Goal: Task Accomplishment & Management: Complete application form

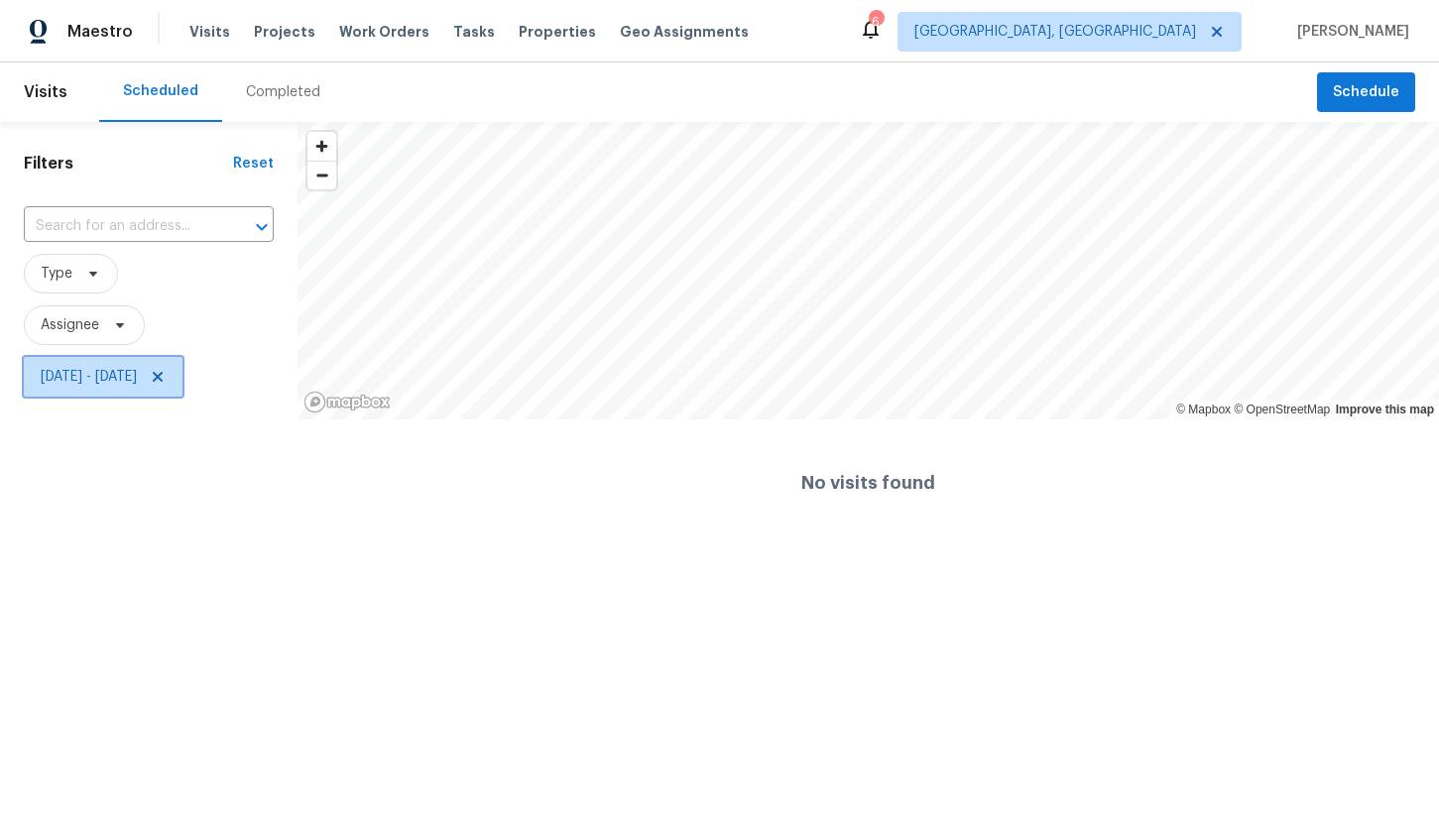
click at [139, 364] on span "Mon, Sep 29 - Tue, Sep 30" at bounding box center [103, 377] width 159 height 40
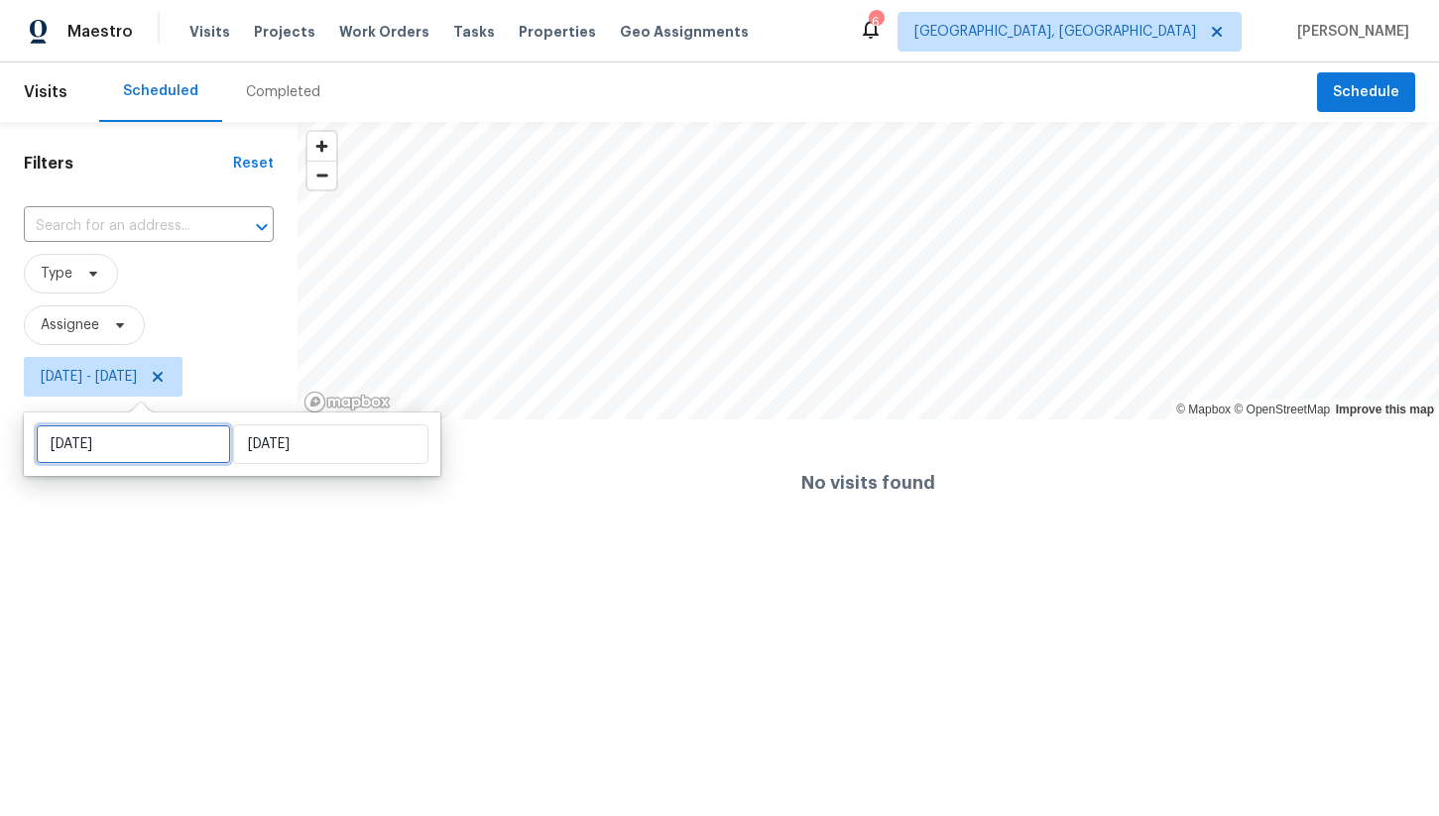
click at [128, 441] on input "Mon, Sep 29" at bounding box center [133, 444] width 195 height 40
select select "8"
select select "2025"
select select "9"
select select "2025"
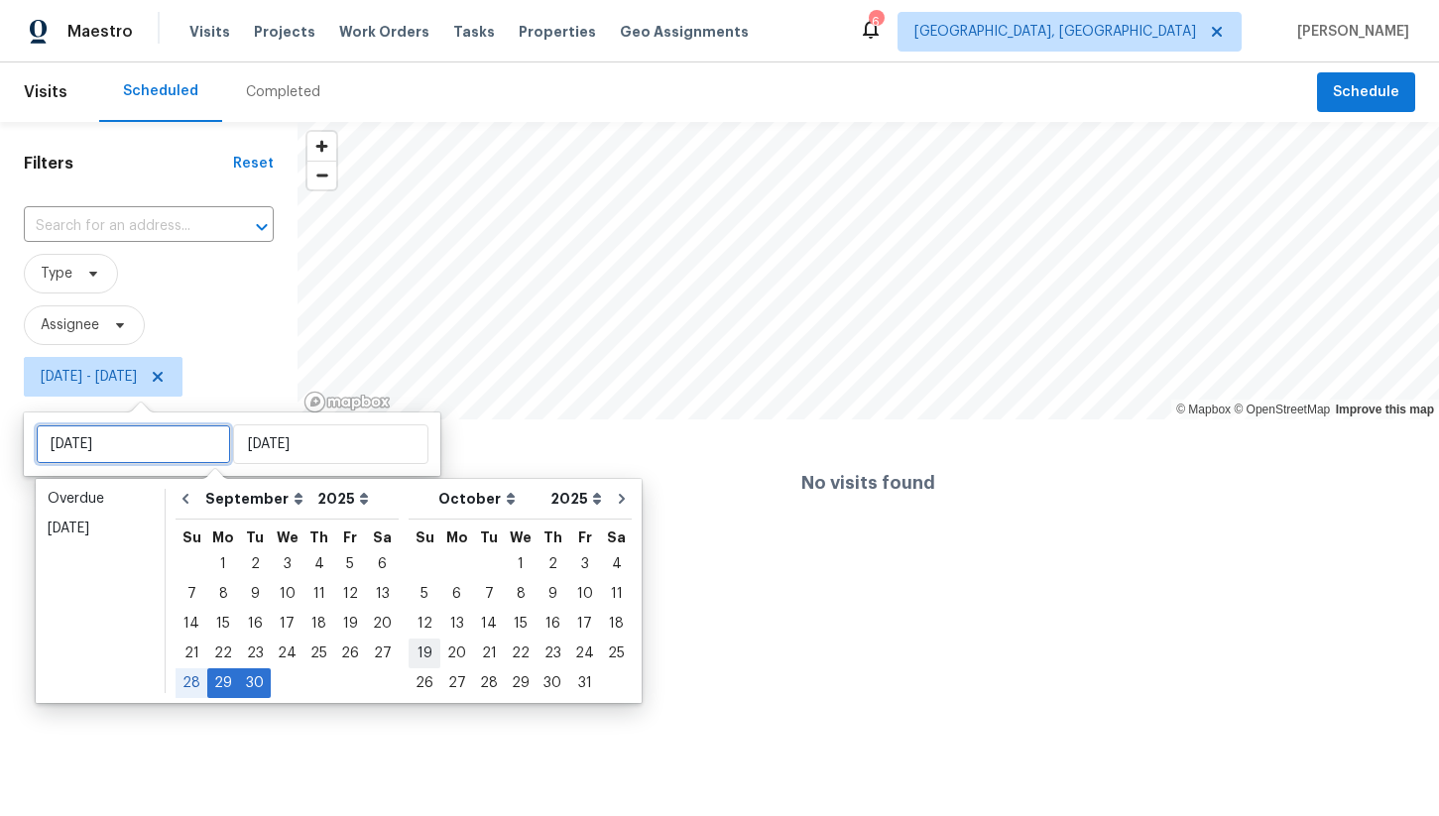
type input "Sun, Oct 19"
type input "Mon, Sep 29"
type input "Tue, Sep 30"
type input "Mon, Oct 06"
type input "Mon, Sep 29"
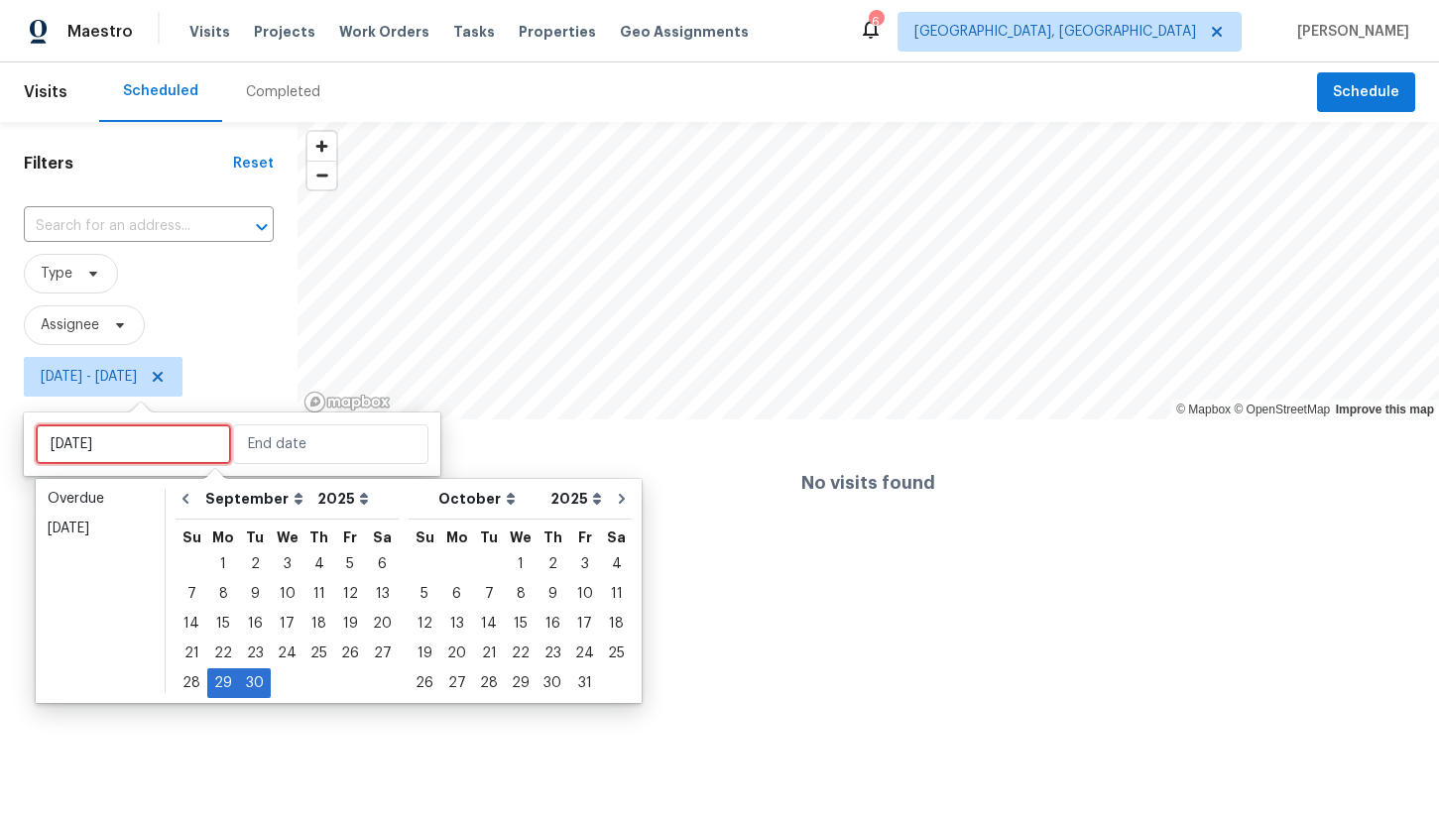
type input "Tue, Sep 30"
type input "Mon, Sep 29"
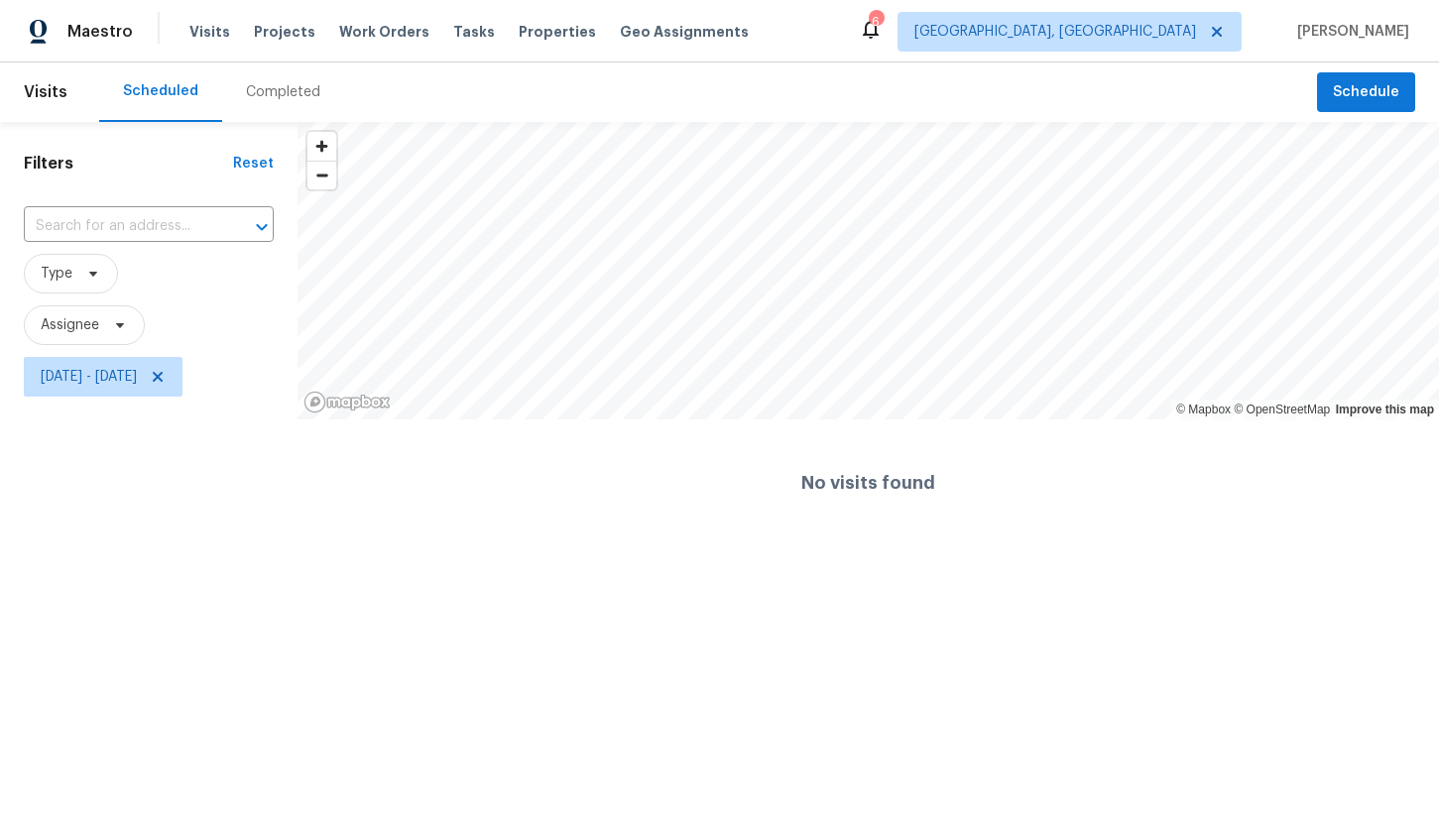
click at [238, 546] on html "Maestro Visits Projects Work Orders Tasks Properties Geo Assignments 6 Boston, …" at bounding box center [719, 273] width 1439 height 546
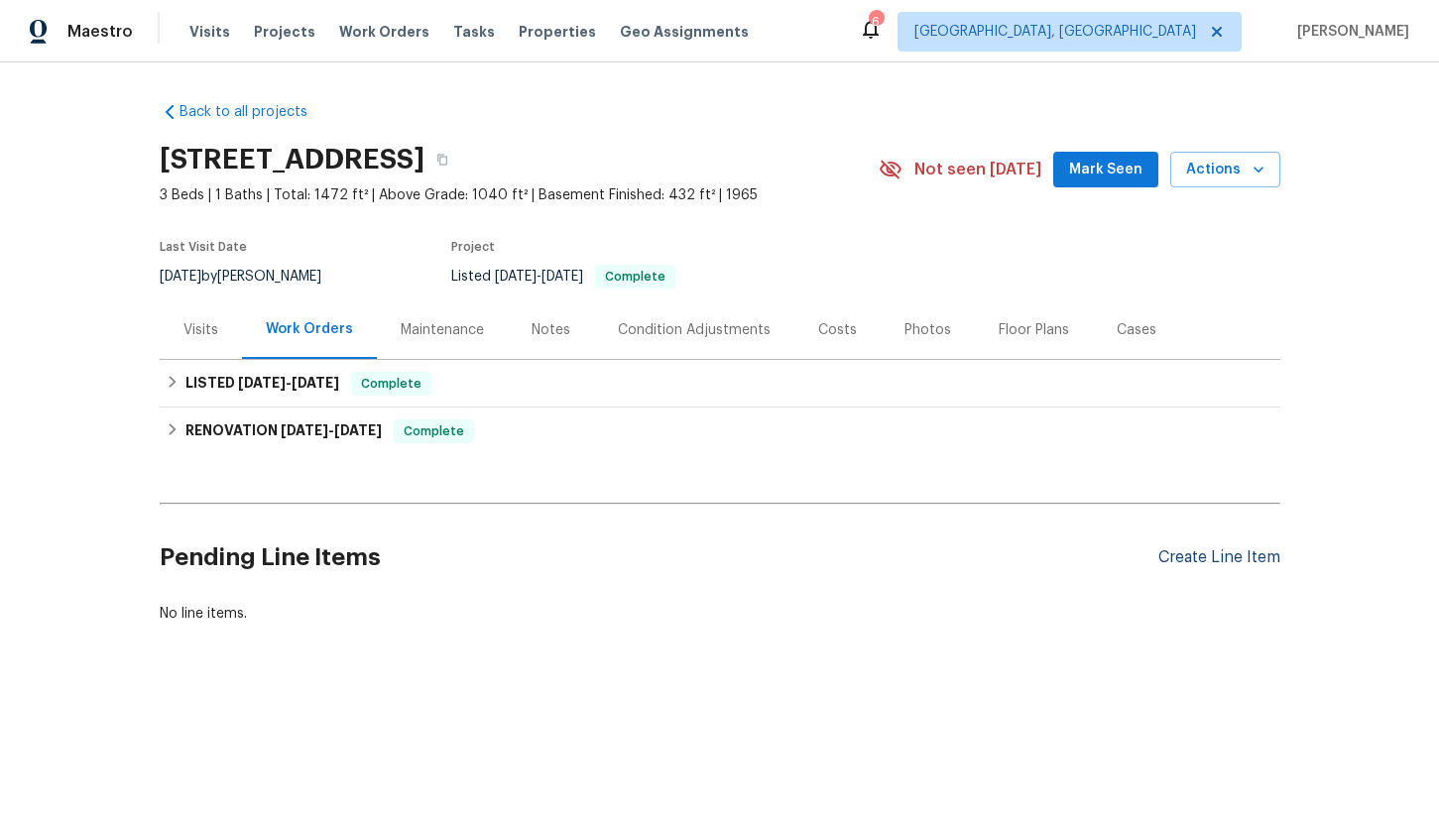
click at [1194, 566] on div "Create Line Item" at bounding box center [1219, 557] width 122 height 19
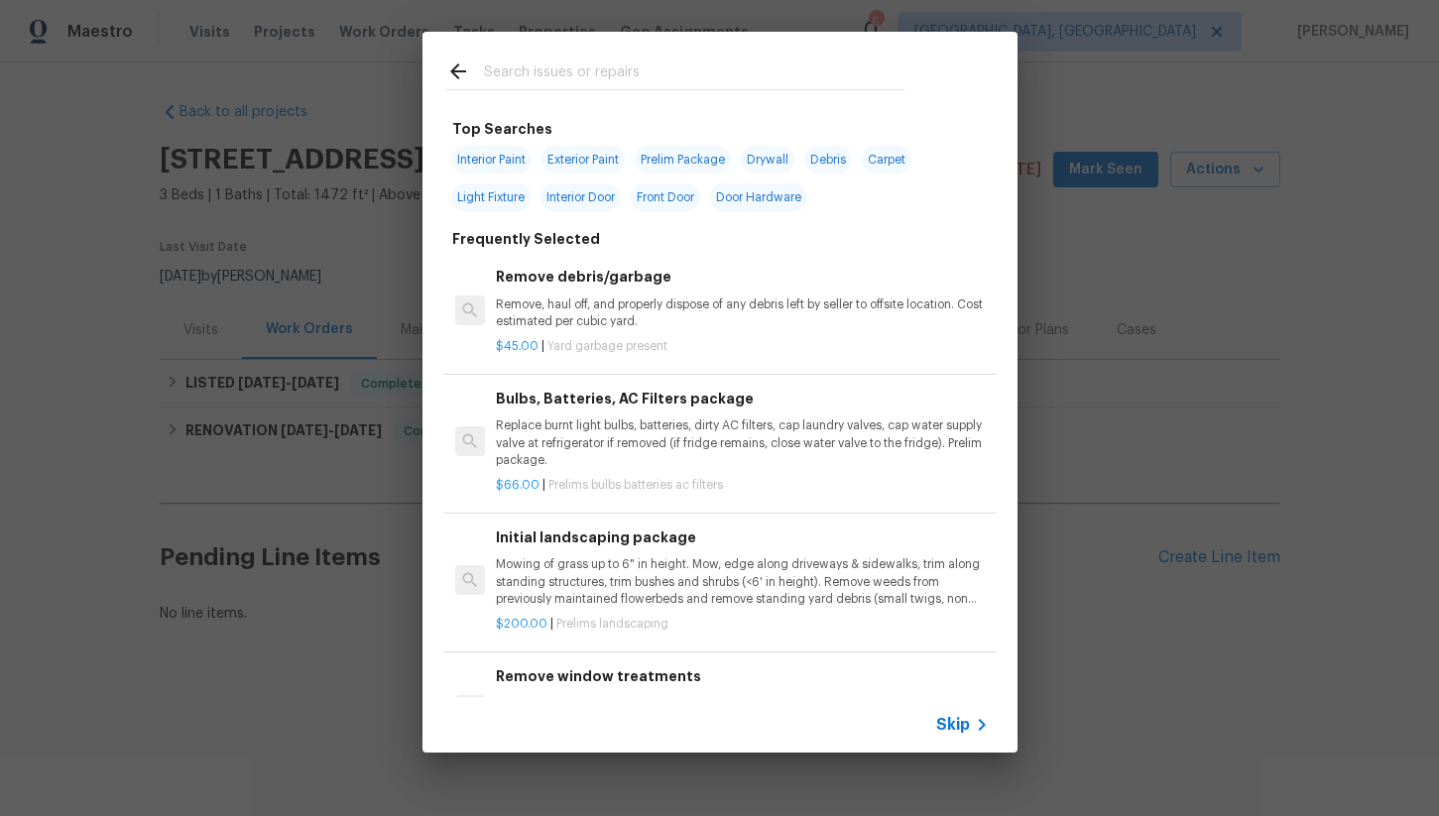
click at [537, 75] on input "text" at bounding box center [694, 75] width 420 height 30
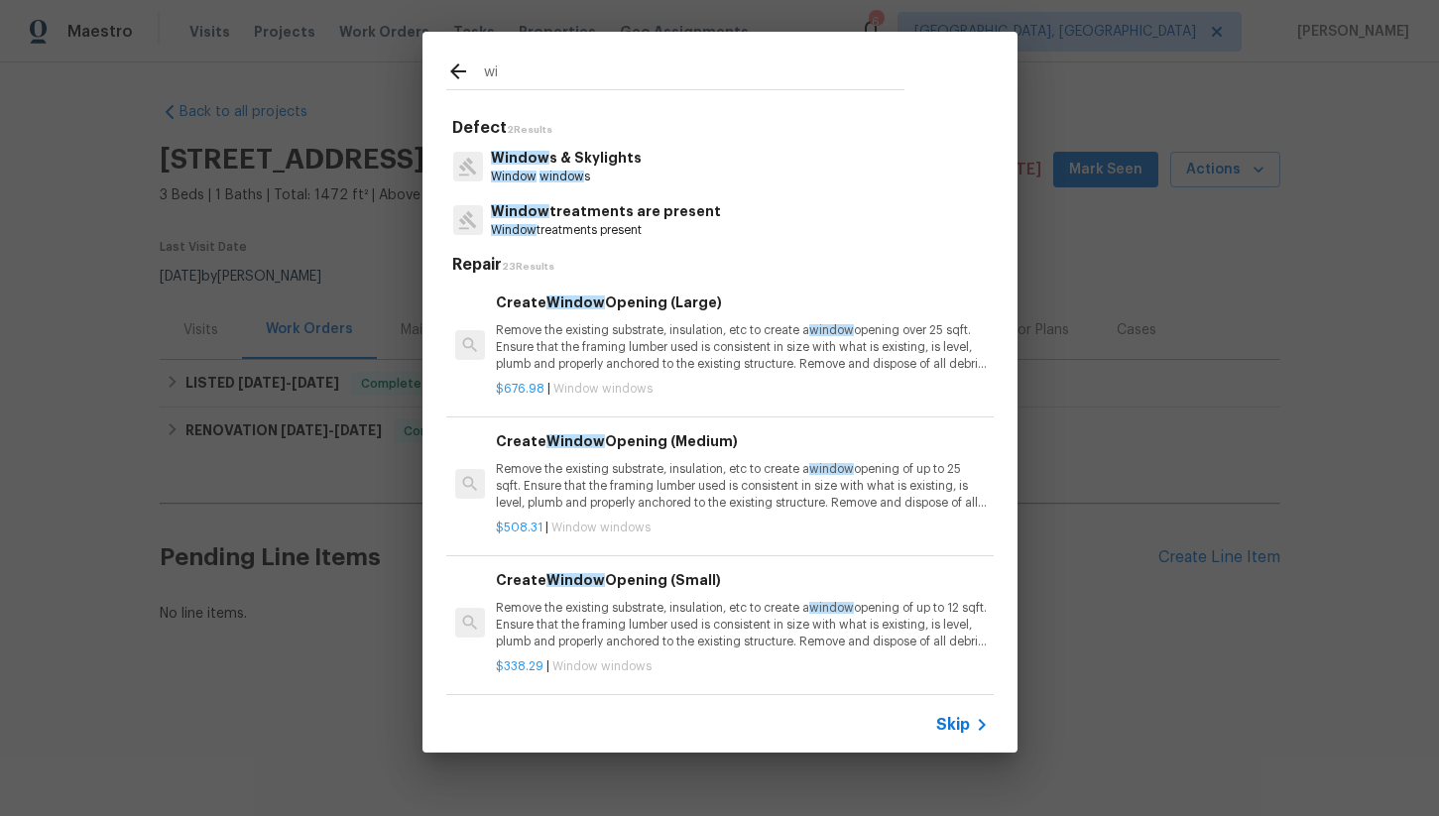
type input "w"
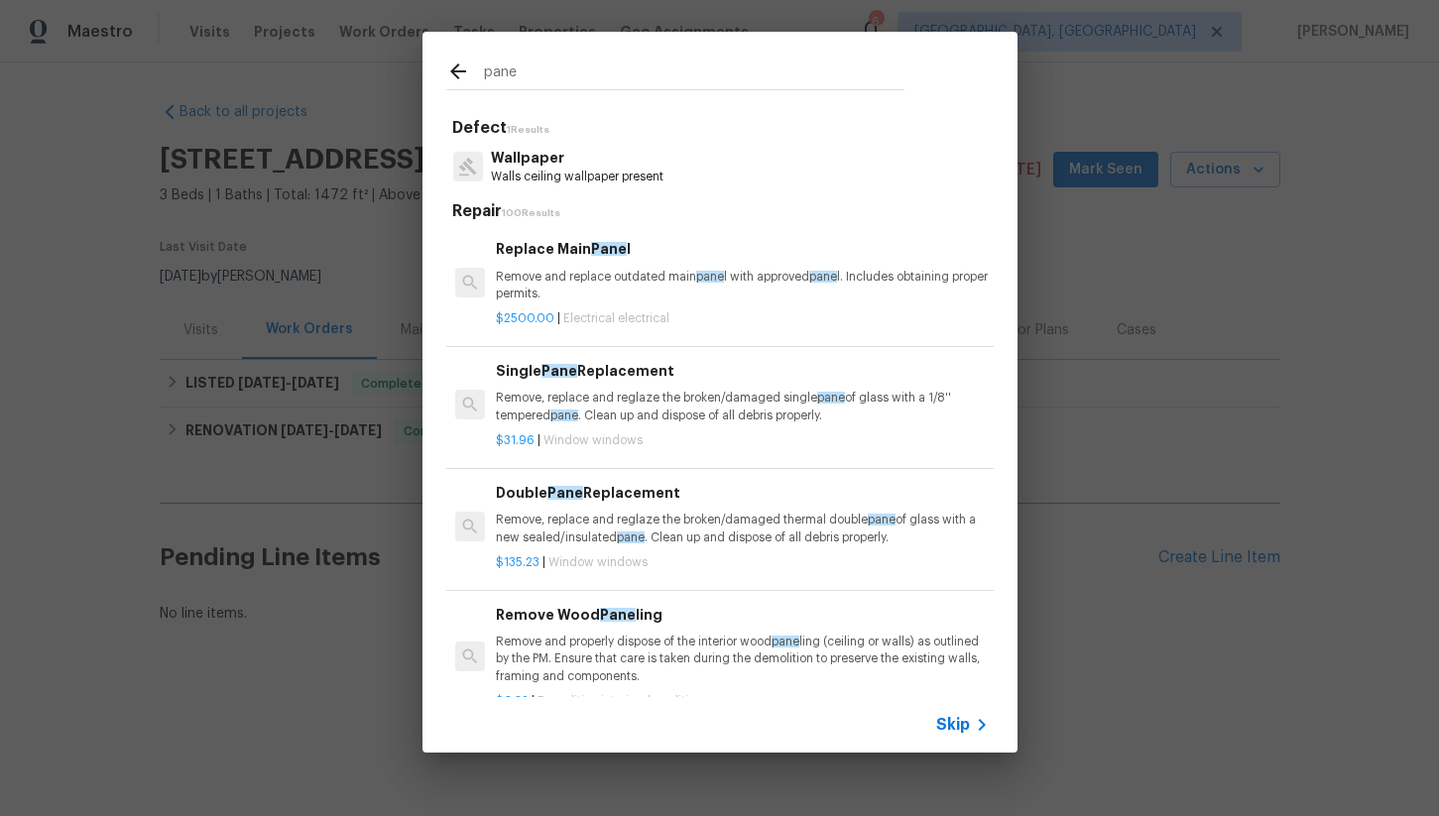
type input "pane"
click at [673, 416] on p "Remove, replace and reglaze the broken/damaged single pane of glass with a 1/8'…" at bounding box center [742, 407] width 492 height 34
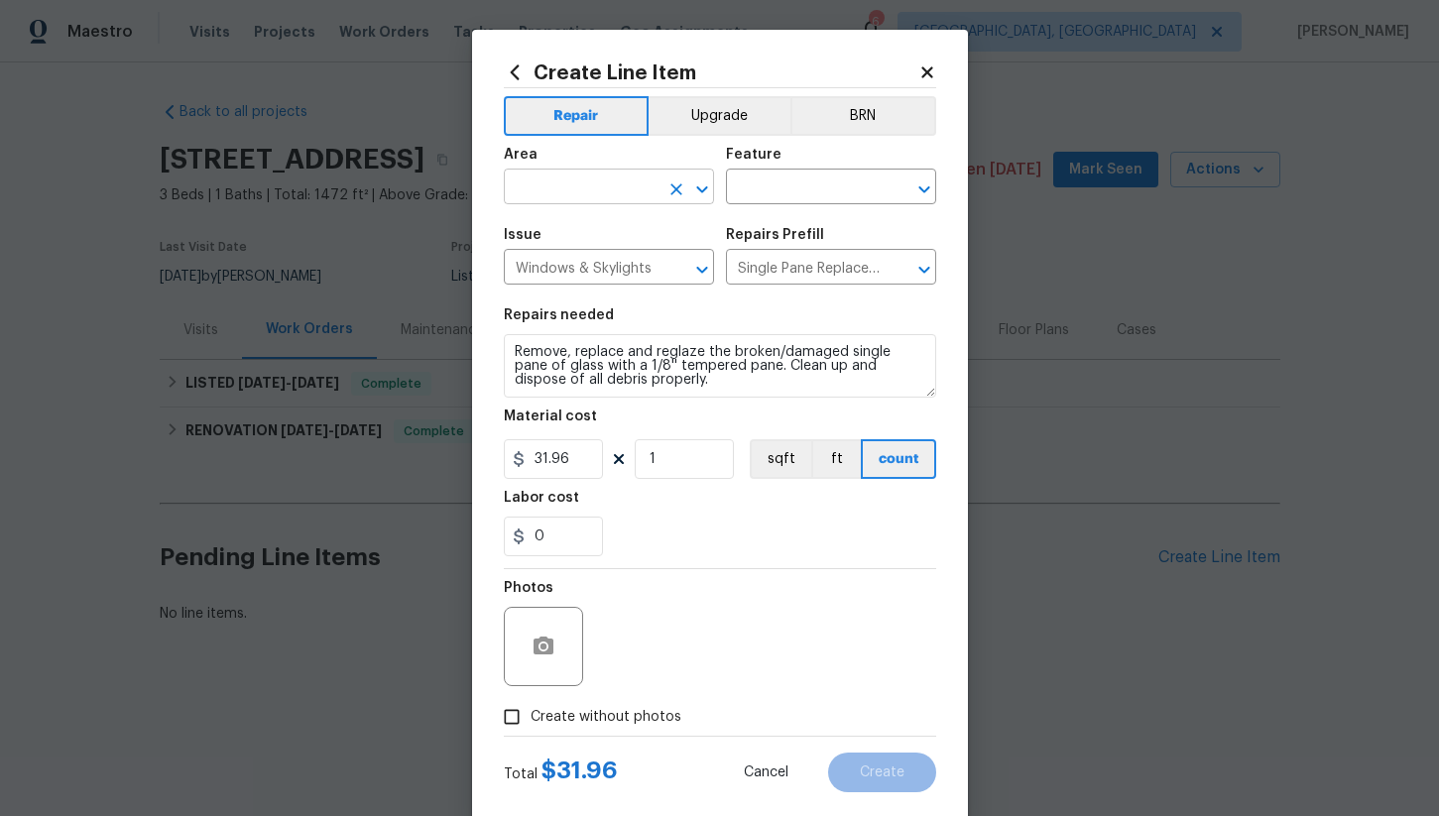
click at [574, 195] on input "text" at bounding box center [581, 189] width 155 height 31
click at [617, 264] on li "Interior Overall" at bounding box center [609, 266] width 210 height 33
type input "Interior Overall"
click at [744, 203] on input "text" at bounding box center [803, 189] width 155 height 31
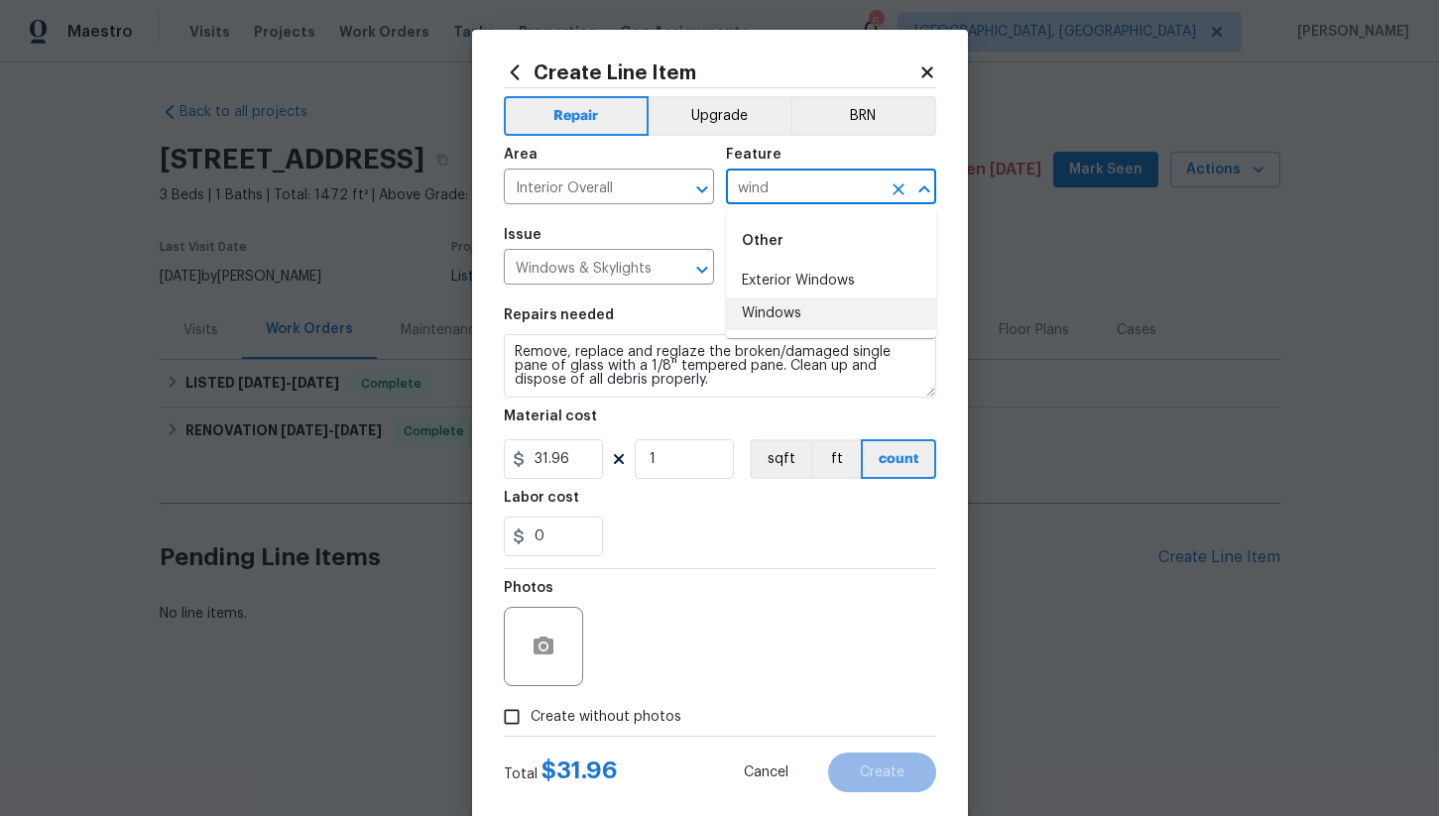
click at [788, 320] on li "Windows" at bounding box center [831, 314] width 210 height 33
type input "Windows"
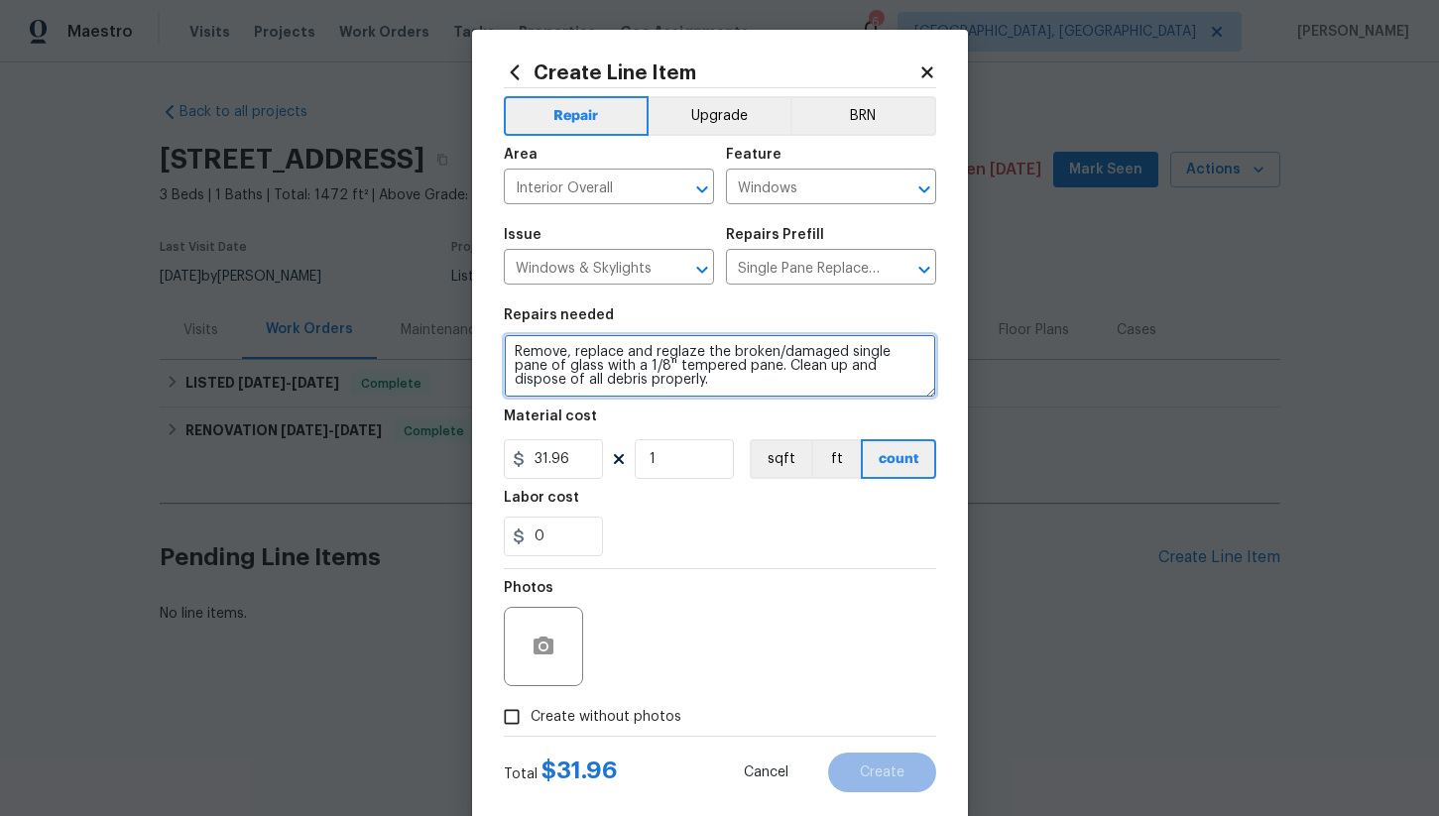
drag, startPoint x: 513, startPoint y: 359, endPoint x: 741, endPoint y: 409, distance: 233.4
click at [741, 409] on section "Repairs needed Remove, replace and reglaze the broken/damaged single pane of gl…" at bounding box center [720, 433] width 432 height 272
click at [699, 390] on textarea "Remove, replace and reglaze the broken/damaged single pane of glass with a 1/8'…" at bounding box center [720, 365] width 432 height 63
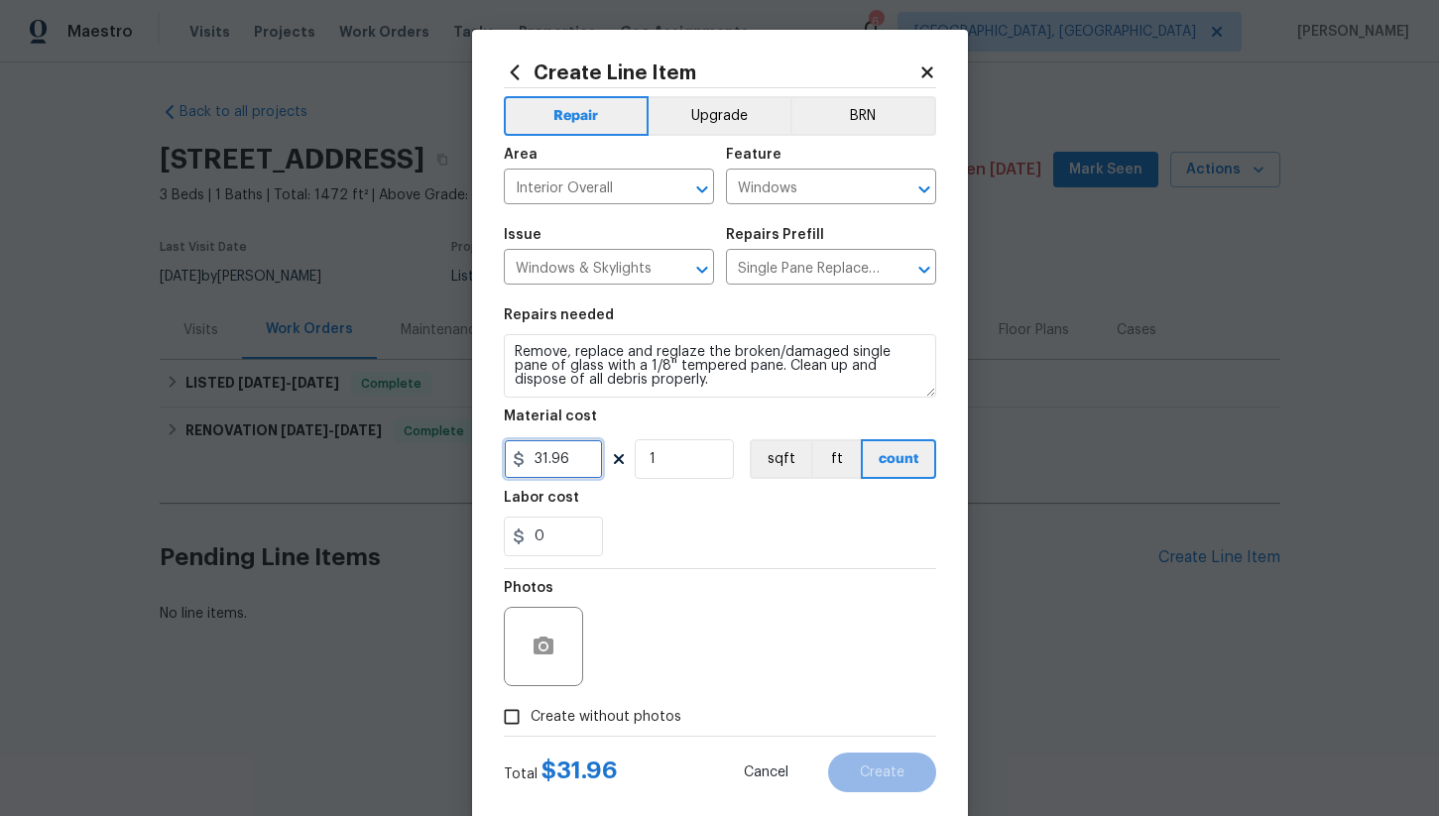
click at [576, 457] on input "31.96" at bounding box center [553, 459] width 99 height 40
type input "100"
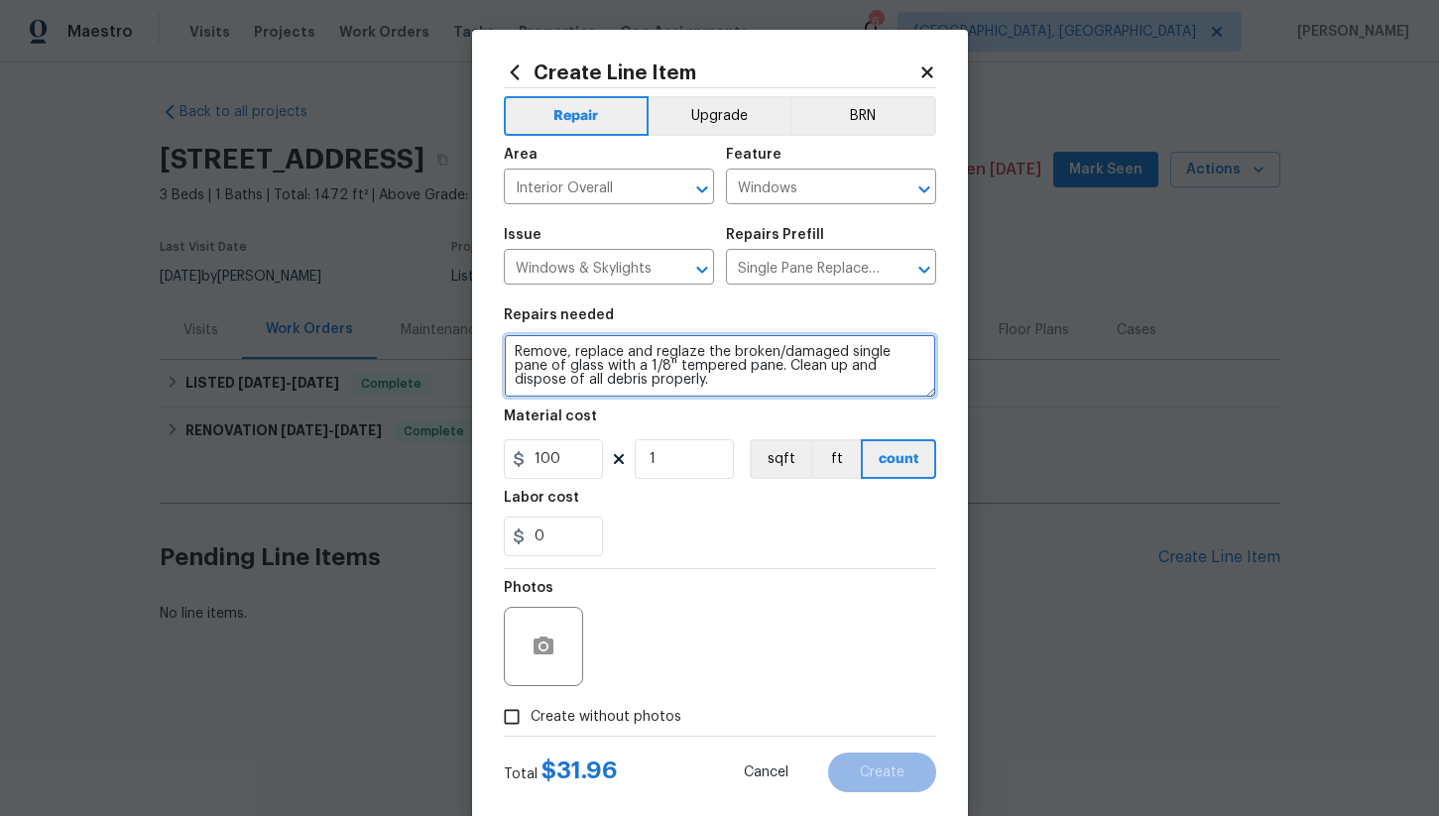
click at [921, 356] on textarea "Remove, replace and reglaze the broken/damaged single pane of glass with a 1/8'…" at bounding box center [720, 365] width 432 height 63
click at [715, 382] on textarea "Remove, replace and reglaze the broken/damaged single panes of glass with a 1/8…" at bounding box center [720, 365] width 432 height 63
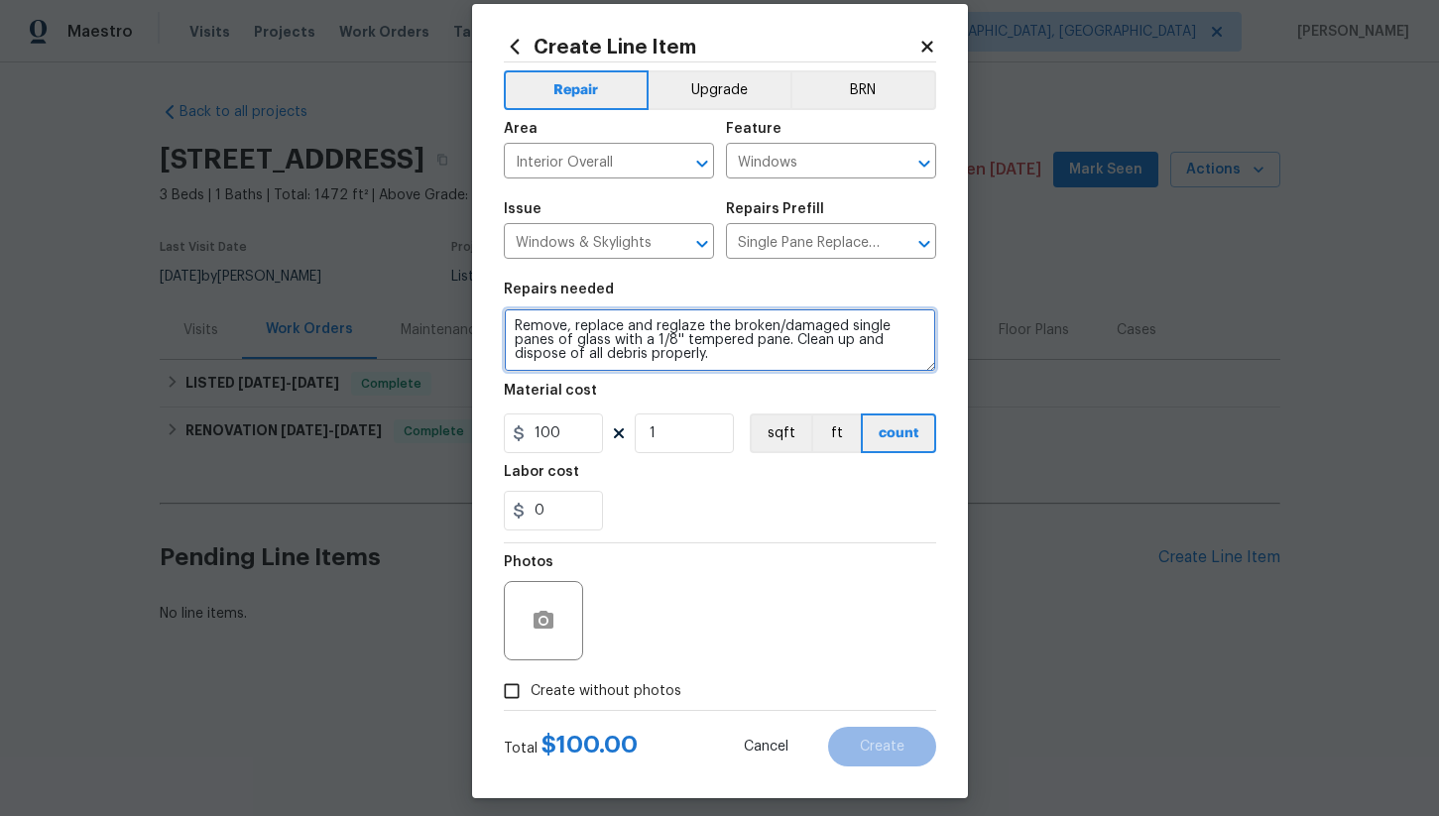
scroll to position [28, 0]
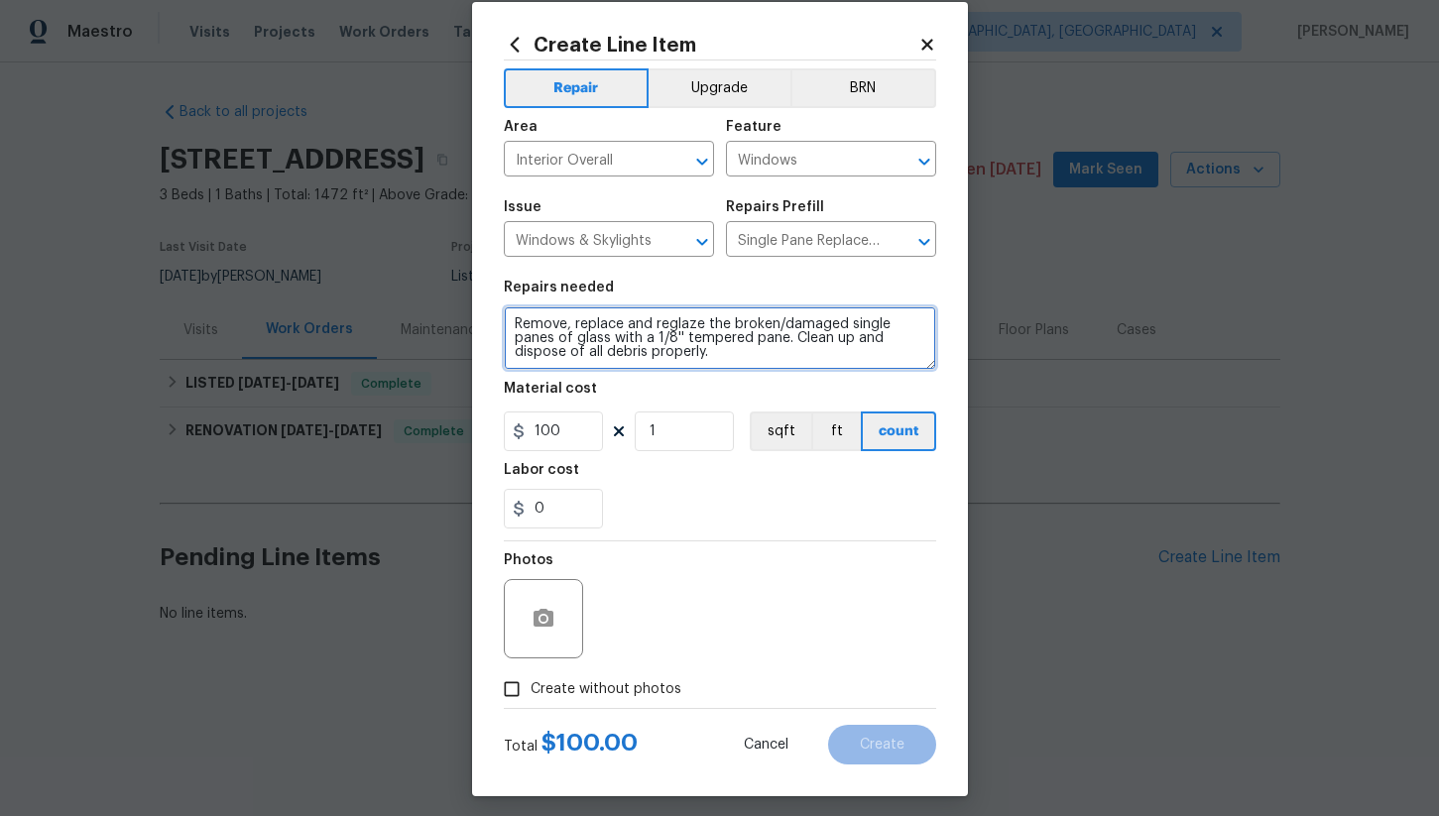
type textarea "Remove, replace and reglaze the broken/damaged single panes of glass with a 1/8…"
click at [546, 683] on span "Create without photos" at bounding box center [606, 689] width 151 height 21
click at [531, 683] on input "Create without photos" at bounding box center [512, 689] width 38 height 38
checkbox input "true"
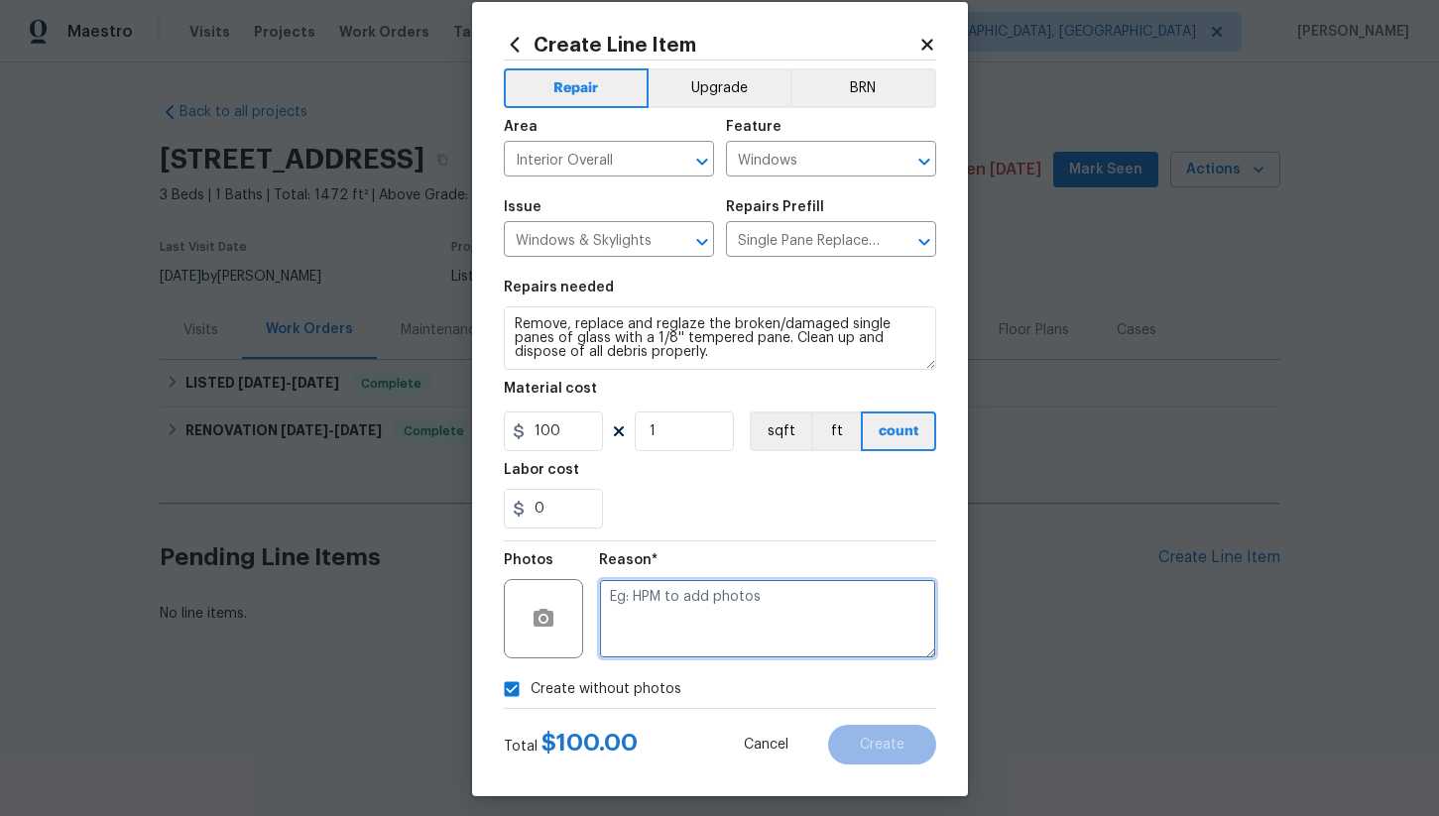
click at [682, 630] on textarea at bounding box center [767, 618] width 337 height 79
click at [648, 605] on textarea "na" at bounding box center [767, 618] width 337 height 79
type textarea "na"
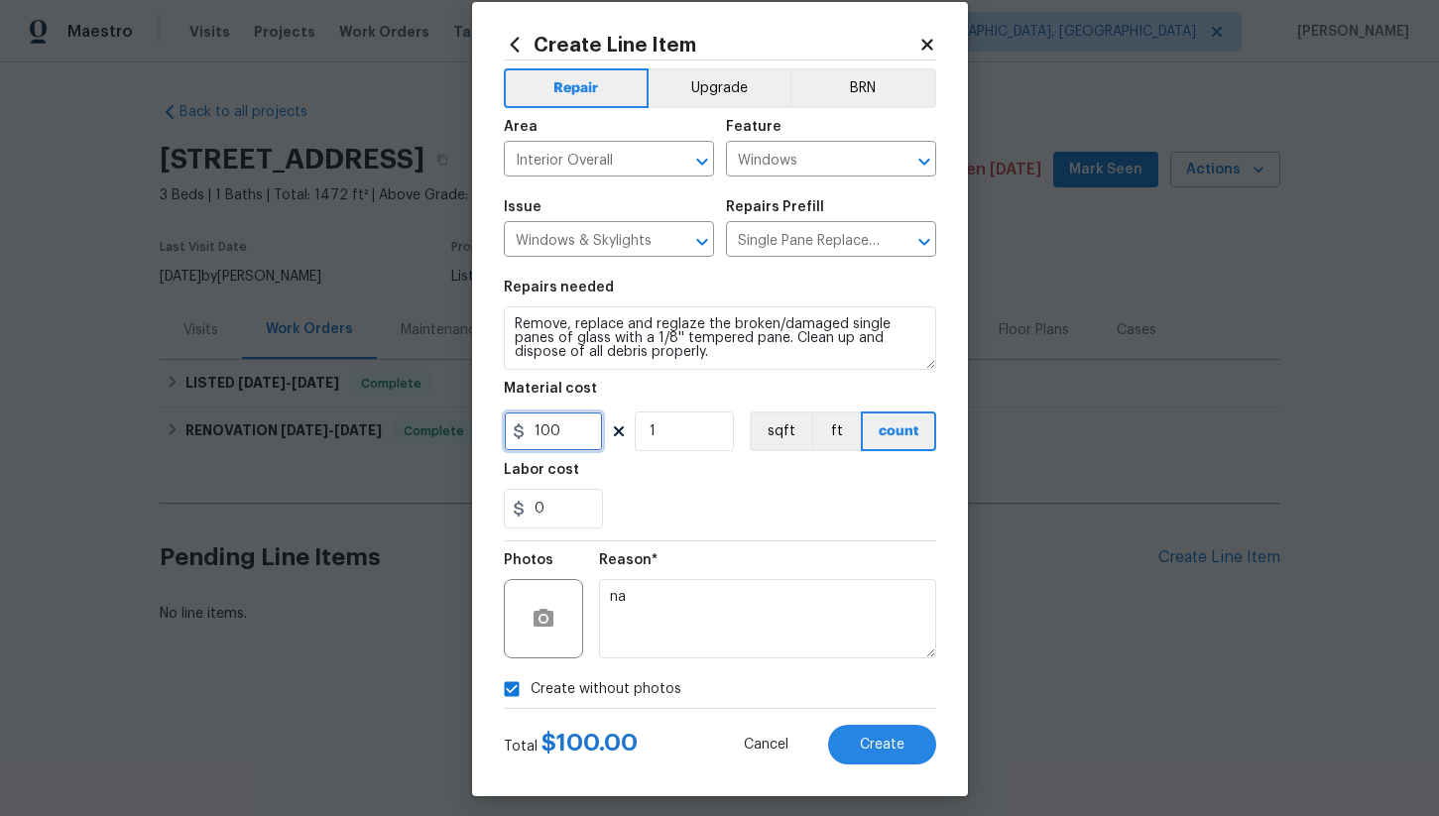
click at [560, 439] on input "100" at bounding box center [553, 432] width 99 height 40
type input "75"
click at [886, 757] on button "Create" at bounding box center [882, 745] width 108 height 40
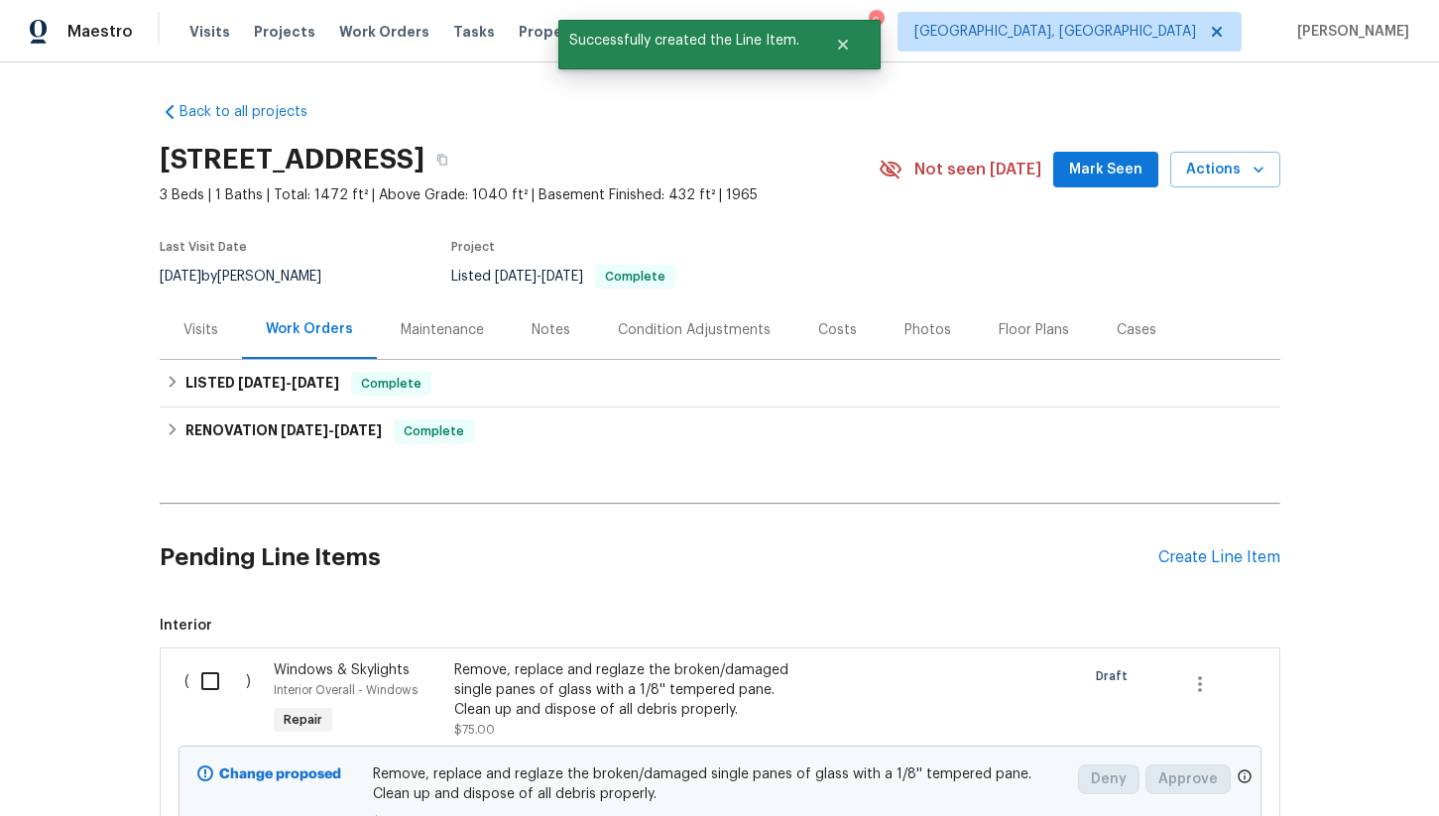
click at [1208, 564] on div "Create Line Item" at bounding box center [1219, 557] width 122 height 19
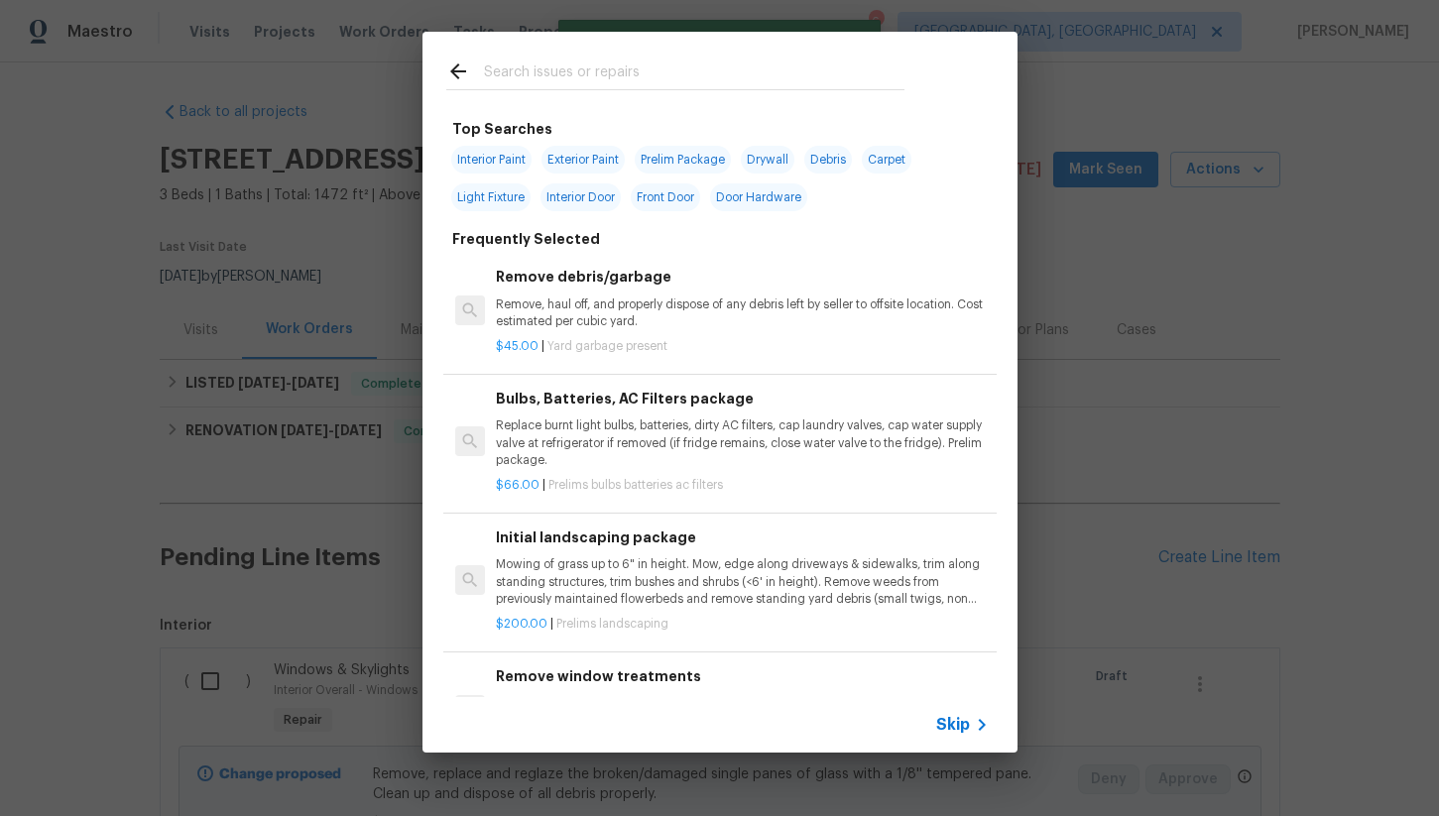
click at [512, 84] on input "text" at bounding box center [694, 75] width 420 height 30
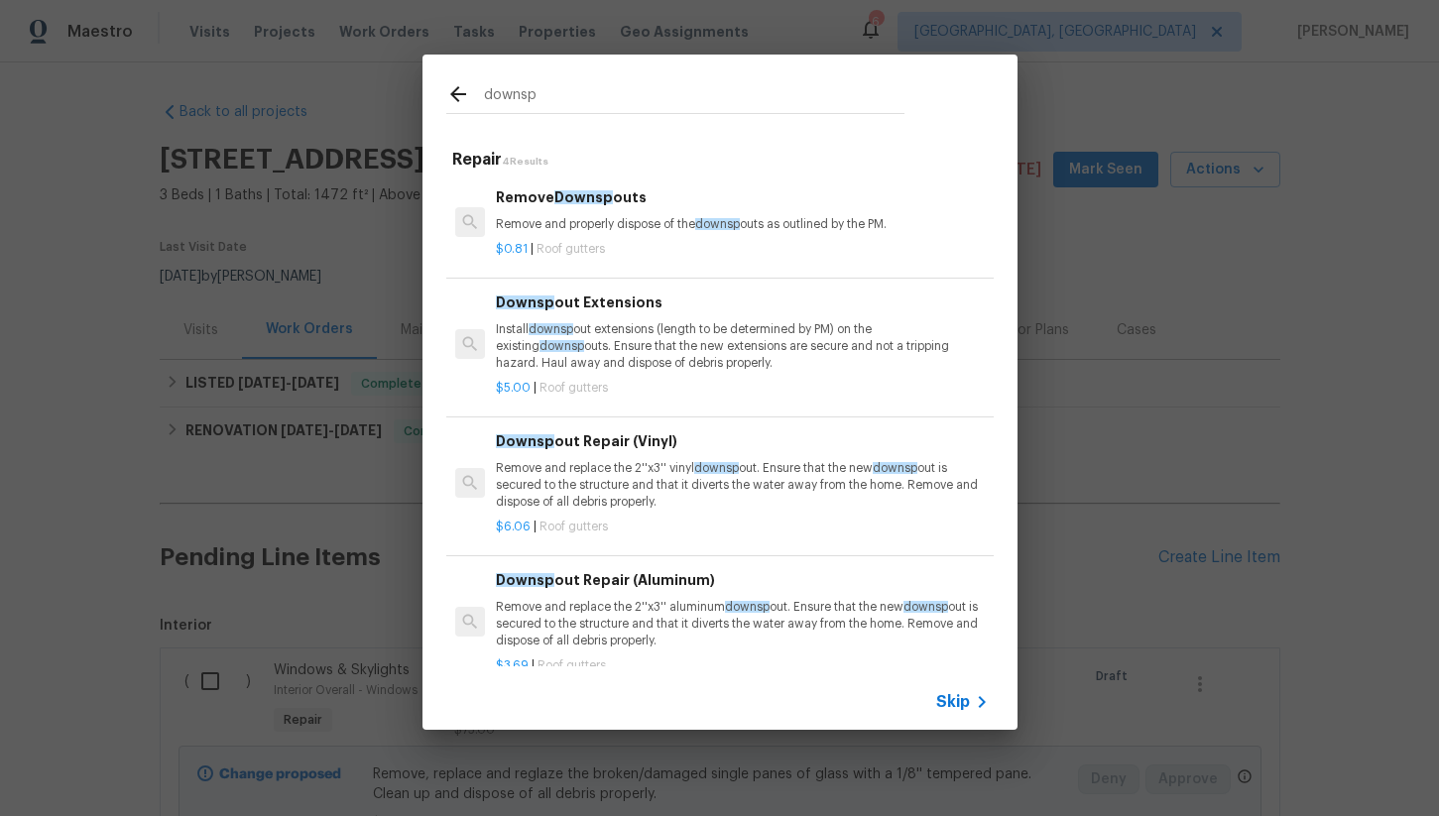
scroll to position [29, 0]
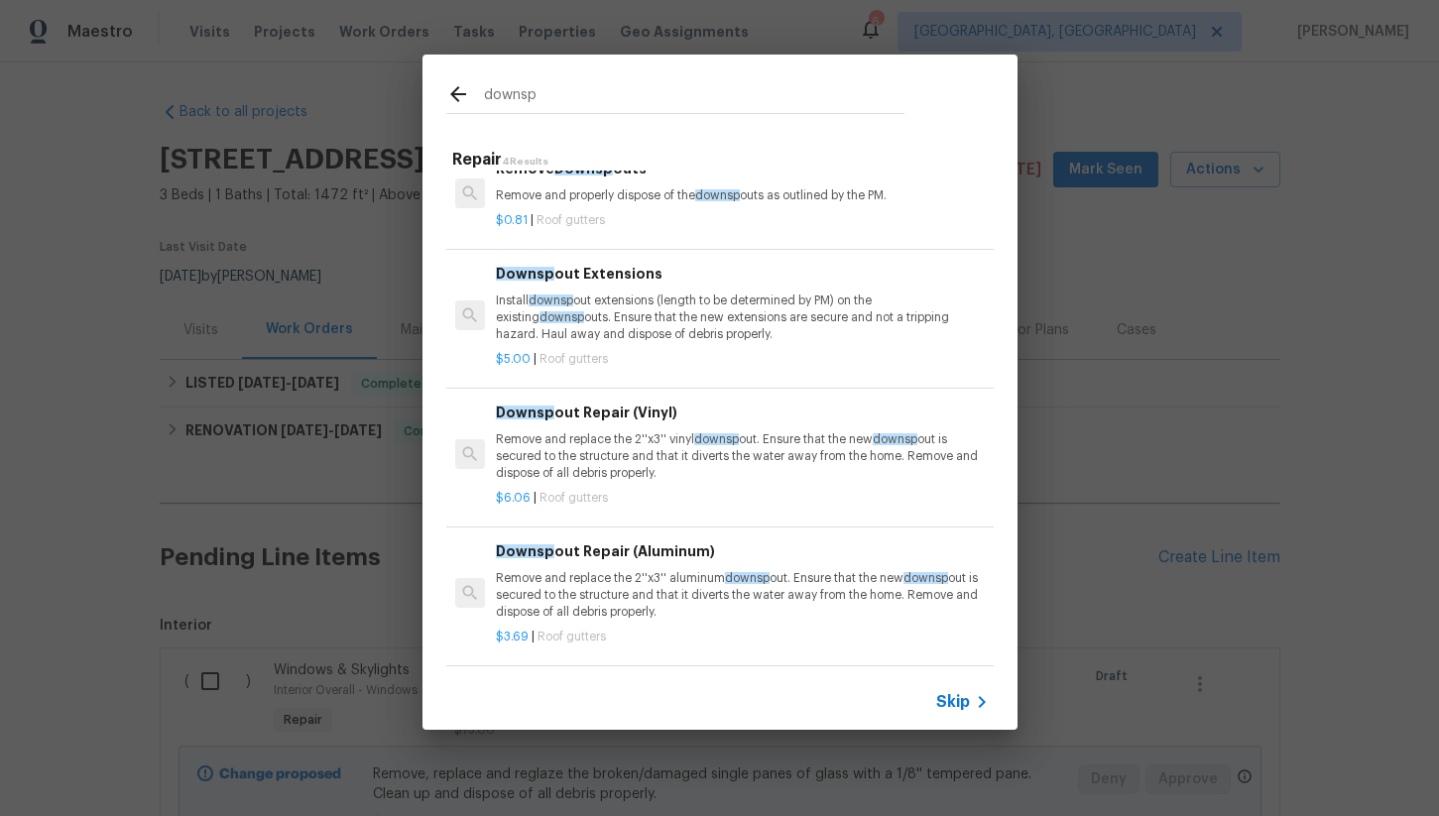
type input "downsp"
click at [633, 613] on p "Remove and replace the 2''x3'' aluminum downsp out. Ensure that the new downsp …" at bounding box center [742, 595] width 492 height 51
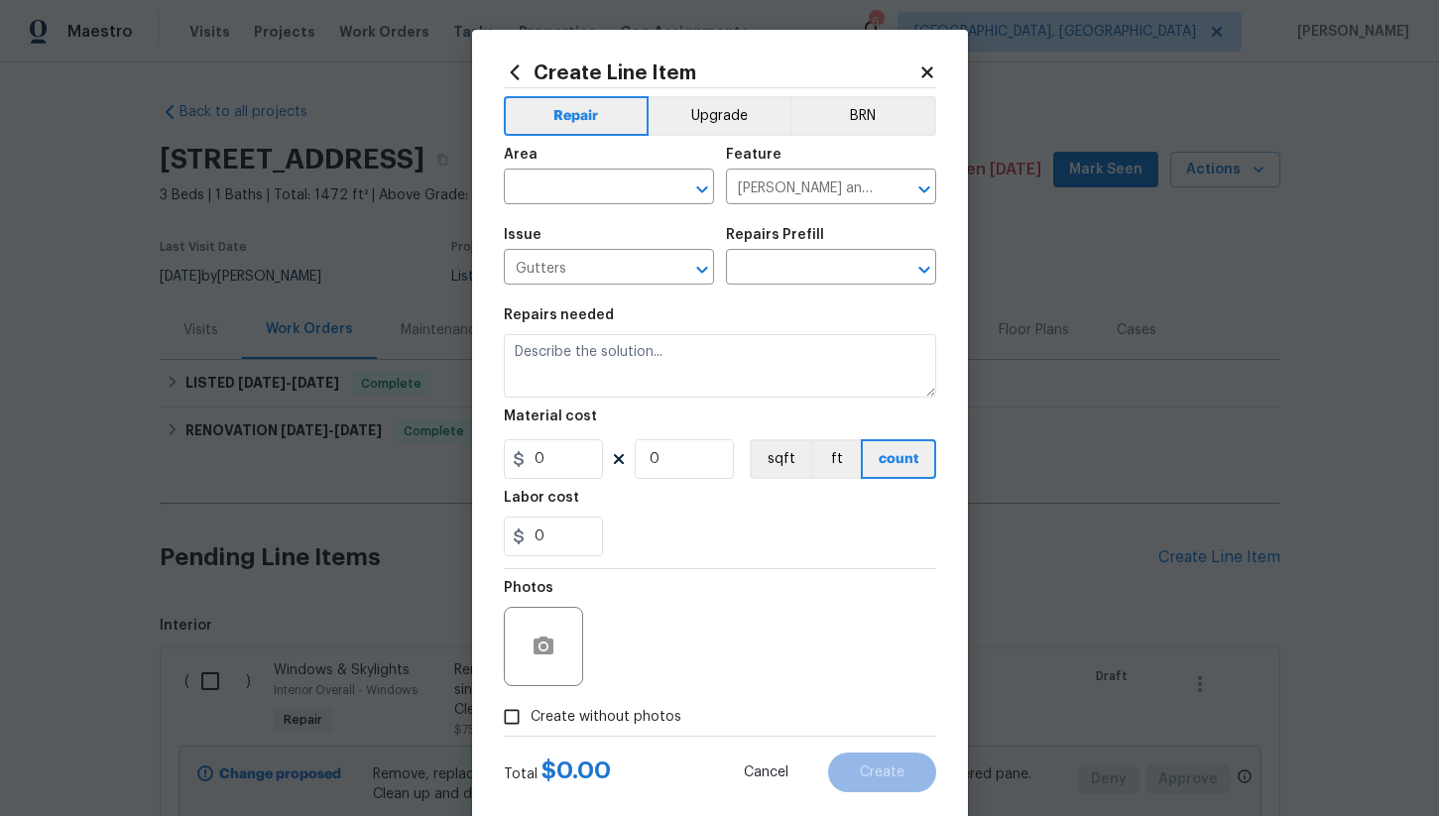
type input "Downspout Repair (Aluminum) $3.69"
type textarea "Remove and replace the 2''x3'' aluminum downspout. Ensure that the new downspou…"
type input "3.69"
type input "1"
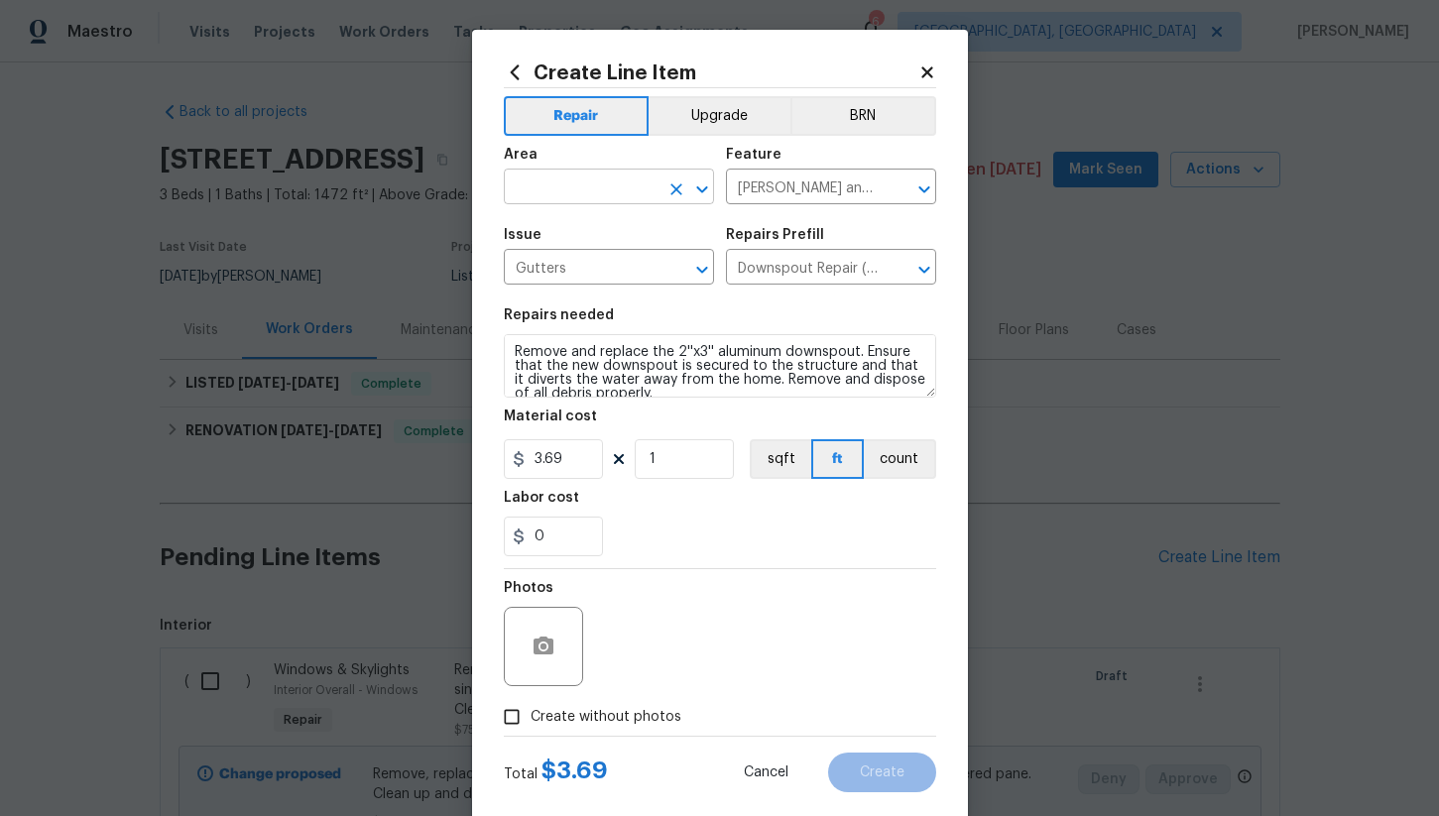
click at [570, 193] on input "text" at bounding box center [581, 189] width 155 height 31
click at [584, 265] on li "Exterior Overall" at bounding box center [609, 266] width 210 height 33
type input "Exterior Overall"
click at [620, 352] on textarea "Remove and replace the 2''x3'' aluminum downspout. Ensure that the new downspou…" at bounding box center [720, 365] width 432 height 63
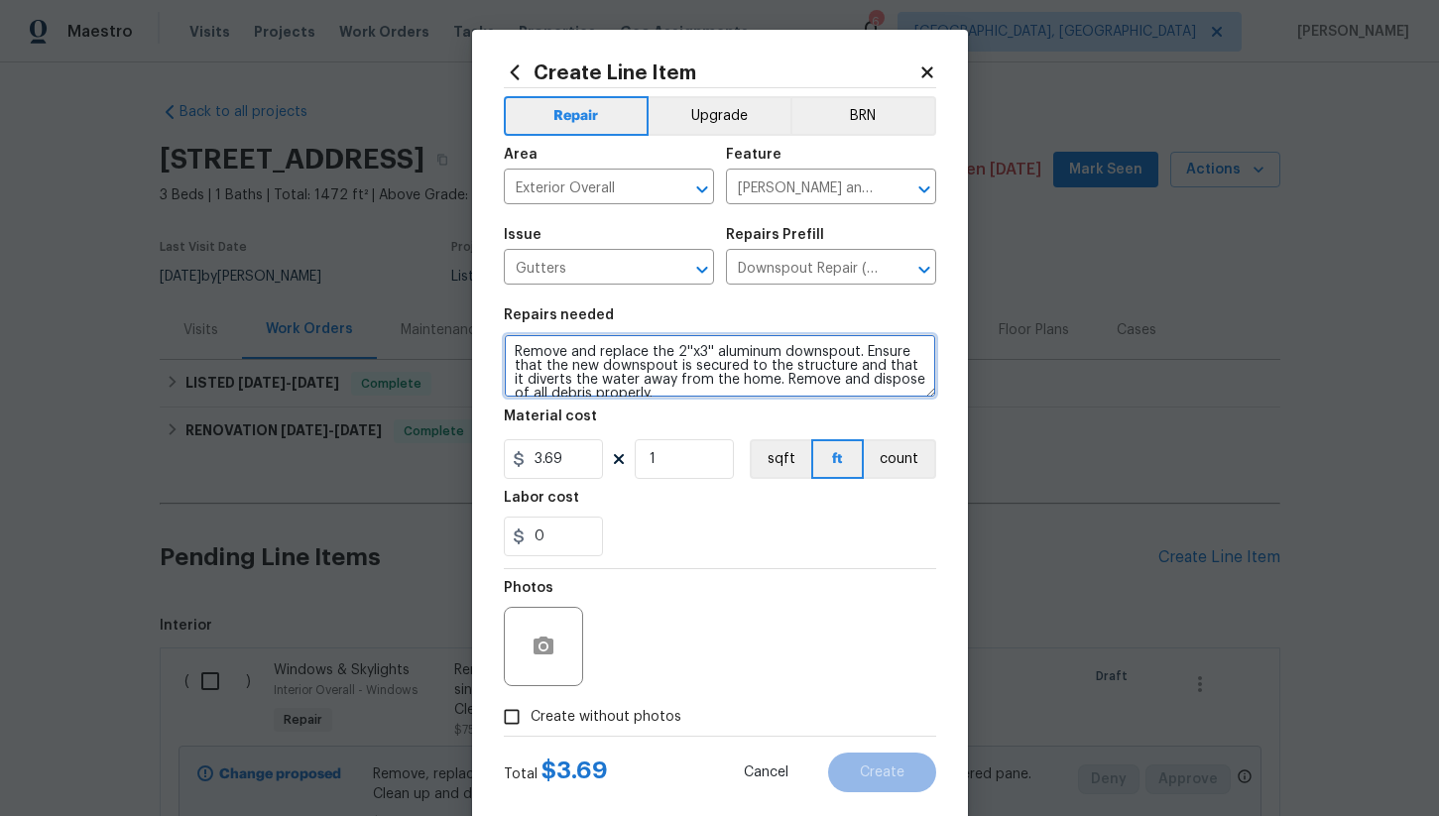
click at [620, 352] on textarea "Remove and replace the 2''x3'' aluminum downspout. Ensure that the new downspou…" at bounding box center [720, 365] width 432 height 63
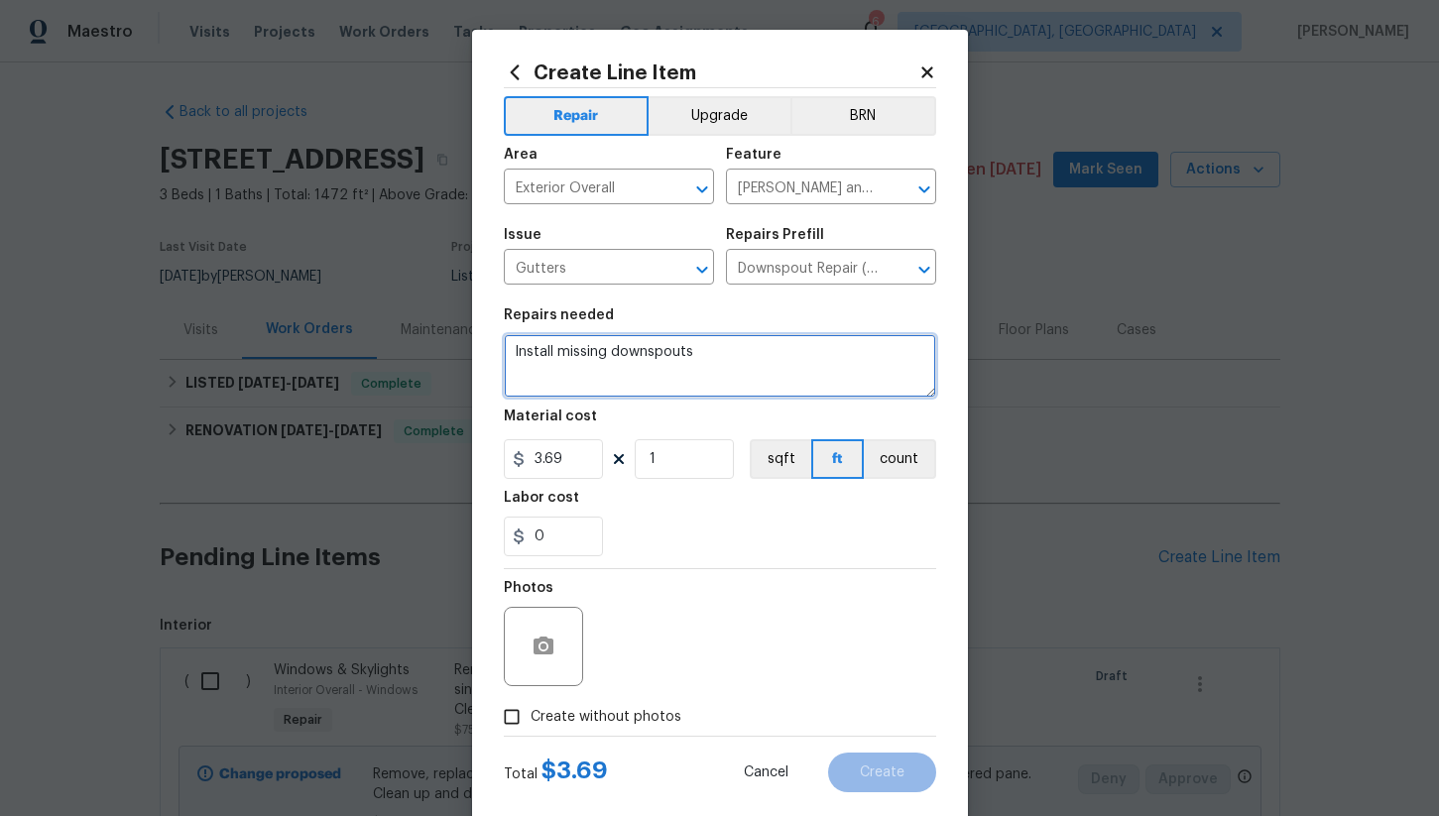
type textarea "Install missing downspouts"
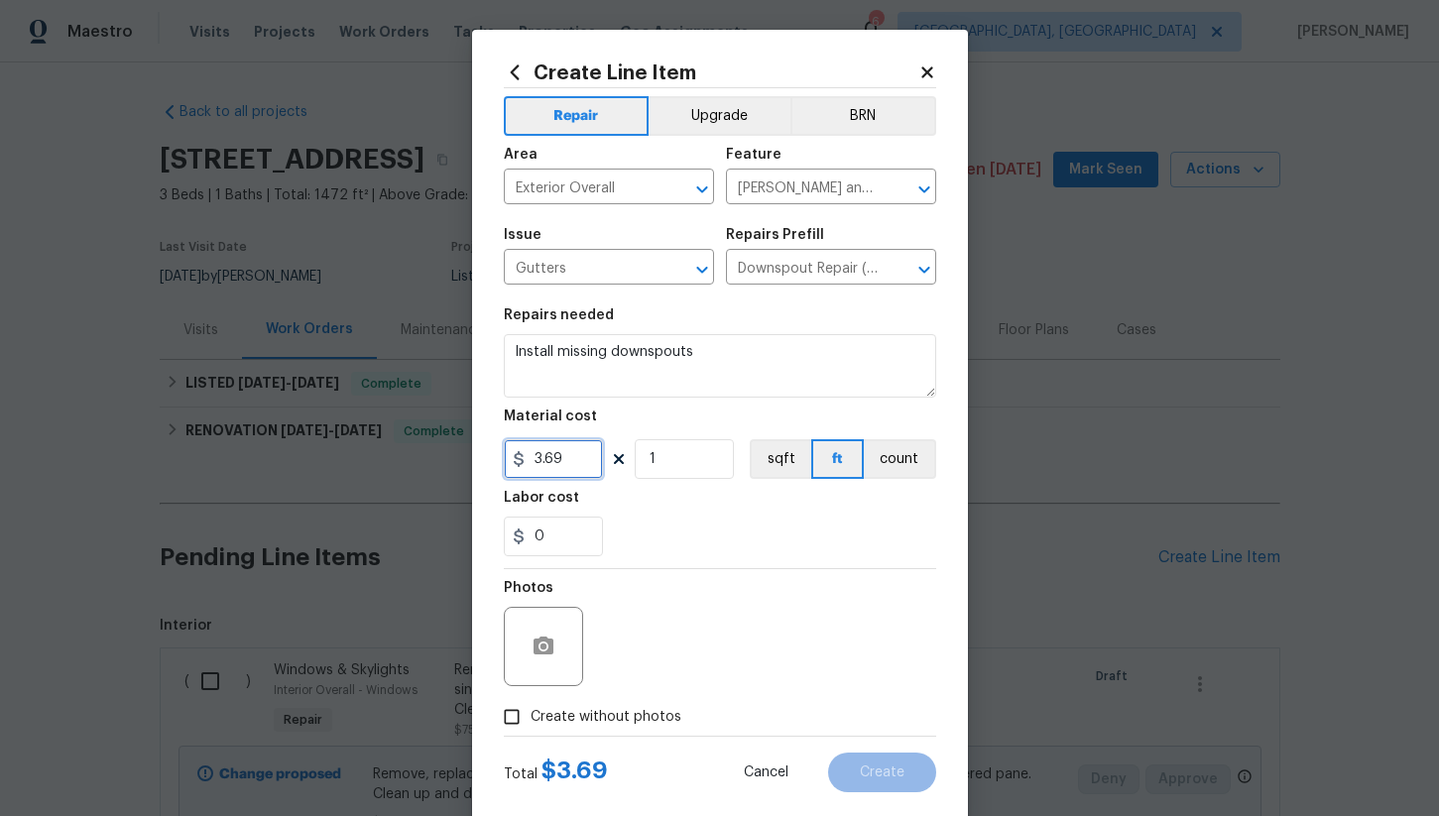
click at [588, 453] on input "3.69" at bounding box center [553, 459] width 99 height 40
type input "100"
click at [675, 545] on div "0" at bounding box center [720, 537] width 432 height 40
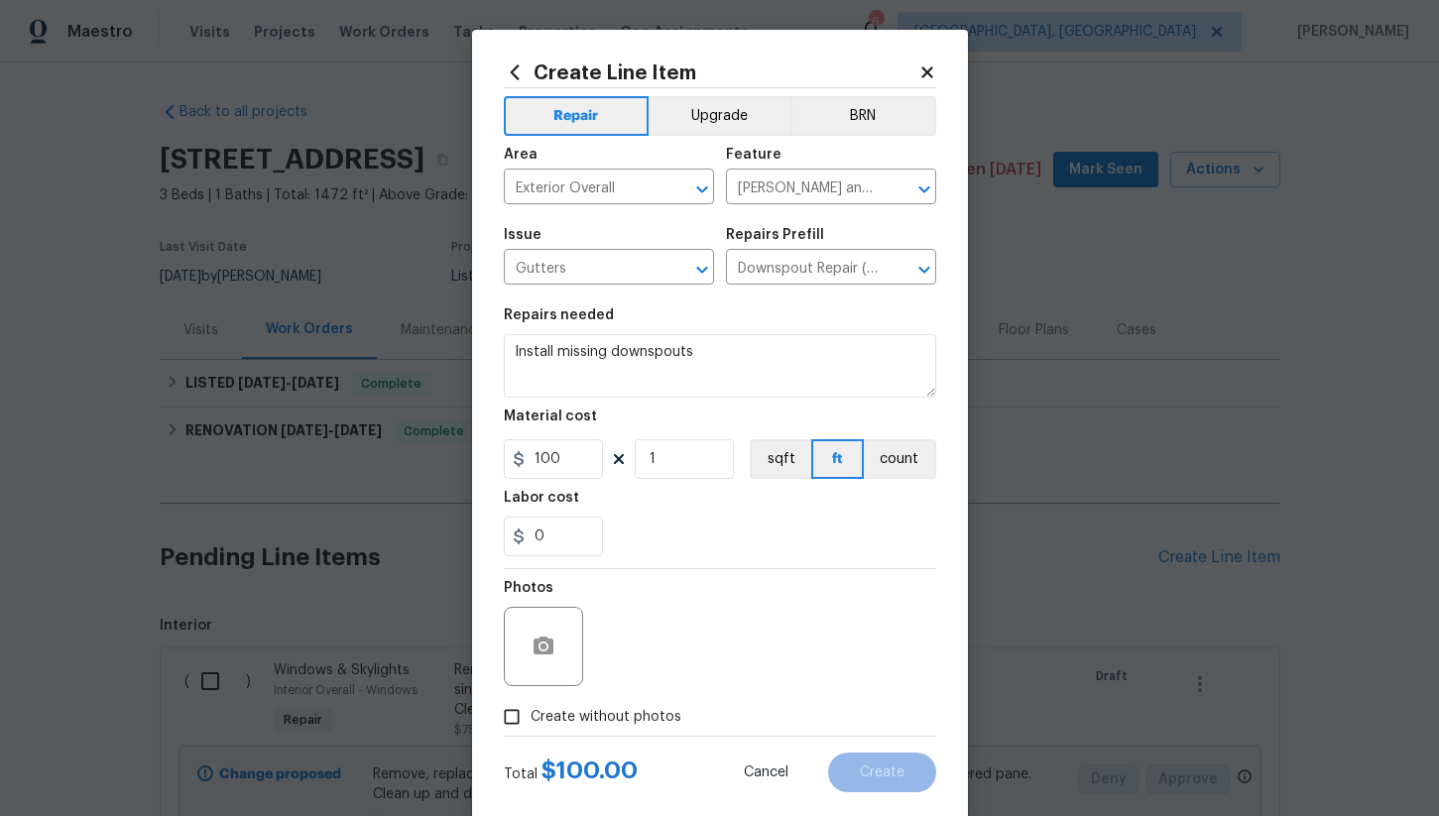
click at [517, 712] on input "Create without photos" at bounding box center [512, 717] width 38 height 38
checkbox input "true"
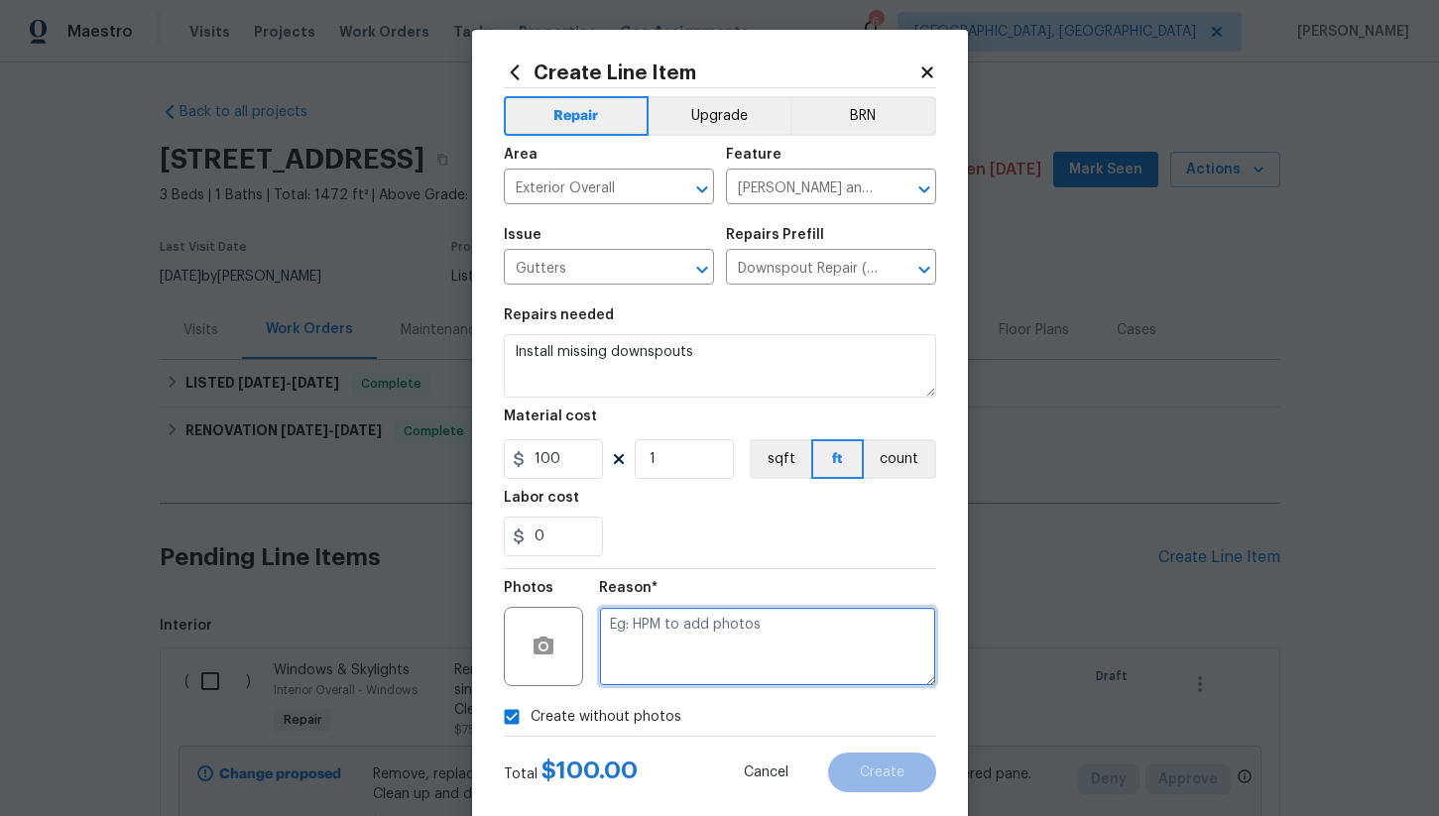
click at [643, 658] on textarea at bounding box center [767, 646] width 337 height 79
type textarea "na"
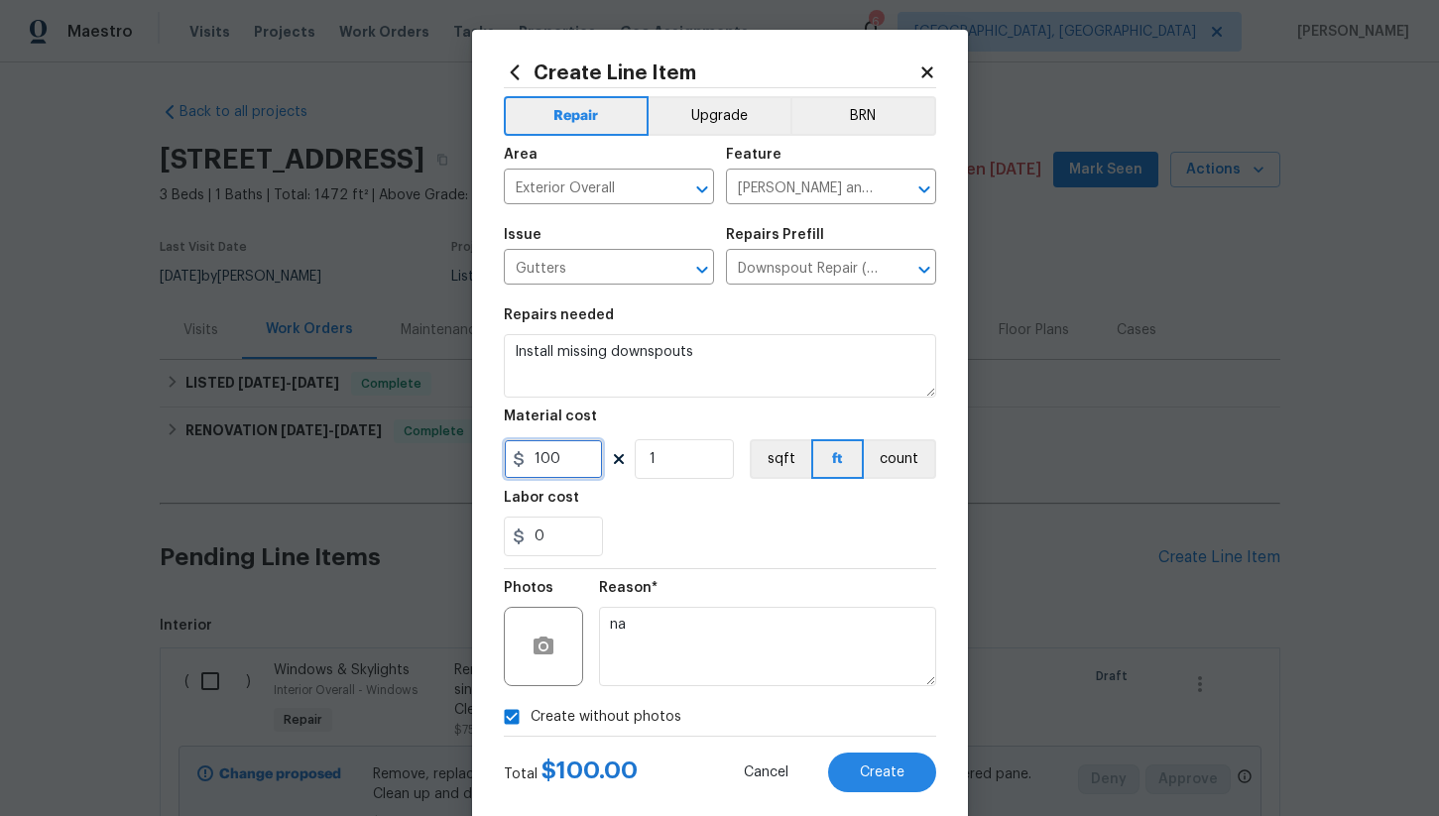
click at [588, 456] on input "100" at bounding box center [553, 459] width 99 height 40
type input "75"
click at [678, 526] on div "0" at bounding box center [720, 537] width 432 height 40
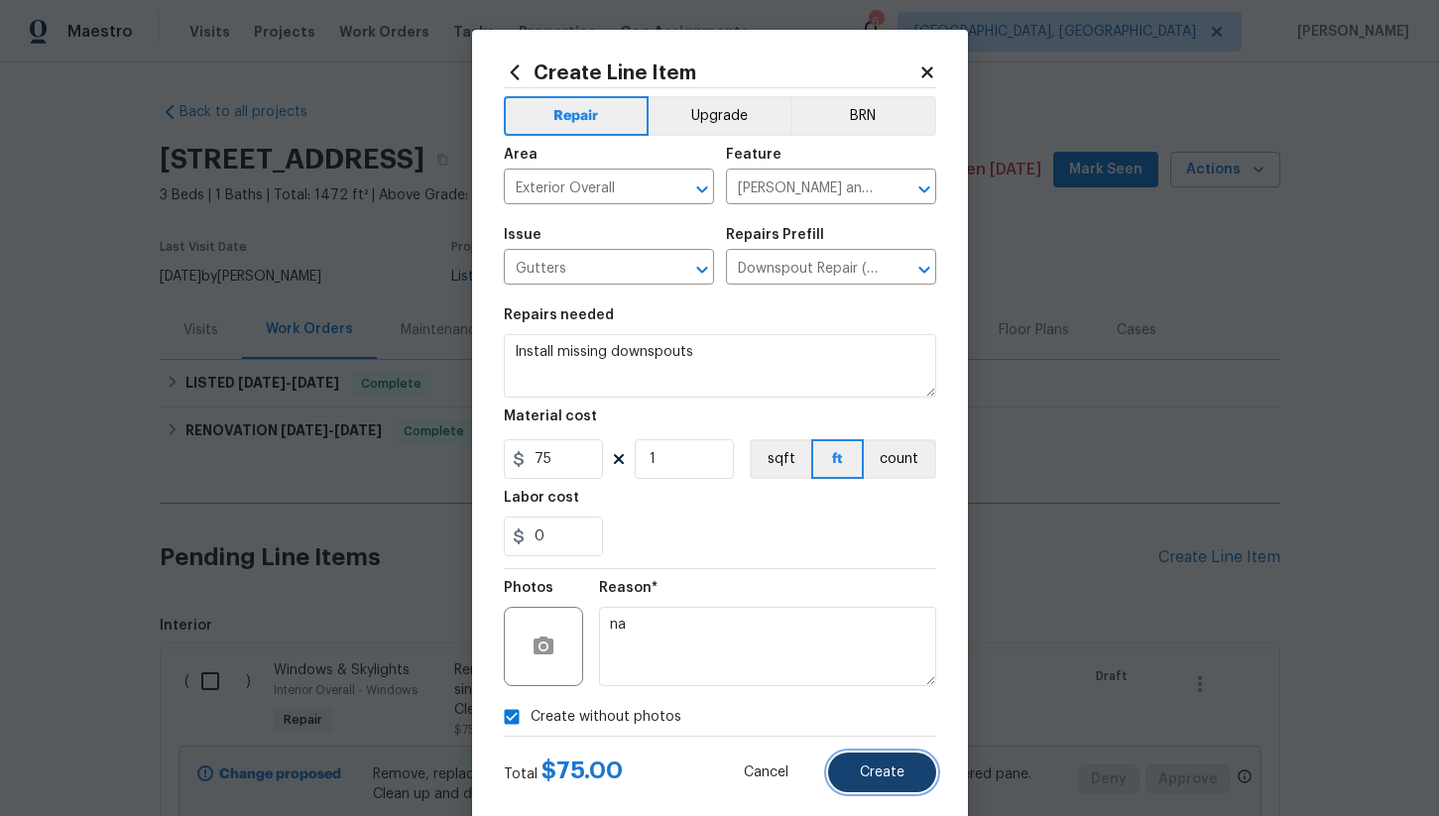
click at [862, 780] on button "Create" at bounding box center [882, 773] width 108 height 40
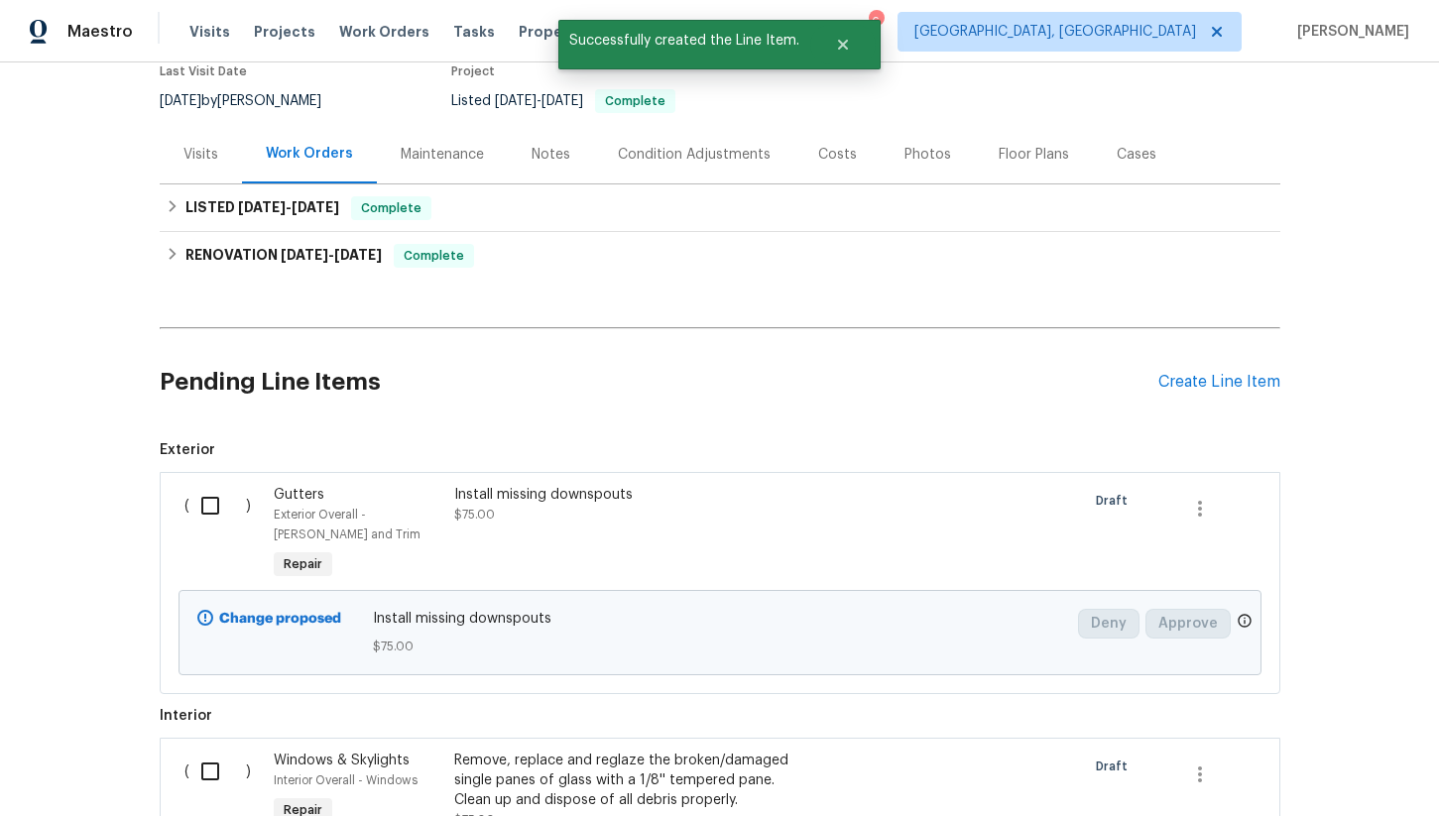
scroll to position [190, 0]
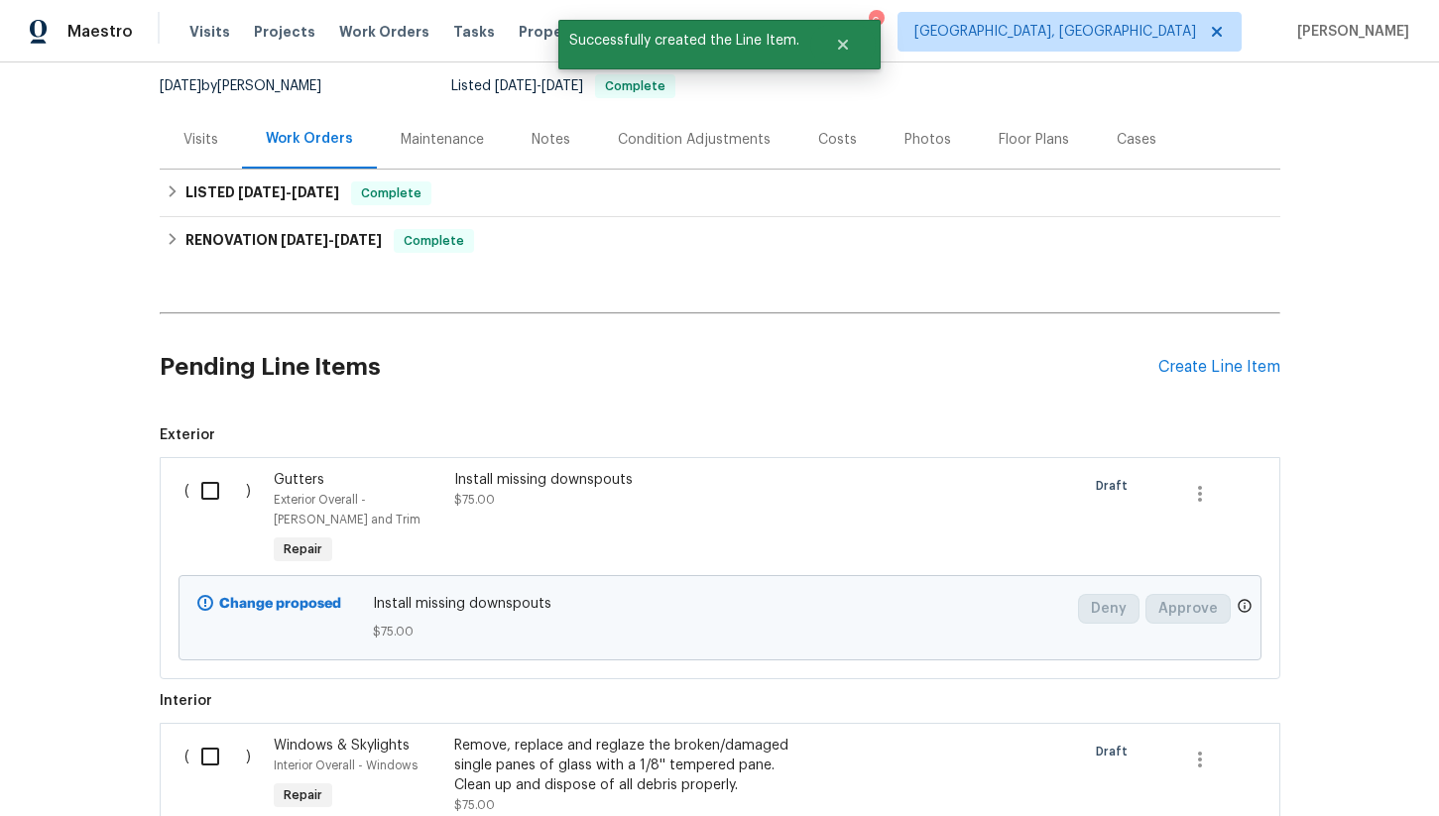
click at [1213, 377] on div "Pending Line Items Create Line Item" at bounding box center [720, 367] width 1121 height 92
click at [1202, 350] on div "Pending Line Items Create Line Item" at bounding box center [720, 367] width 1121 height 92
click at [1190, 362] on div "Create Line Item" at bounding box center [1219, 367] width 122 height 19
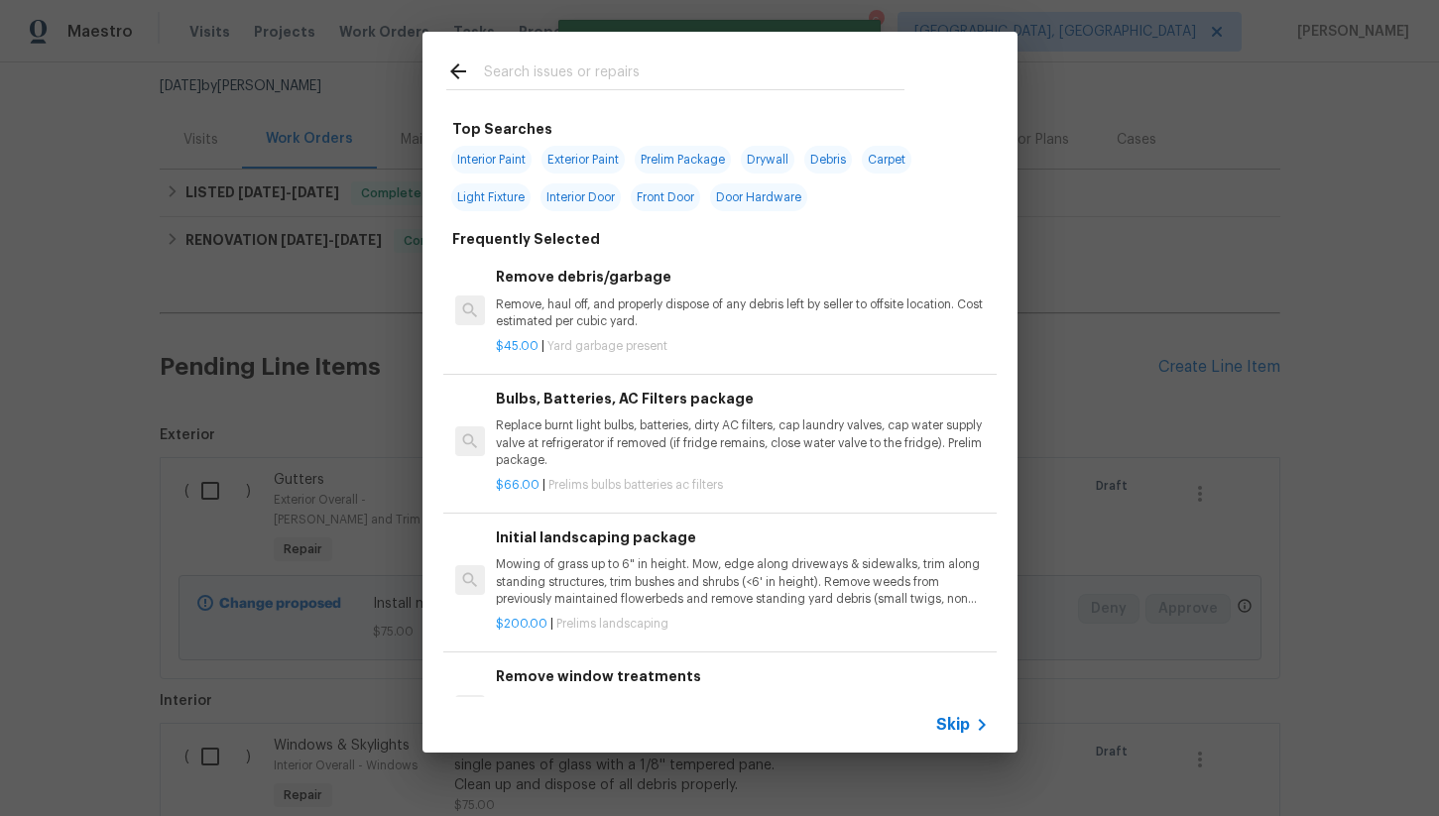
click at [510, 79] on input "text" at bounding box center [694, 75] width 420 height 30
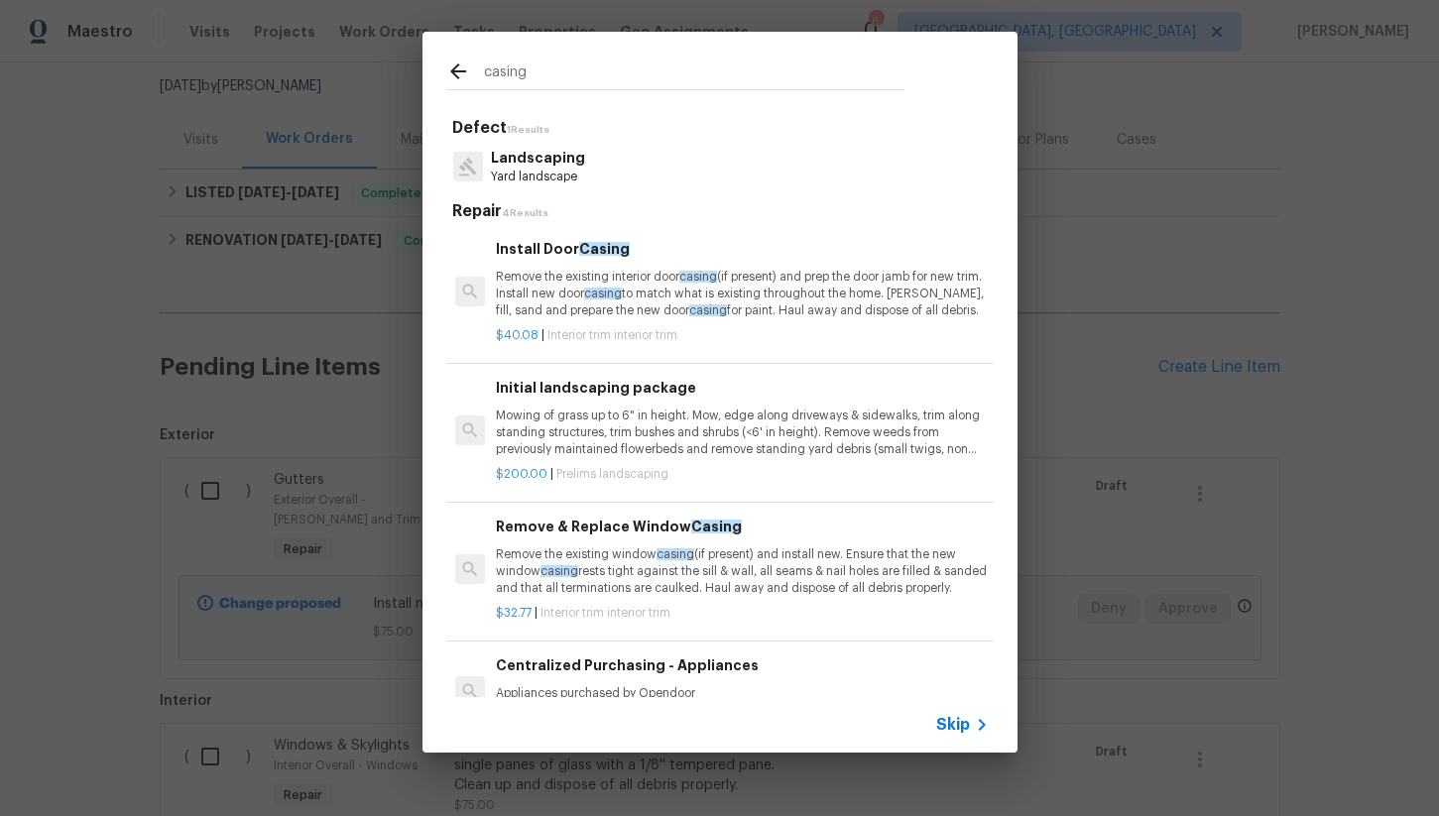
type input "casing"
click at [619, 313] on p "Remove the existing interior door casing (if present) and prep the door jamb fo…" at bounding box center [742, 294] width 492 height 51
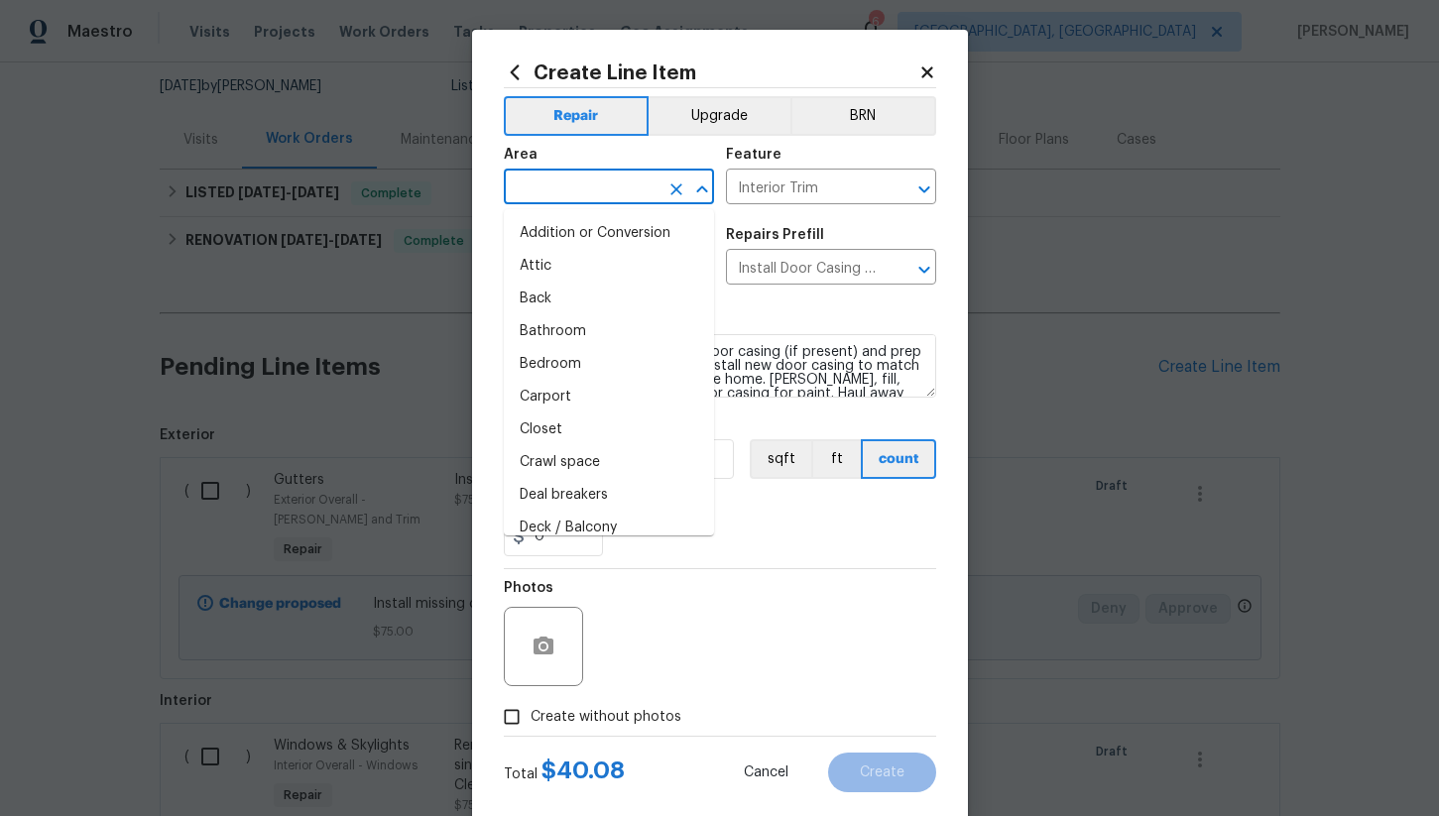
click at [577, 178] on input "text" at bounding box center [581, 189] width 155 height 31
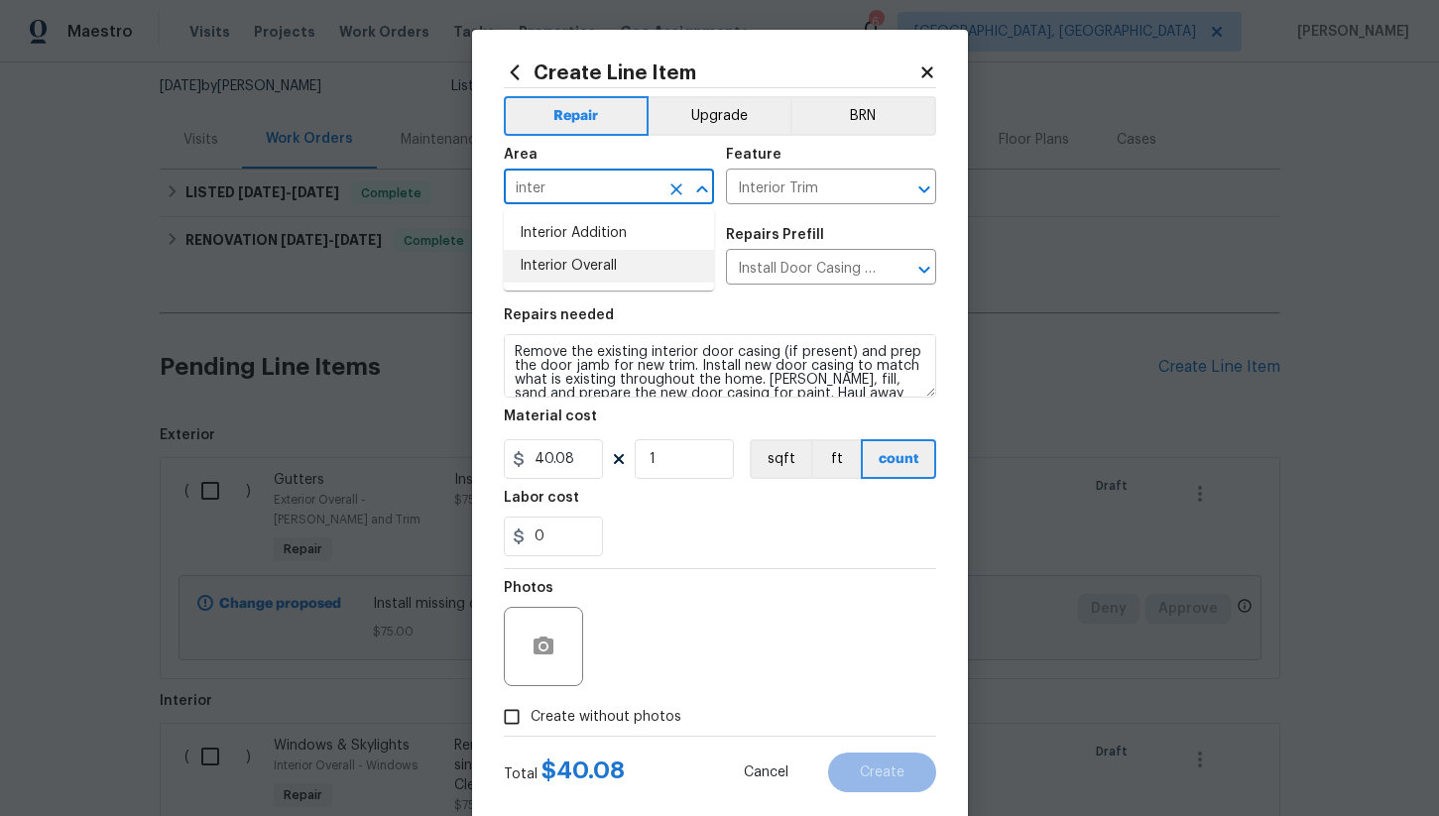
click at [605, 268] on li "Interior Overall" at bounding box center [609, 266] width 210 height 33
type input "Interior Overall"
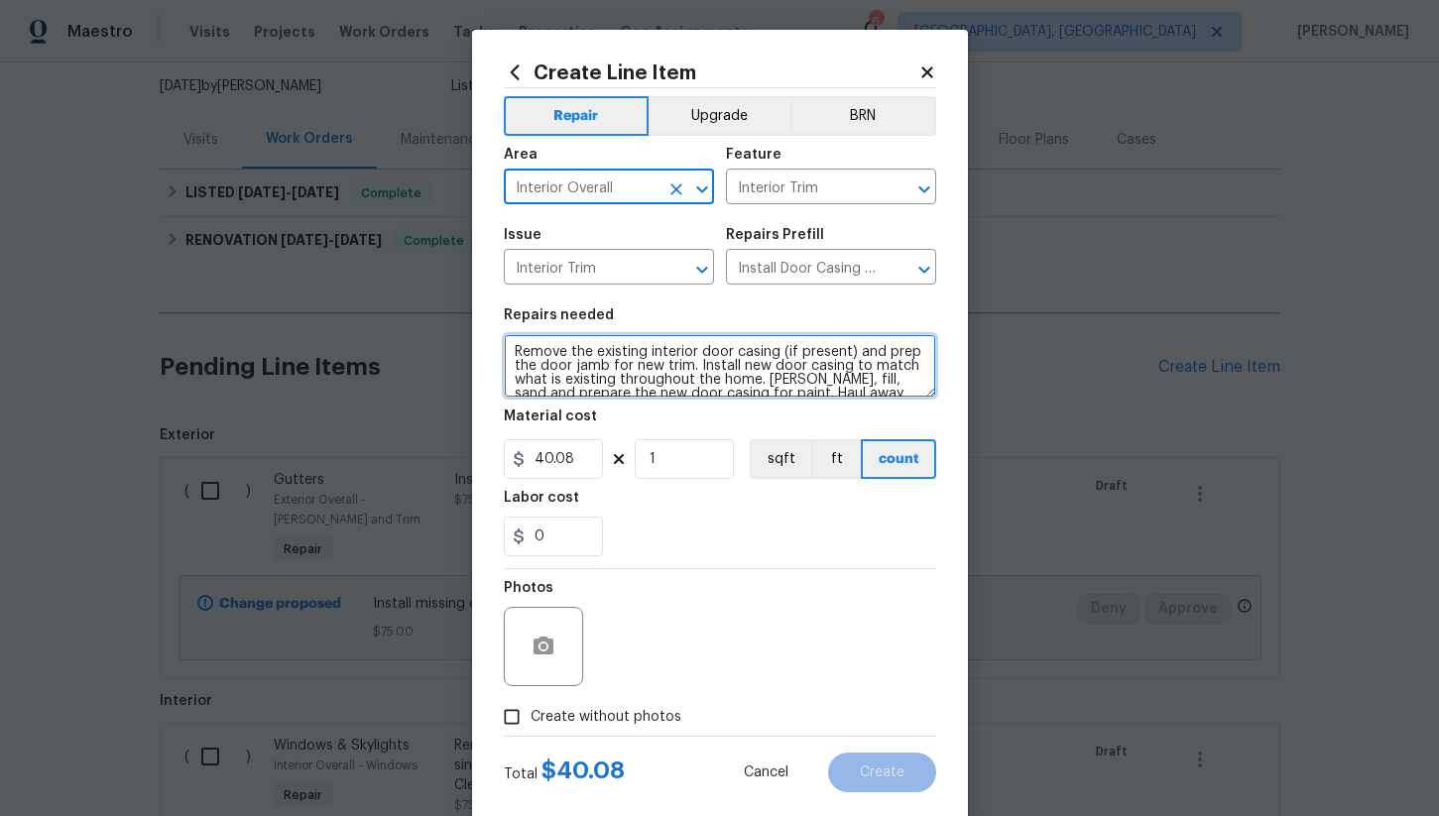
click at [513, 353] on textarea "Remove the existing interior door casing (if present) and prep the door jamb fo…" at bounding box center [720, 365] width 432 height 63
type textarea "**Where missing from flagstone side of basement door** Remove the existing inte…"
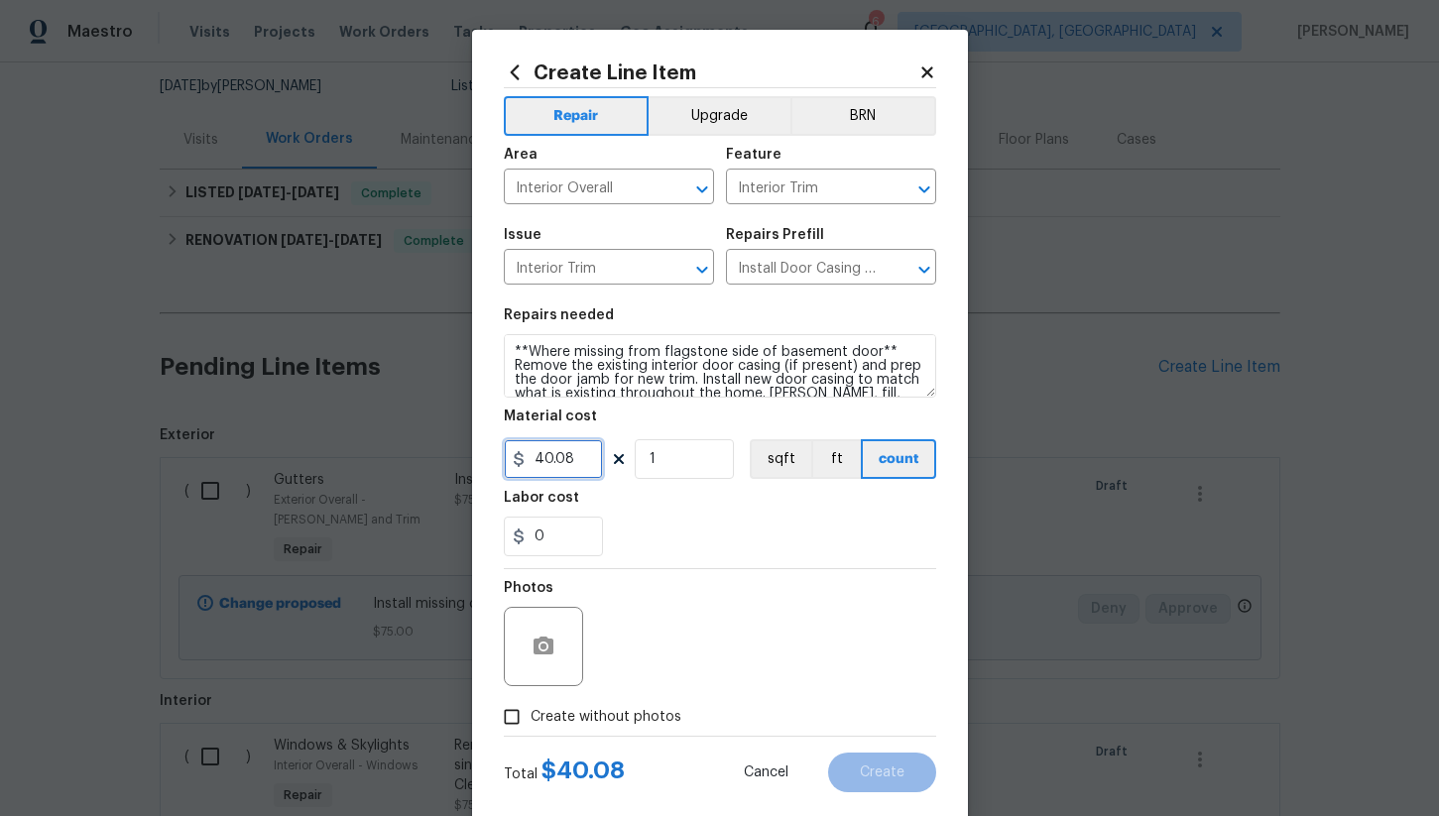
click at [585, 465] on input "40.08" at bounding box center [553, 459] width 99 height 40
type input "75"
click at [631, 509] on div "Labor cost" at bounding box center [720, 504] width 432 height 26
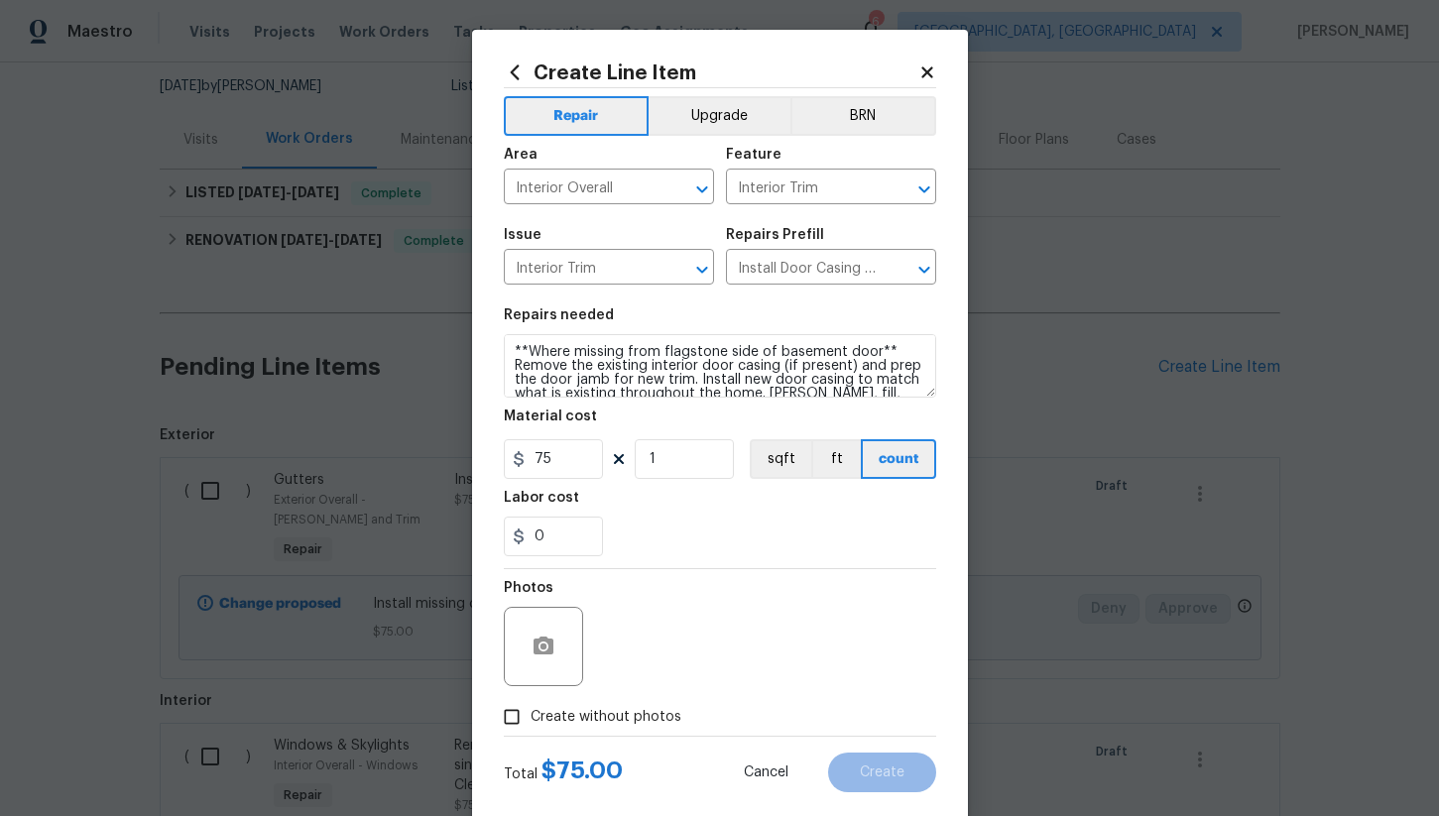
click at [555, 713] on span "Create without photos" at bounding box center [606, 717] width 151 height 21
click at [531, 713] on input "Create without photos" at bounding box center [512, 717] width 38 height 38
checkbox input "true"
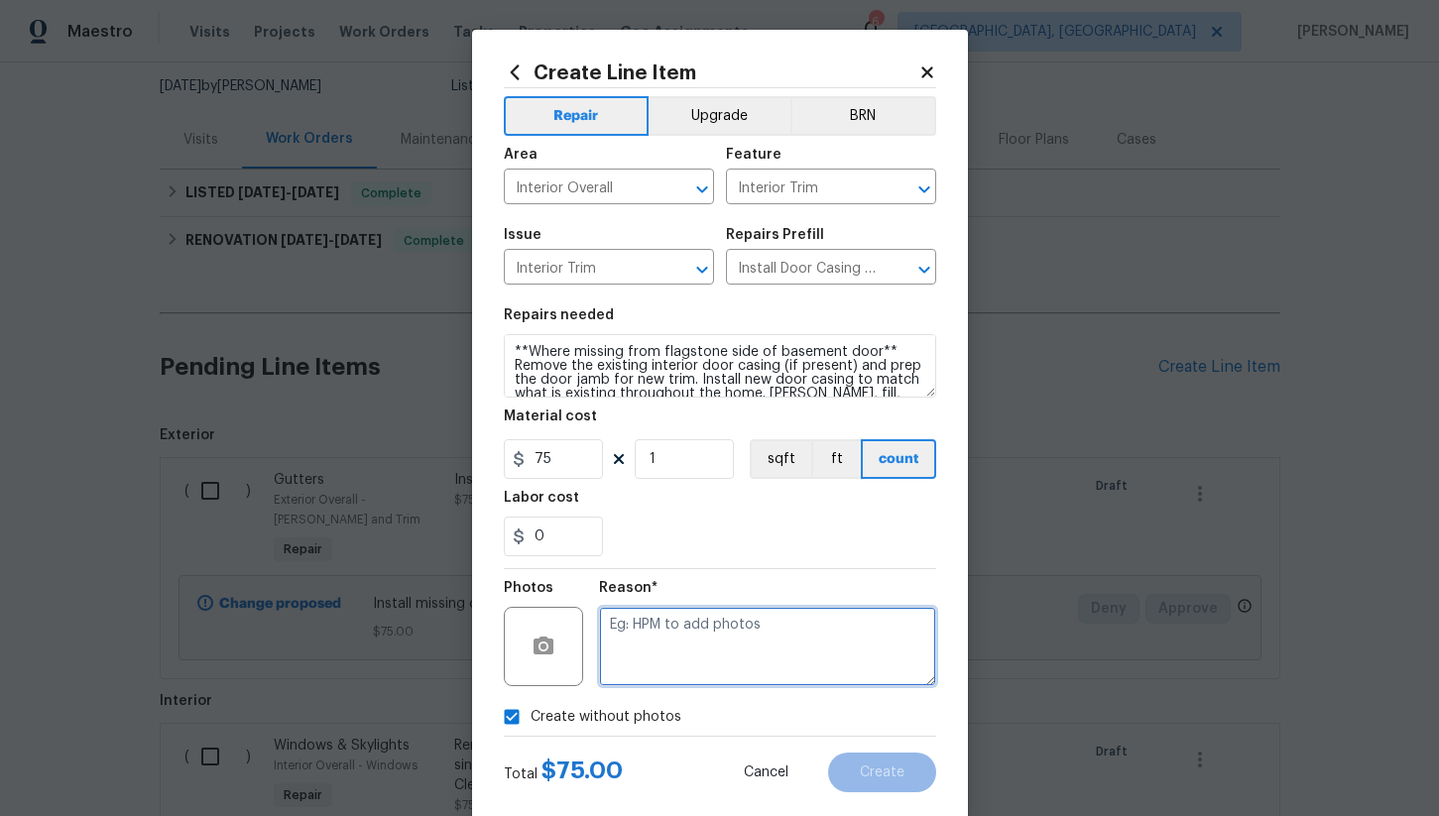
click at [708, 659] on textarea at bounding box center [767, 646] width 337 height 79
type textarea "na"
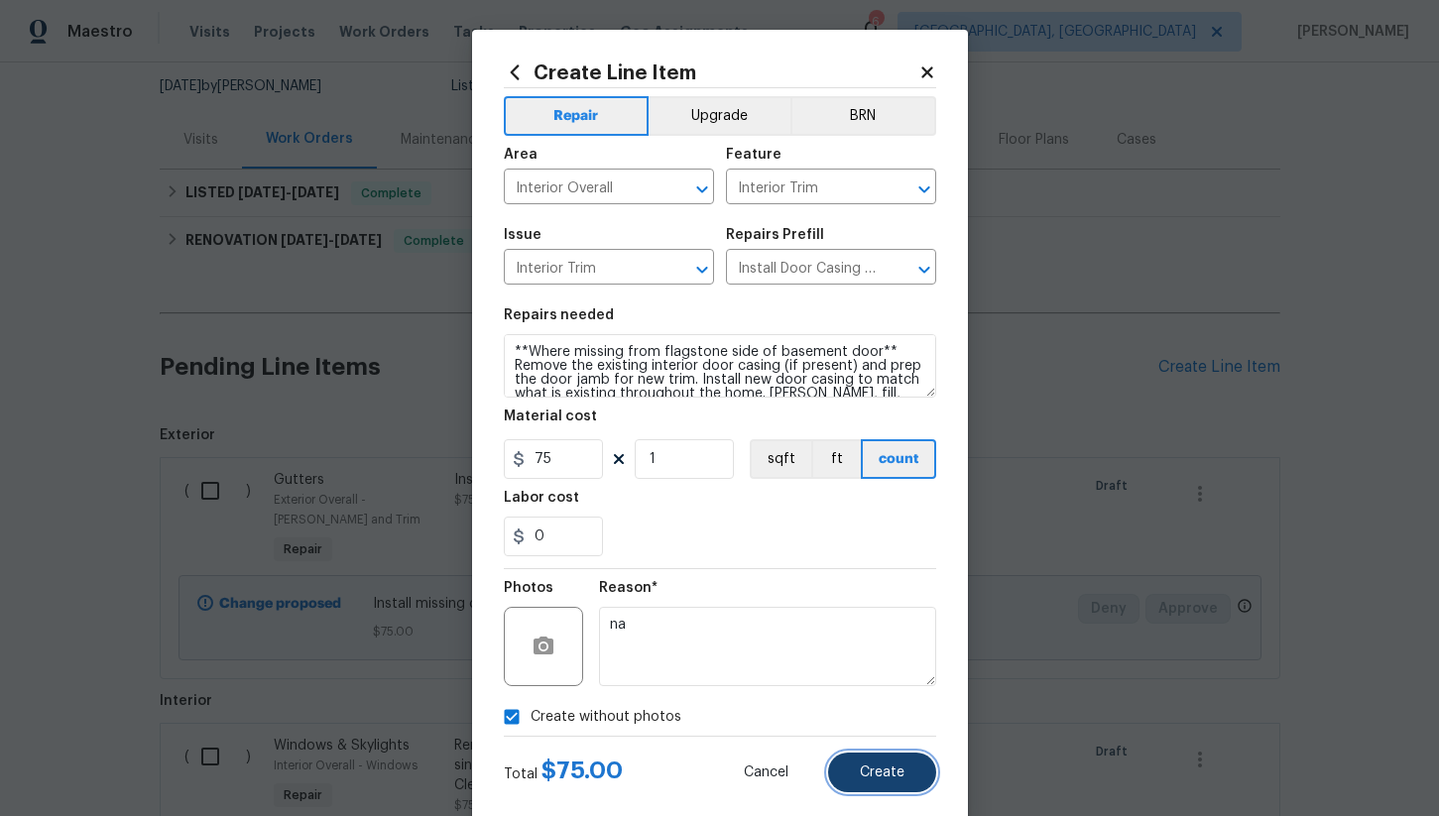
click at [895, 772] on span "Create" at bounding box center [882, 773] width 45 height 15
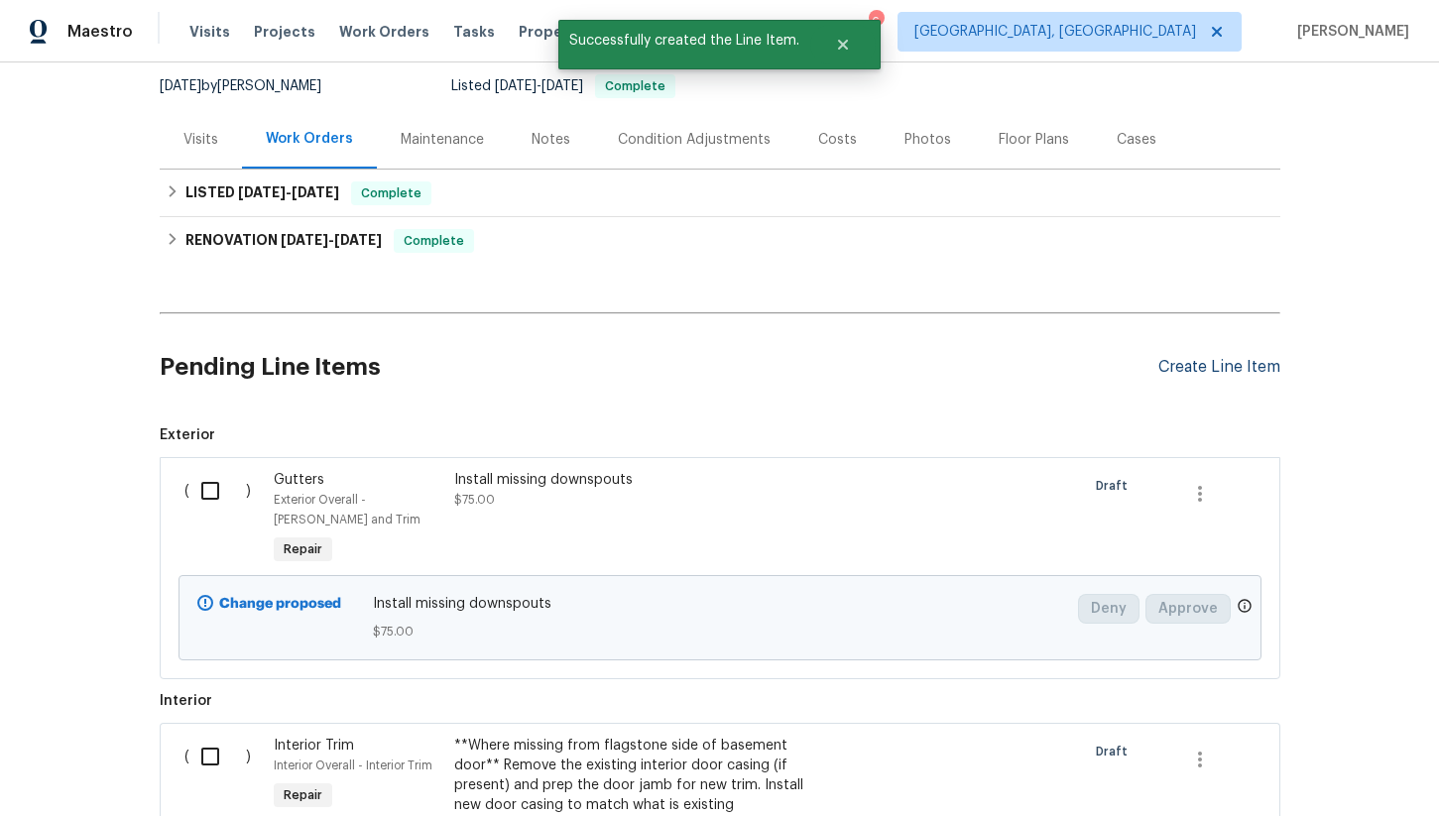
click at [1240, 376] on div "Create Line Item" at bounding box center [1219, 367] width 122 height 19
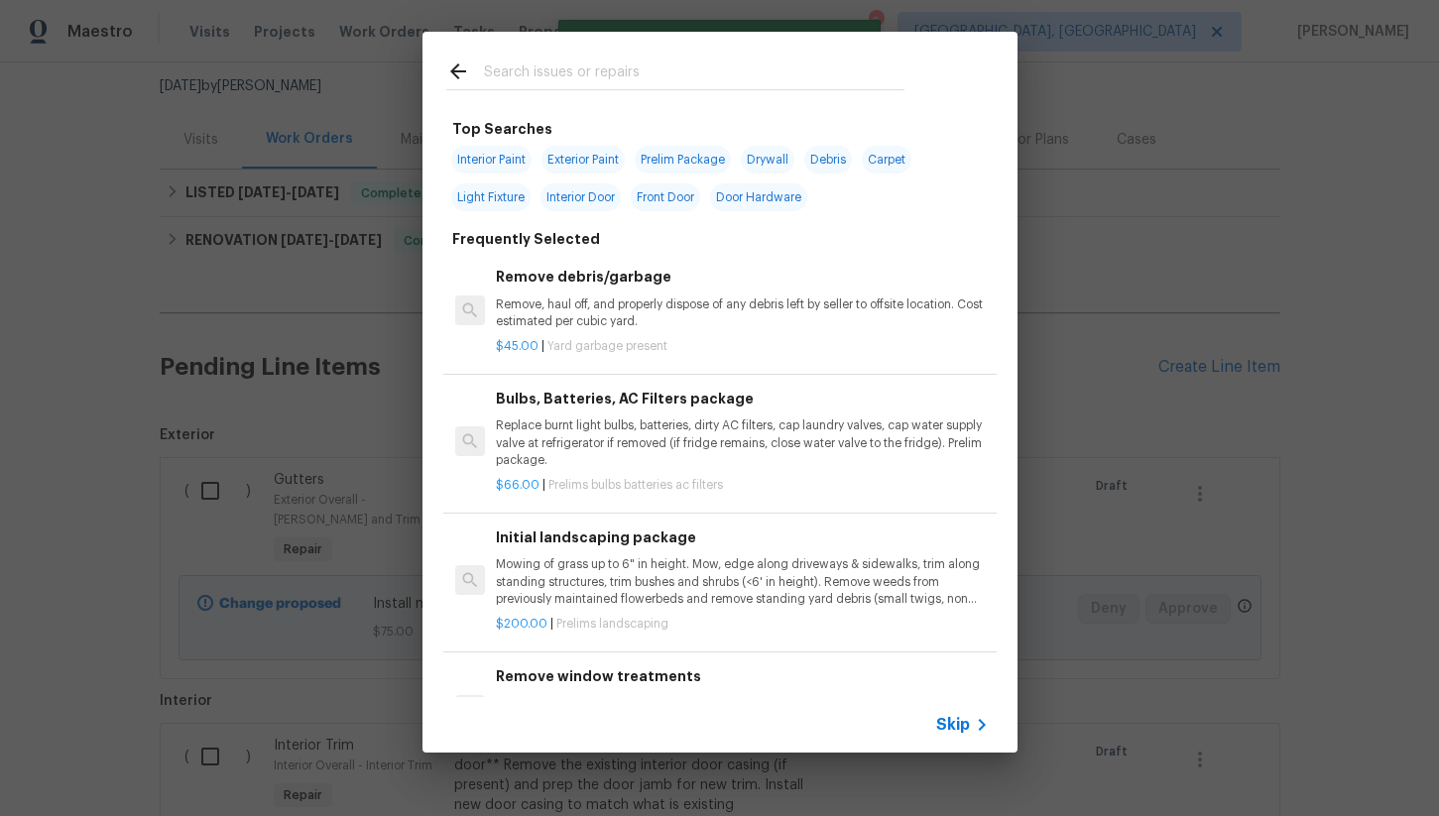
click at [492, 74] on input "text" at bounding box center [694, 75] width 420 height 30
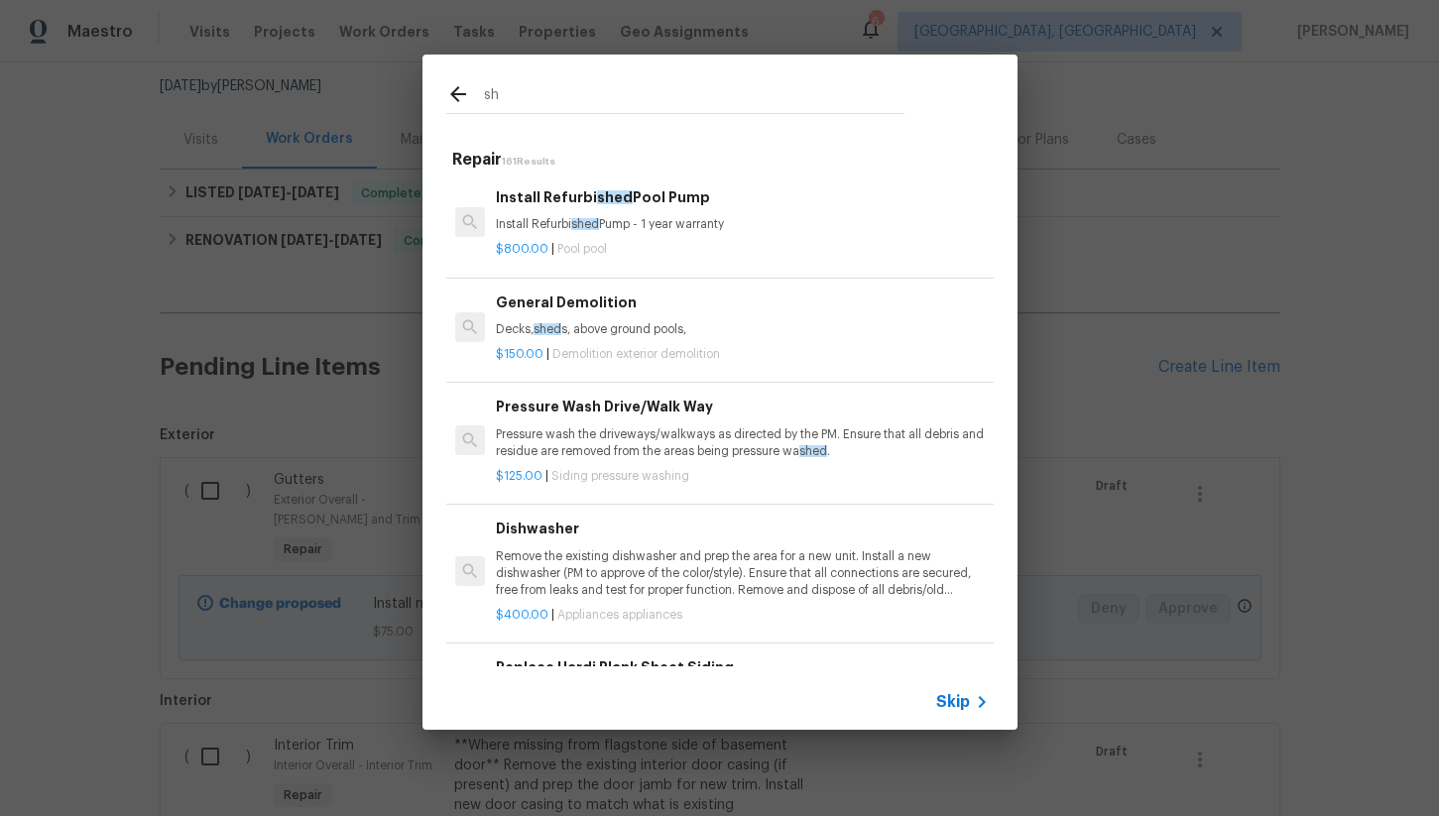
type input "s"
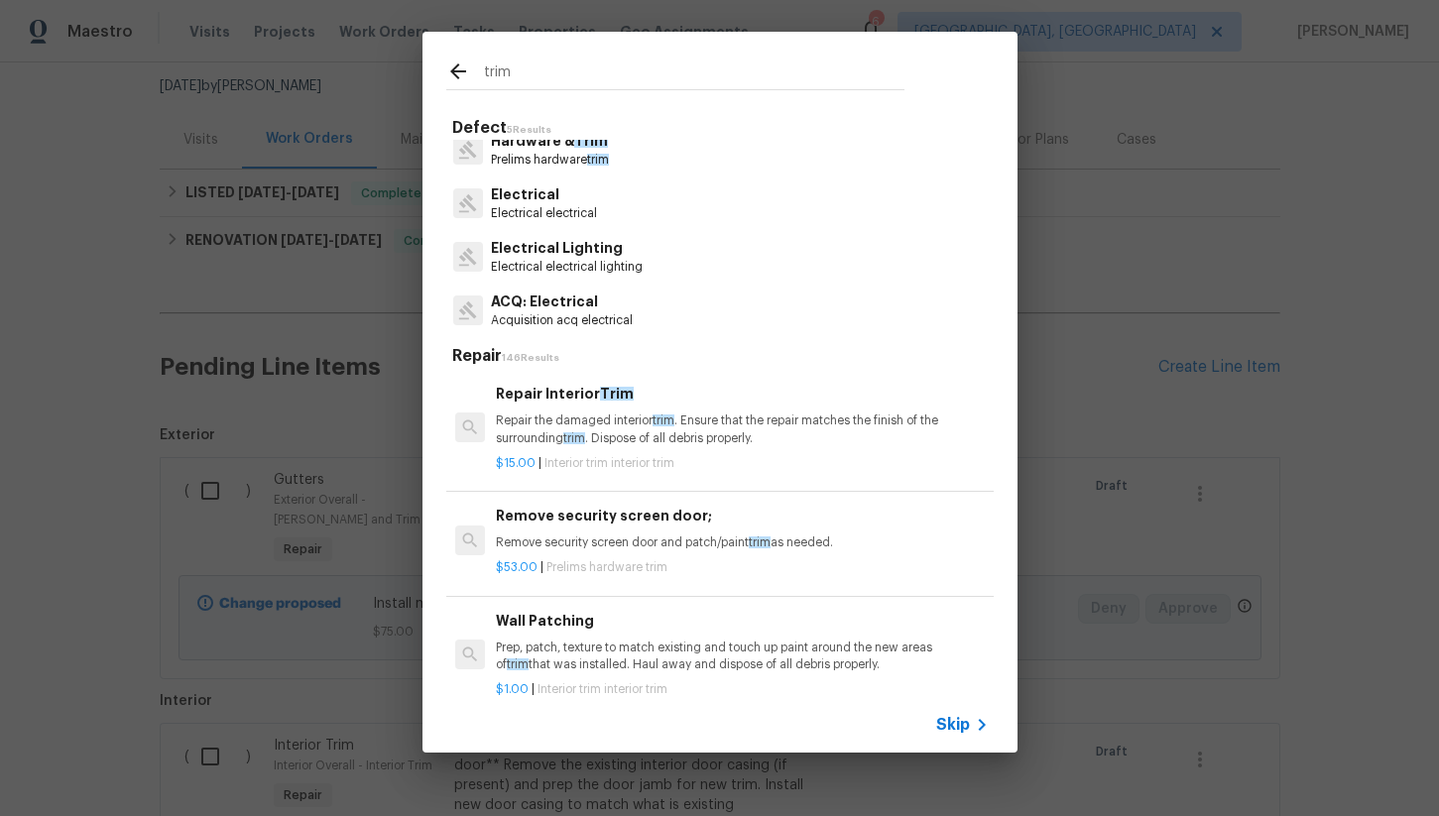
scroll to position [0, 0]
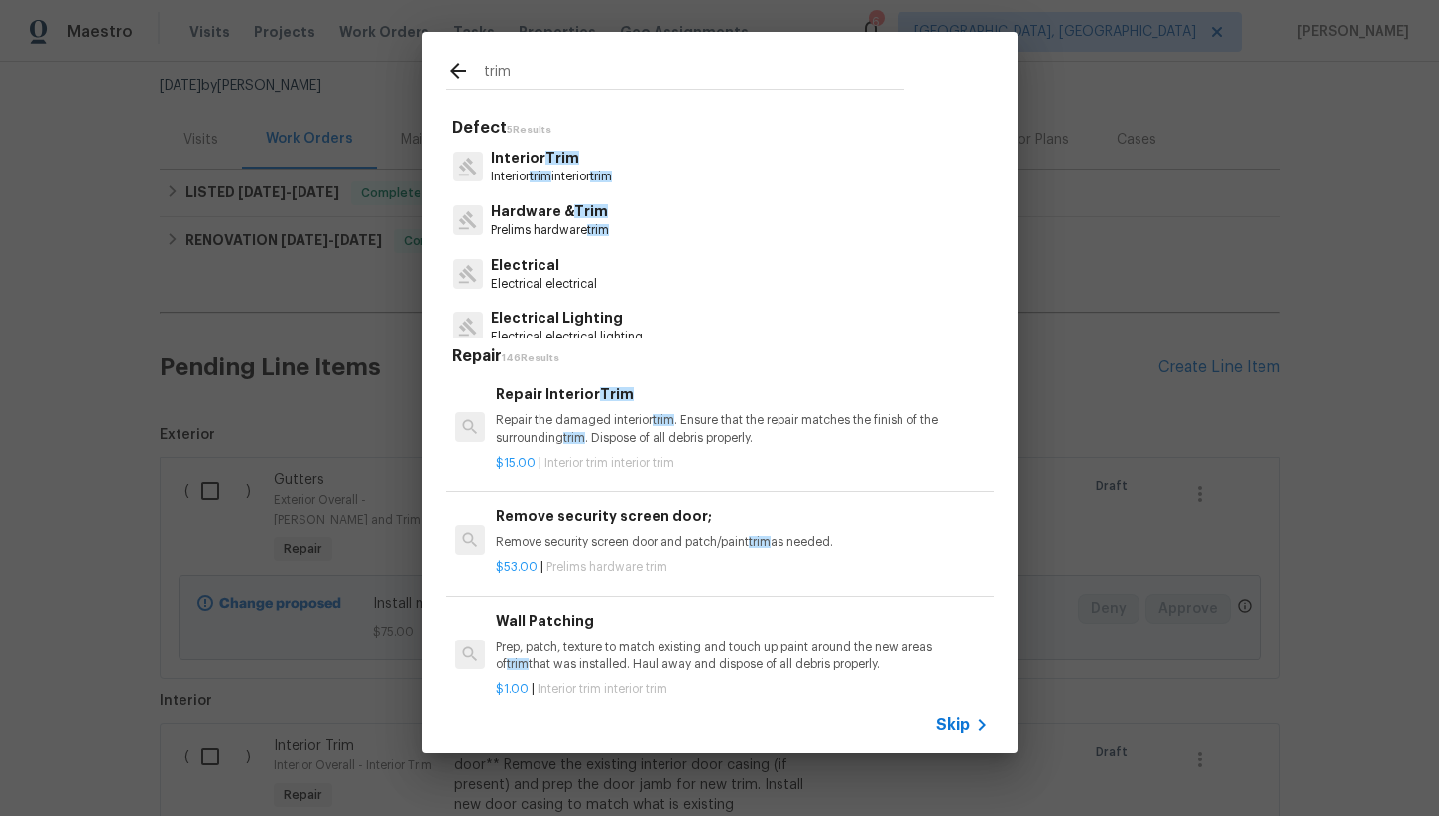
click at [543, 74] on input "trim" at bounding box center [694, 75] width 420 height 30
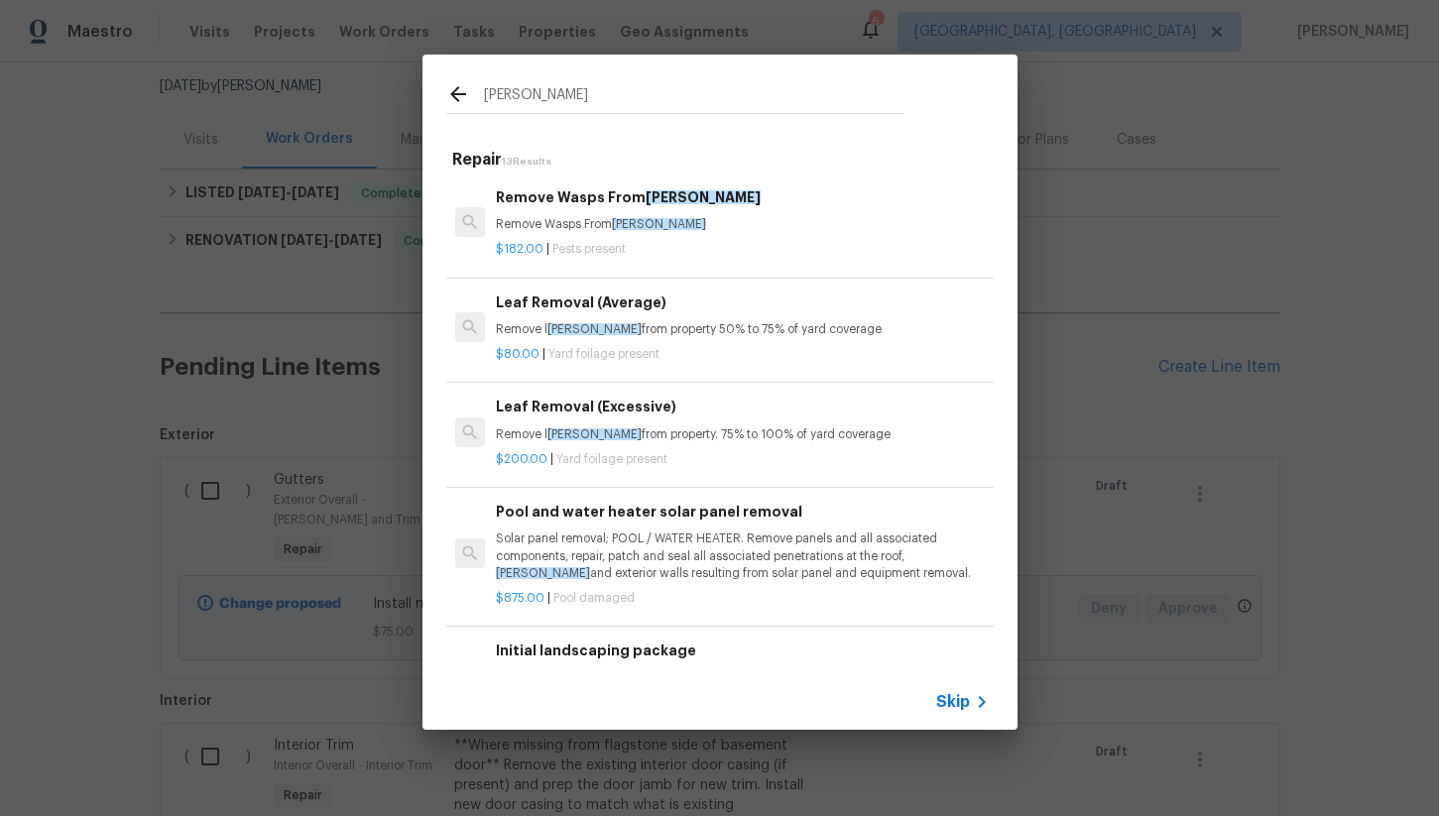
click at [539, 96] on input "eaves" at bounding box center [694, 97] width 420 height 30
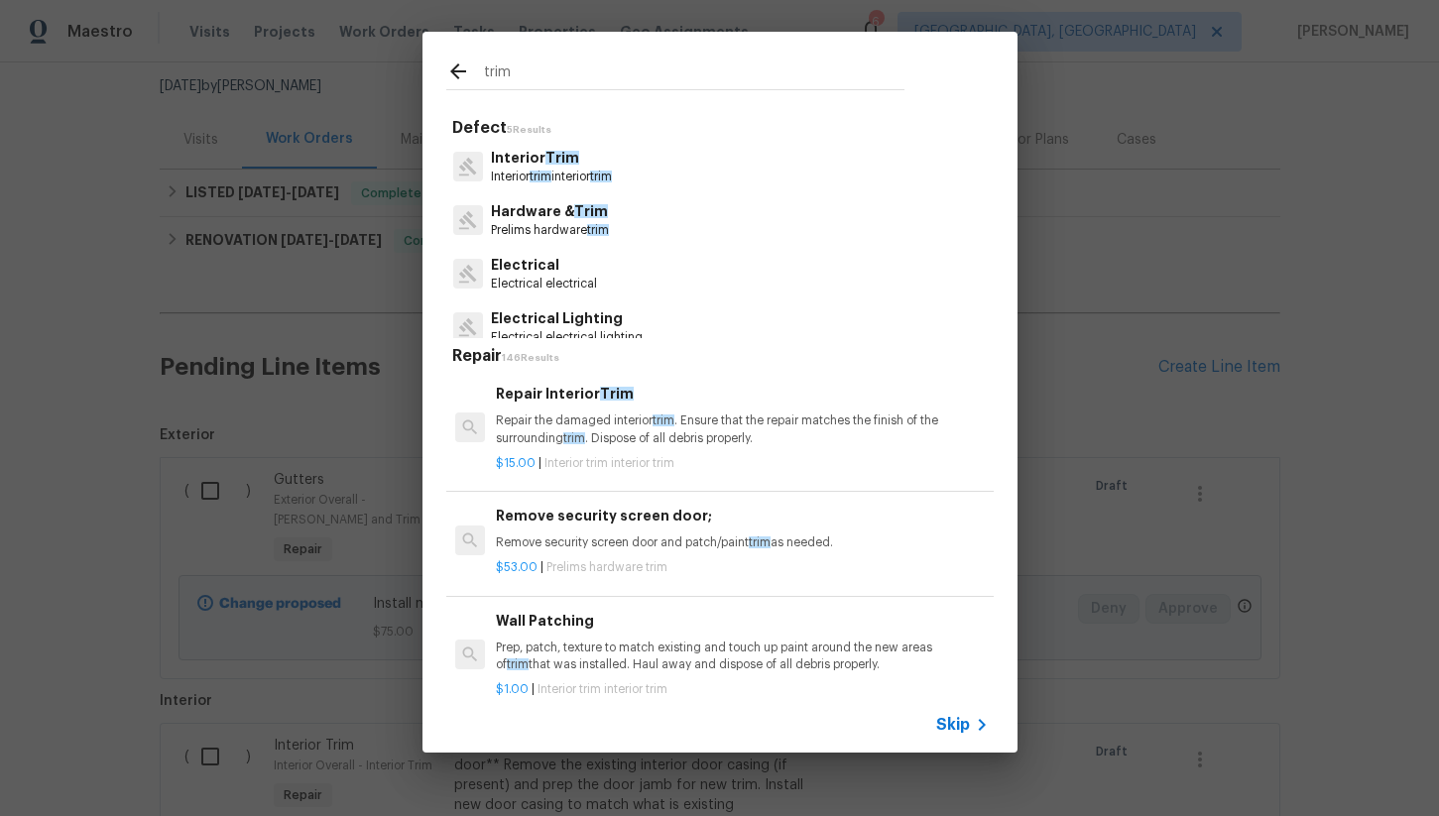
type input "trim"
click at [557, 175] on p "Interior trim interior trim" at bounding box center [551, 177] width 121 height 17
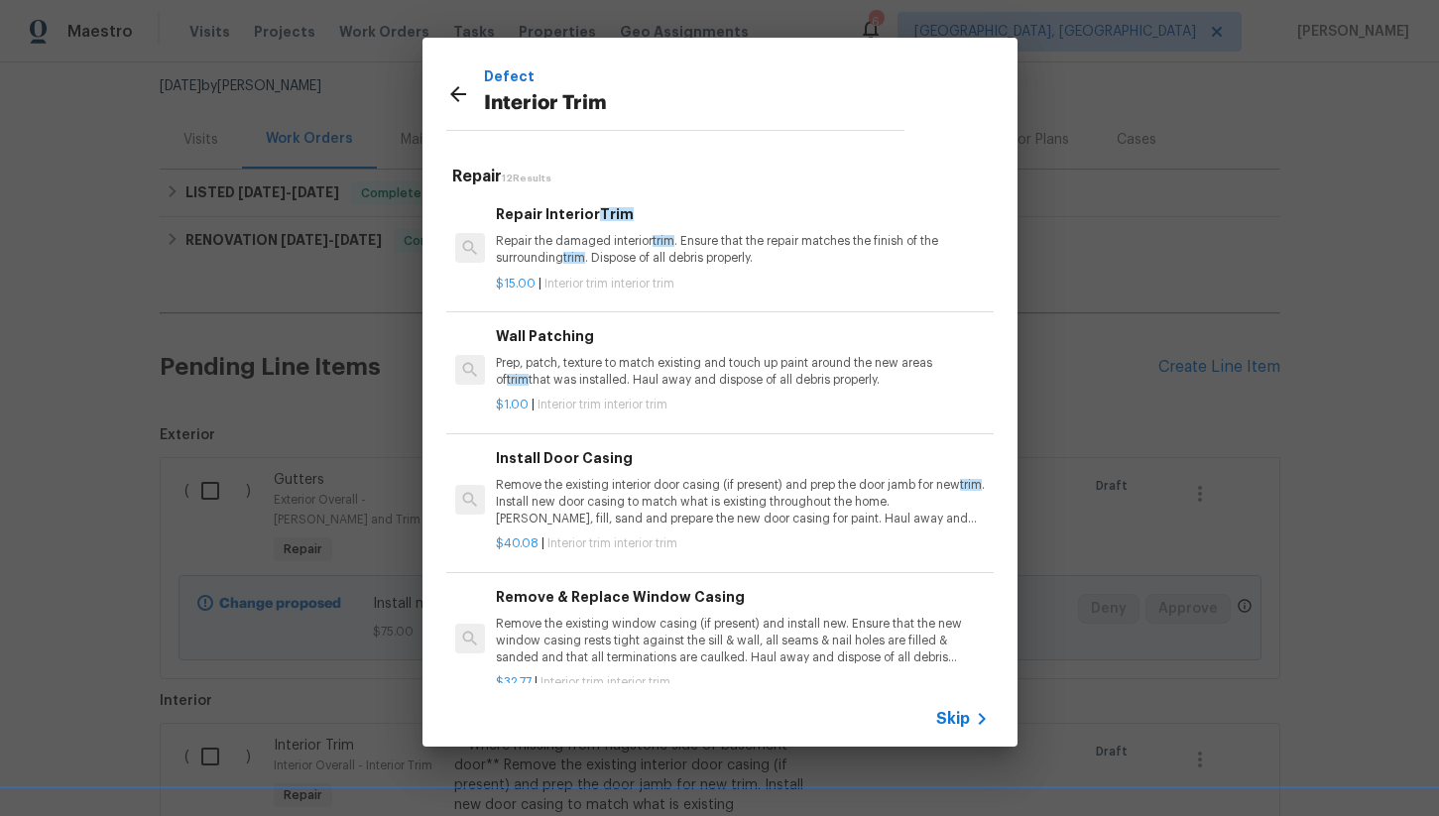
click at [603, 264] on p "Repair the damaged interior trim . Ensure that the repair matches the finish of…" at bounding box center [742, 250] width 492 height 34
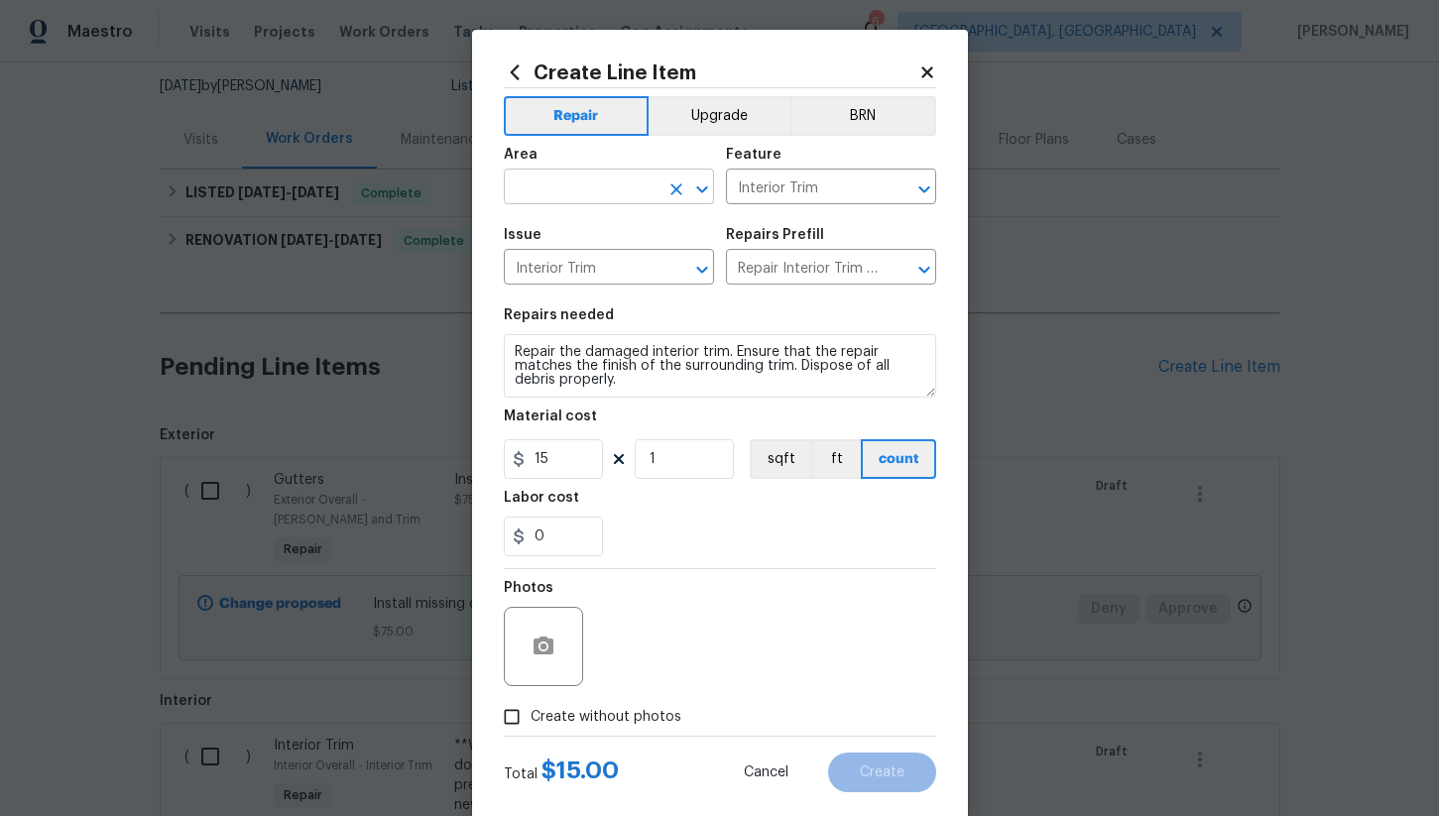
click at [536, 184] on input "text" at bounding box center [581, 189] width 155 height 31
click at [564, 260] on li "Exterior Overall" at bounding box center [609, 266] width 210 height 33
type input "Exterior Overall"
click at [780, 173] on div "Feature" at bounding box center [831, 161] width 210 height 26
click at [777, 186] on input "Interior Trim" at bounding box center [803, 189] width 155 height 31
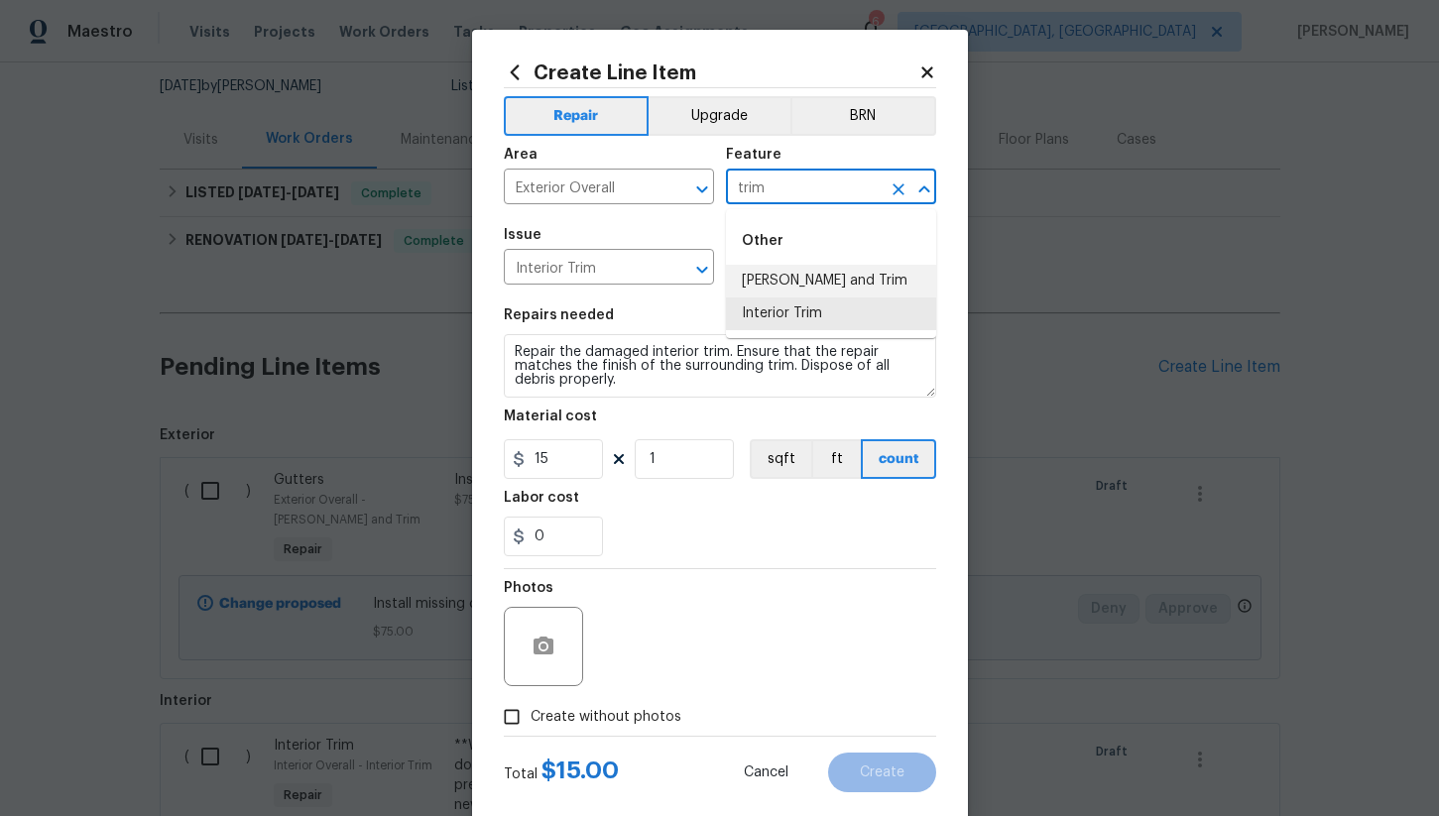
click at [804, 278] on li "Eaves and Trim" at bounding box center [831, 281] width 210 height 33
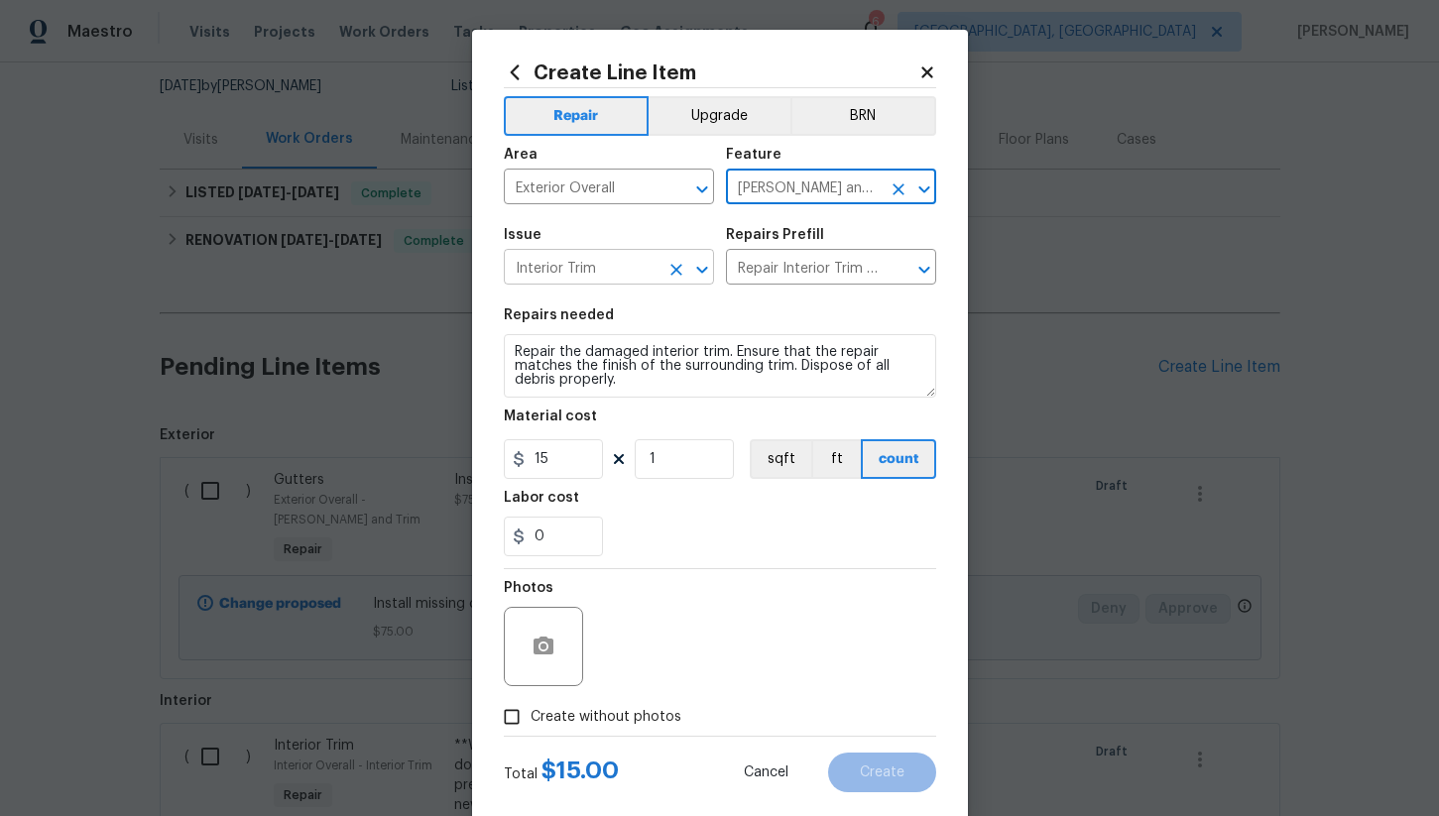
type input "Eaves and Trim"
click at [593, 279] on input "Interior Trim" at bounding box center [581, 269] width 155 height 31
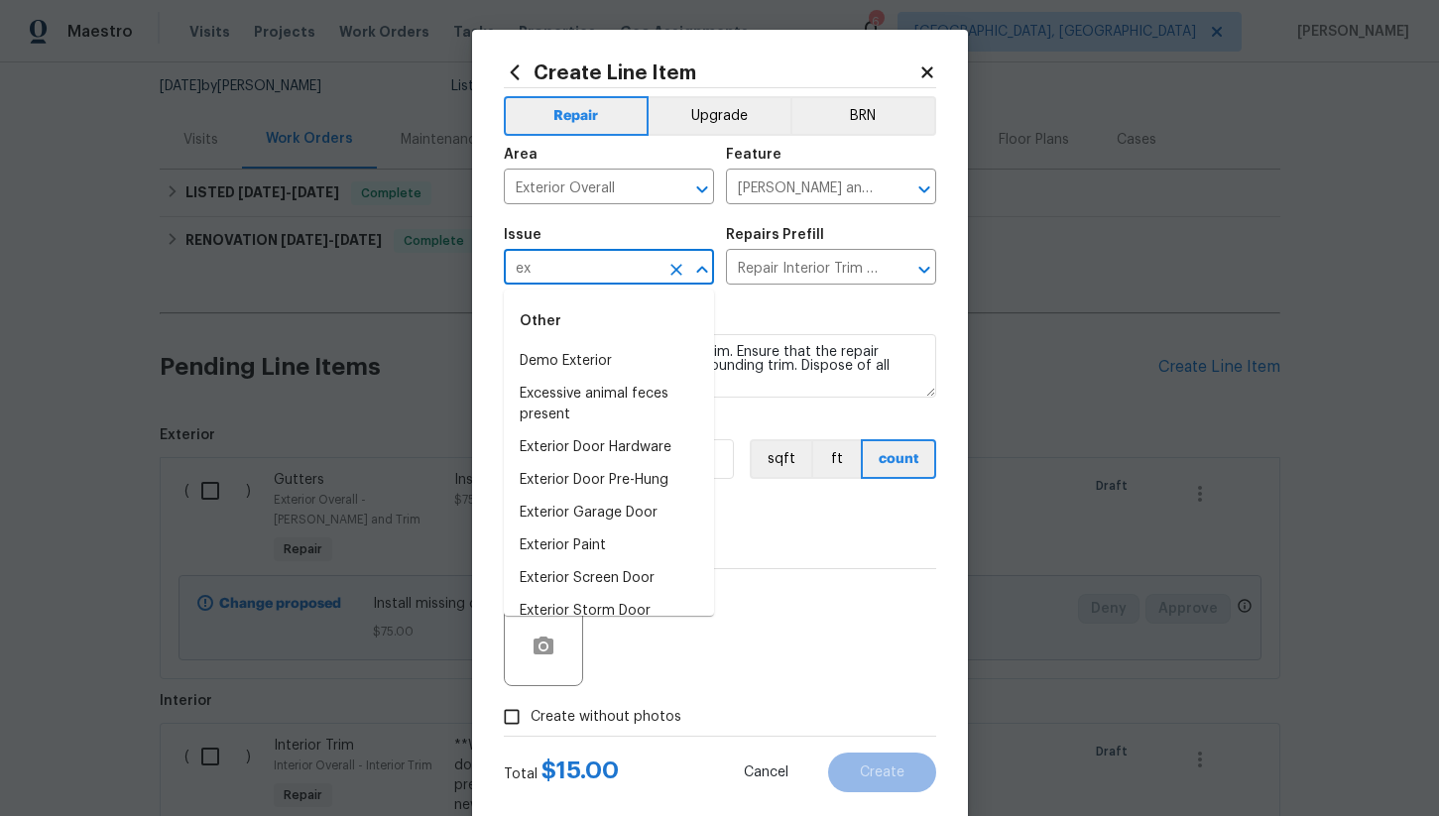
type input "e"
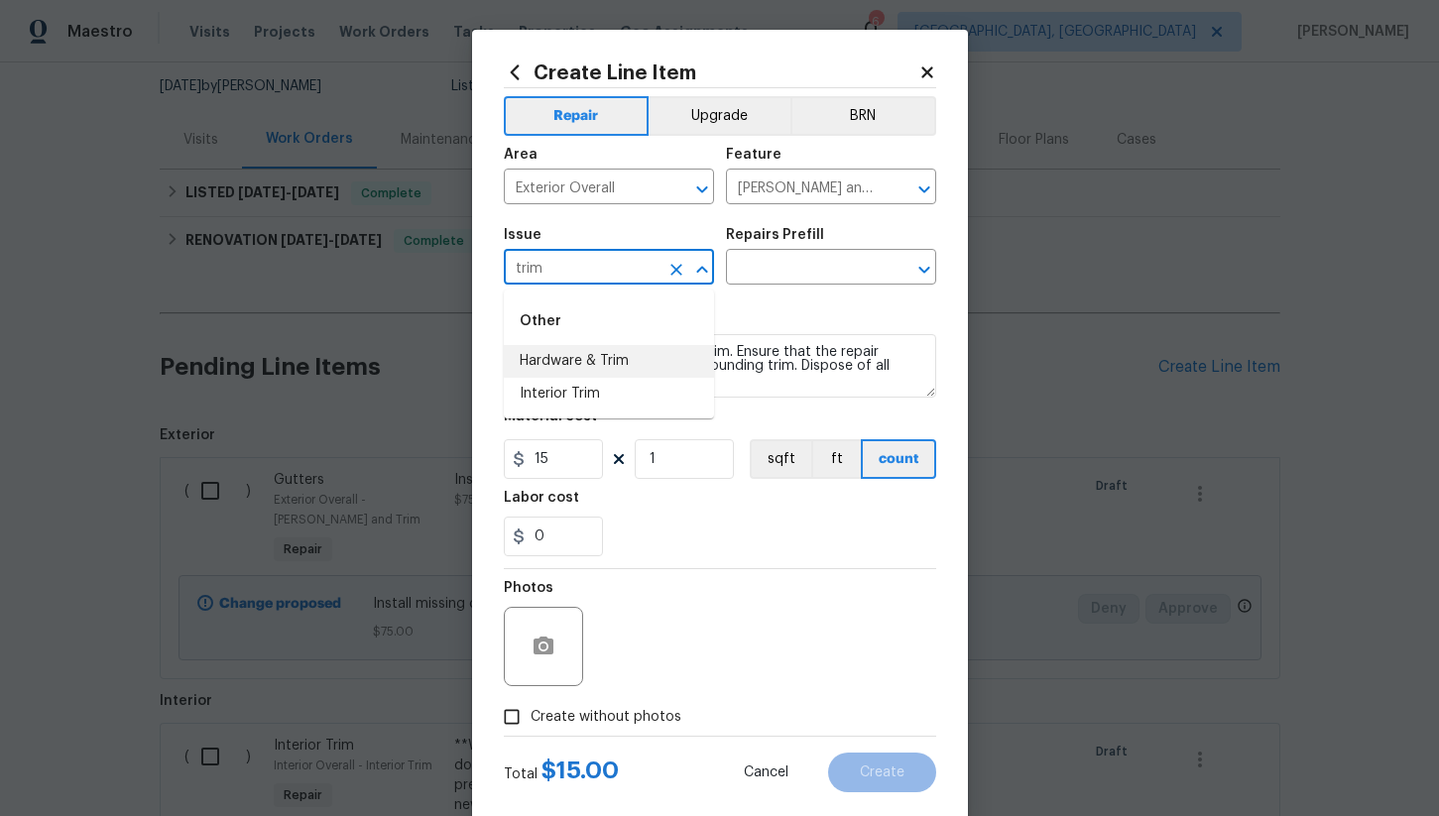
click at [605, 363] on li "Hardware & Trim" at bounding box center [609, 361] width 210 height 33
click at [787, 274] on input "text" at bounding box center [803, 269] width 155 height 31
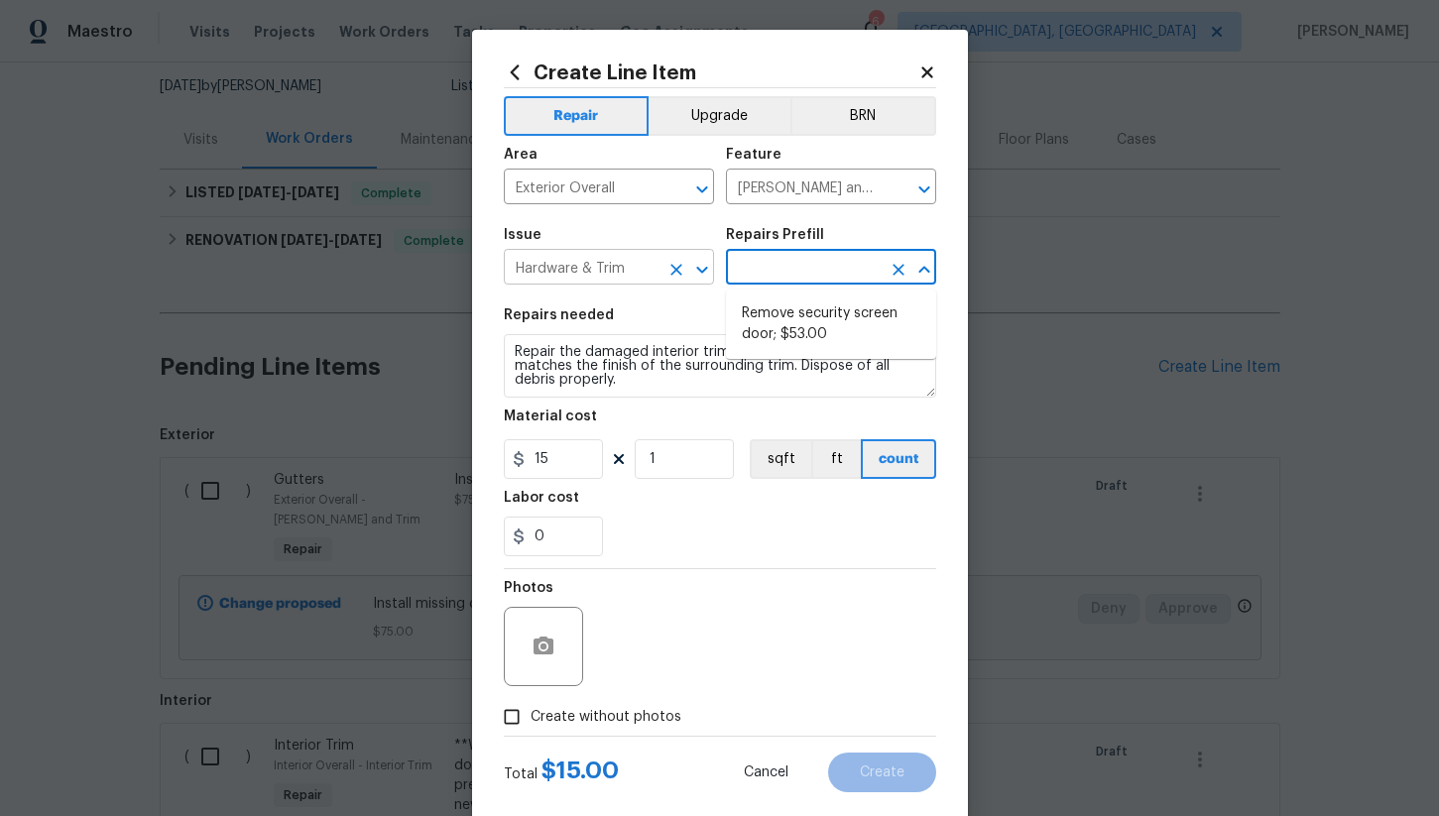
click at [572, 272] on input "Hardware & Trim" at bounding box center [581, 269] width 155 height 31
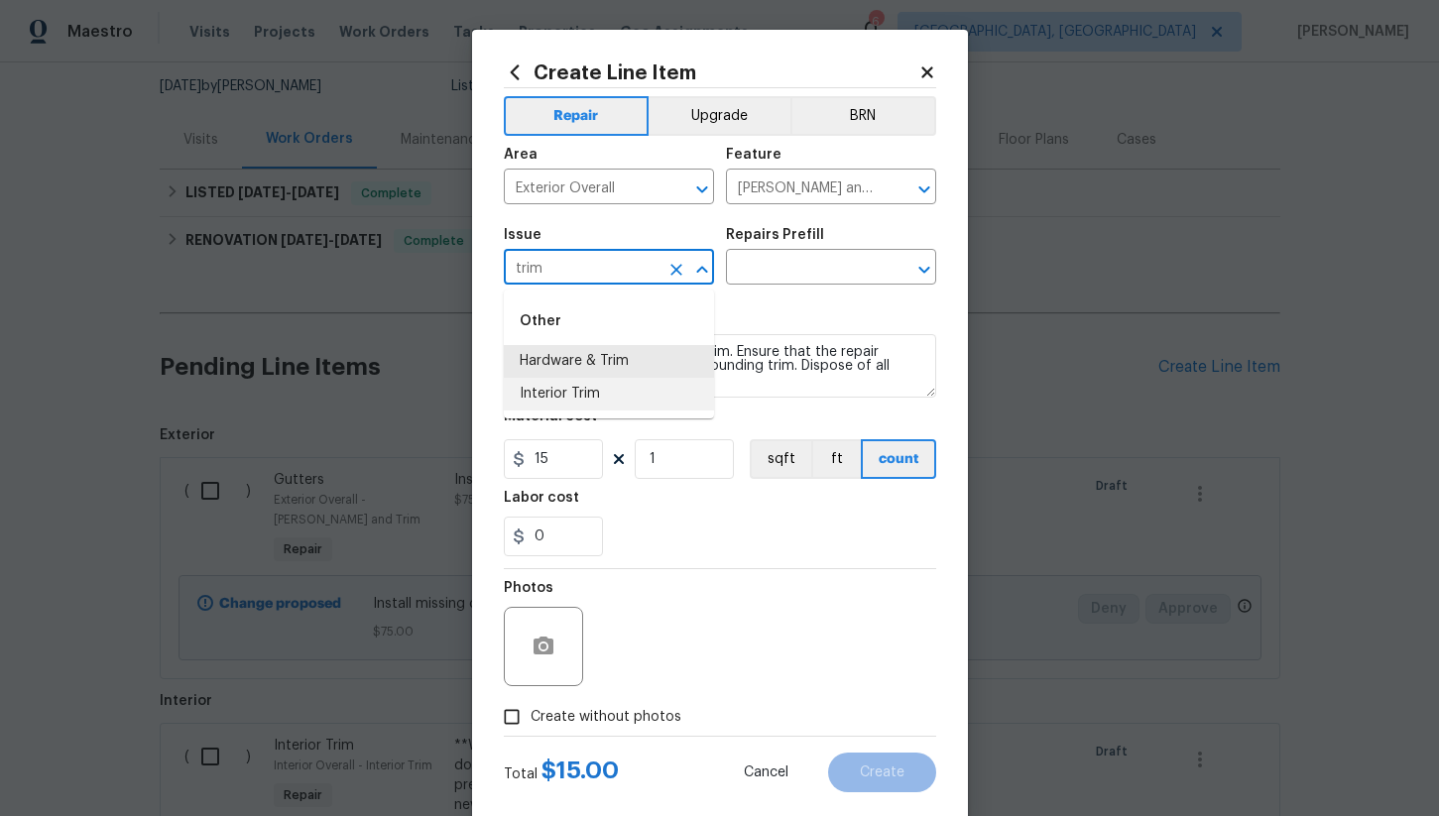
click at [617, 386] on li "Interior Trim" at bounding box center [609, 394] width 210 height 33
type input "Interior Trim"
click at [779, 273] on input "text" at bounding box center [803, 269] width 155 height 31
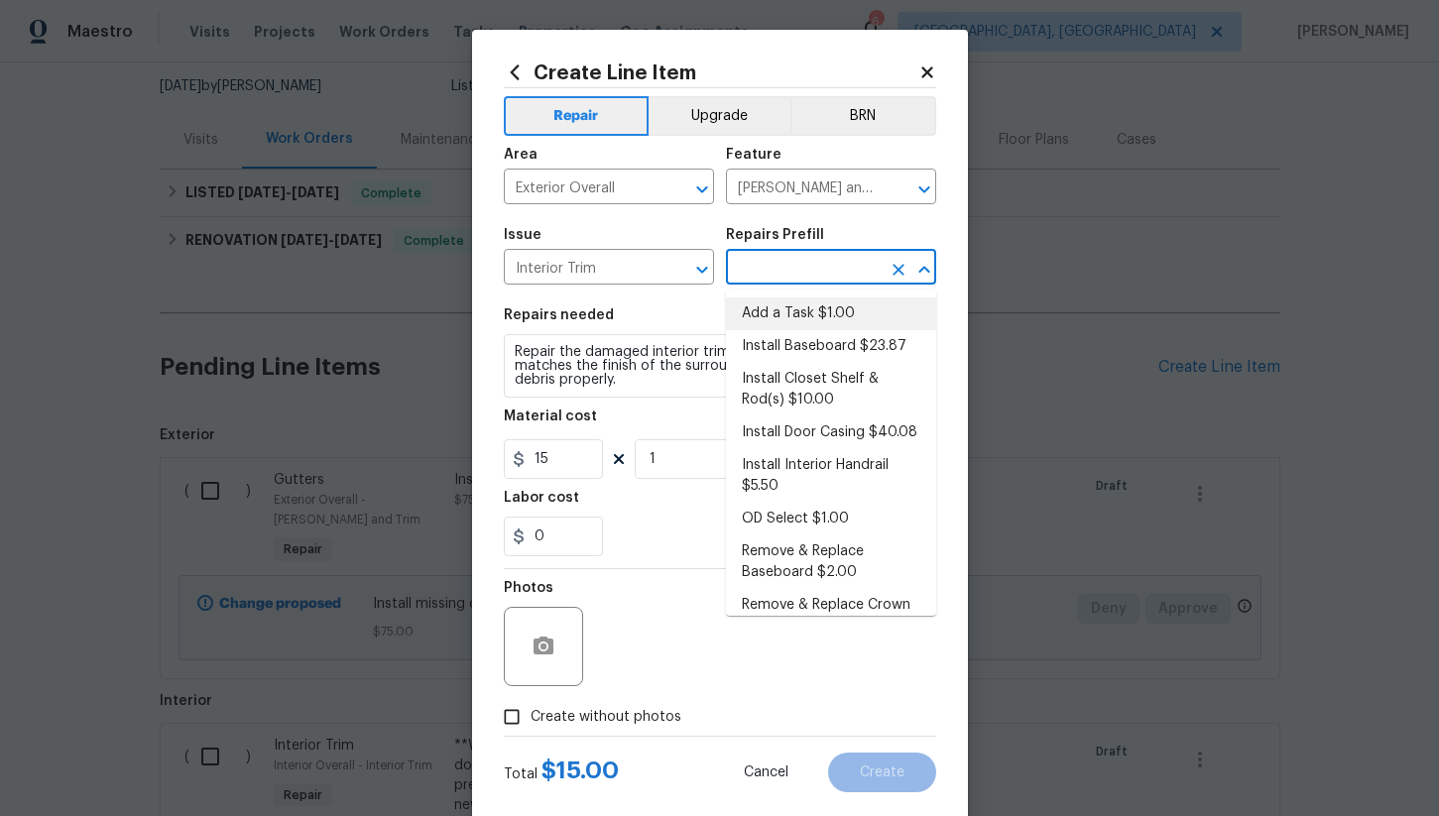
click at [819, 318] on li "Add a Task $1.00" at bounding box center [831, 314] width 210 height 33
type input "Interior Trim"
type input "Add a Task $1.00"
type textarea "HPM to detail"
type input "1"
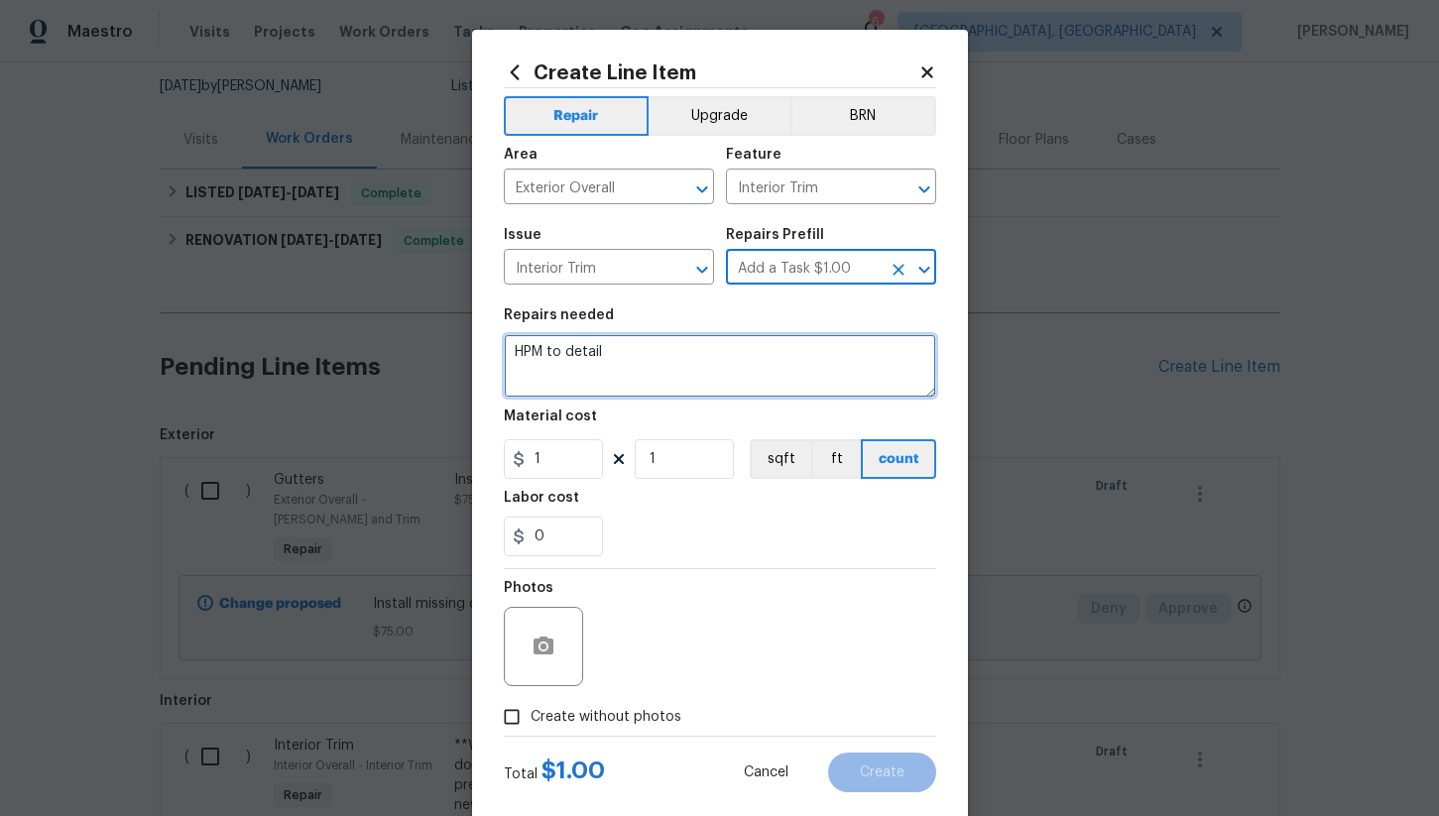
click at [617, 353] on textarea "HPM to detail" at bounding box center [720, 365] width 432 height 63
type textarea "r"
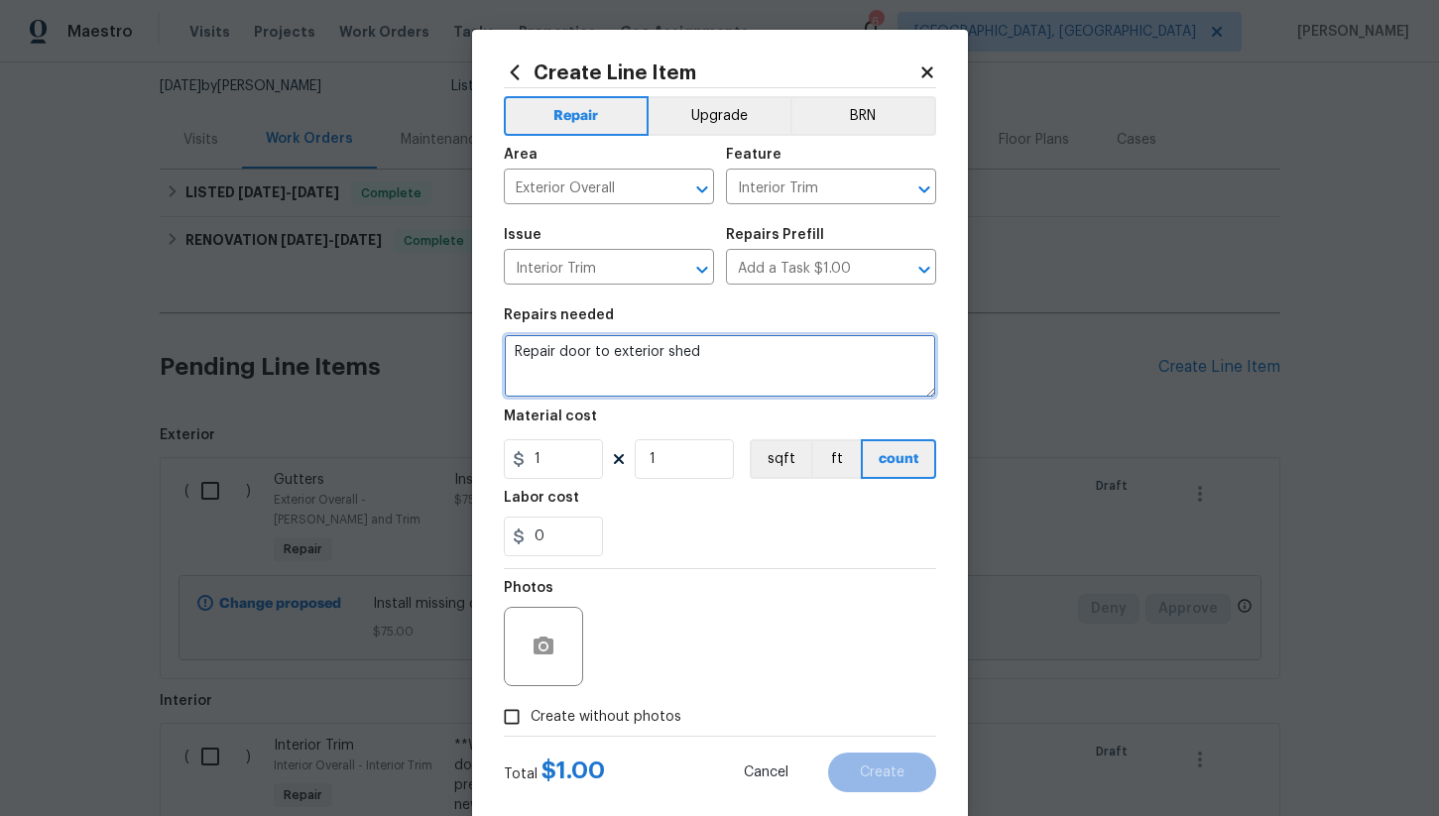
type textarea "Repair door to exterior shed"
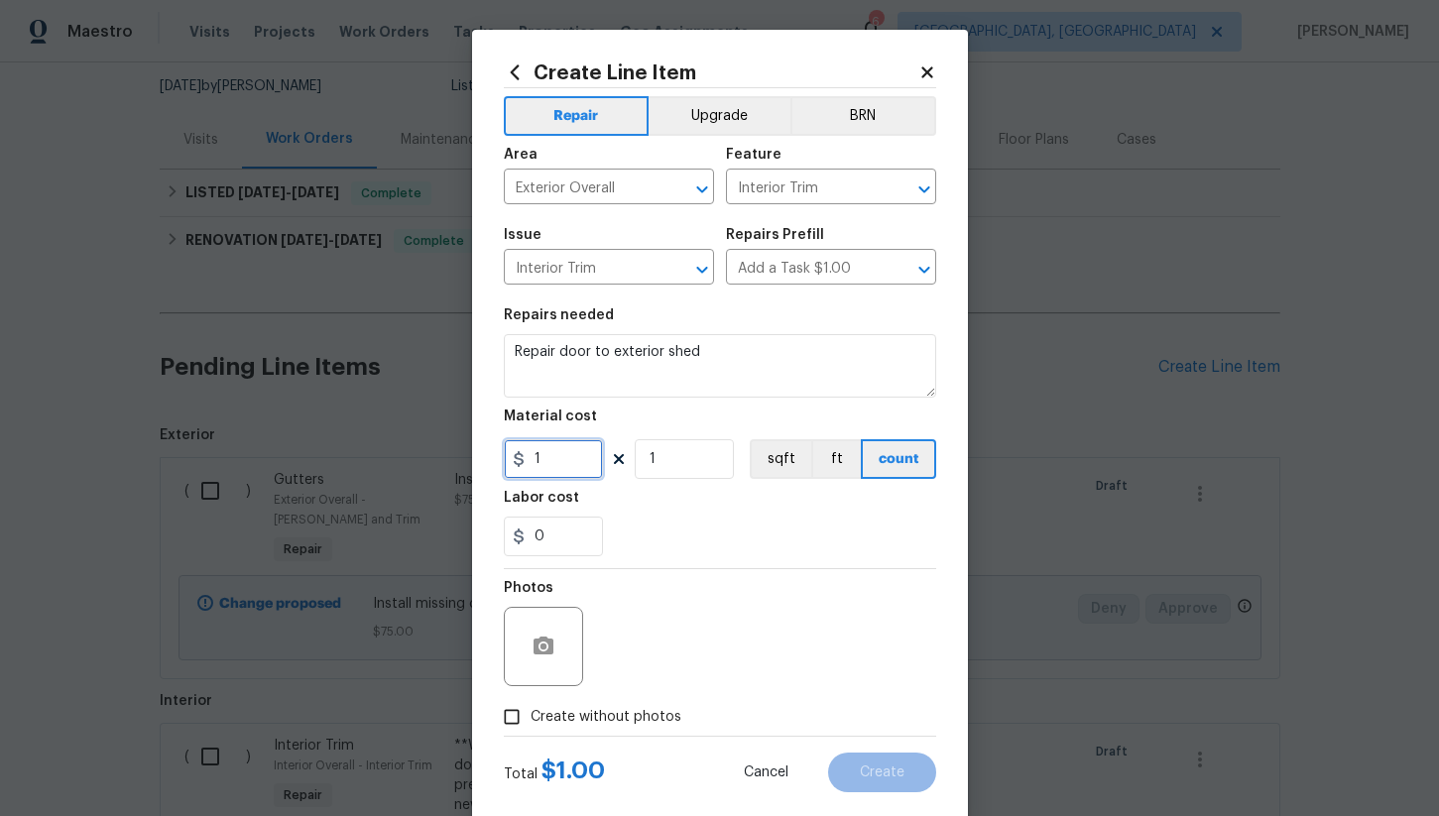
click at [573, 467] on input "1" at bounding box center [553, 459] width 99 height 40
type input "100"
click at [517, 718] on input "Create without photos" at bounding box center [512, 717] width 38 height 38
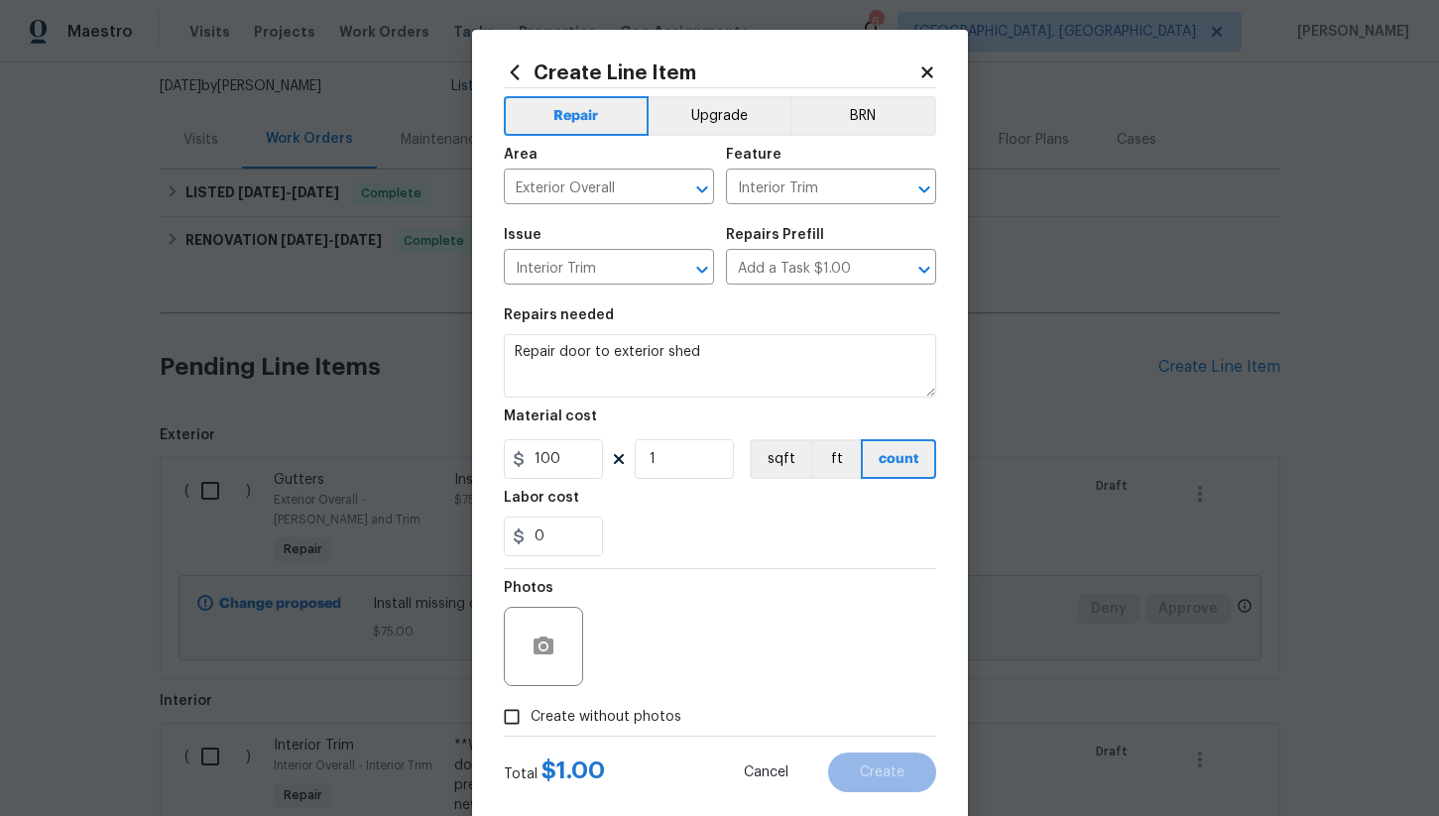
checkbox input "true"
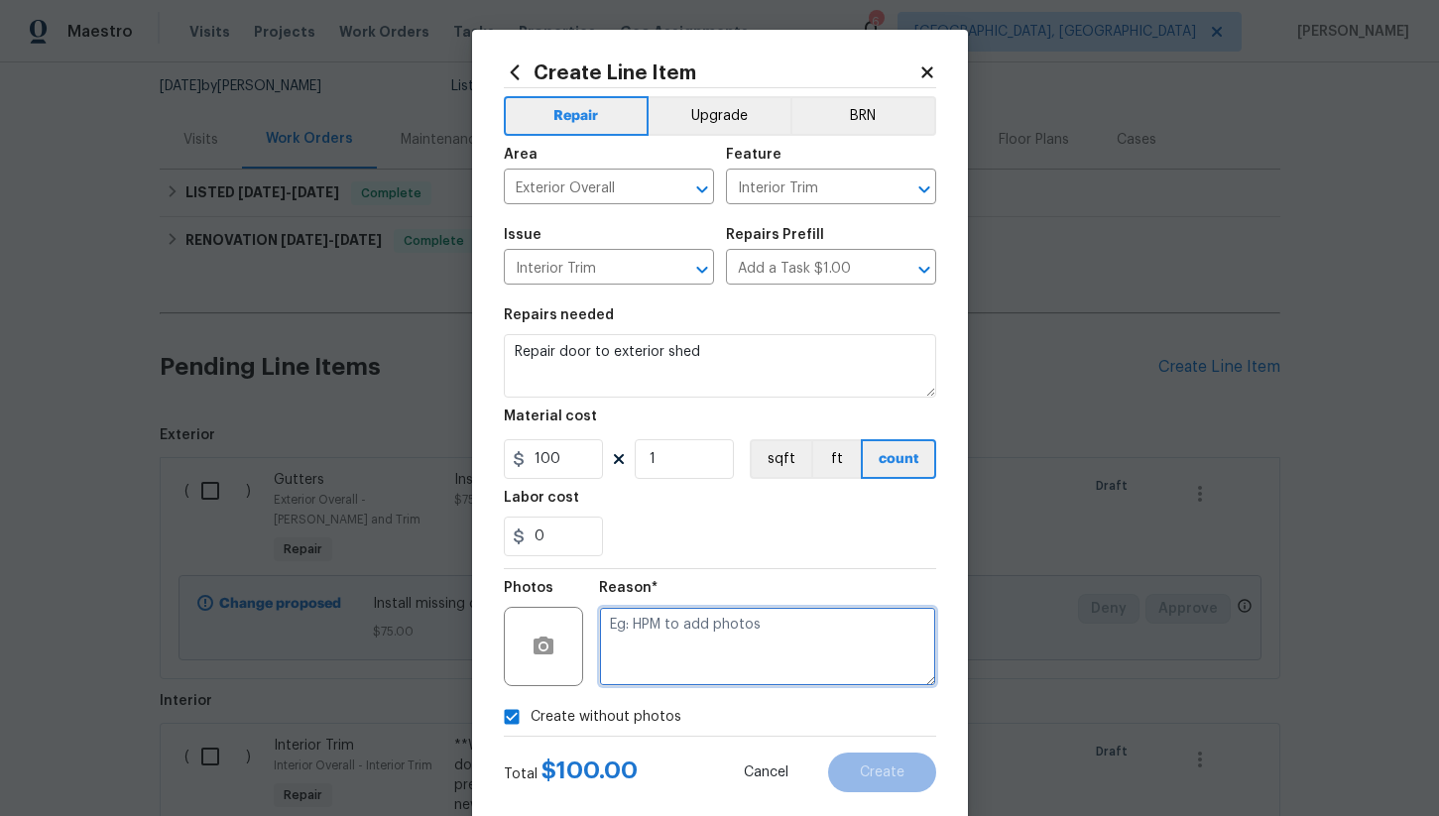
click at [722, 629] on textarea at bounding box center [767, 646] width 337 height 79
type textarea "na"
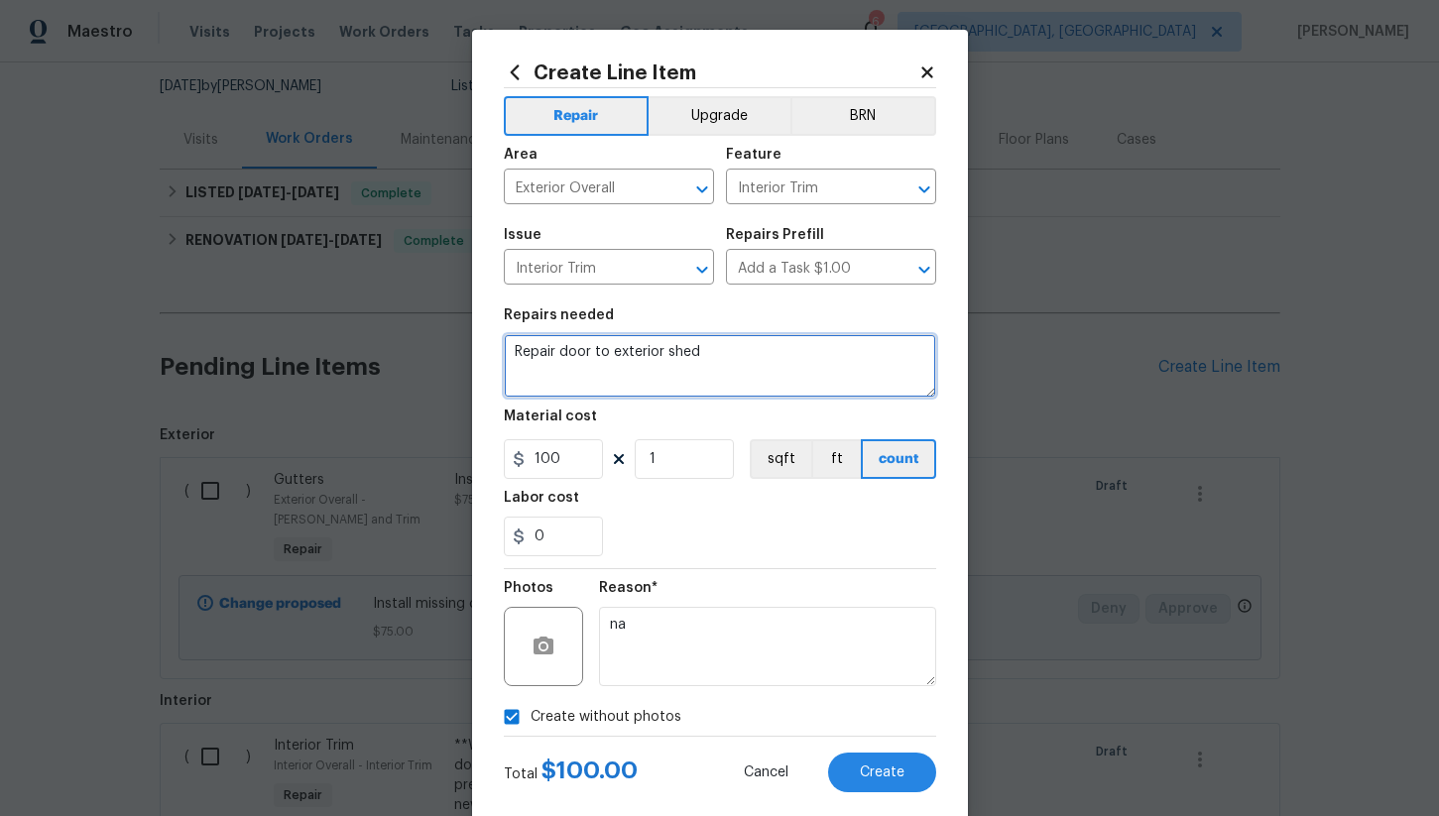
click at [726, 355] on textarea "Repair door to exterior shed" at bounding box center [720, 365] width 432 height 63
type textarea "Repair door to exterior shed and paint to match"
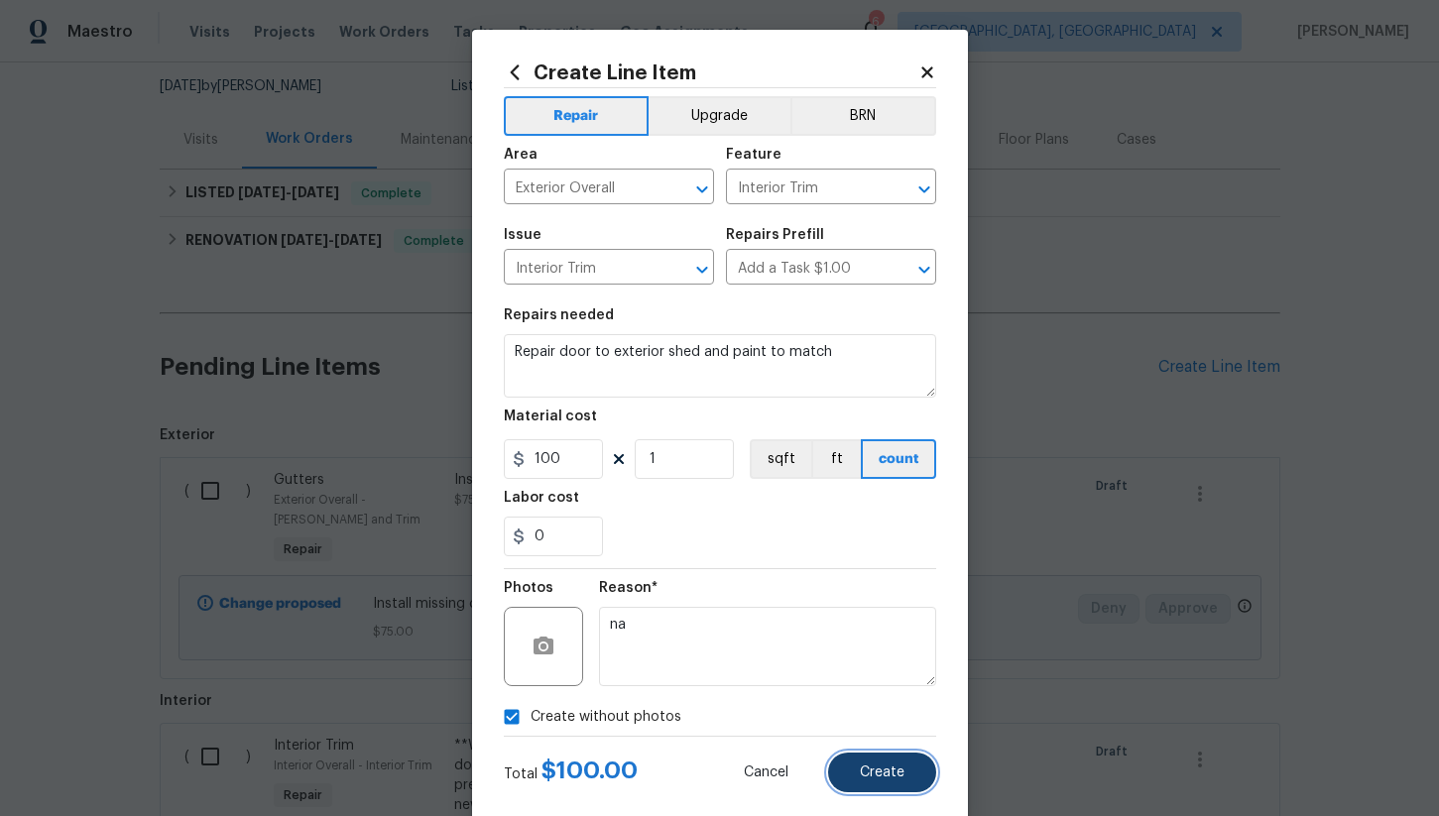
click at [892, 766] on span "Create" at bounding box center [882, 773] width 45 height 15
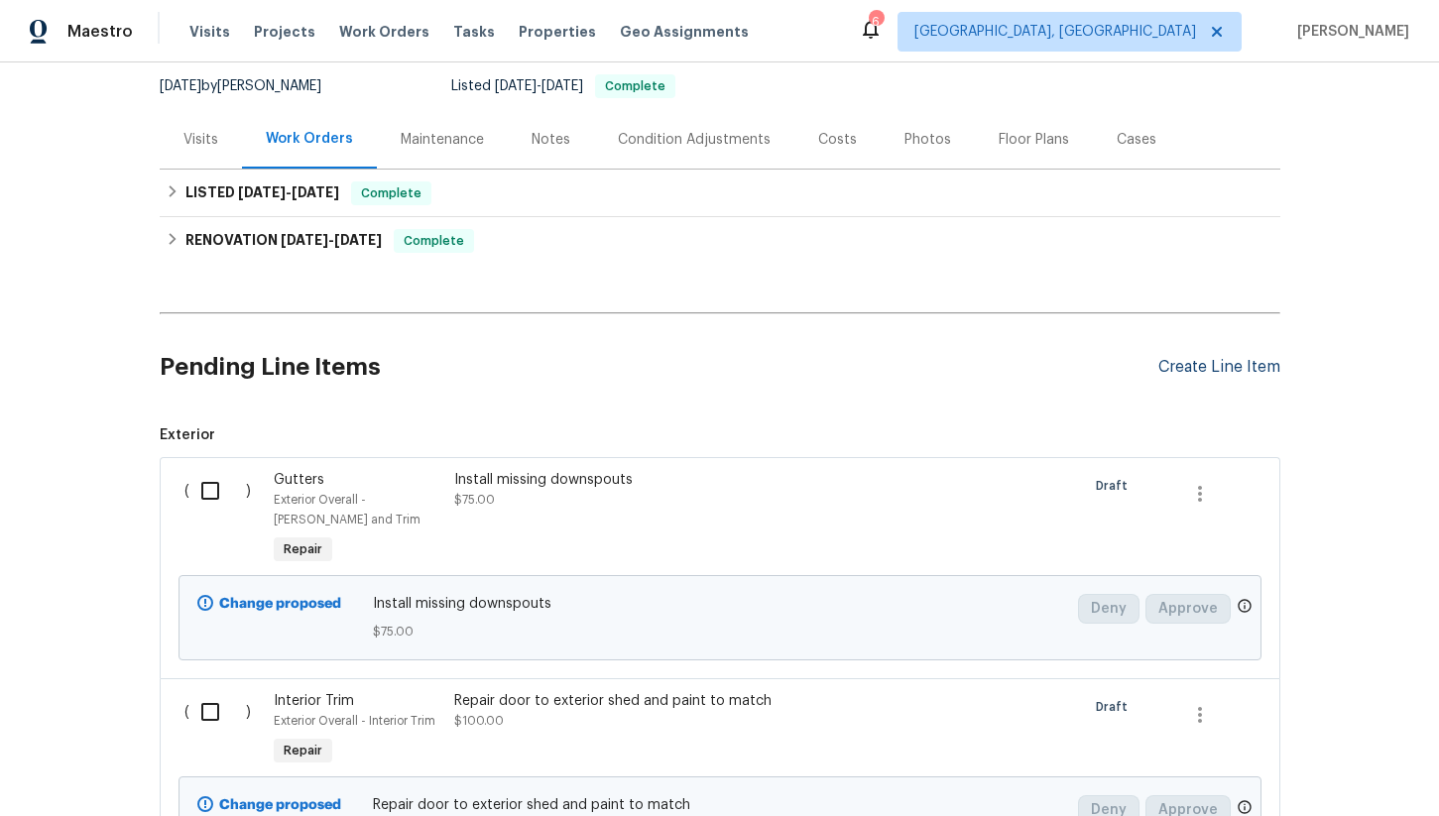
click at [1207, 371] on div "Create Line Item" at bounding box center [1219, 367] width 122 height 19
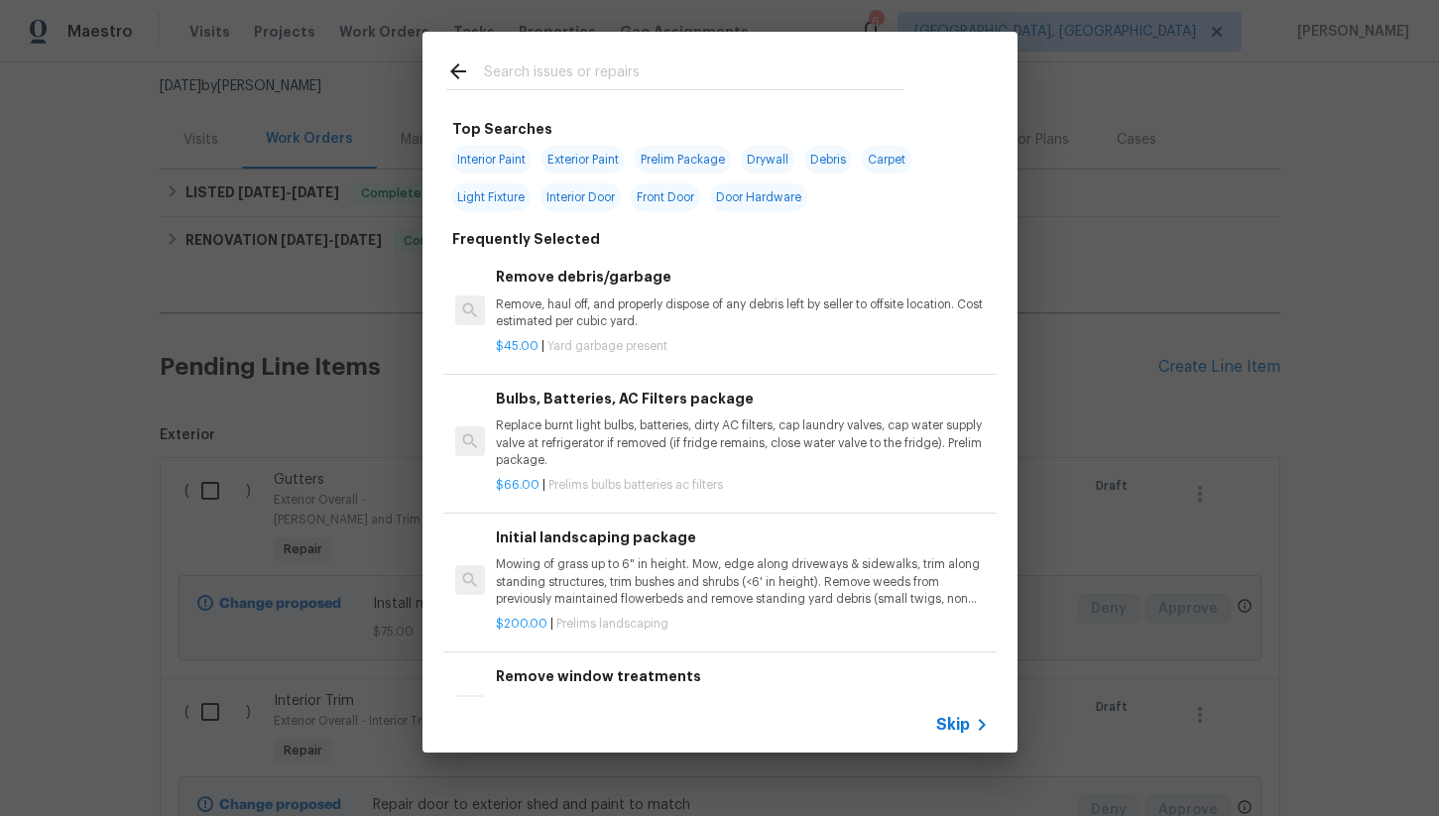
click at [538, 83] on input "text" at bounding box center [694, 75] width 420 height 30
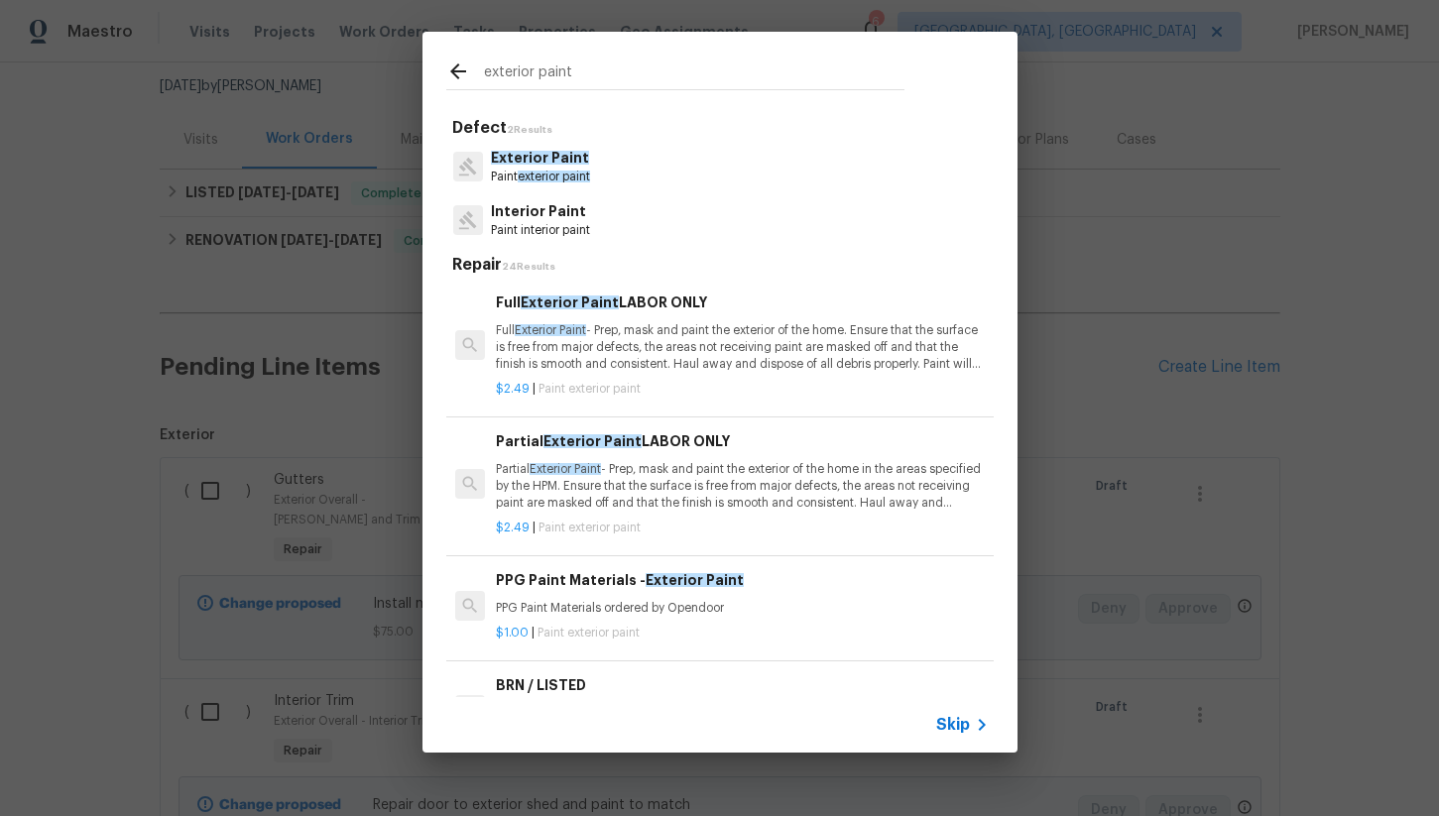
type input "exterior paint"
click at [548, 168] on p "Exterior Paint" at bounding box center [540, 158] width 99 height 21
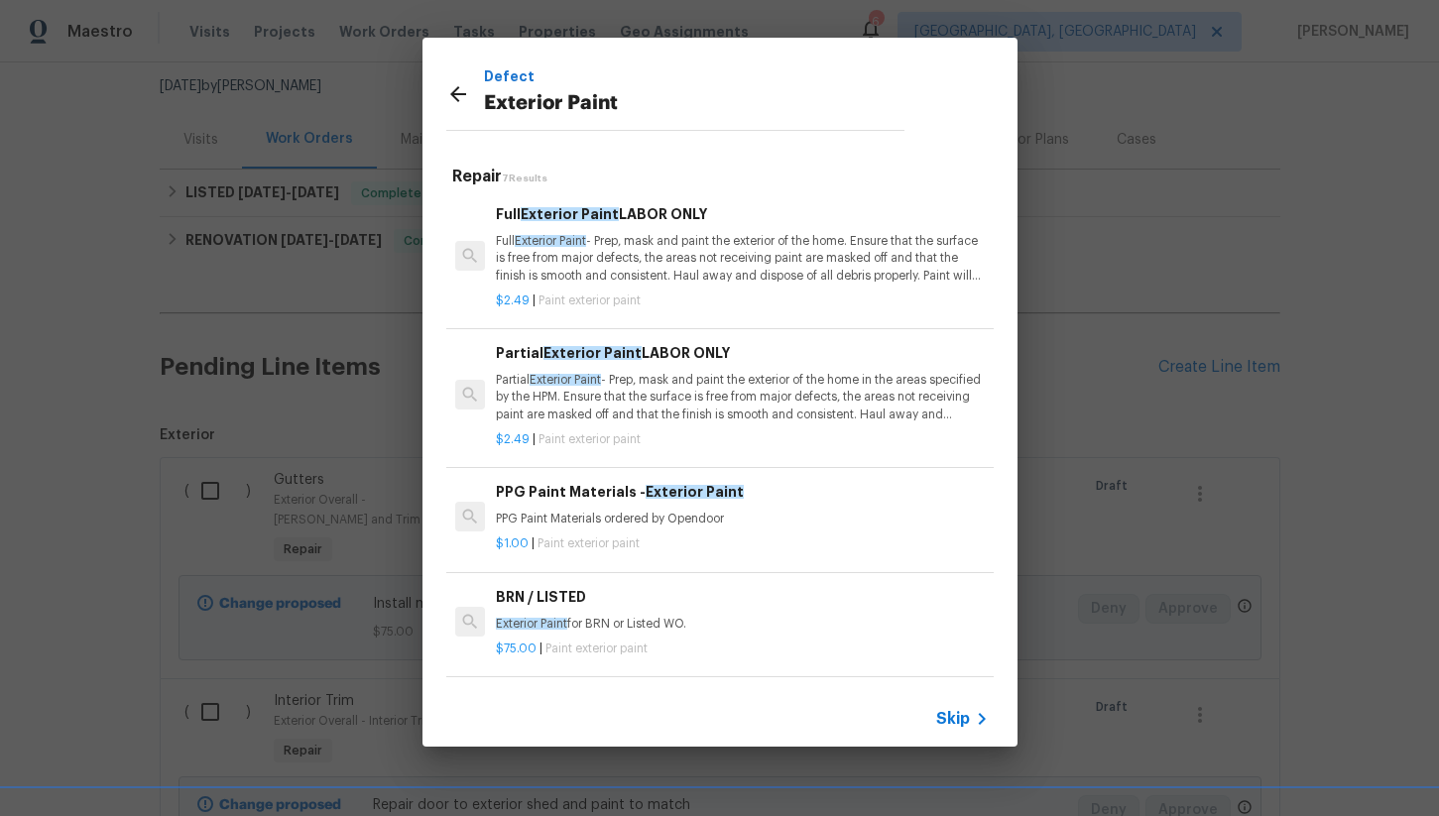
click at [659, 283] on p "Full Exterior Paint - Prep, mask and paint the exterior of the home. Ensure tha…" at bounding box center [742, 258] width 492 height 51
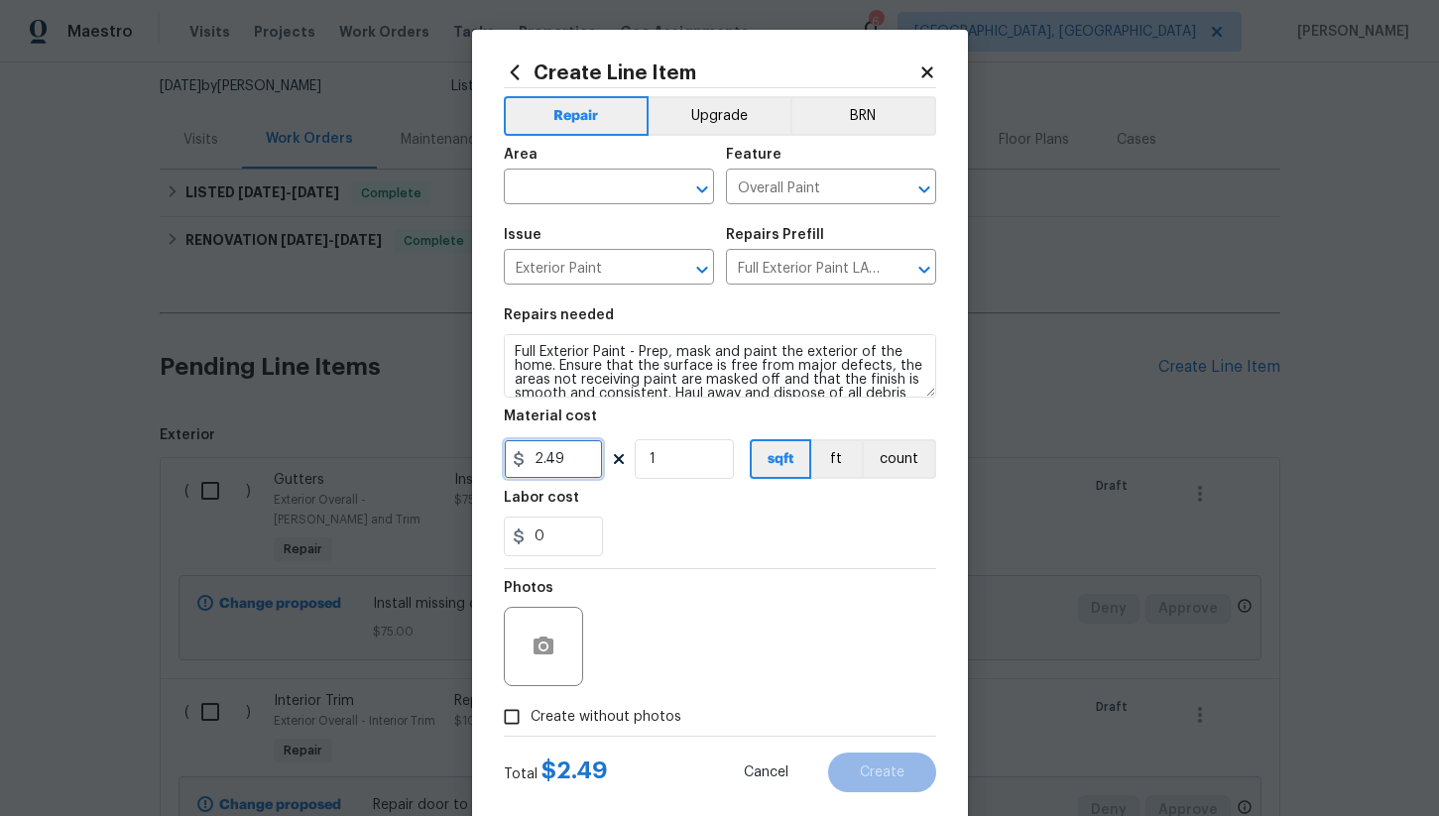
click at [570, 452] on input "2.49" at bounding box center [553, 459] width 99 height 40
click at [644, 524] on div "0" at bounding box center [720, 537] width 432 height 40
click at [665, 462] on input "1" at bounding box center [684, 459] width 99 height 40
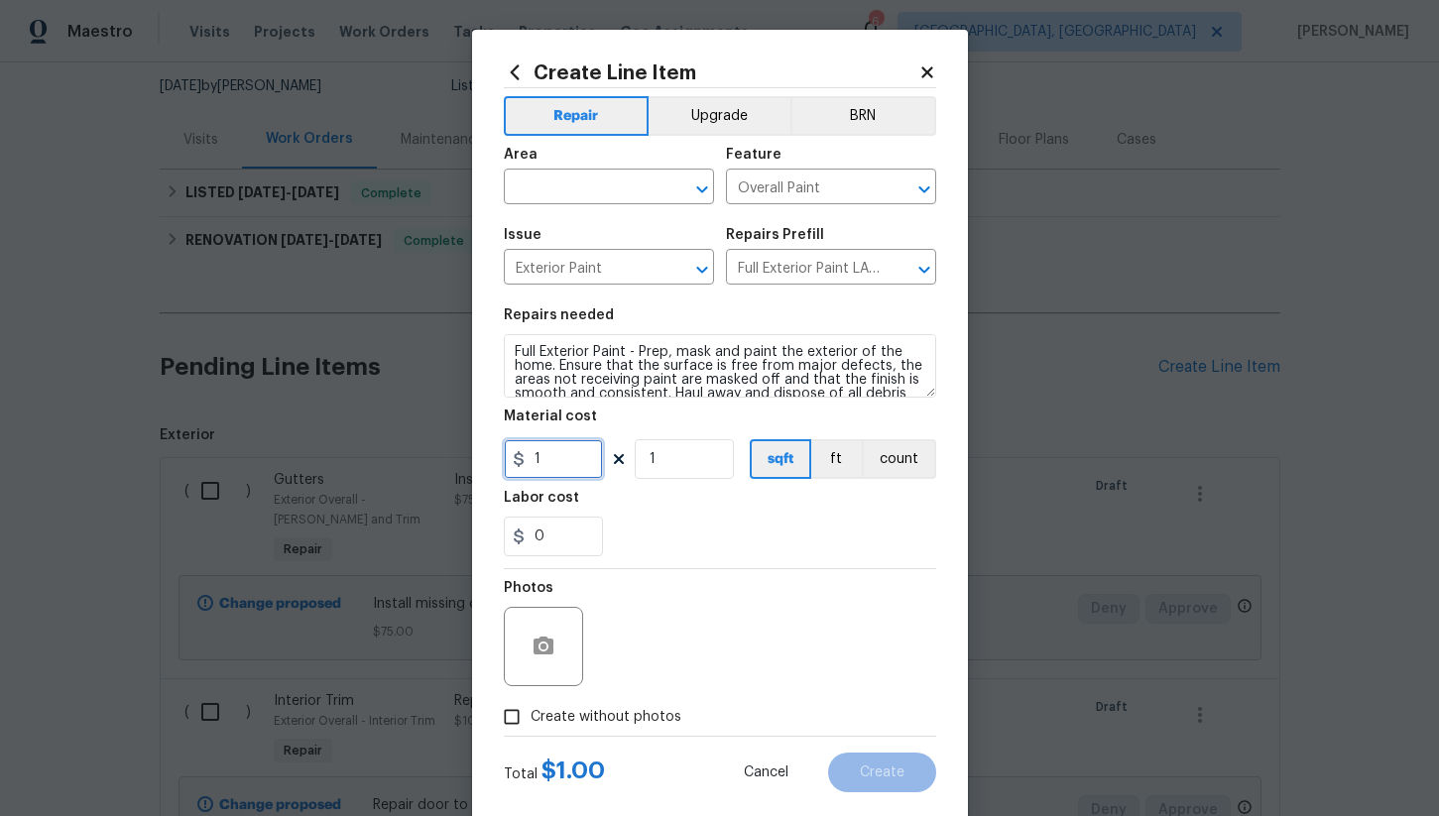
click at [564, 470] on input "1" at bounding box center [553, 459] width 99 height 40
type input "0.25"
click at [709, 549] on div "0" at bounding box center [720, 537] width 432 height 40
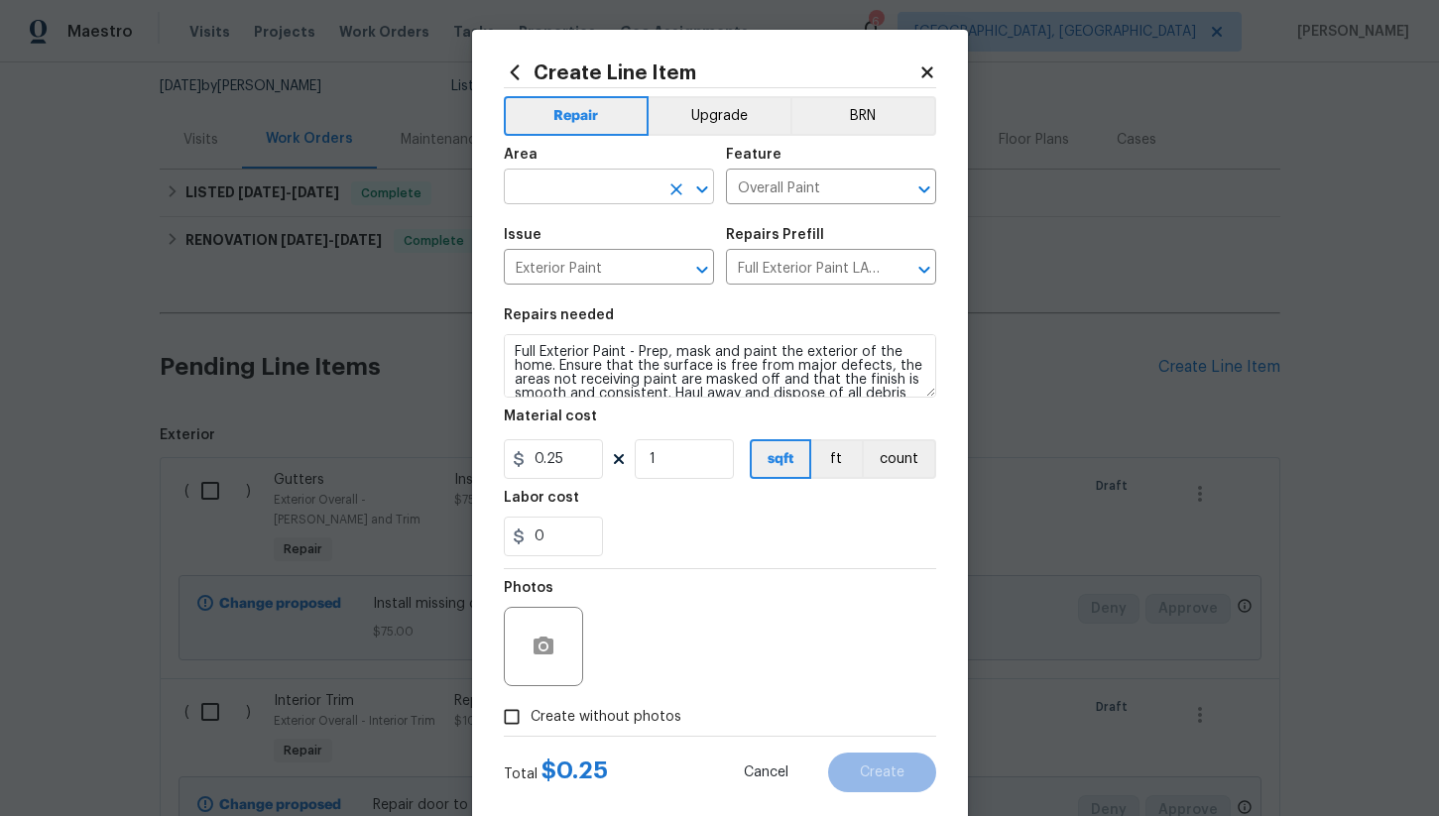
click at [561, 189] on input "text" at bounding box center [581, 189] width 155 height 31
click at [562, 266] on li "Exterior Overall" at bounding box center [609, 266] width 210 height 33
type input "Exterior Overall"
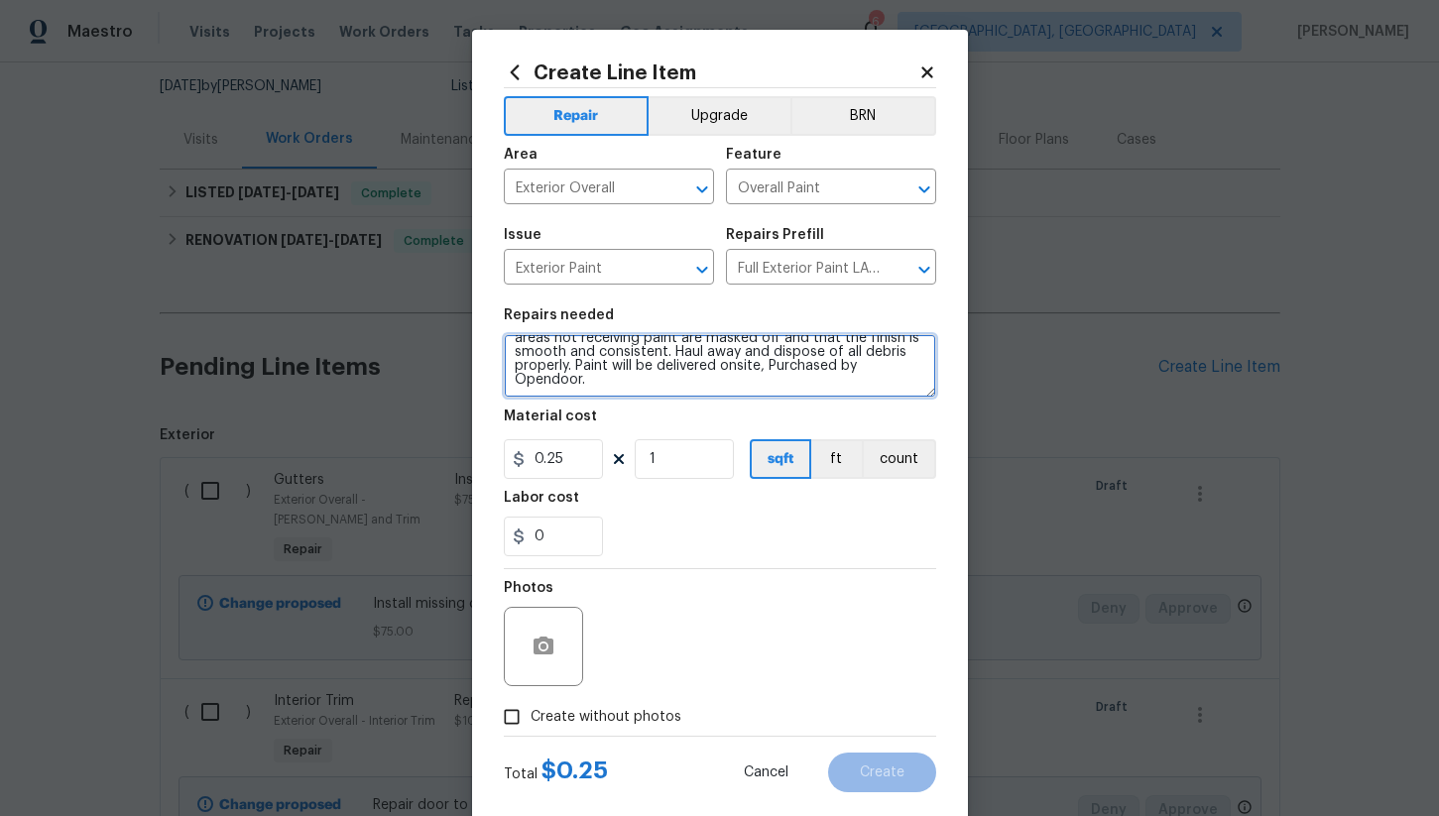
drag, startPoint x: 511, startPoint y: 354, endPoint x: 790, endPoint y: 509, distance: 319.6
click at [790, 509] on section "Repairs needed Full Exterior Paint - Prep, mask and paint the exterior of the h…" at bounding box center [720, 433] width 432 height 272
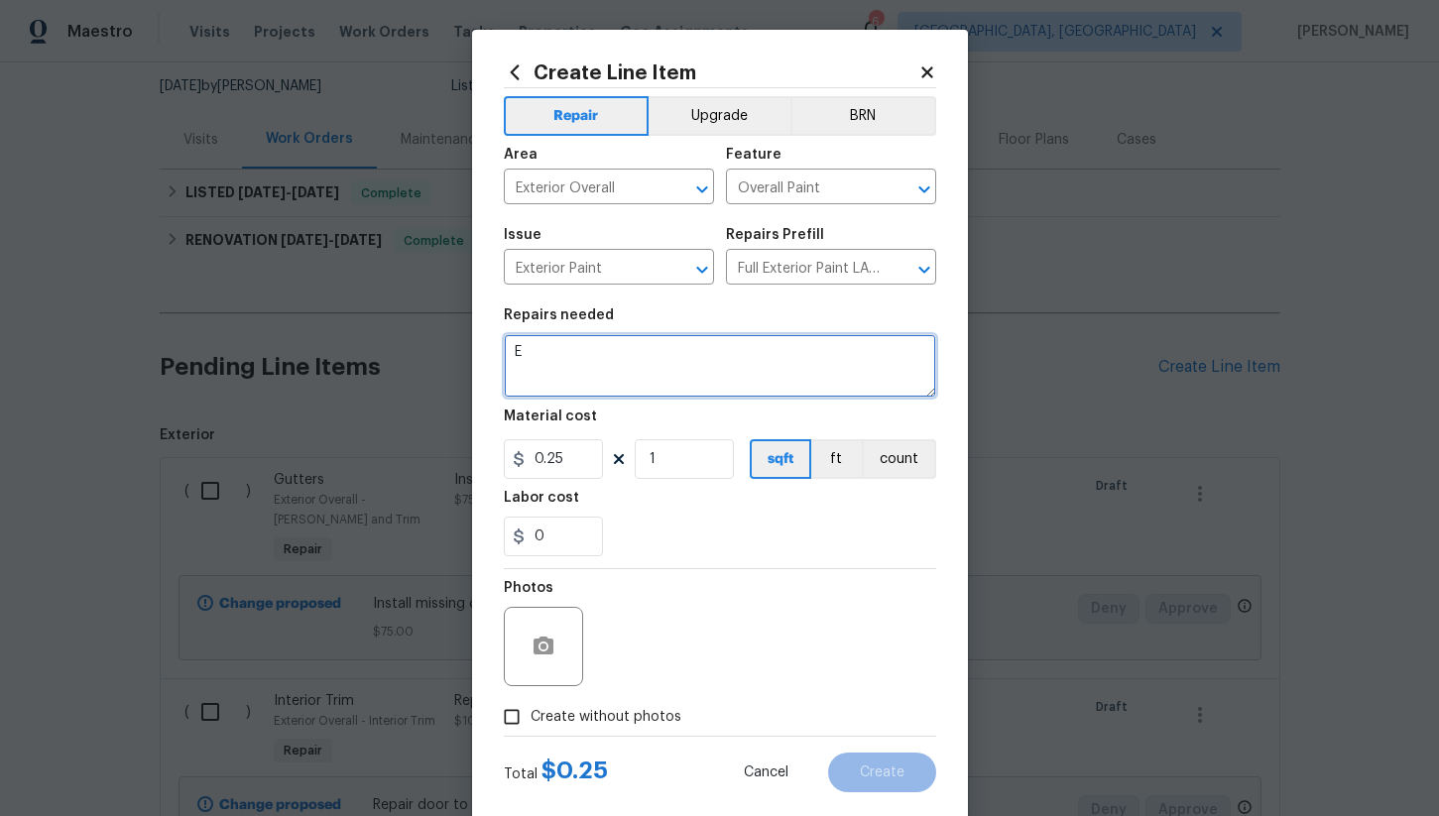
scroll to position [0, 0]
type textarea "Exterior paint imperfections and repairs"
click at [510, 725] on input "Create without photos" at bounding box center [512, 717] width 38 height 38
checkbox input "true"
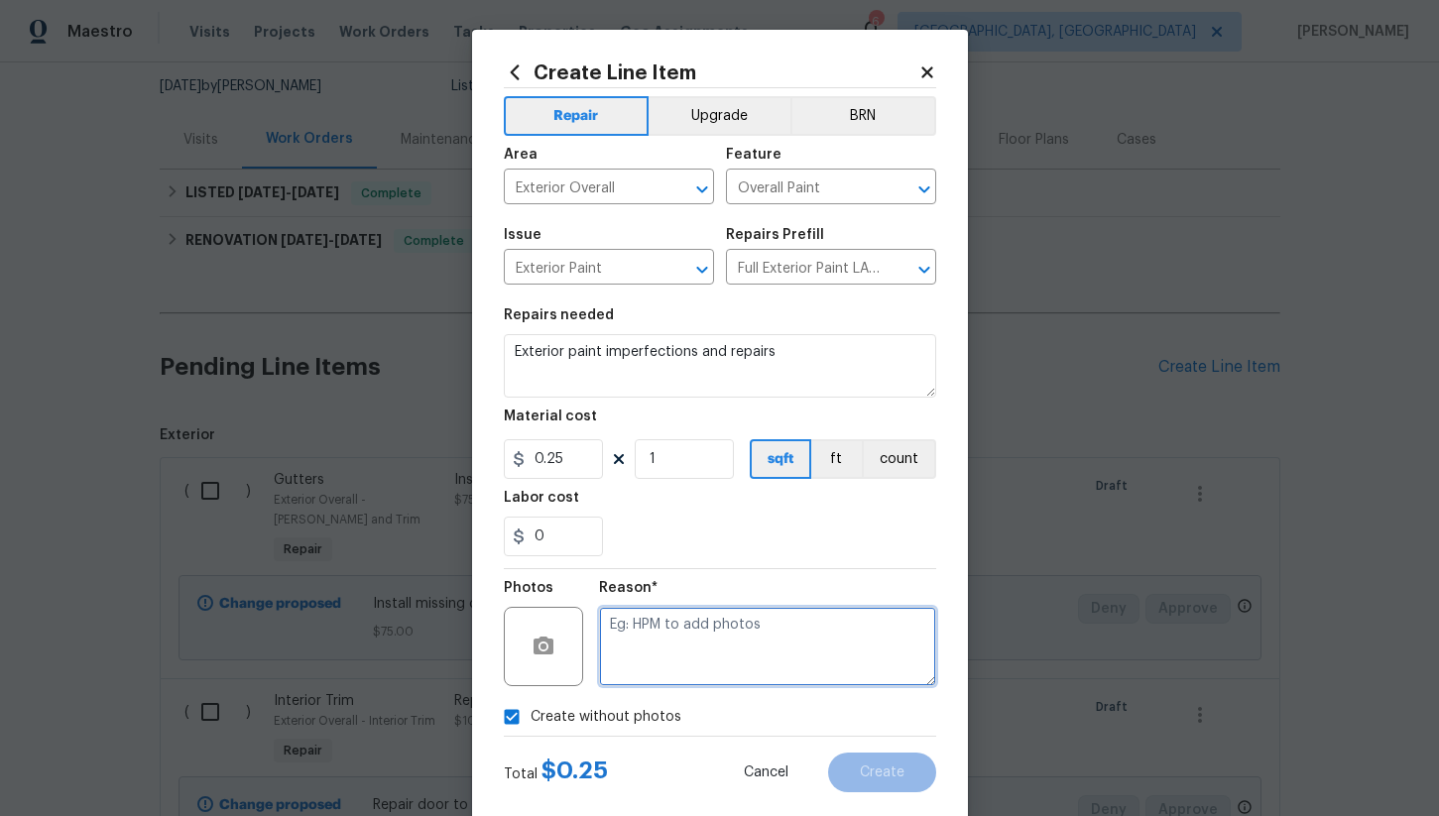
click at [662, 668] on textarea at bounding box center [767, 646] width 337 height 79
type textarea "na"
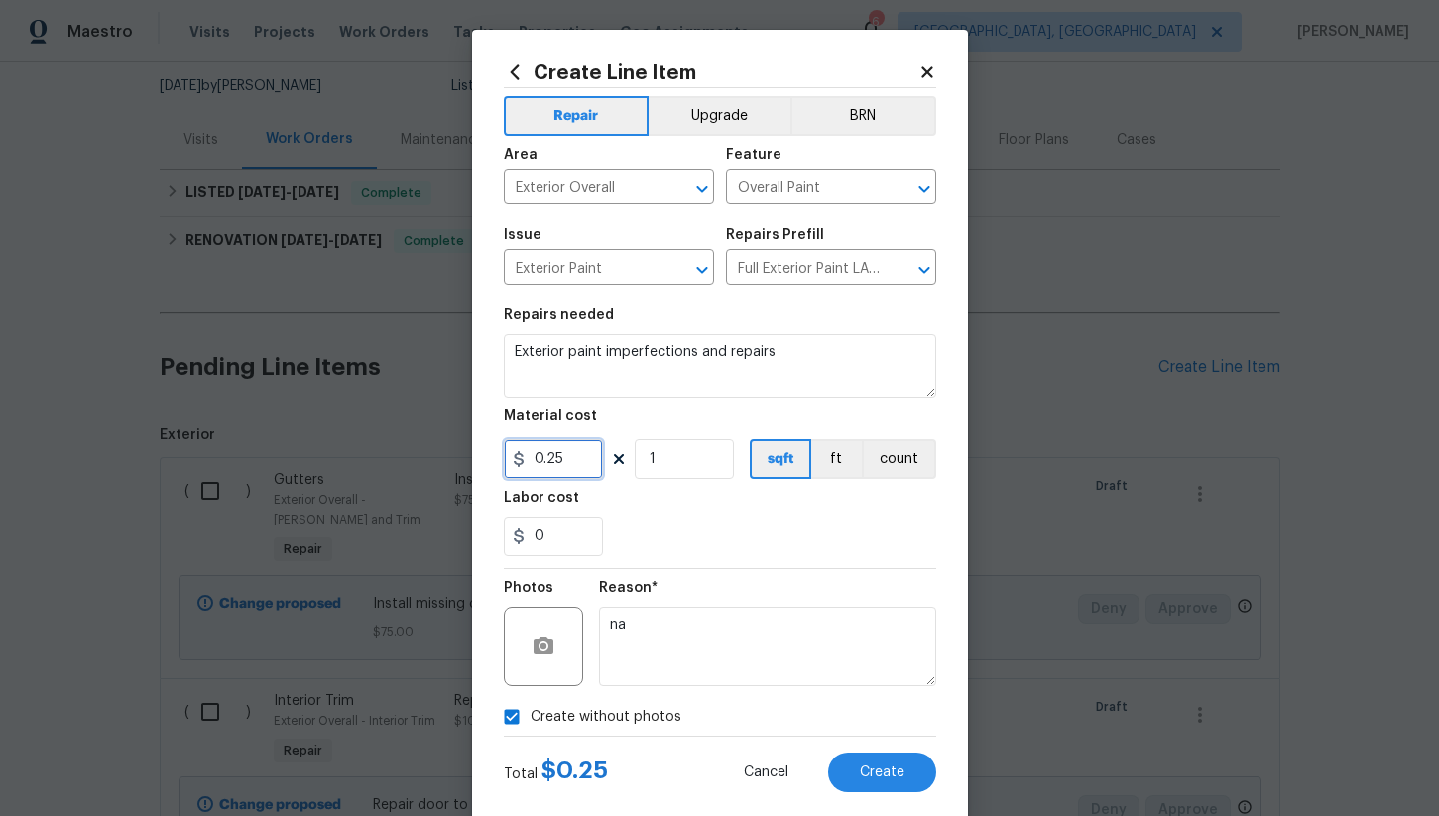
click at [569, 465] on input "0.25" at bounding box center [553, 459] width 99 height 40
type input "1"
click at [675, 504] on div "Labor cost" at bounding box center [720, 504] width 432 height 26
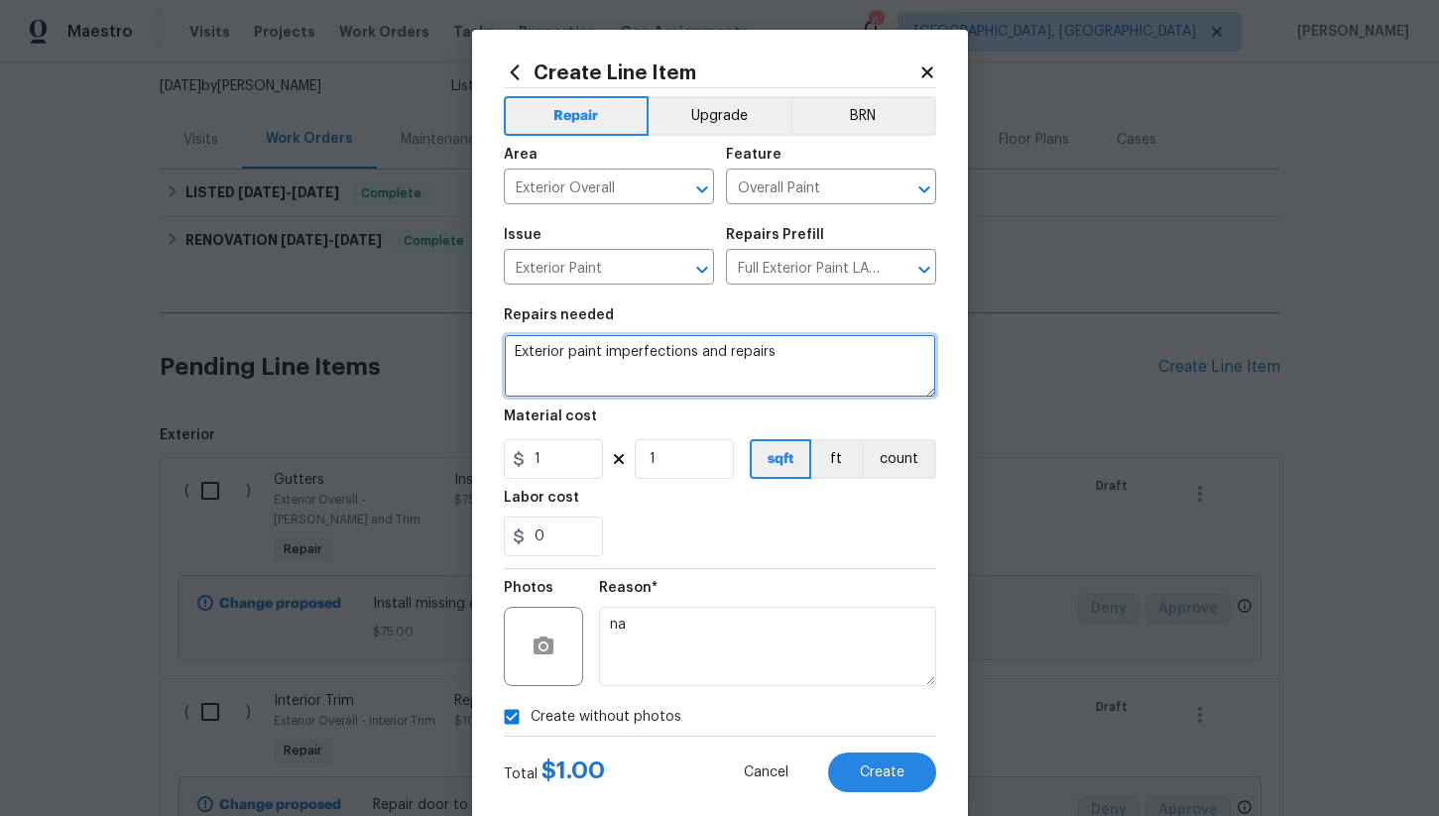
click at [799, 342] on textarea "Exterior paint imperfections and repairs" at bounding box center [720, 365] width 432 height 63
type textarea "(warranty) Exterior paint imperfections and repairs"
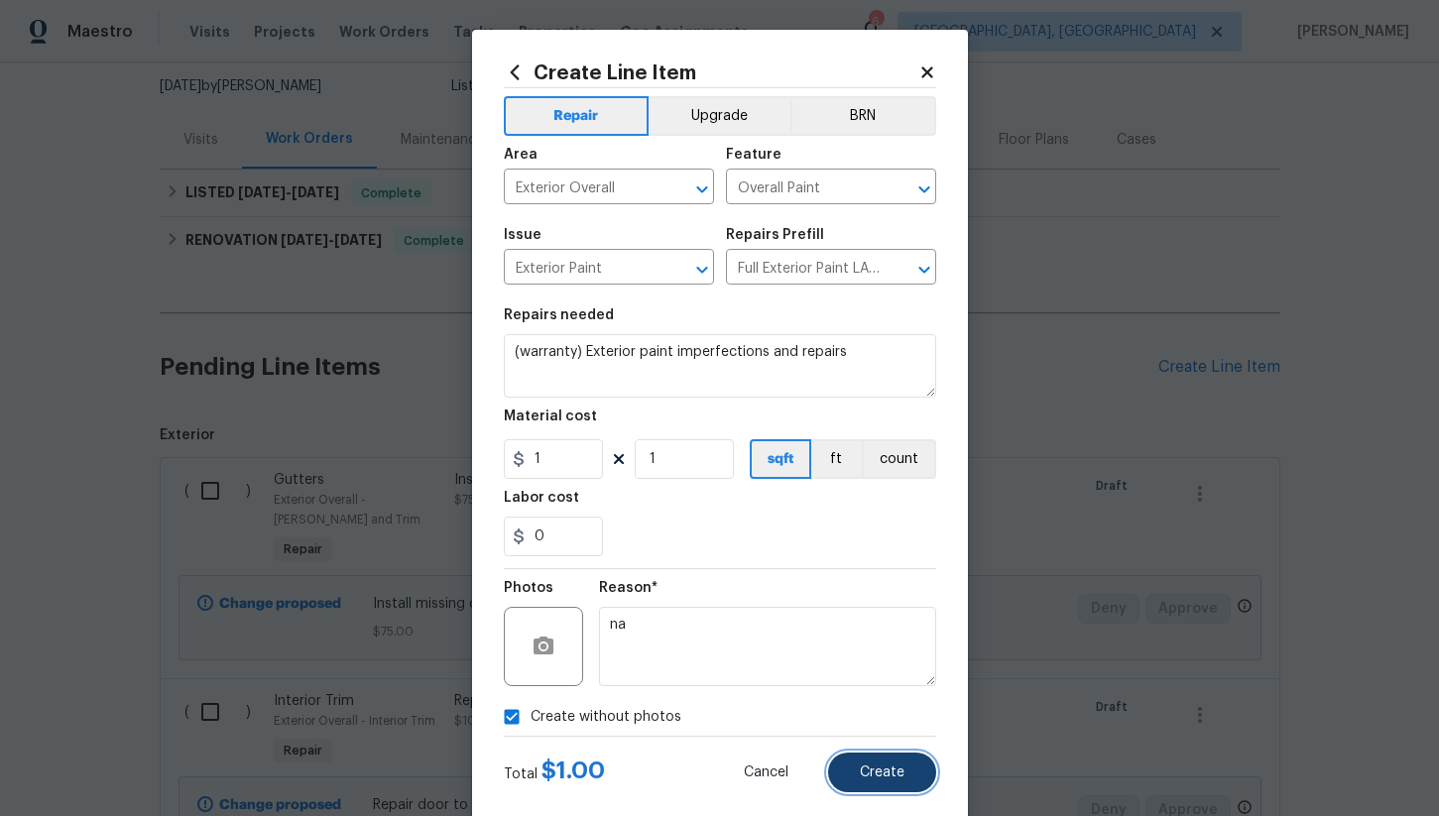
click at [887, 772] on span "Create" at bounding box center [882, 773] width 45 height 15
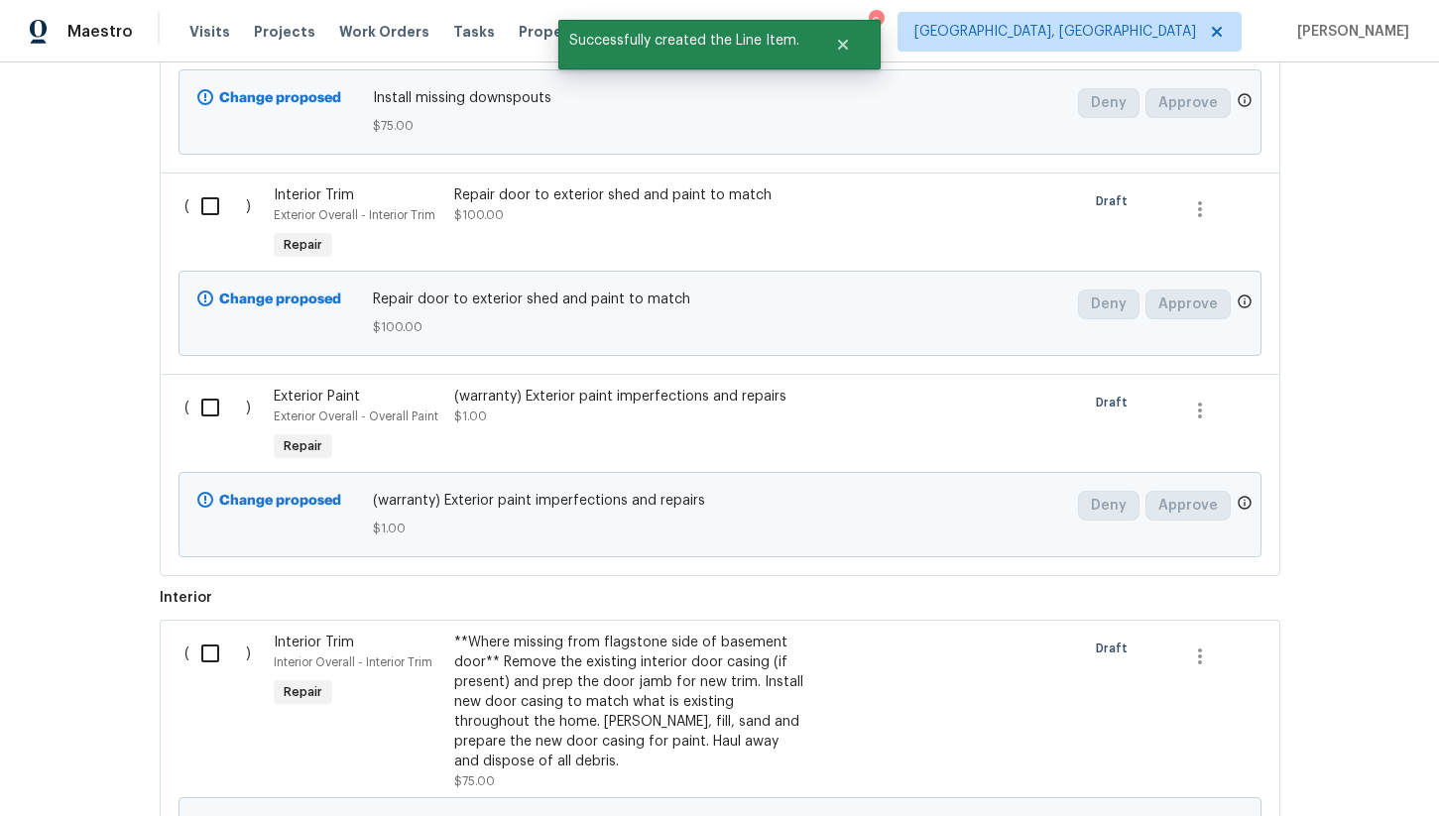
scroll to position [1200, 0]
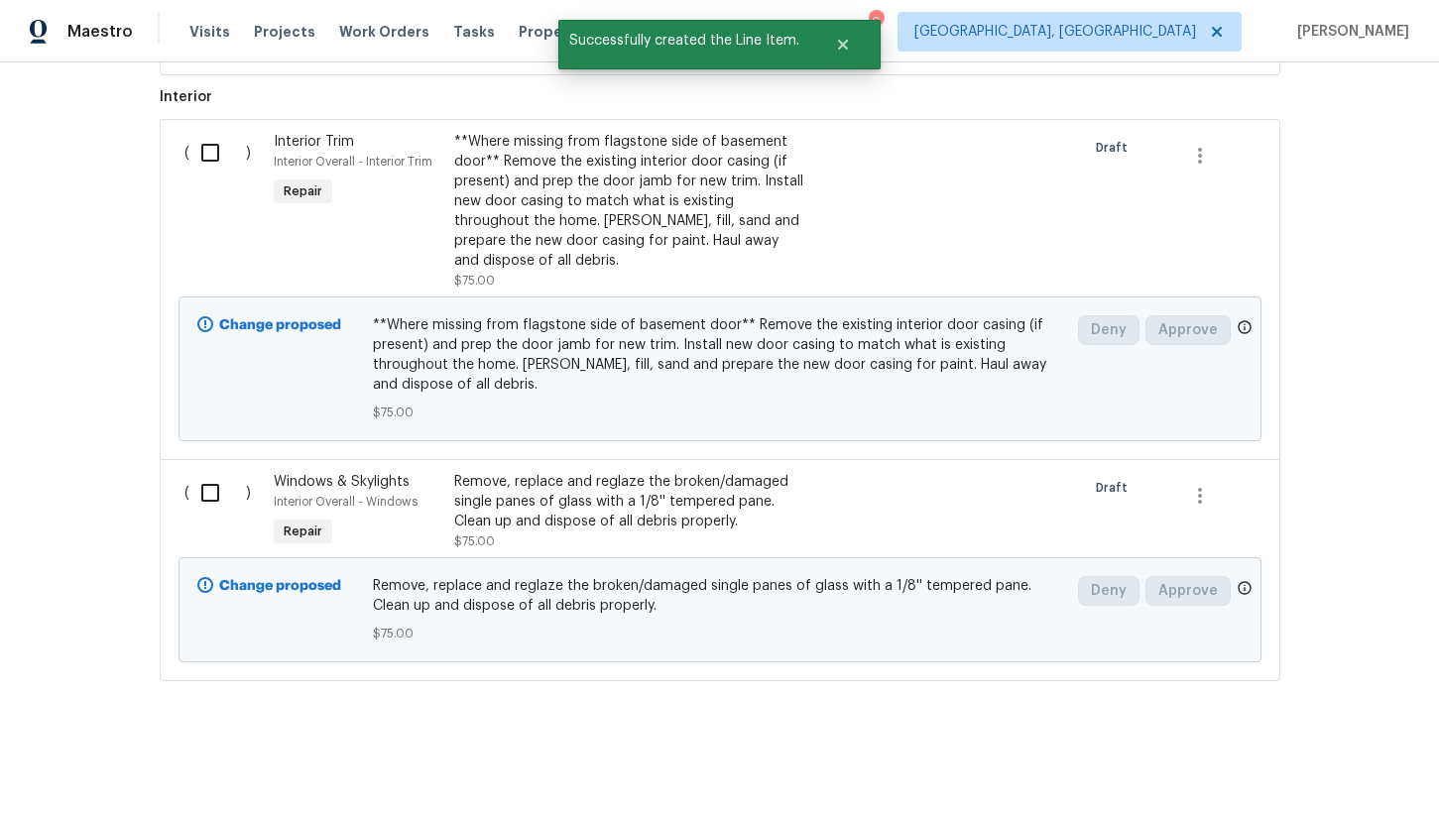
click at [205, 501] on input "checkbox" at bounding box center [217, 493] width 57 height 42
checkbox input "true"
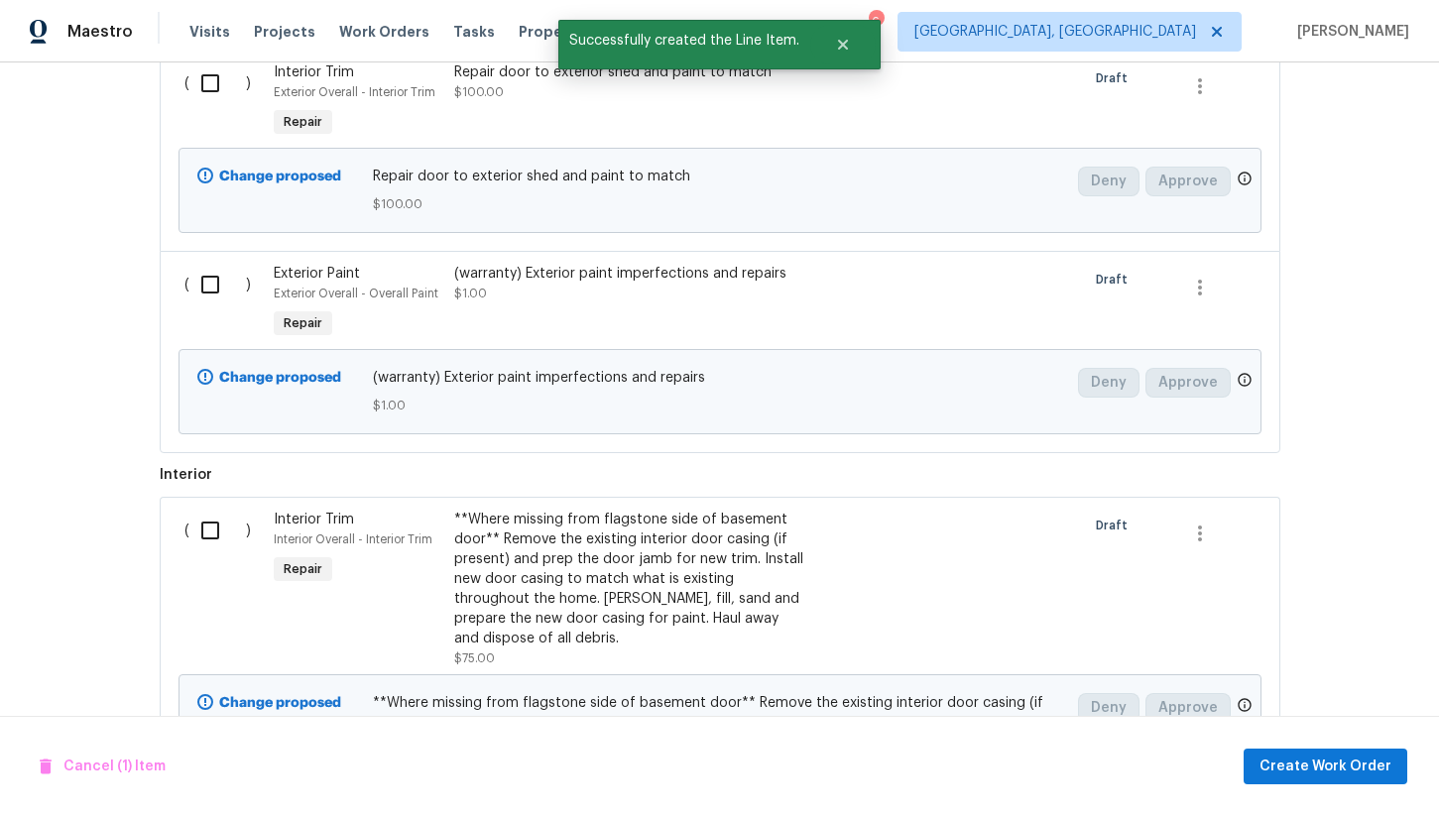
click at [209, 524] on input "checkbox" at bounding box center [217, 531] width 57 height 42
checkbox input "true"
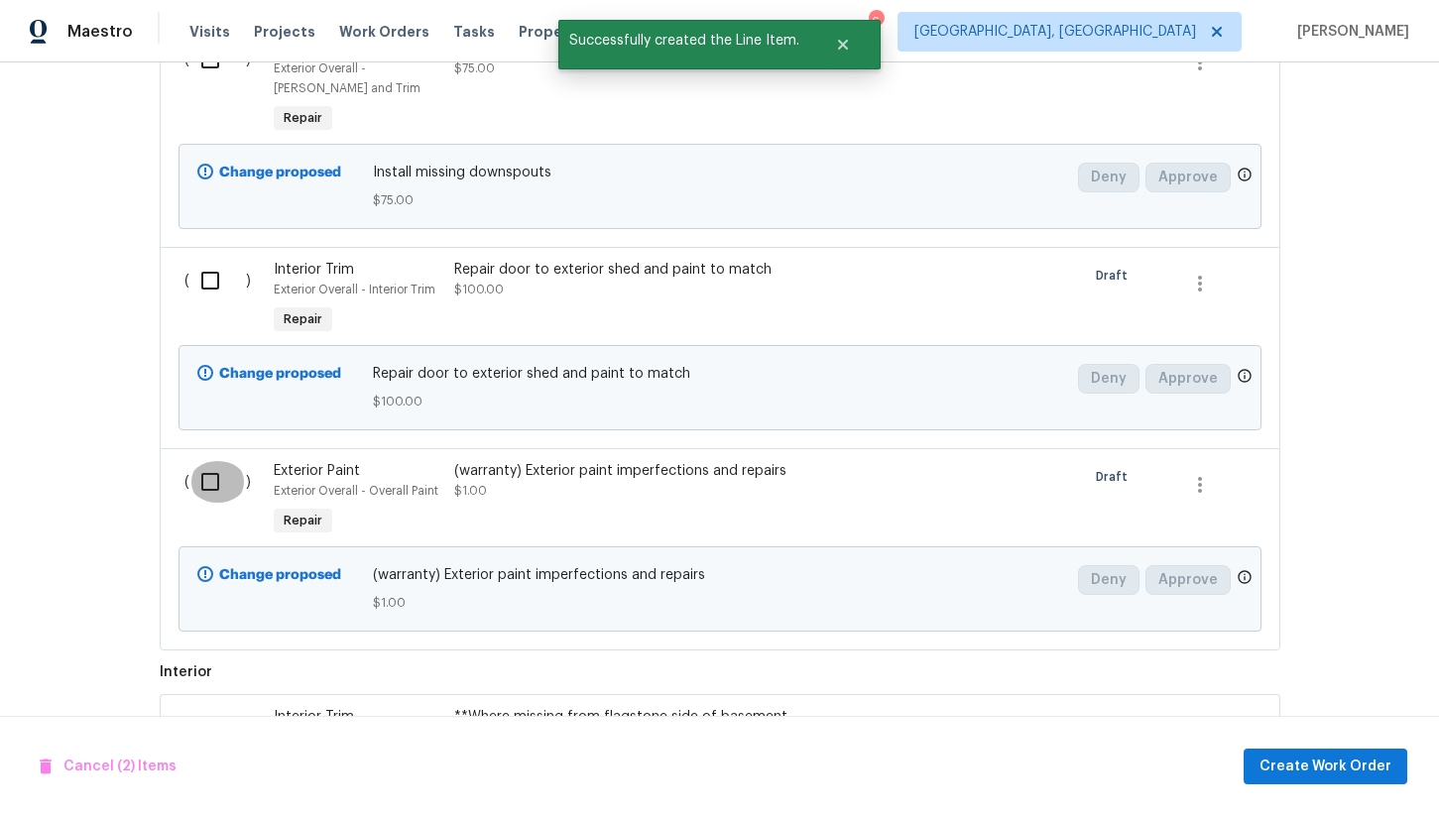
click at [209, 481] on input "checkbox" at bounding box center [217, 482] width 57 height 42
checkbox input "true"
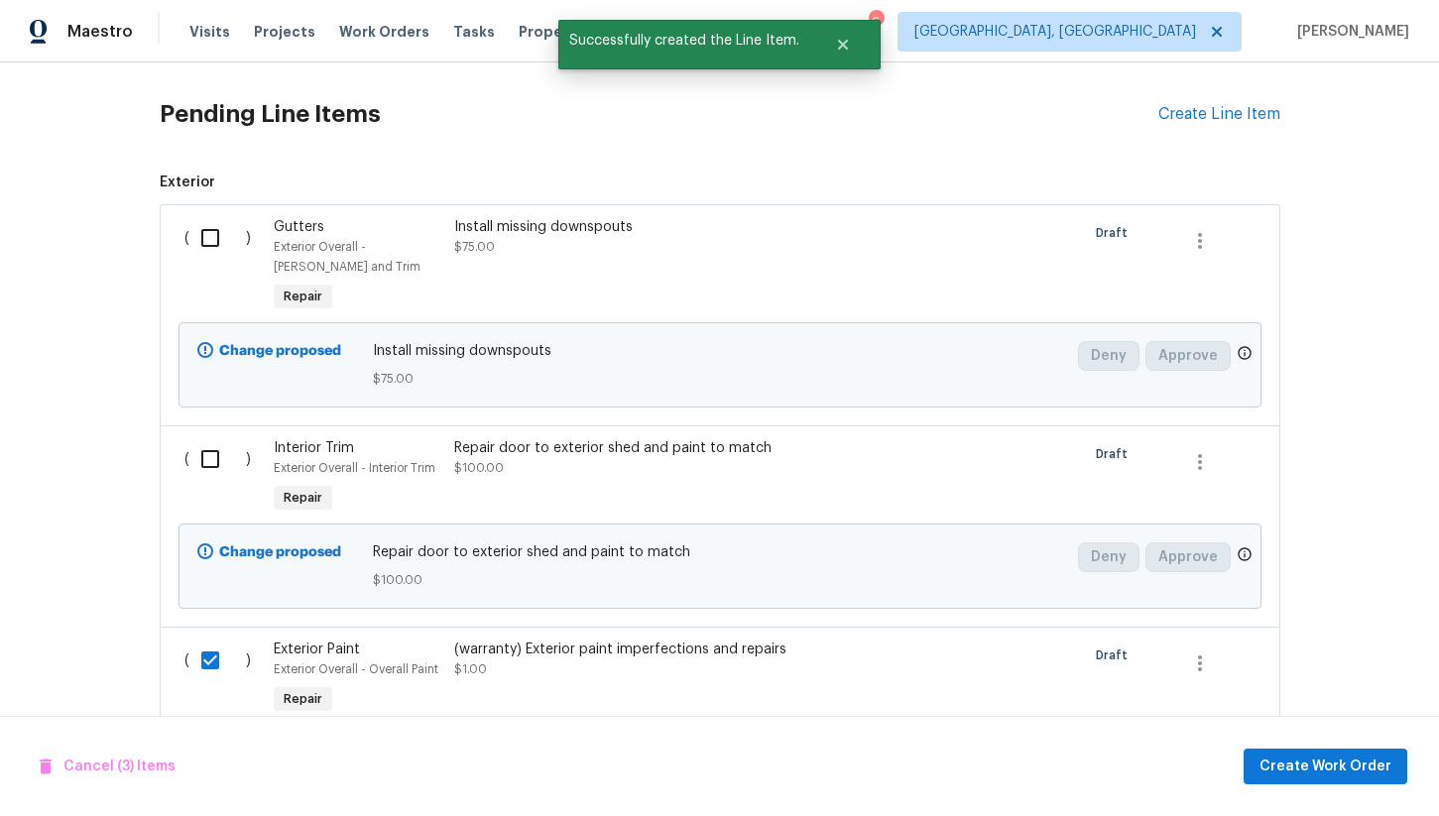
scroll to position [430, 0]
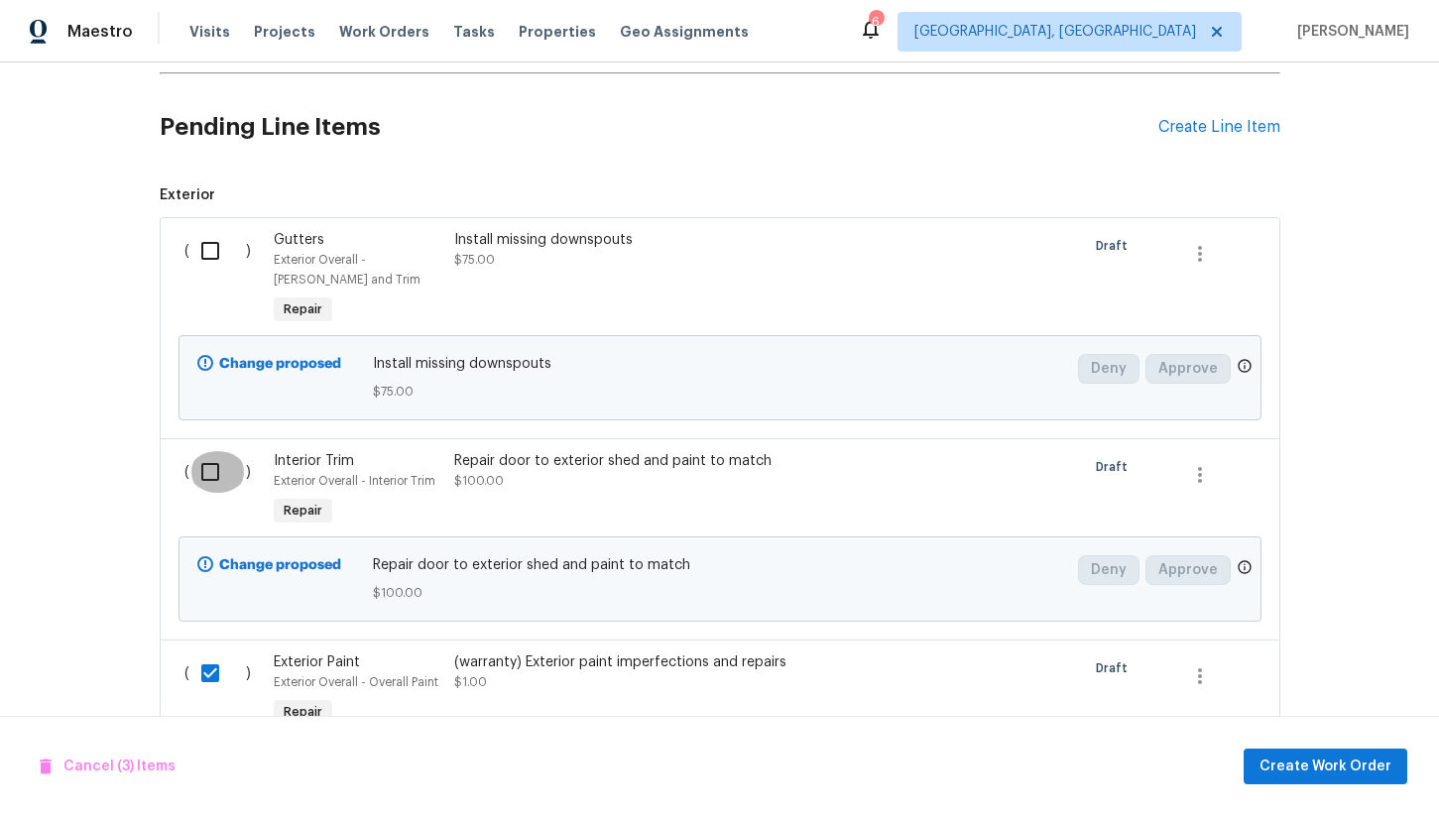
click at [205, 468] on input "checkbox" at bounding box center [217, 472] width 57 height 42
checkbox input "true"
click at [208, 256] on input "checkbox" at bounding box center [217, 251] width 57 height 42
checkbox input "true"
click at [1347, 769] on span "Create Work Order" at bounding box center [1325, 767] width 132 height 25
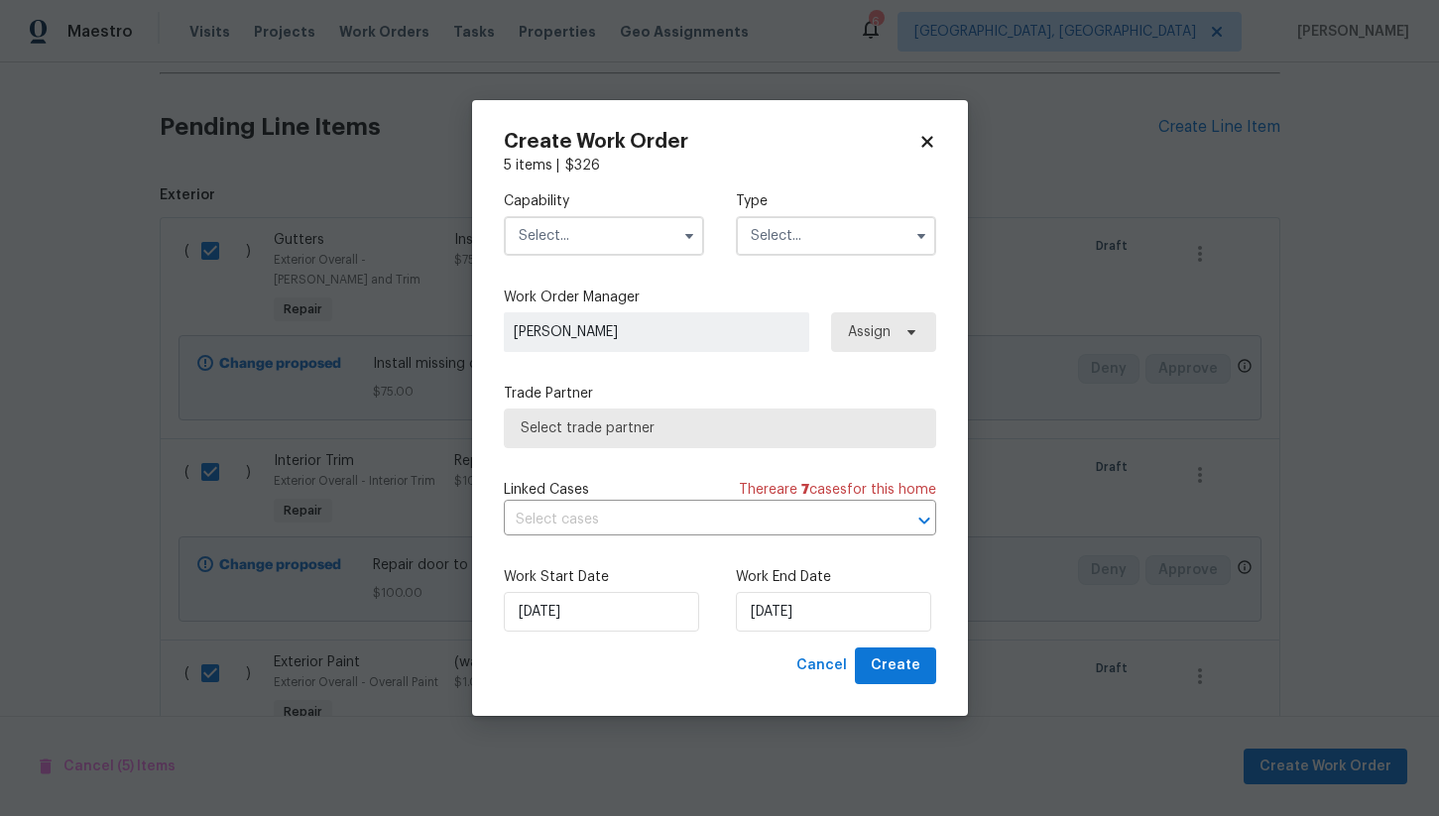
click at [558, 242] on input "text" at bounding box center [604, 236] width 200 height 40
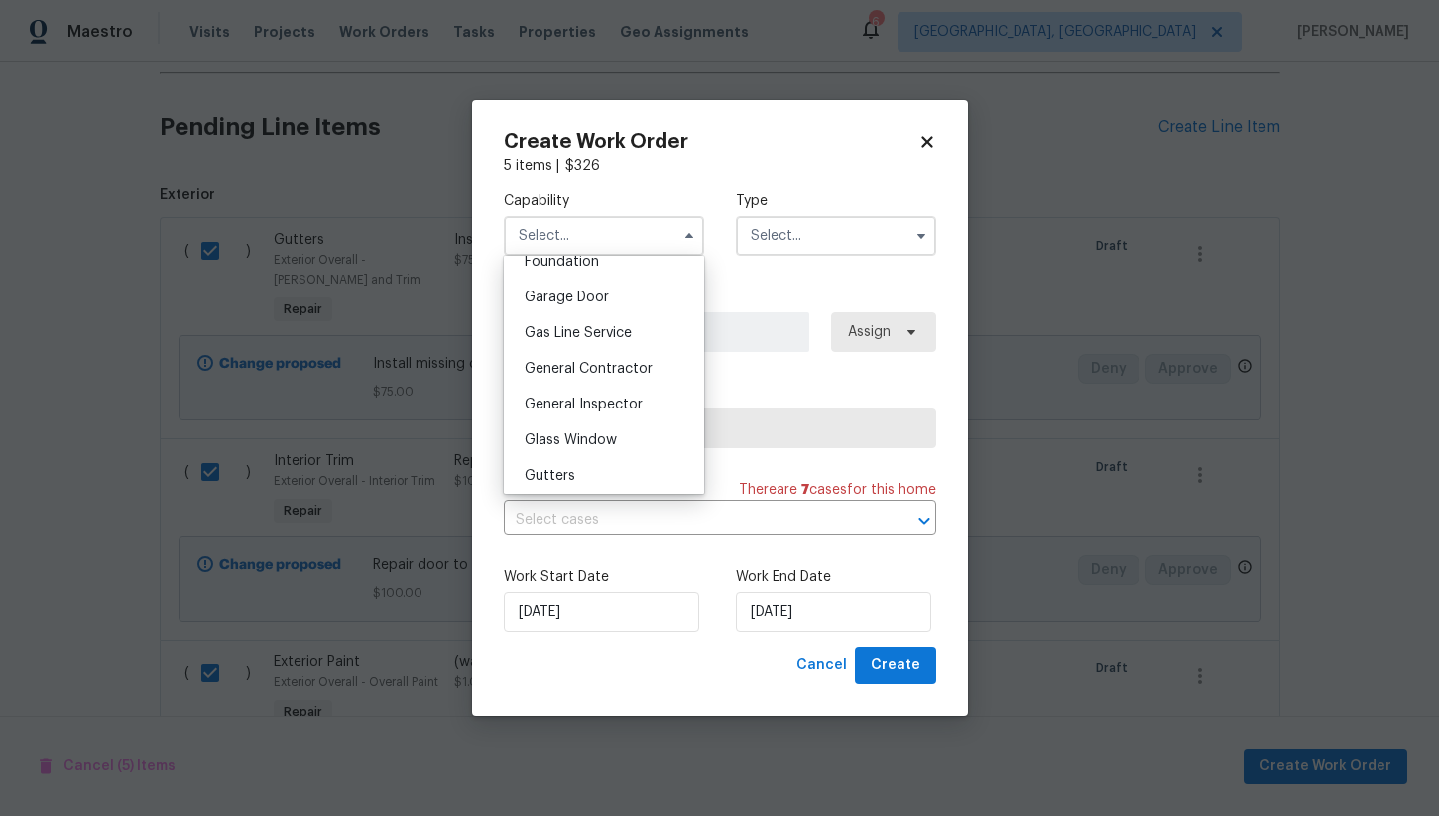
scroll to position [872, 0]
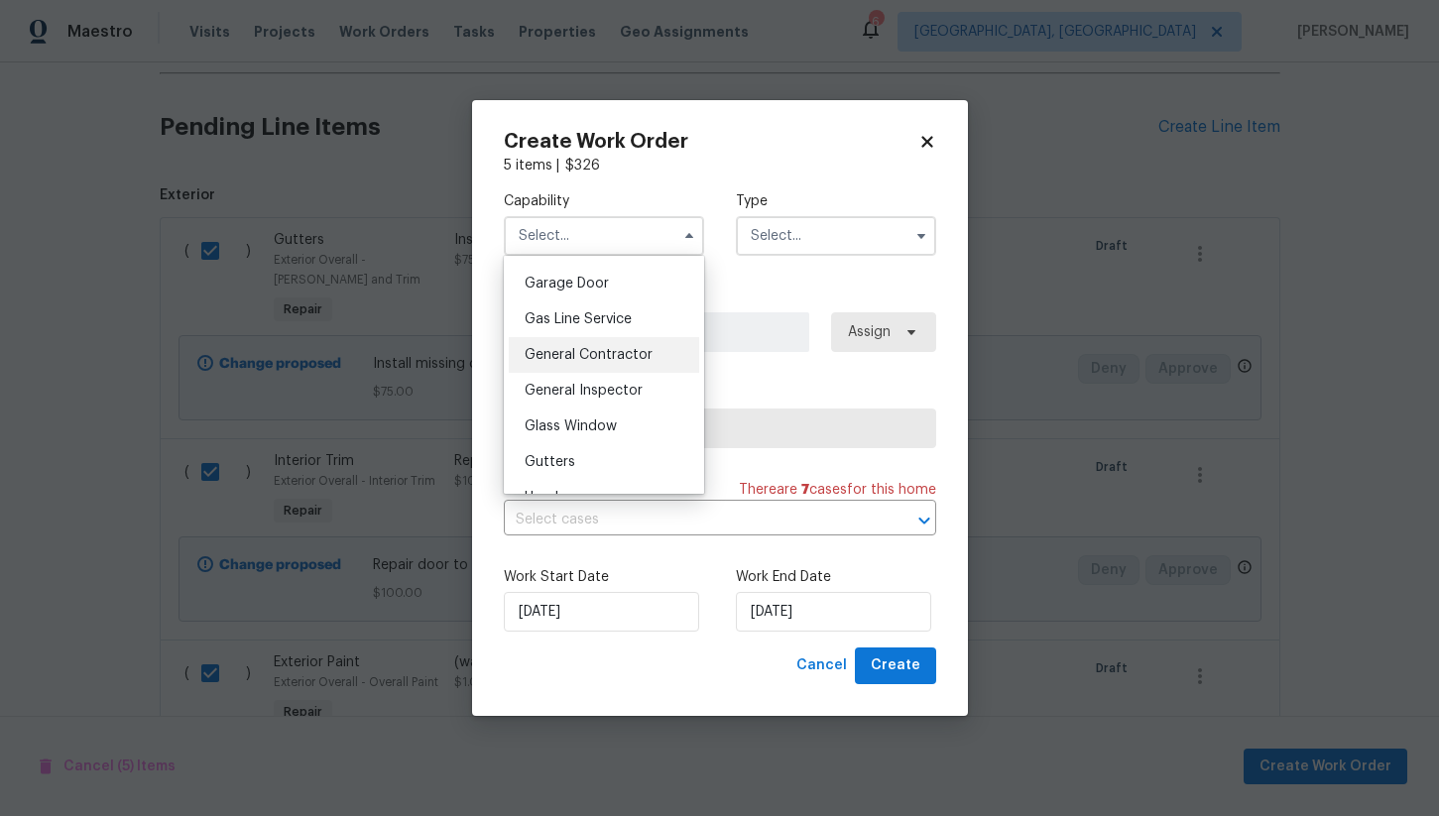
click at [596, 362] on div "General Contractor" at bounding box center [604, 355] width 190 height 36
type input "General Contractor"
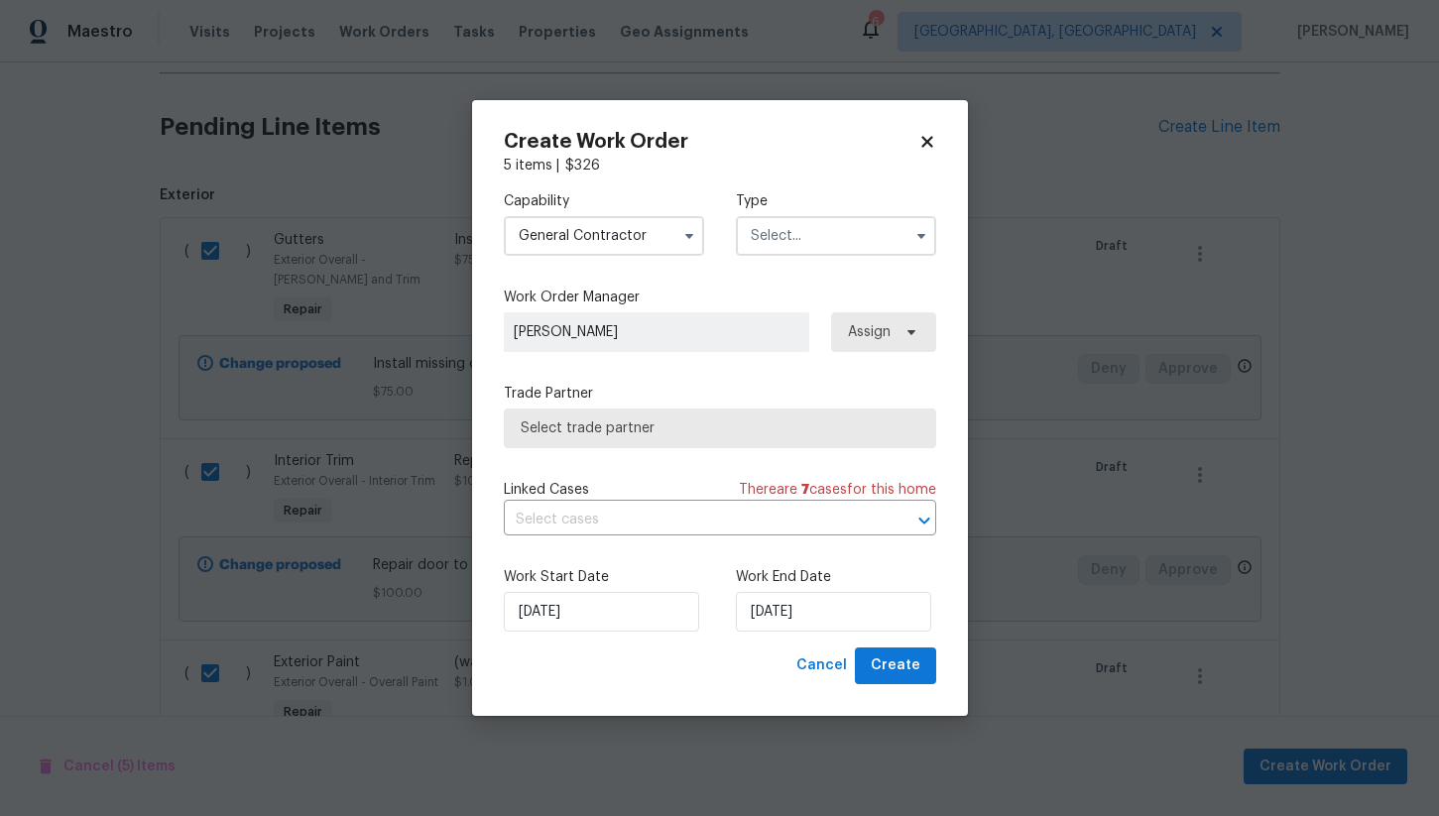
click at [756, 248] on input "text" at bounding box center [836, 236] width 200 height 40
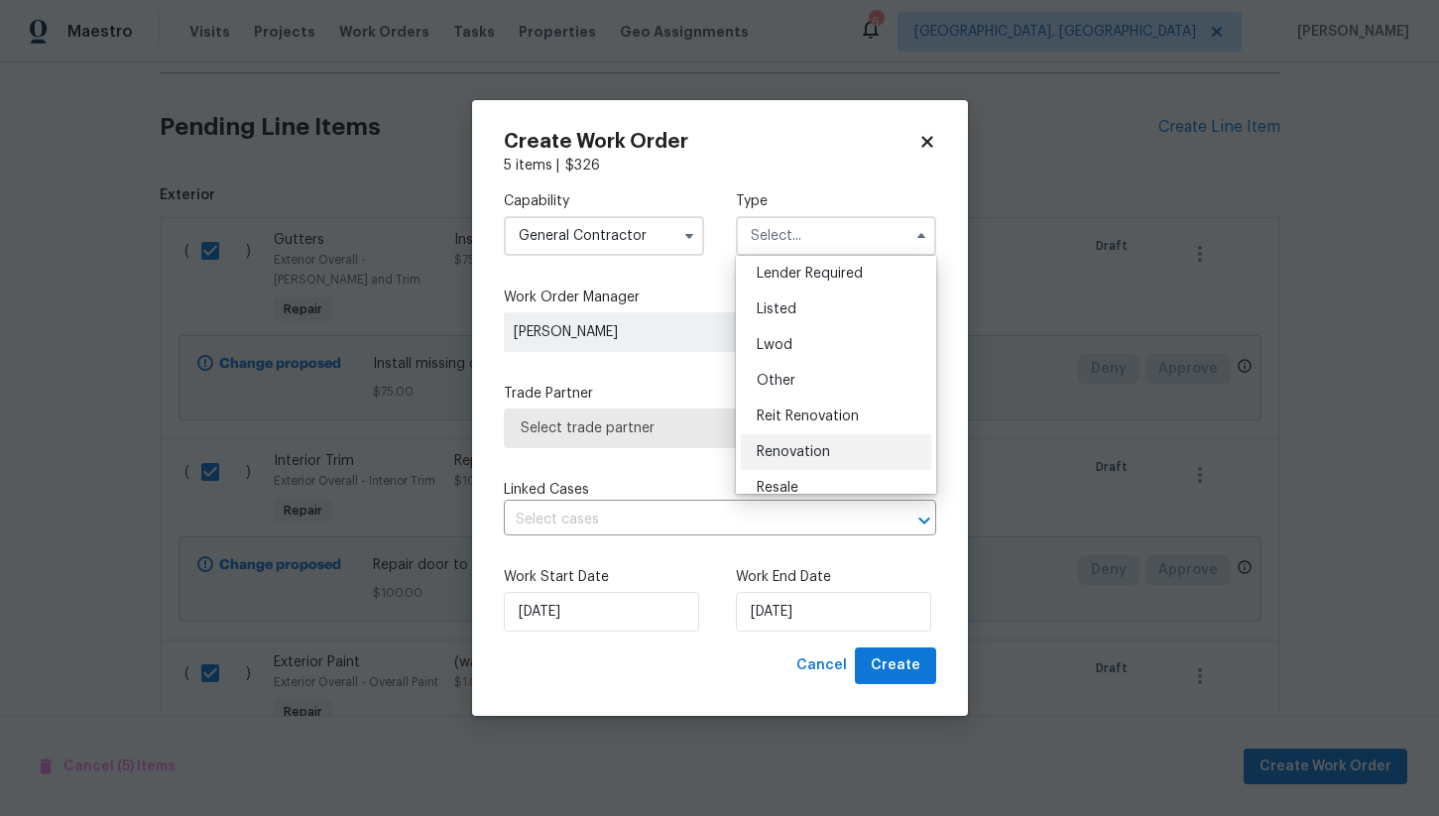
scroll to position [145, 0]
click at [825, 315] on div "Listed" at bounding box center [836, 313] width 190 height 36
type input "Listed"
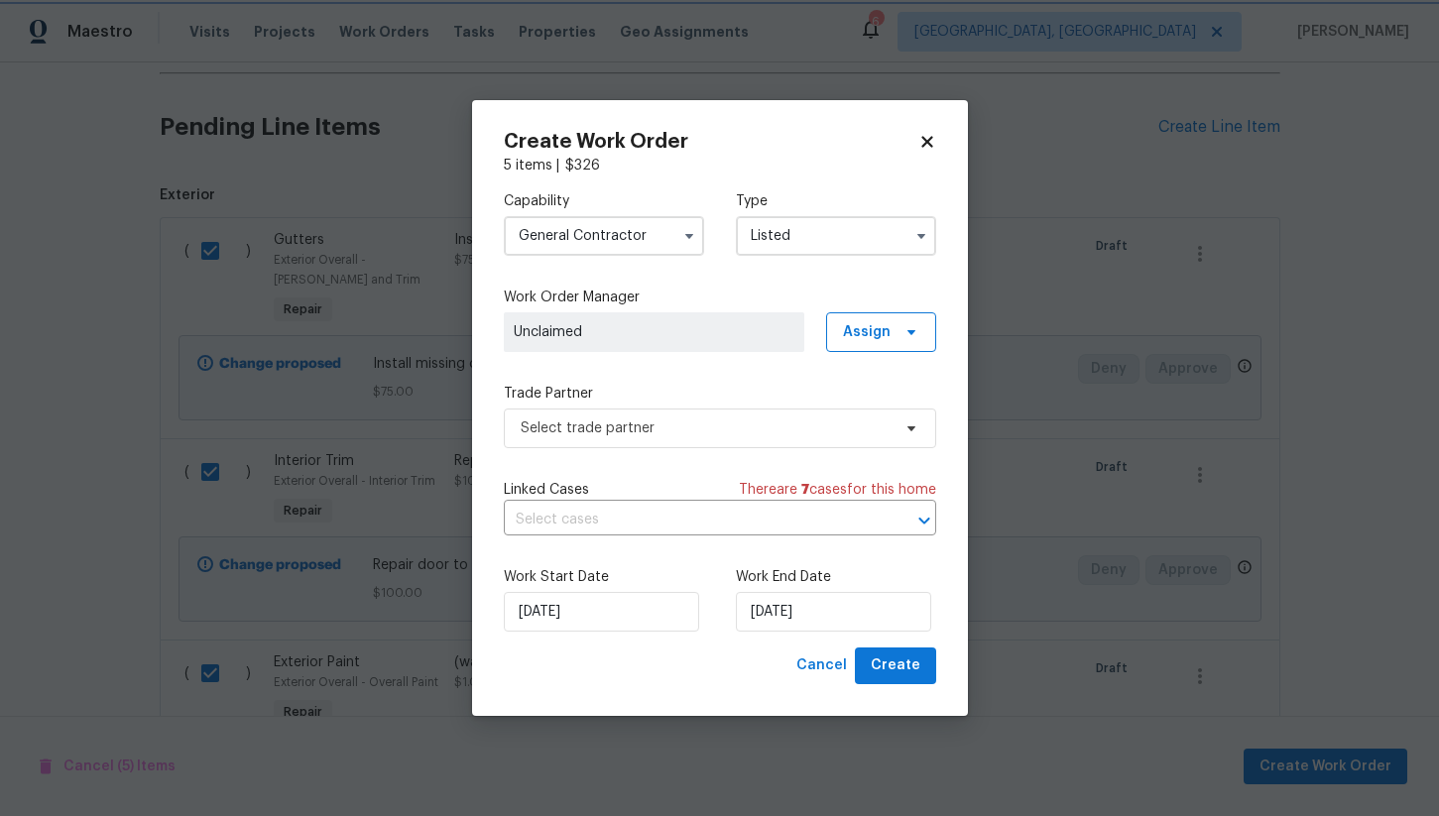
scroll to position [0, 0]
click at [595, 430] on span "Select trade partner" at bounding box center [706, 428] width 370 height 20
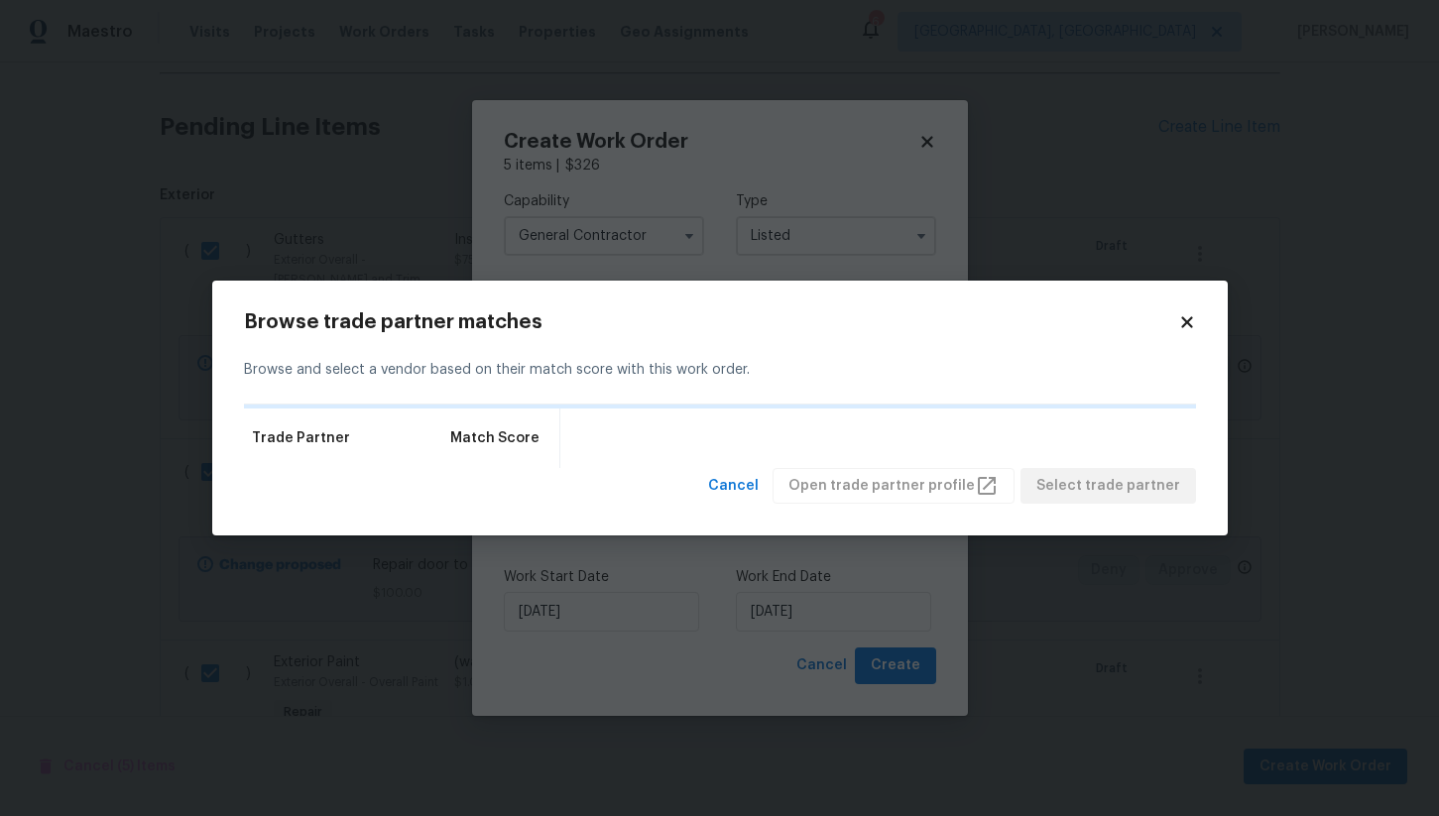
click at [1186, 325] on icon at bounding box center [1187, 322] width 18 height 18
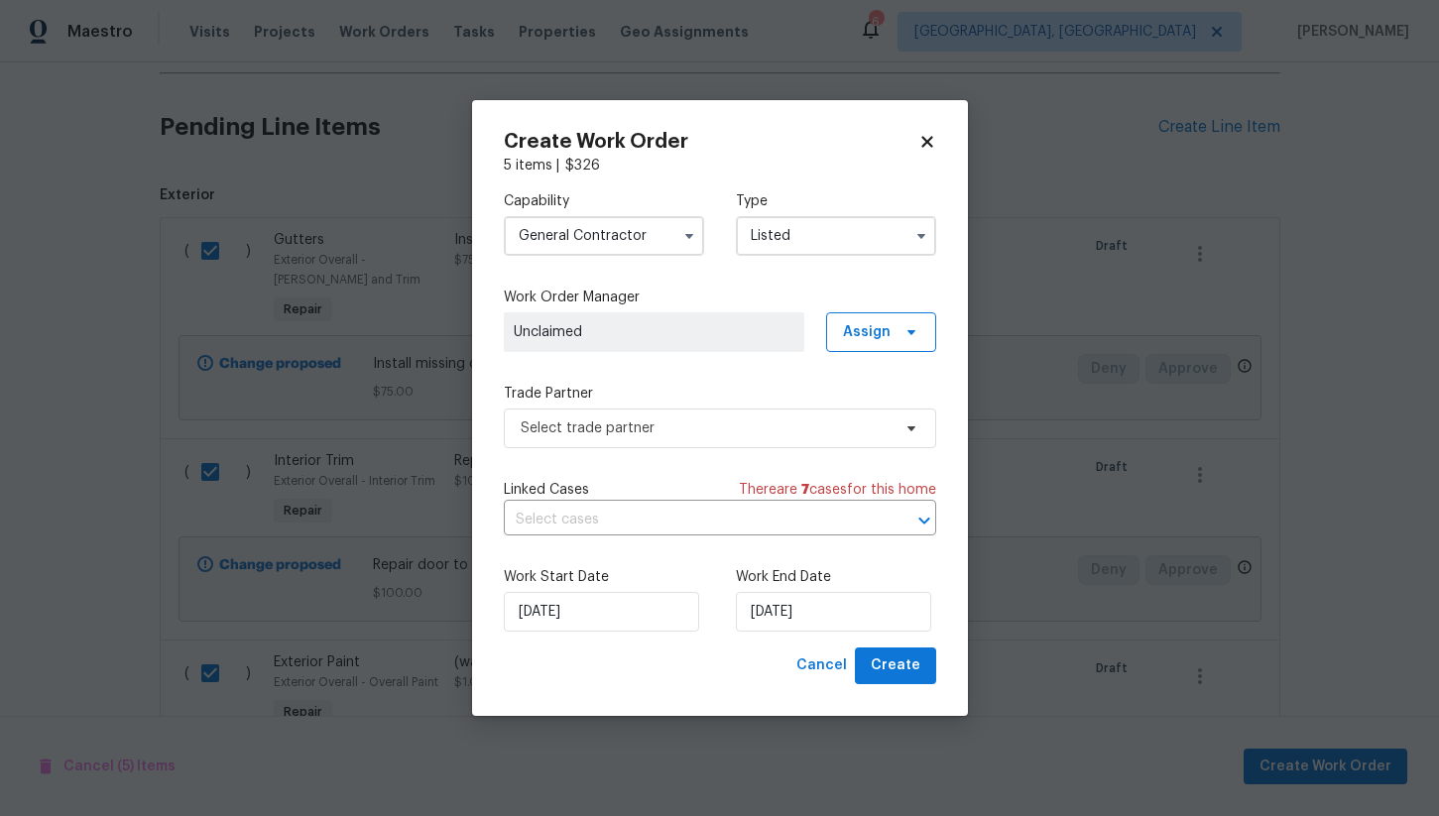
click at [924, 137] on icon at bounding box center [926, 142] width 11 height 11
checkbox input "false"
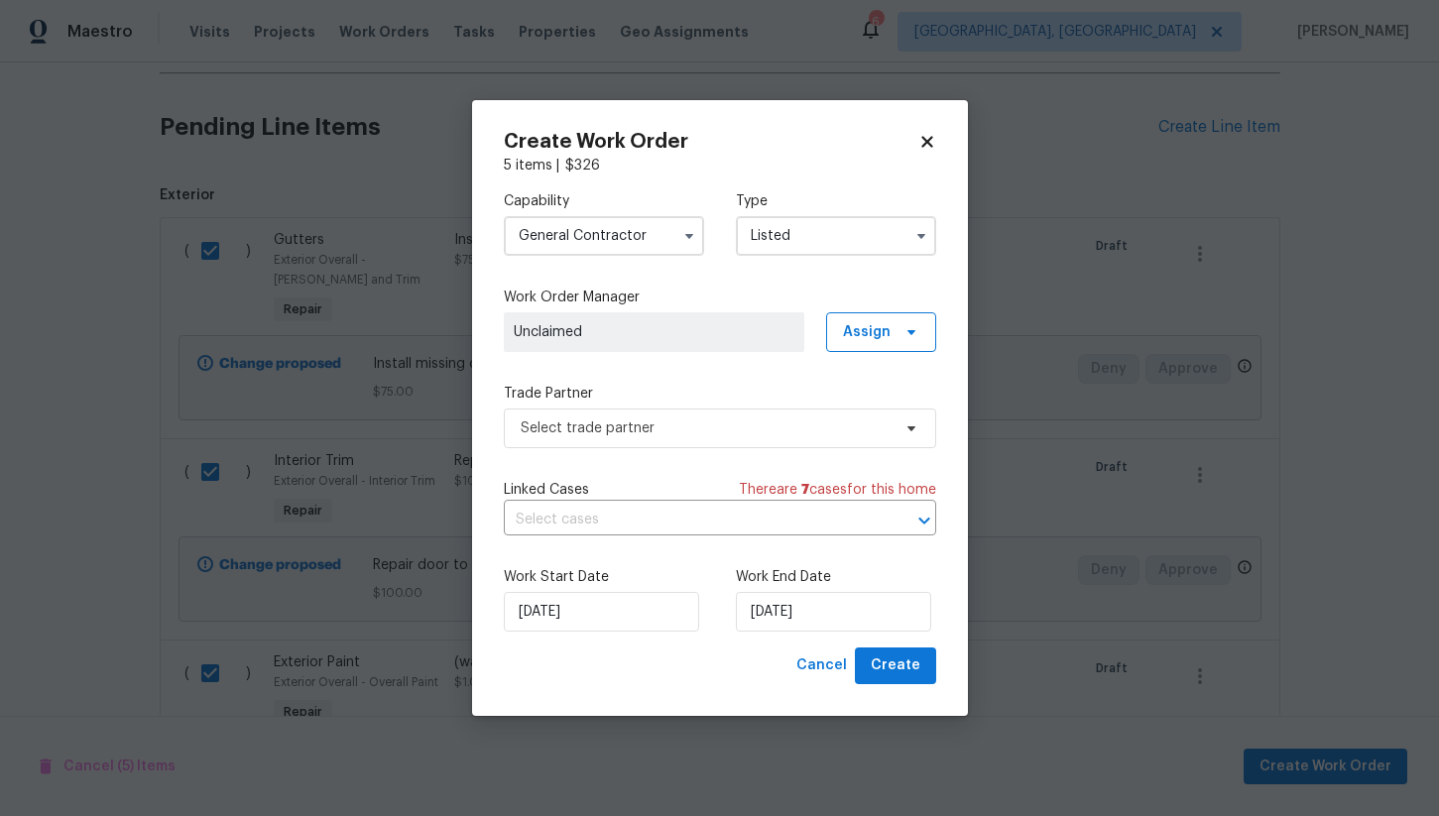
checkbox input "false"
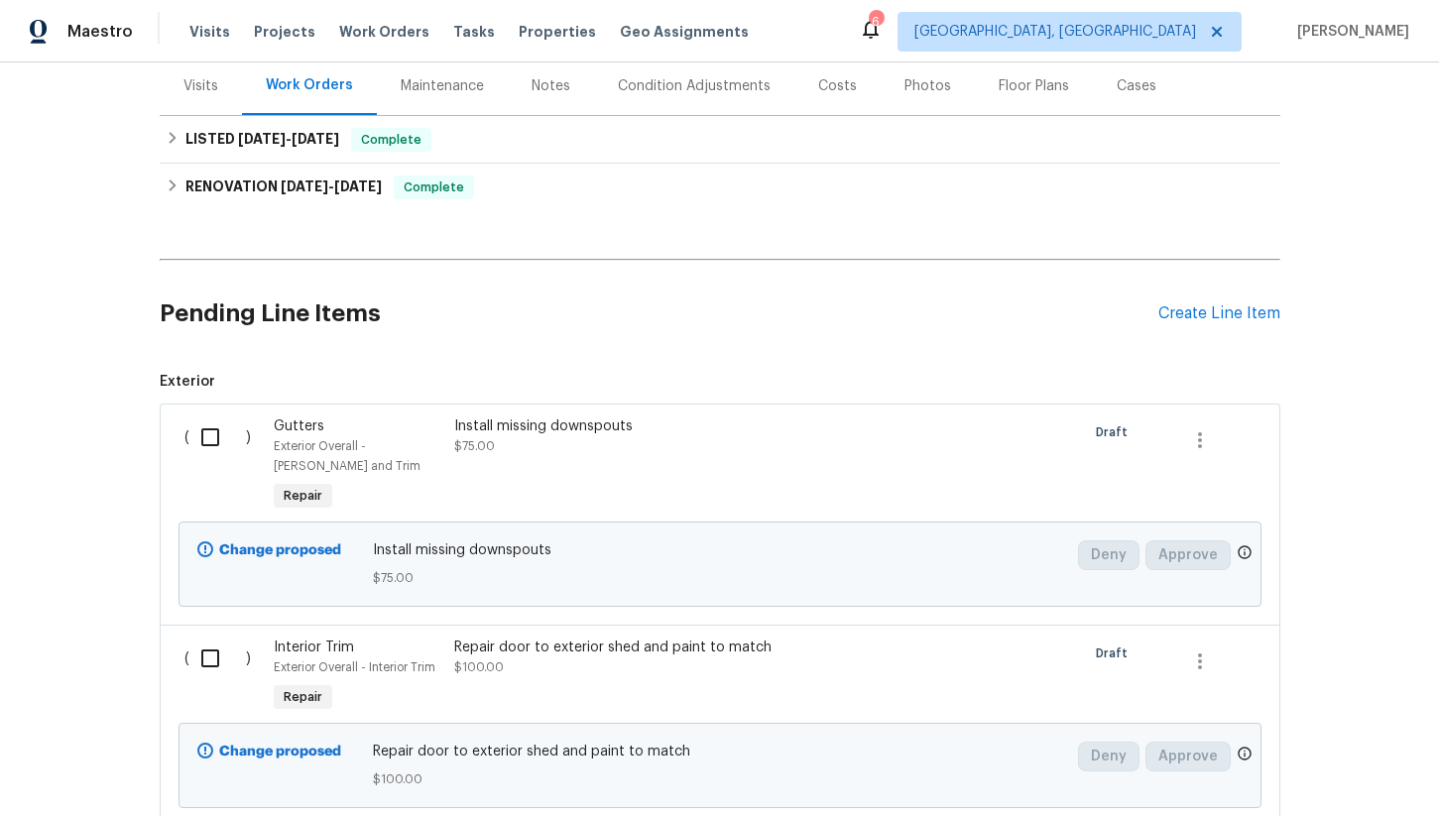
scroll to position [281, 0]
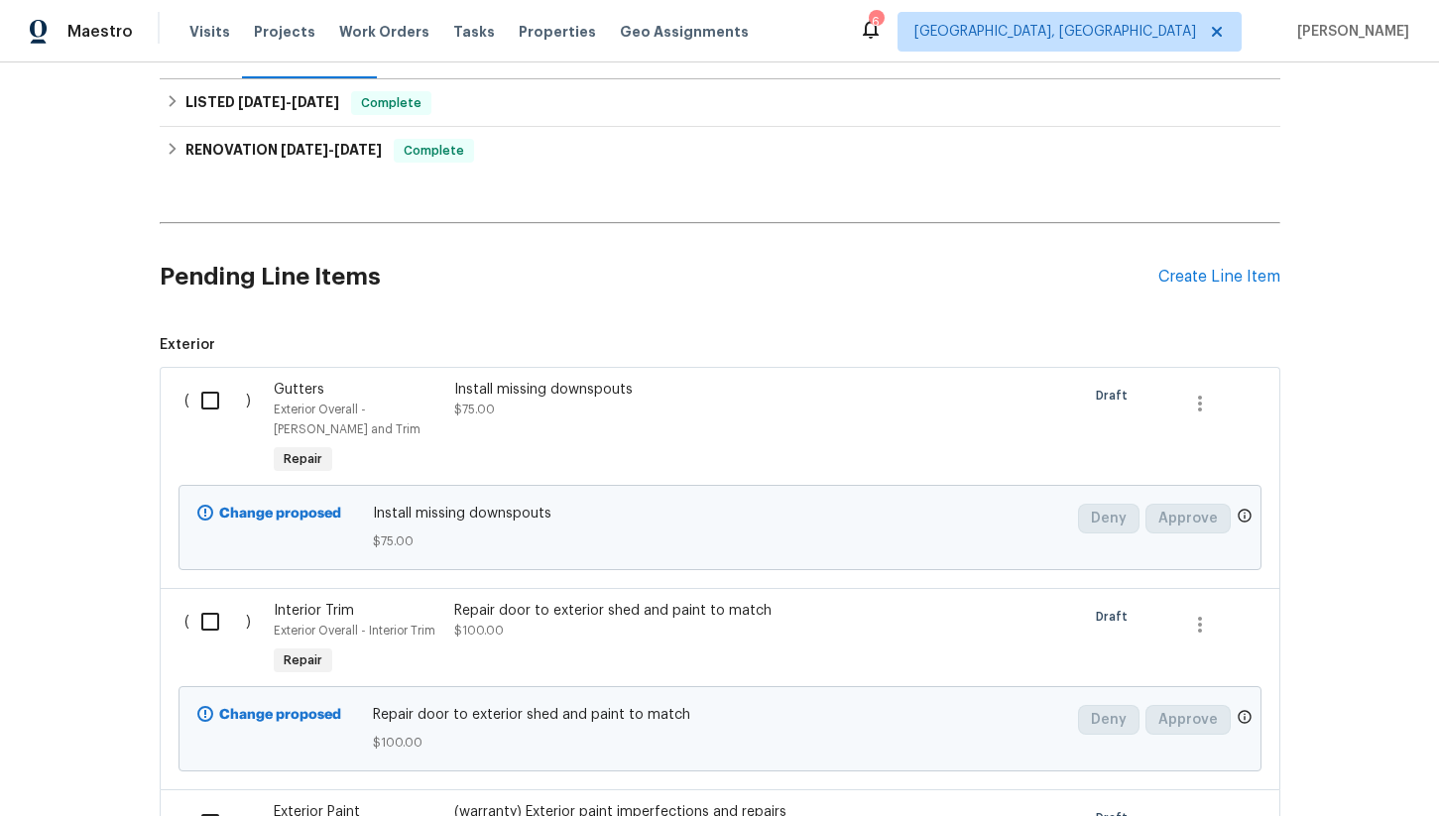
click at [207, 401] on input "checkbox" at bounding box center [217, 401] width 57 height 42
checkbox input "true"
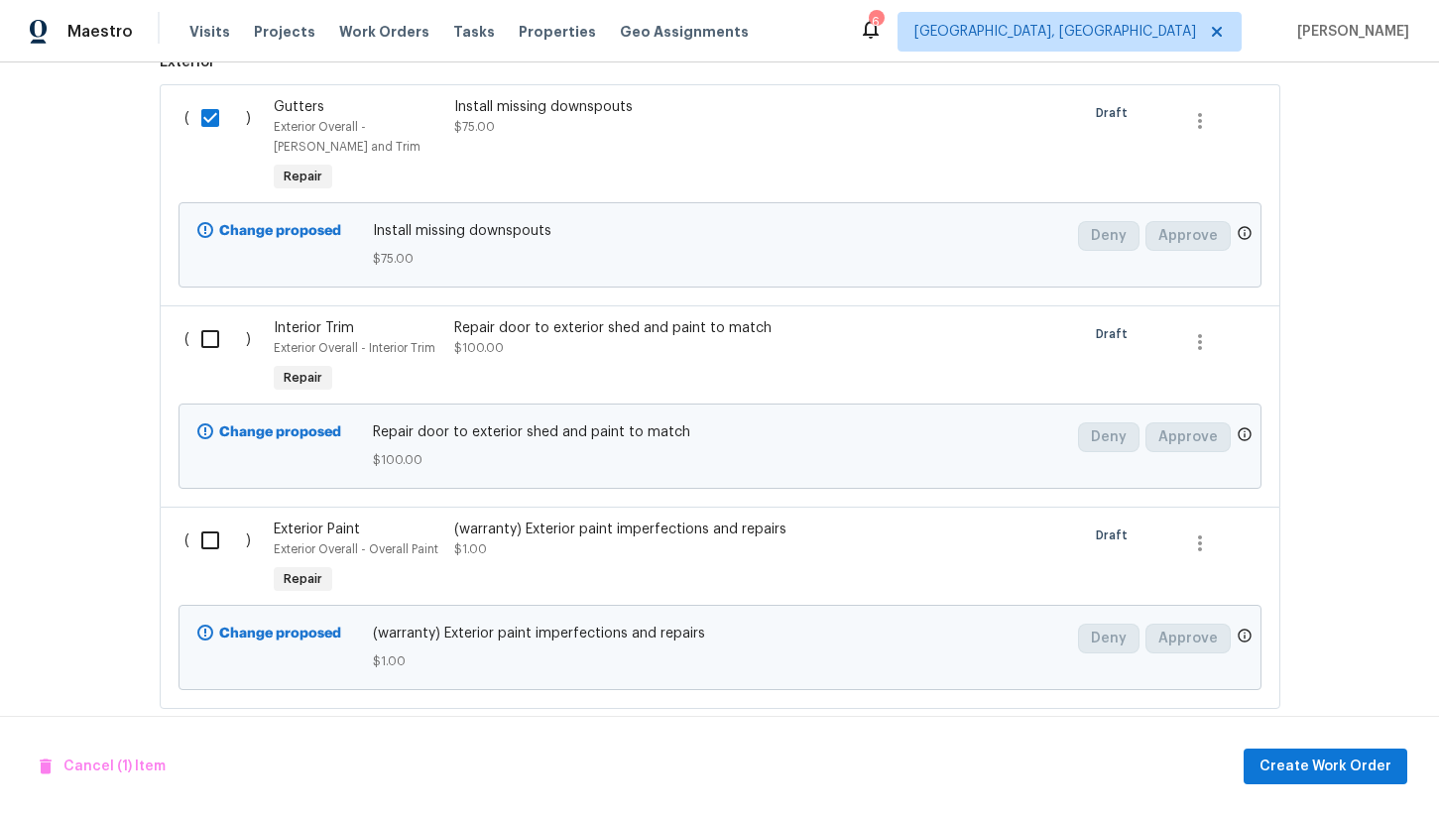
scroll to position [597, 0]
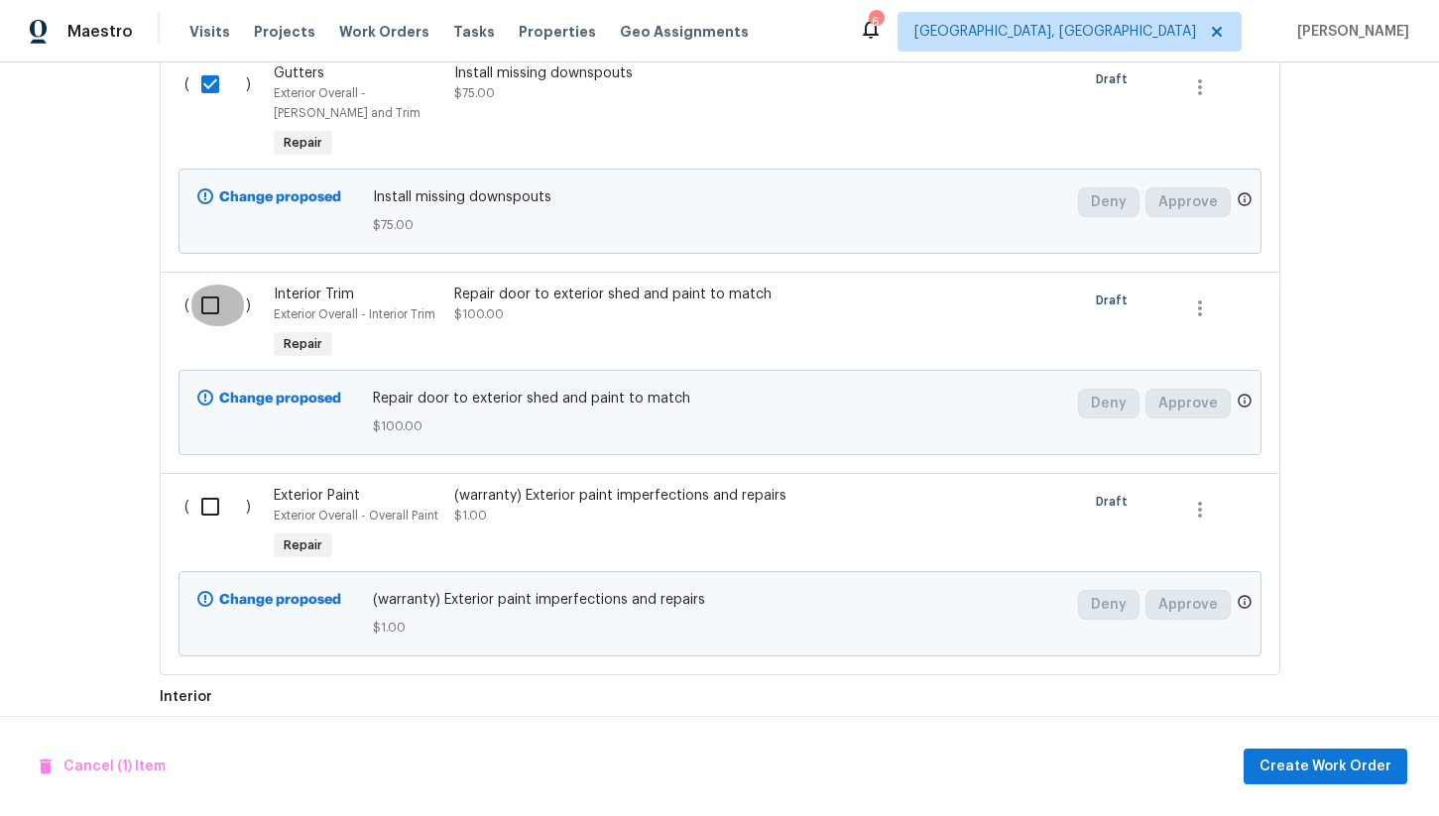
click at [210, 318] on input "checkbox" at bounding box center [217, 306] width 57 height 42
checkbox input "true"
click at [208, 509] on input "checkbox" at bounding box center [217, 507] width 57 height 42
checkbox input "true"
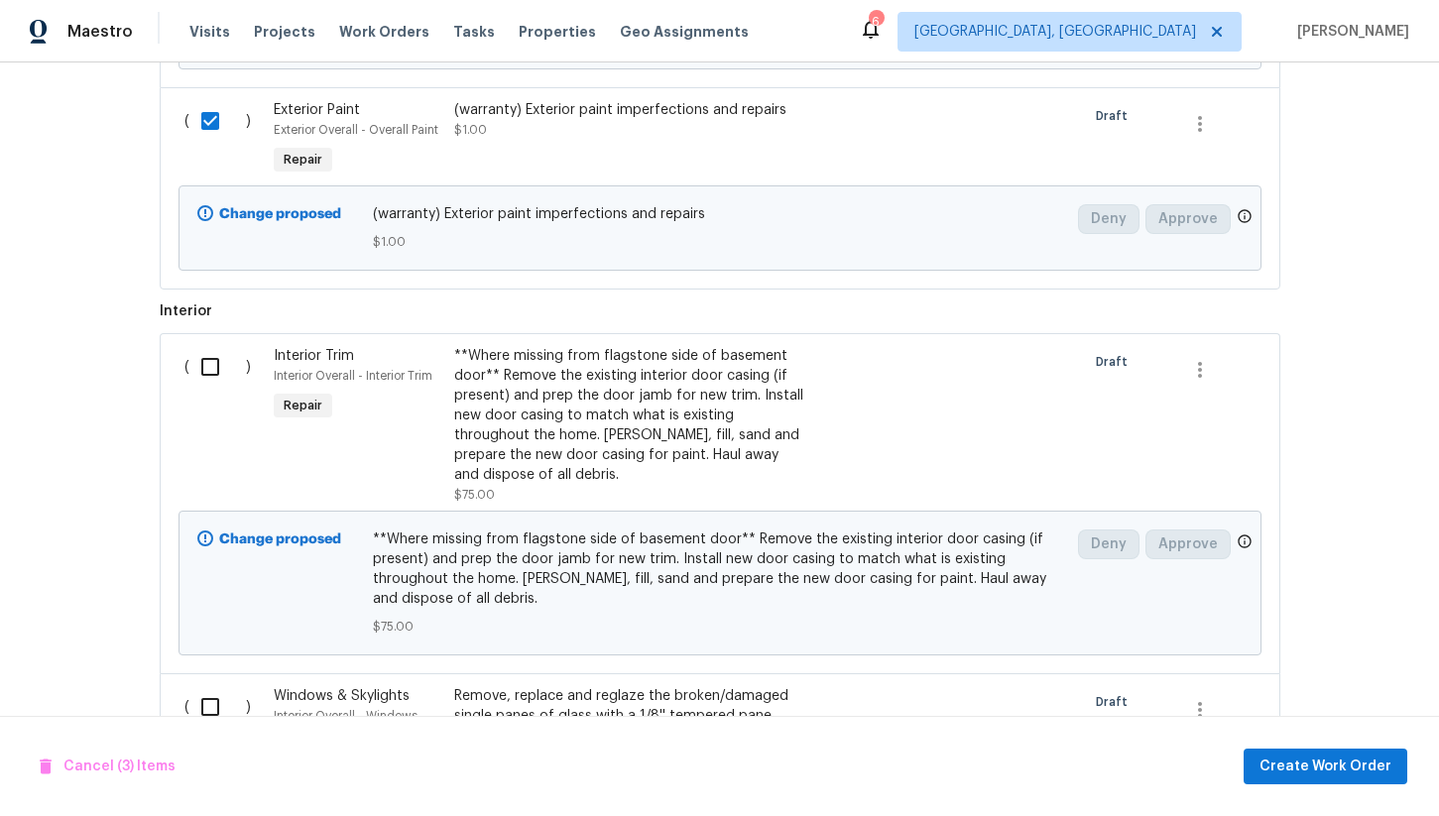
click at [208, 373] on input "checkbox" at bounding box center [217, 367] width 57 height 42
checkbox input "true"
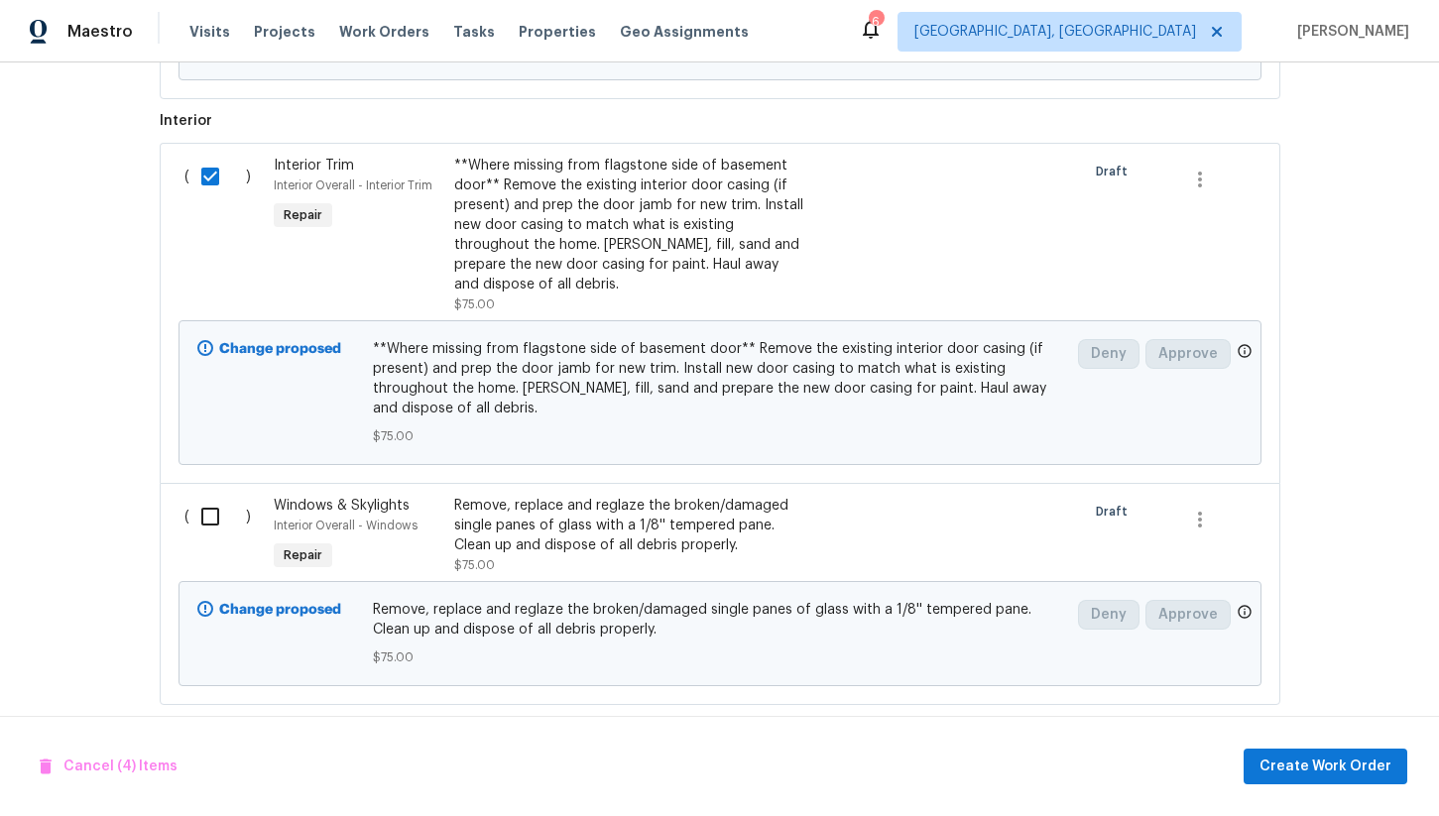
scroll to position [1200, 0]
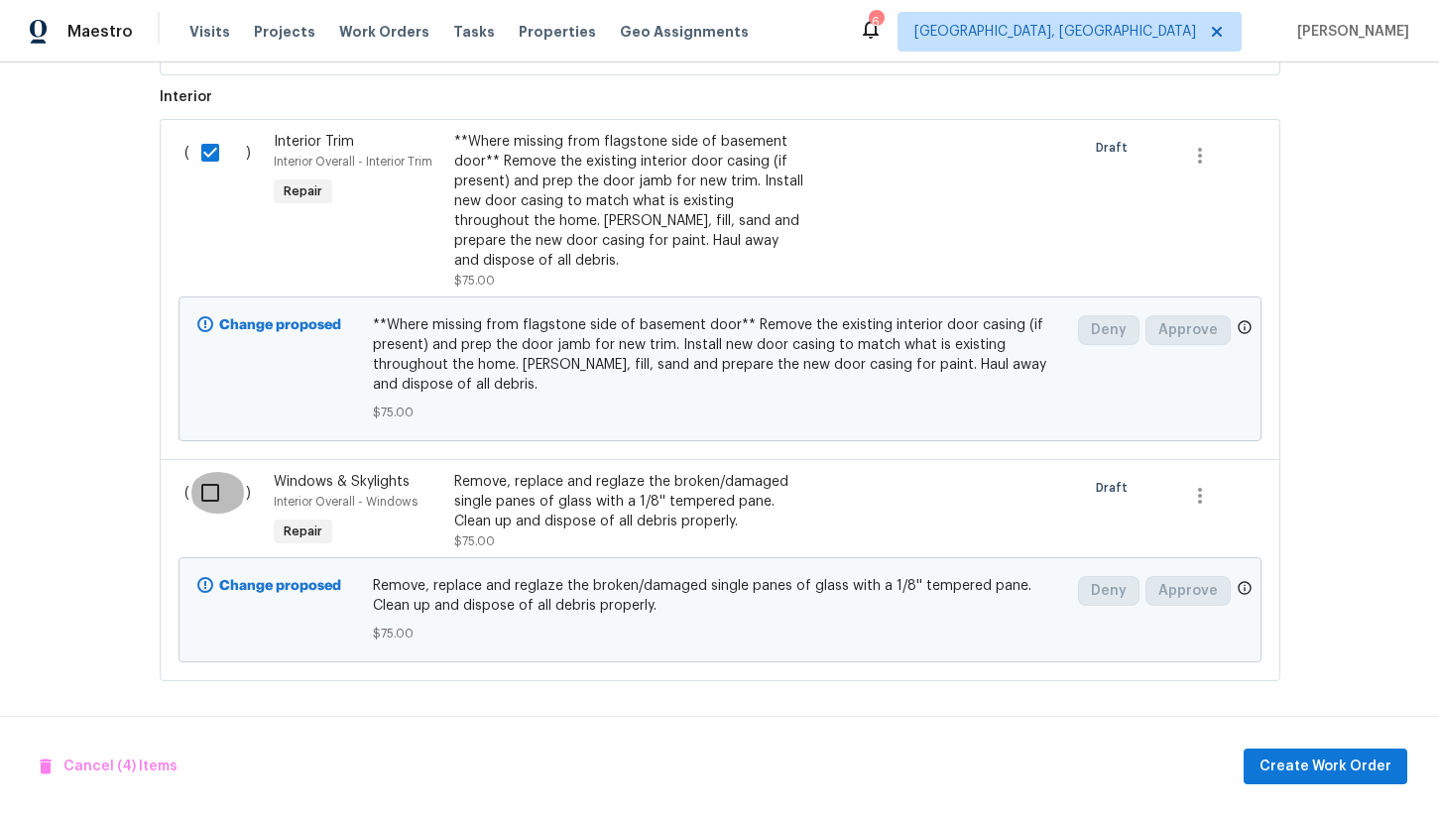
click at [210, 481] on input "checkbox" at bounding box center [217, 493] width 57 height 42
checkbox input "true"
click at [1315, 779] on button "Create Work Order" at bounding box center [1326, 767] width 164 height 37
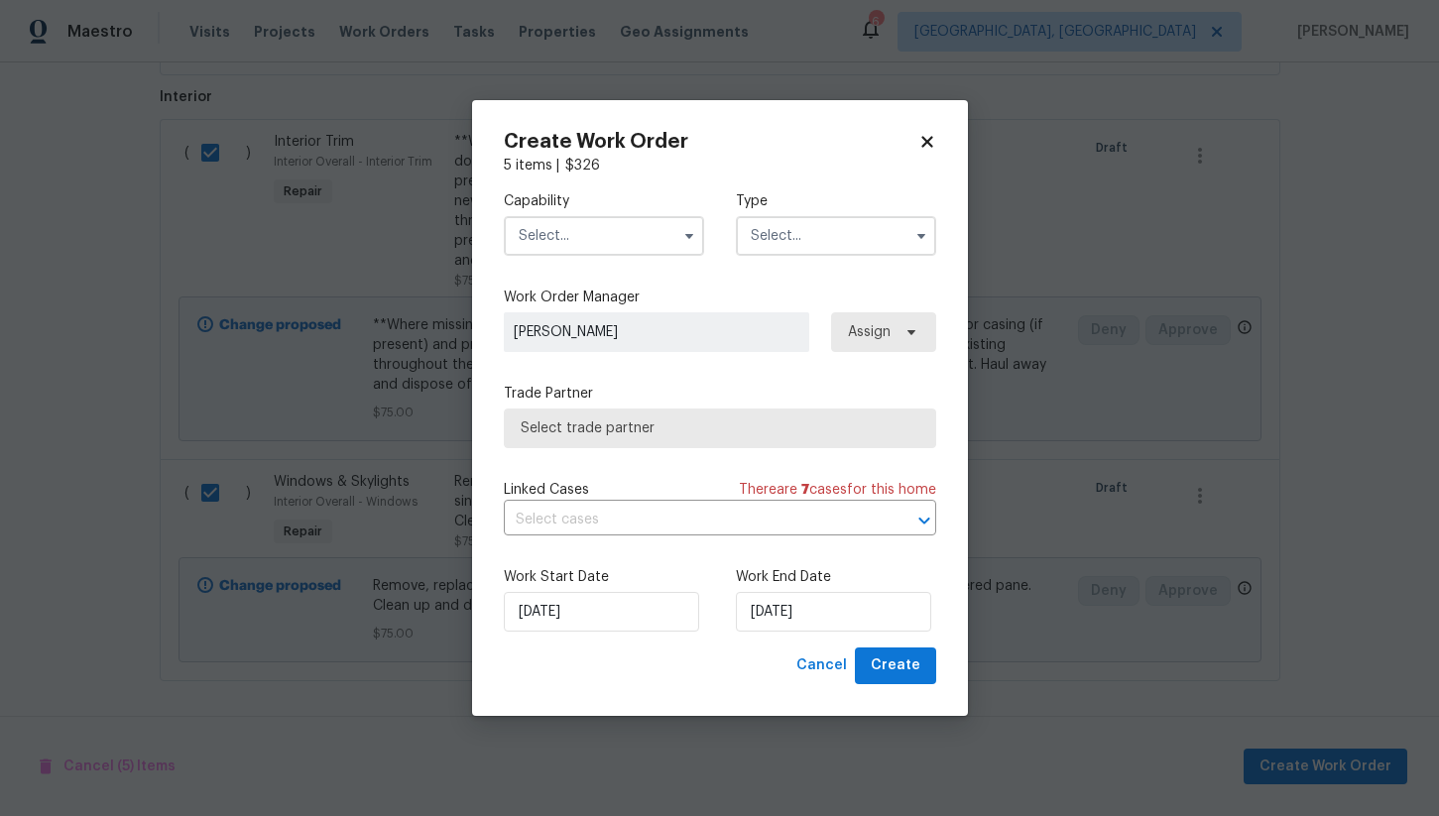
click at [556, 234] on input "text" at bounding box center [604, 236] width 200 height 40
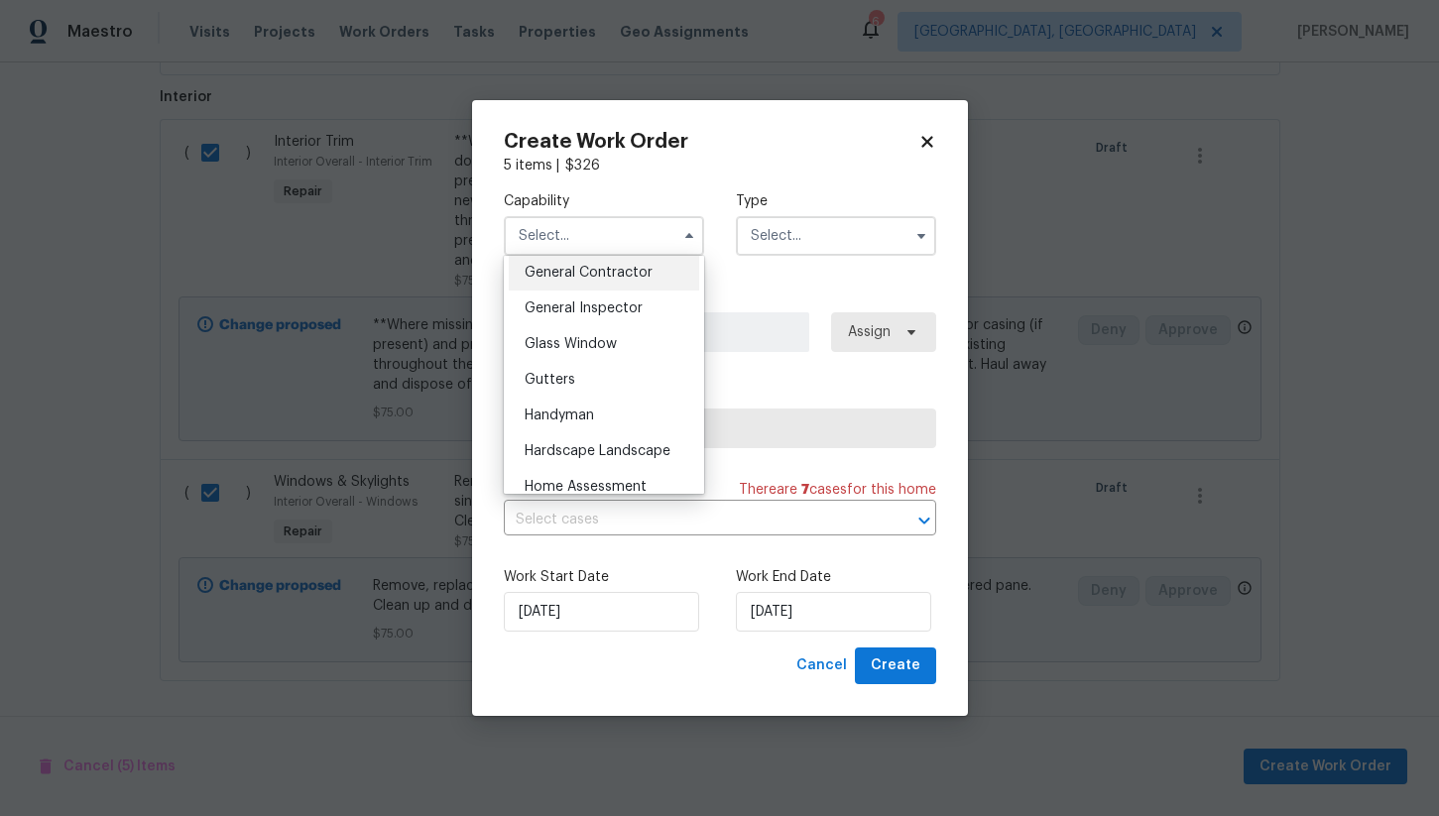
click at [637, 281] on div "General Contractor" at bounding box center [604, 273] width 190 height 36
type input "General Contractor"
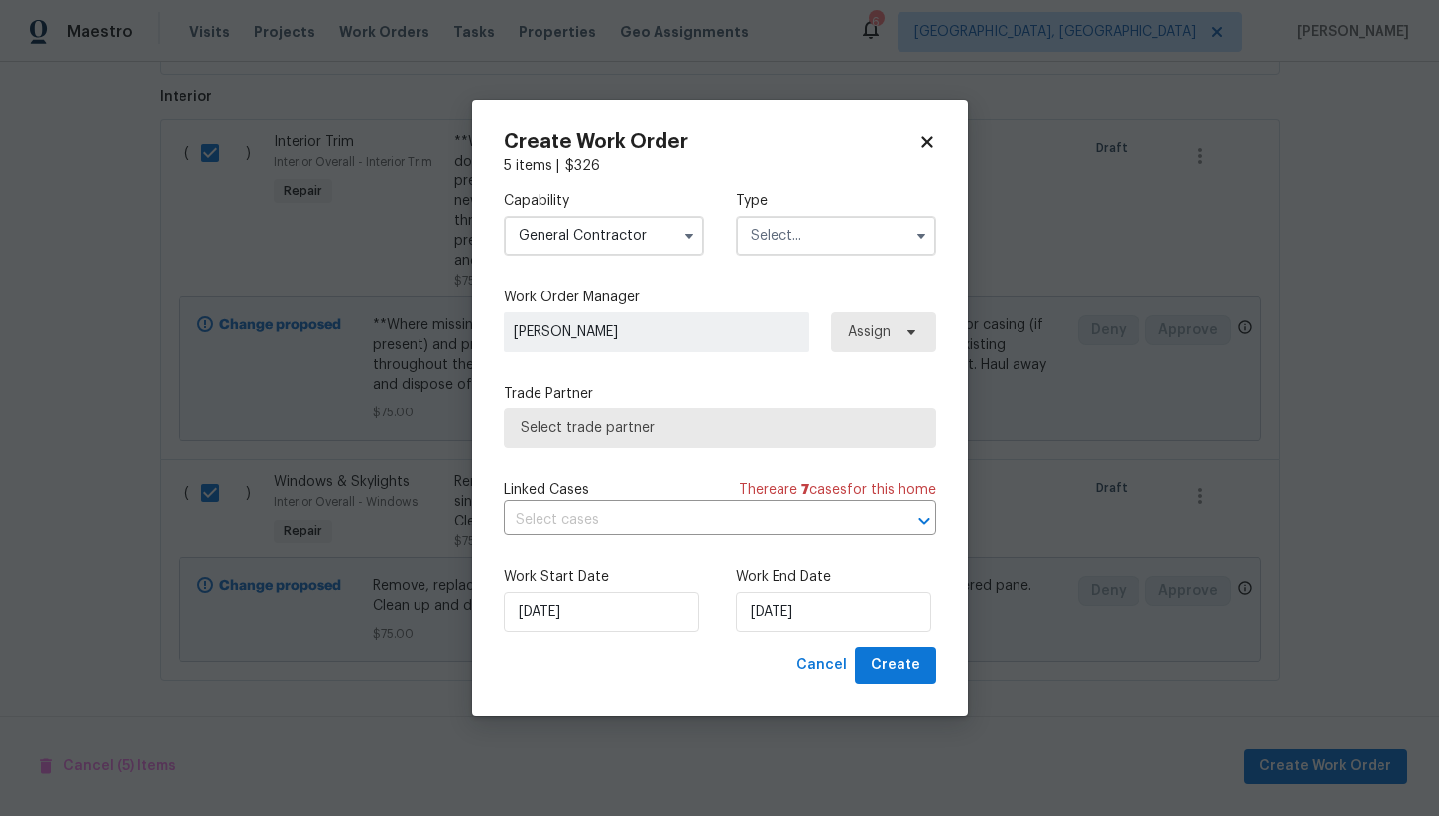
click at [812, 227] on input "text" at bounding box center [836, 236] width 200 height 40
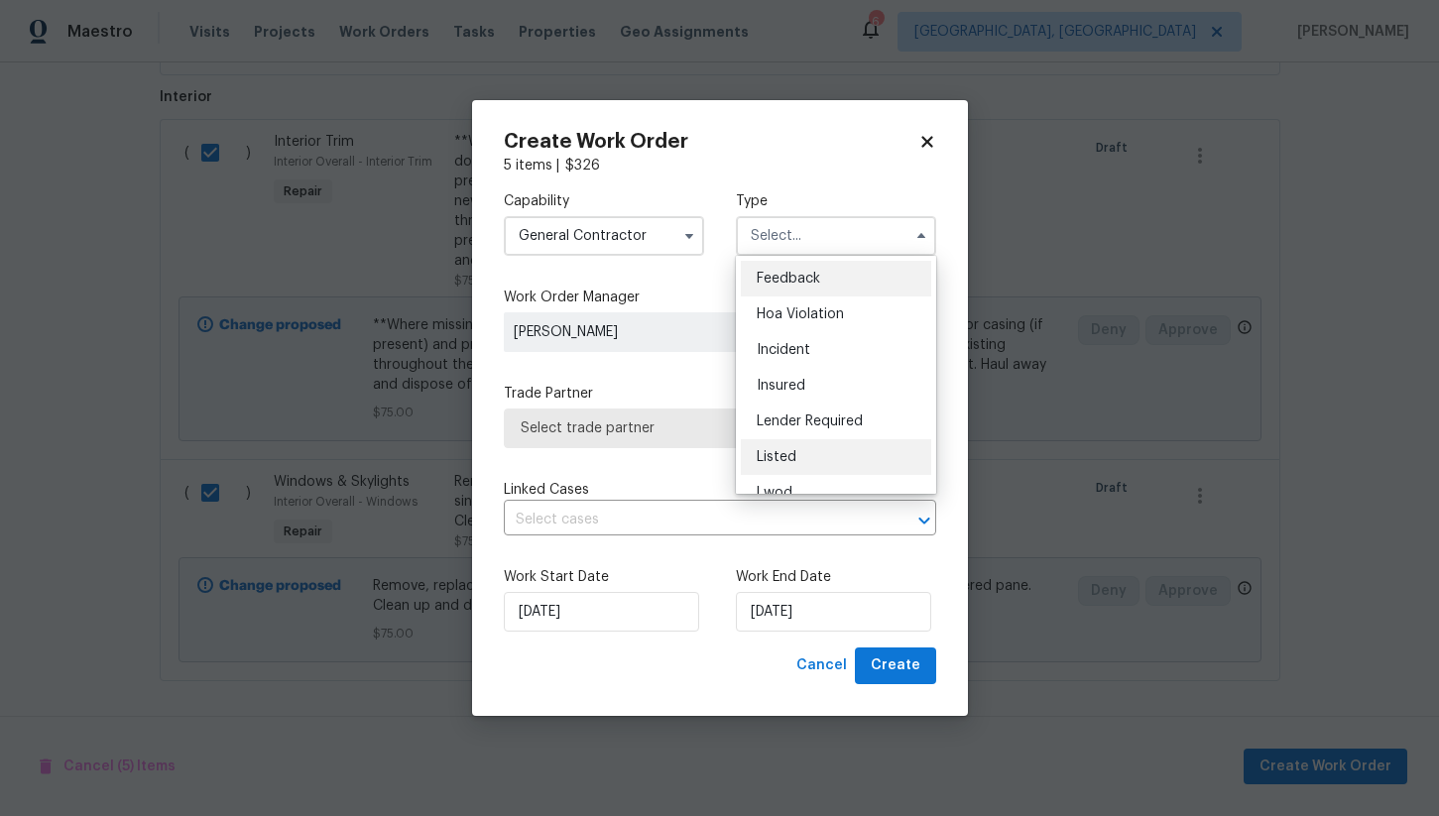
click at [811, 452] on div "Listed" at bounding box center [836, 457] width 190 height 36
type input "Listed"
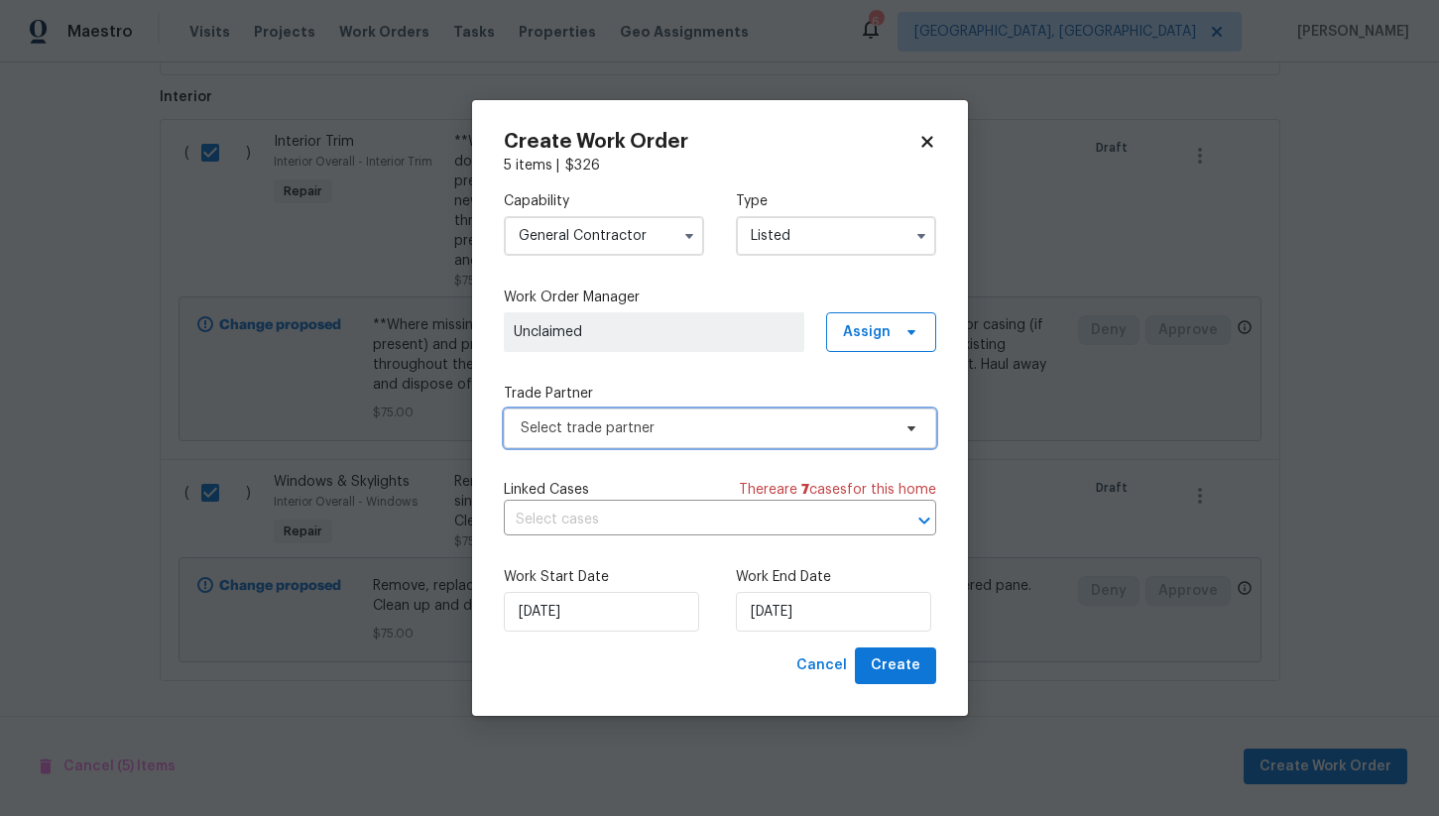
click at [596, 431] on span "Select trade partner" at bounding box center [706, 428] width 370 height 20
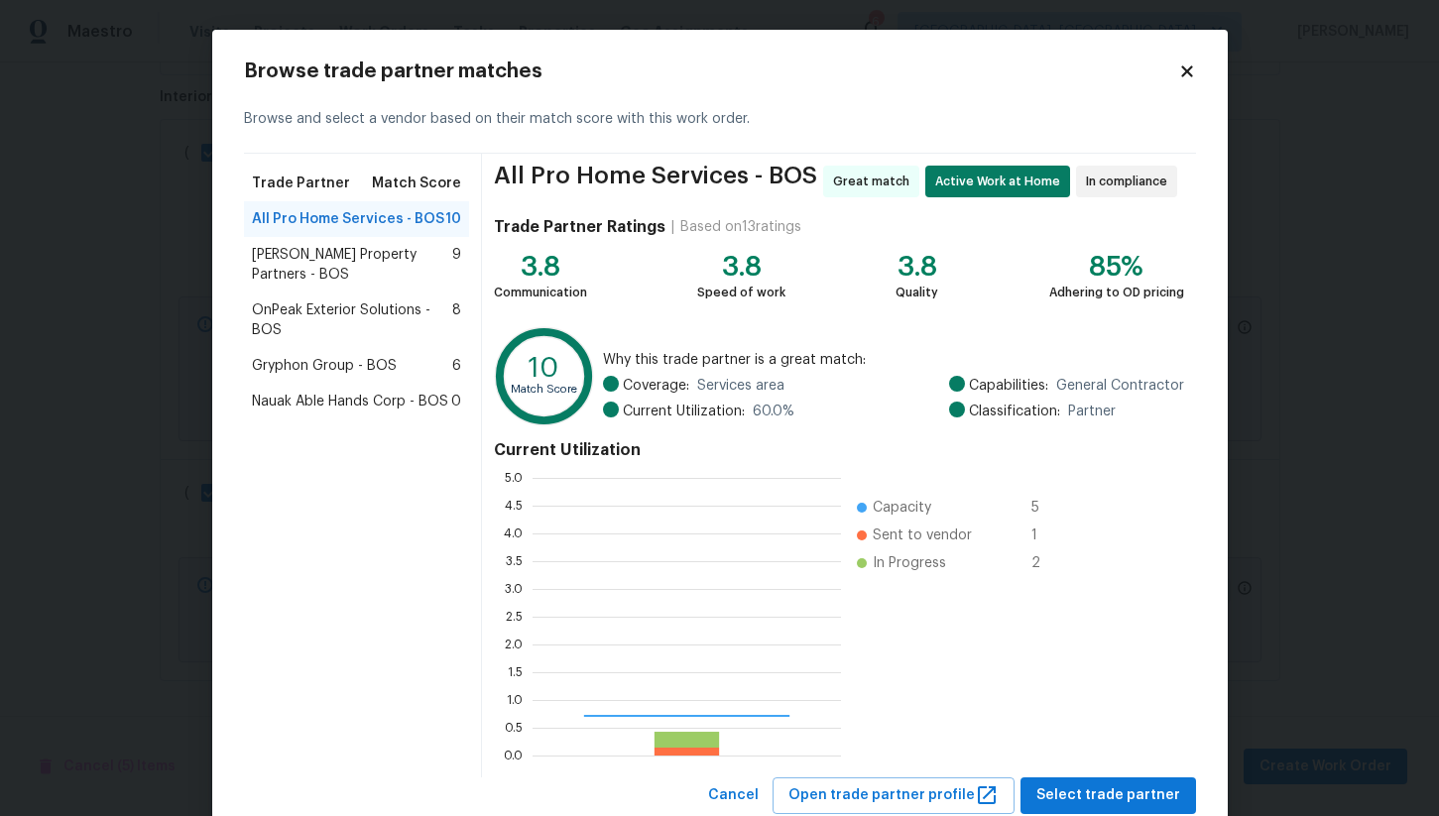
scroll to position [278, 308]
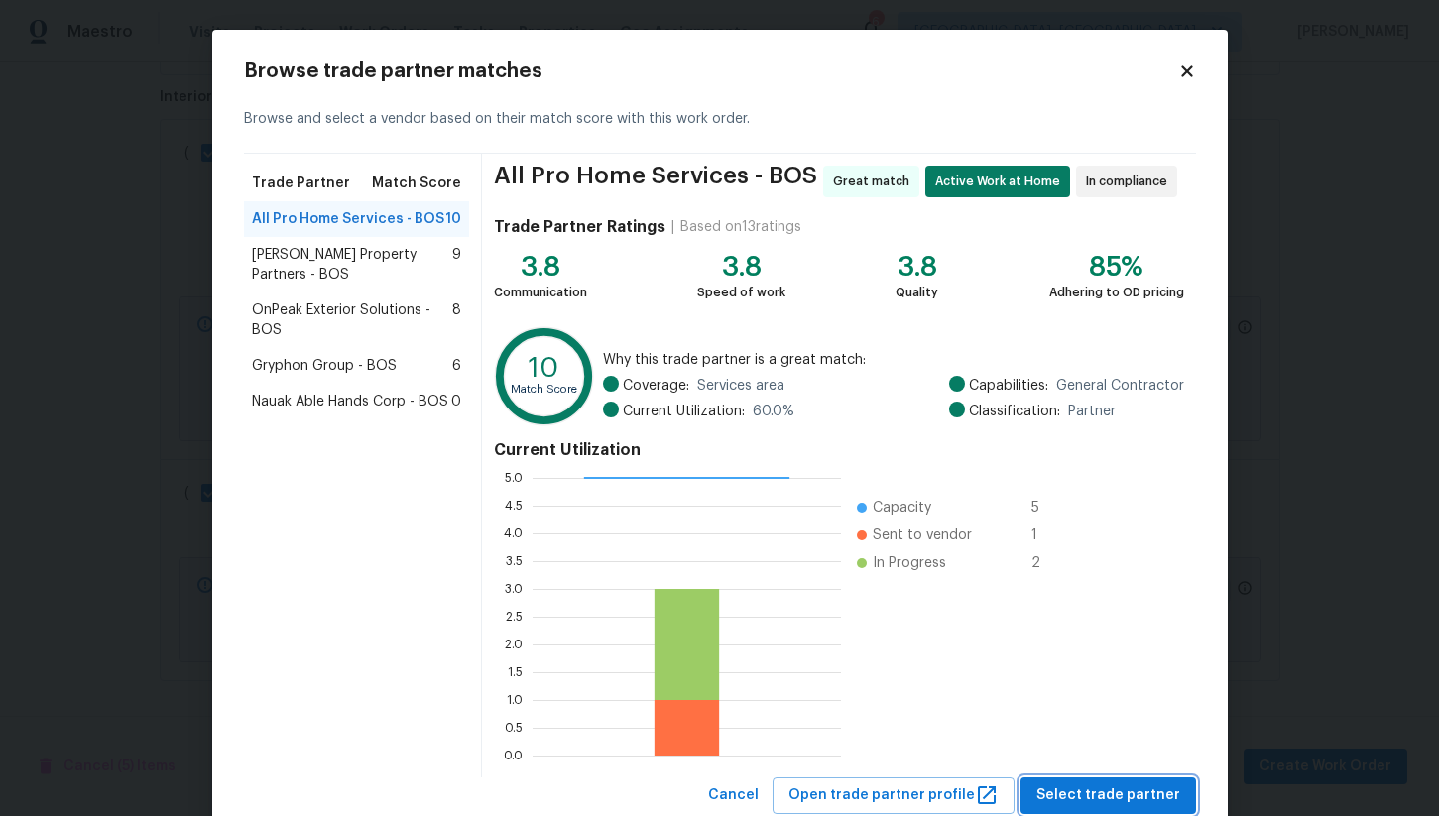
click at [1066, 792] on span "Select trade partner" at bounding box center [1108, 795] width 144 height 25
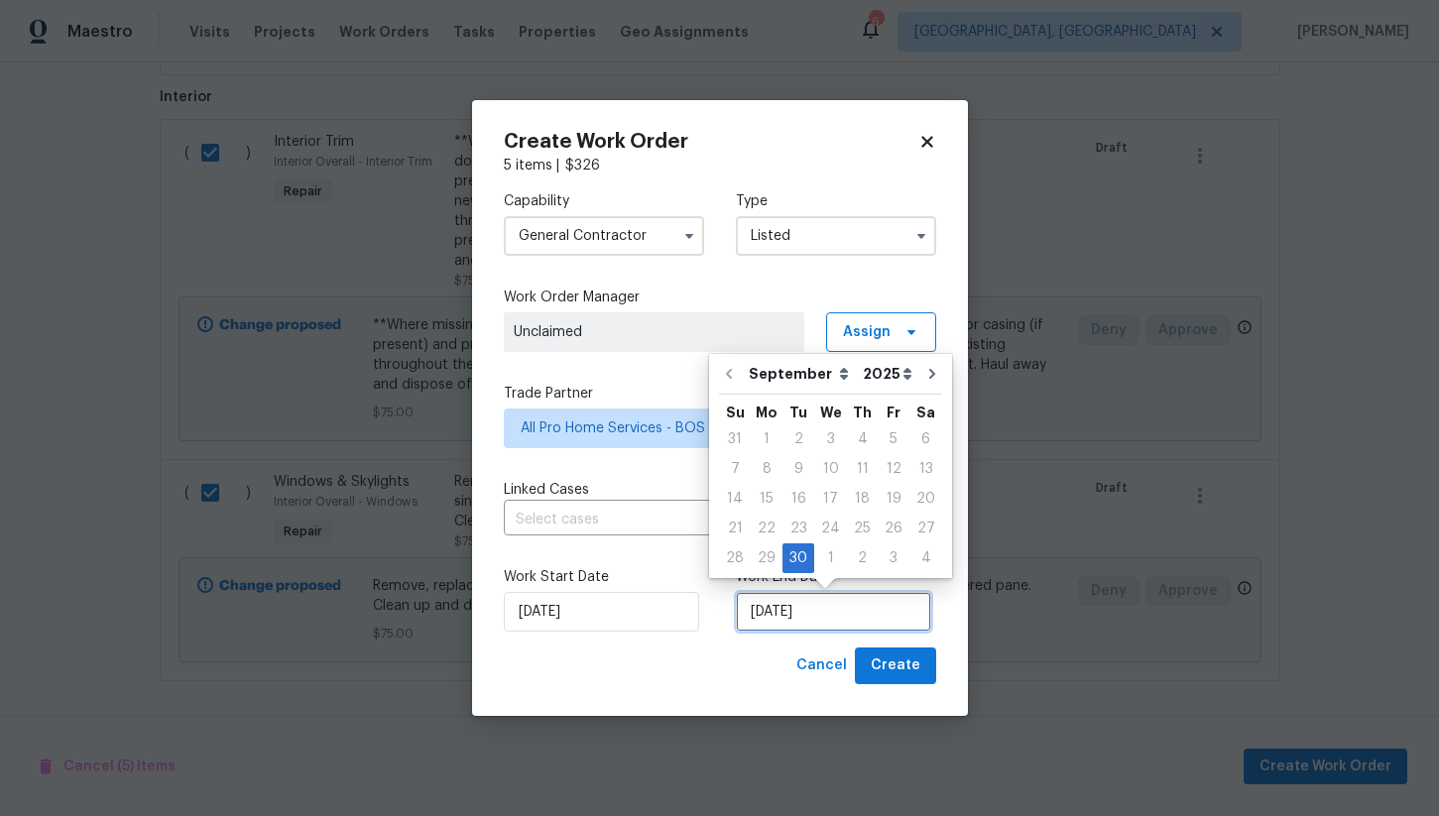
click at [766, 616] on input "9/30/2025" at bounding box center [833, 612] width 195 height 40
click at [878, 560] on div "3" at bounding box center [894, 558] width 32 height 28
type input "10/3/2025"
select select "9"
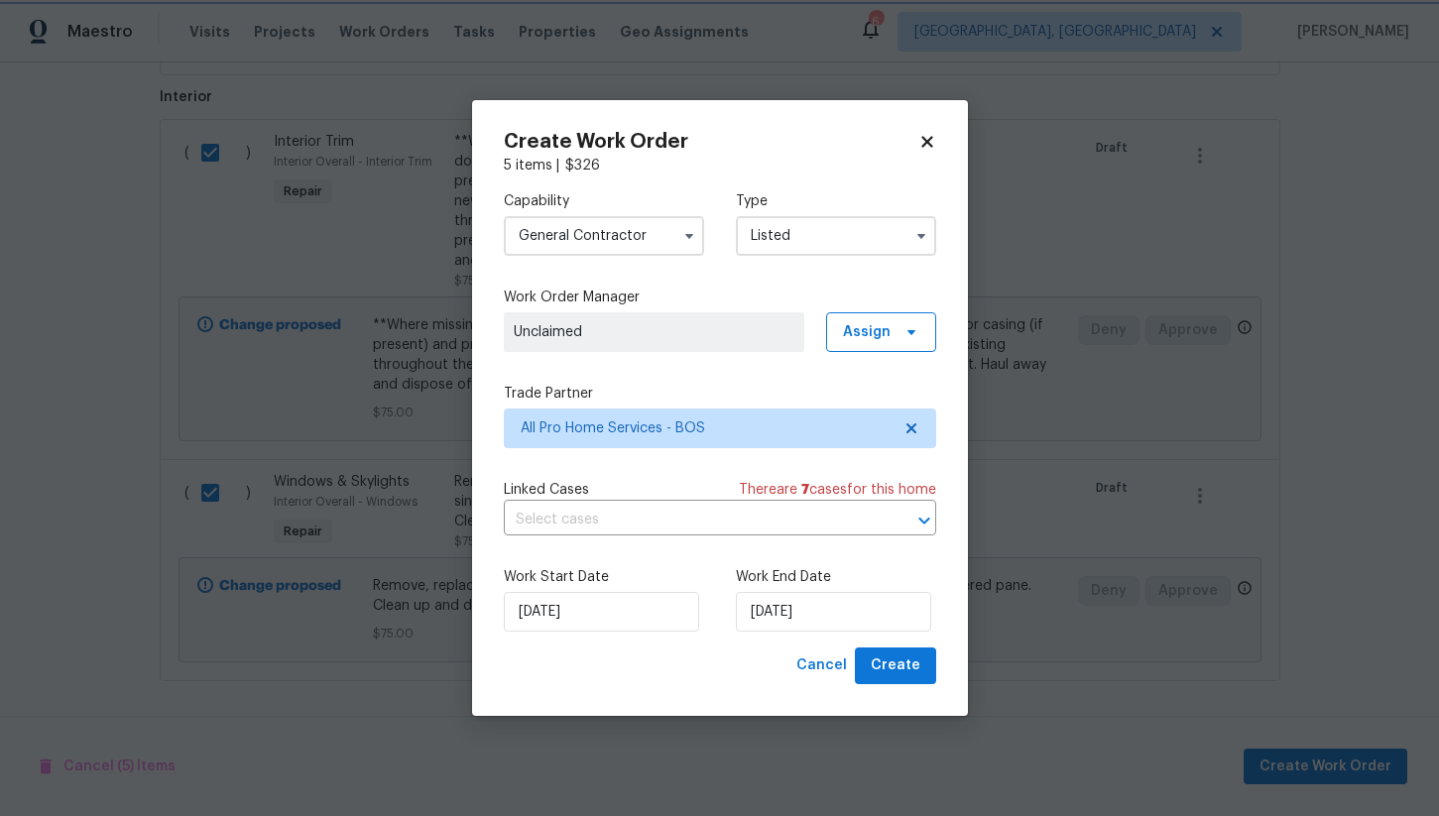
click at [735, 672] on div "Cancel Create" at bounding box center [720, 666] width 432 height 37
click at [897, 666] on span "Create" at bounding box center [896, 666] width 50 height 25
checkbox input "false"
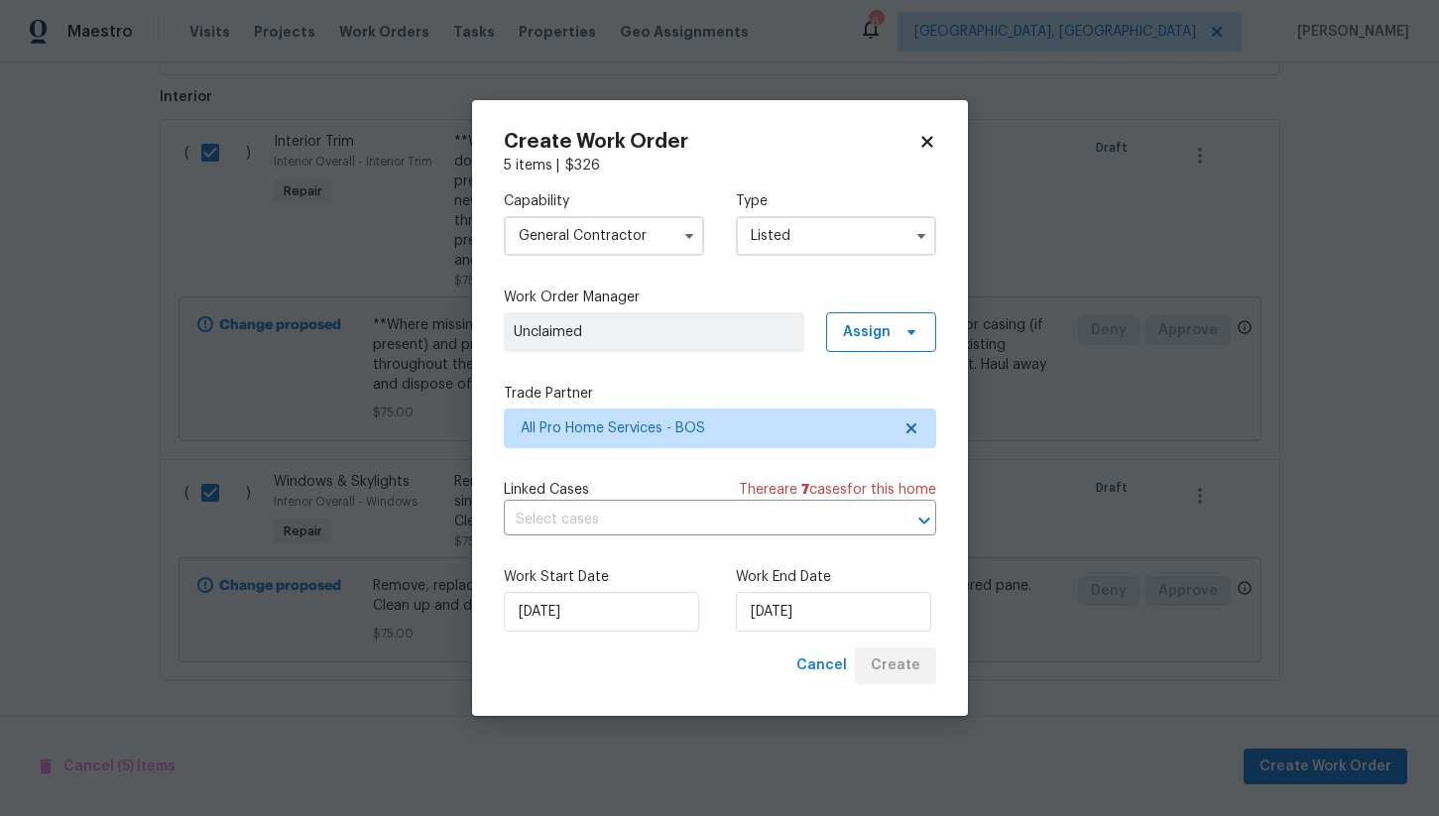
checkbox input "false"
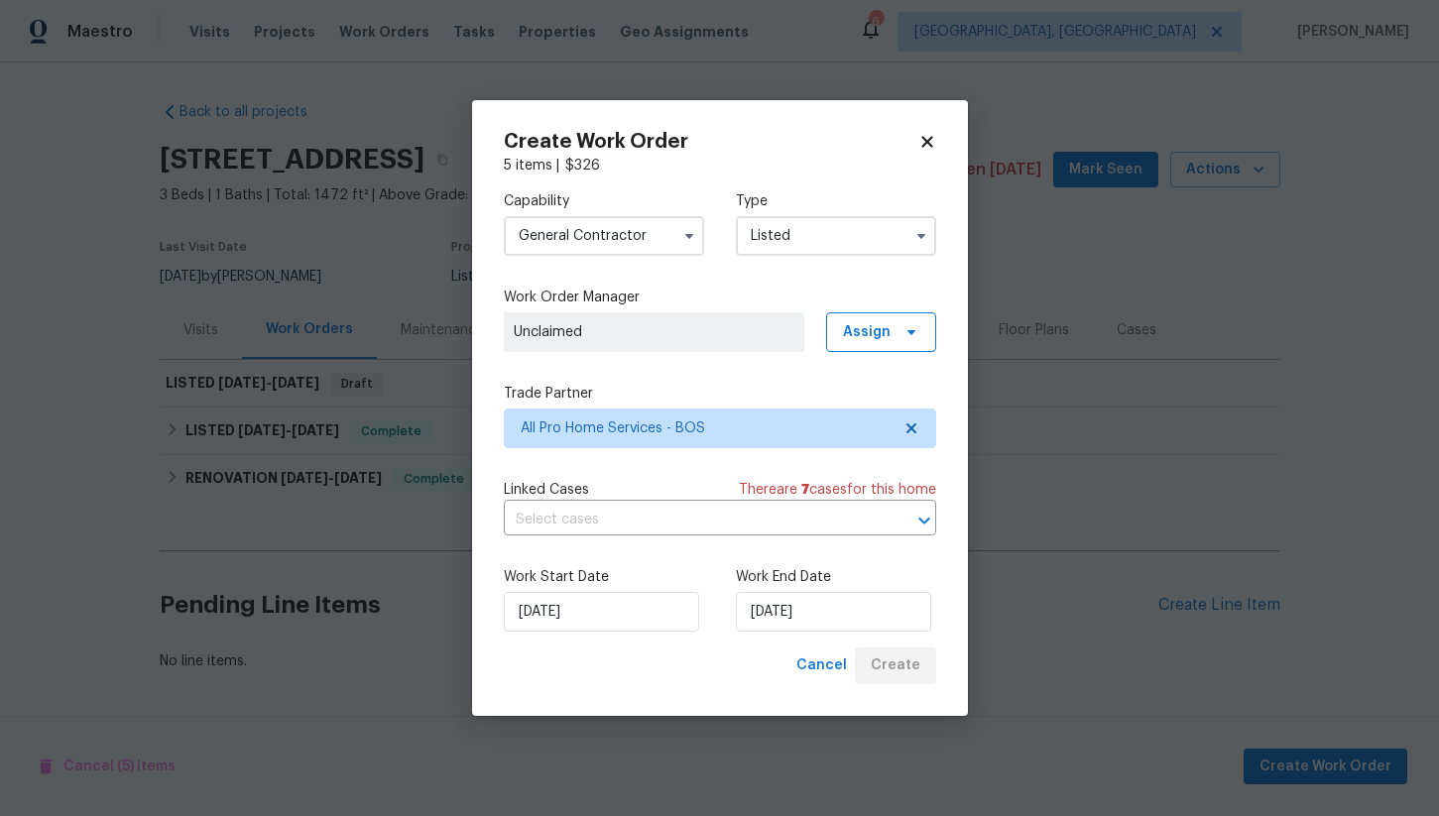
scroll to position [0, 0]
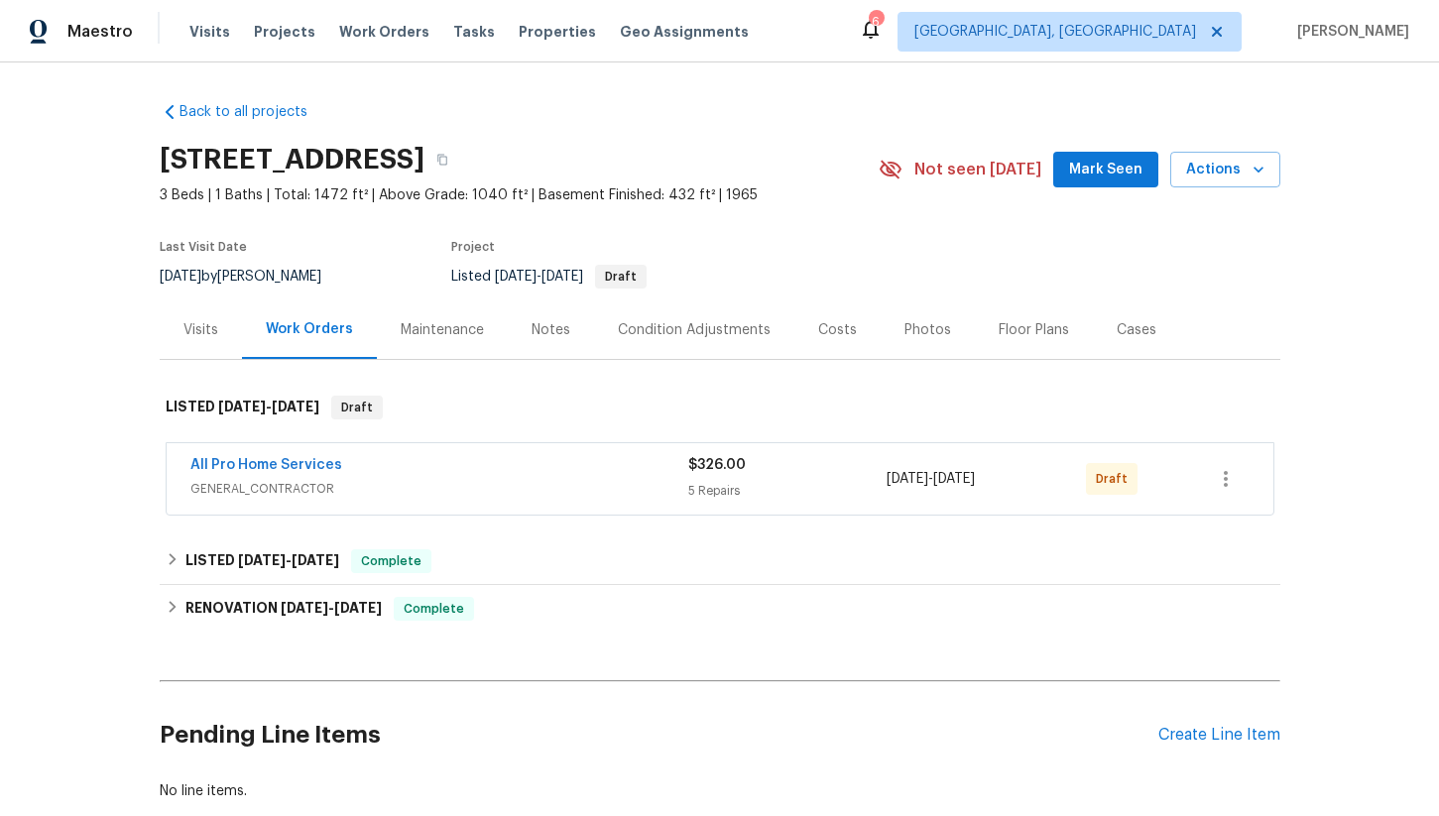
scroll to position [120, 0]
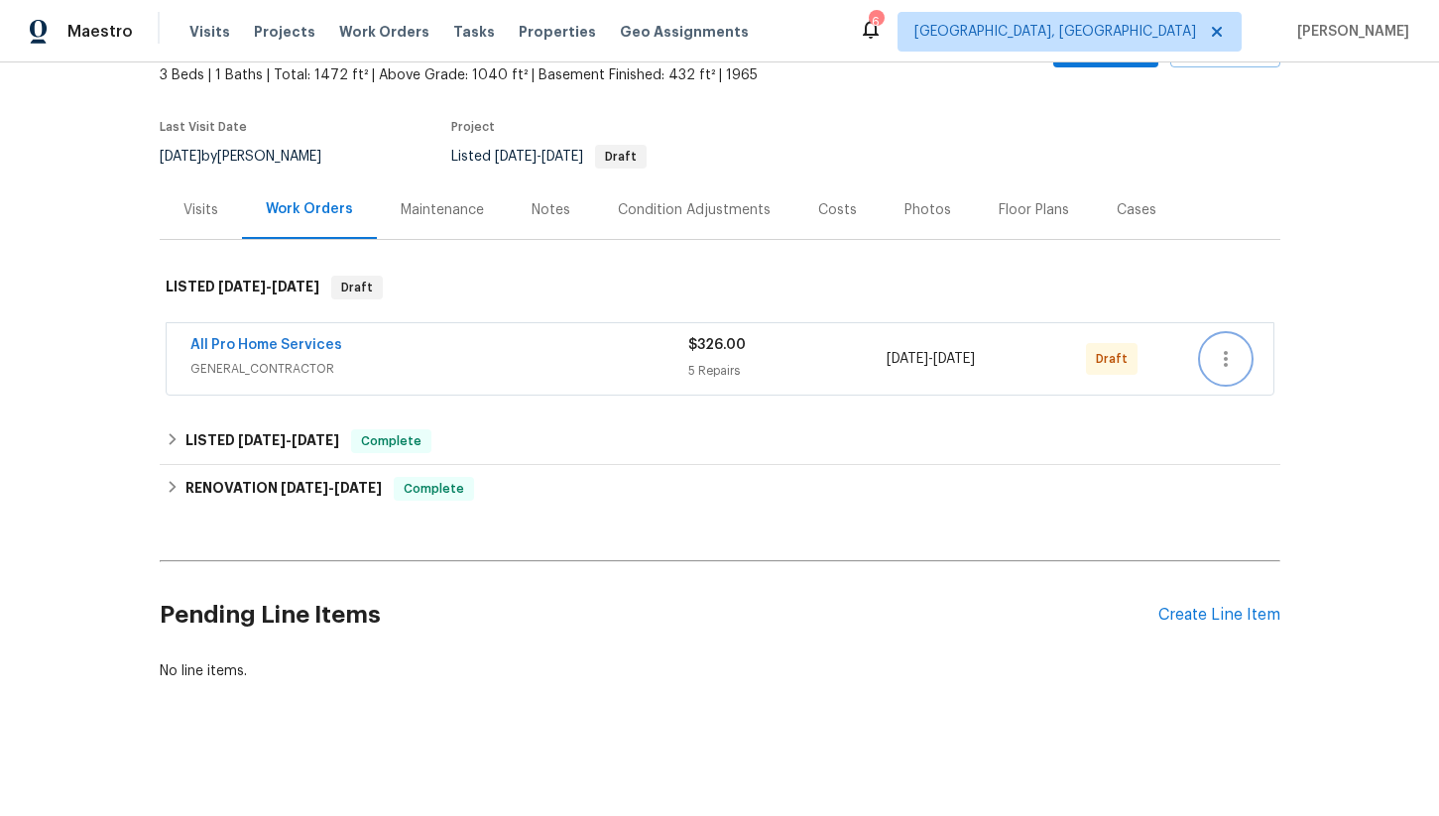
click at [1218, 358] on icon "button" at bounding box center [1226, 359] width 24 height 24
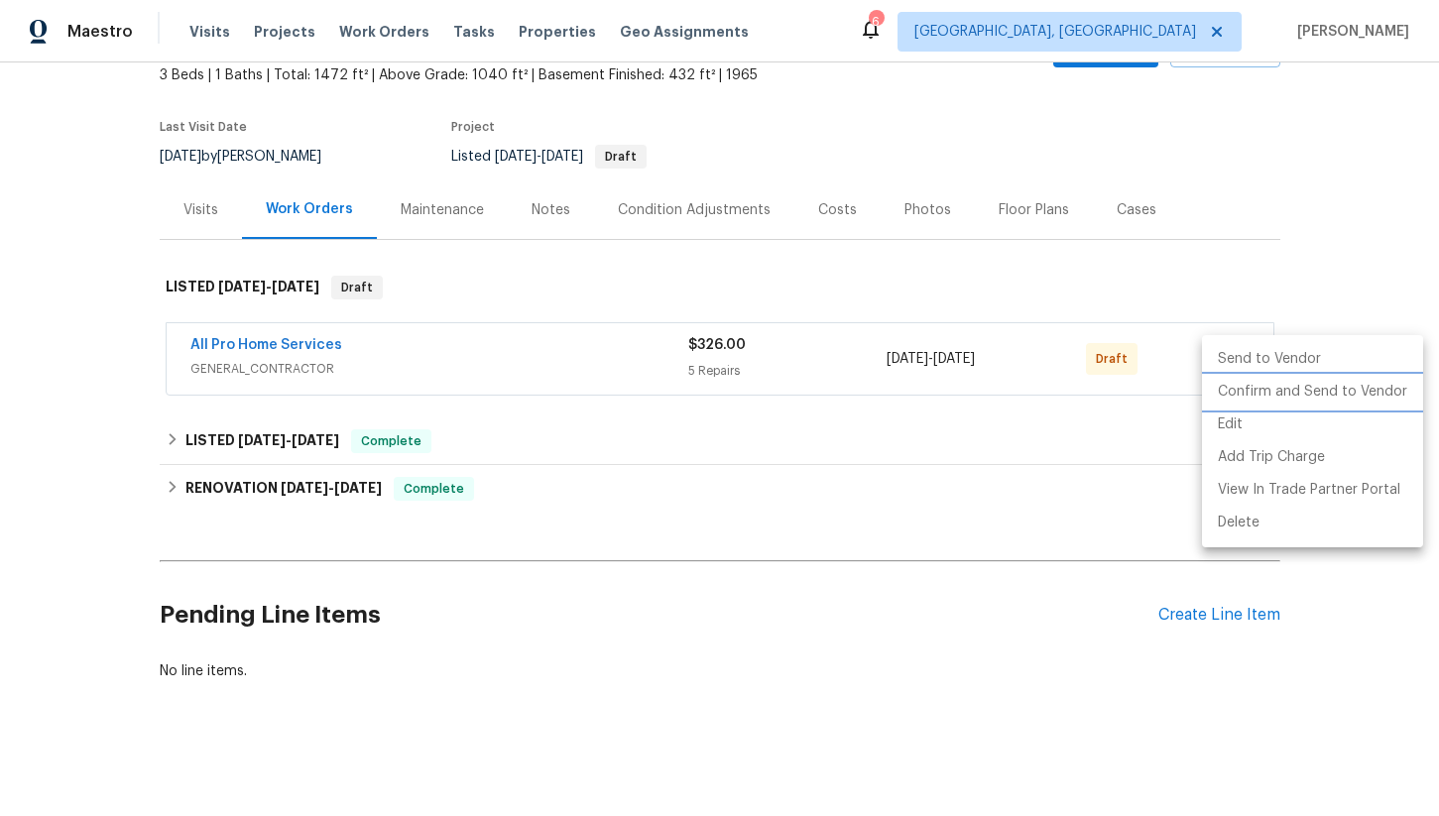
click at [1272, 401] on li "Confirm and Send to Vendor" at bounding box center [1312, 392] width 221 height 33
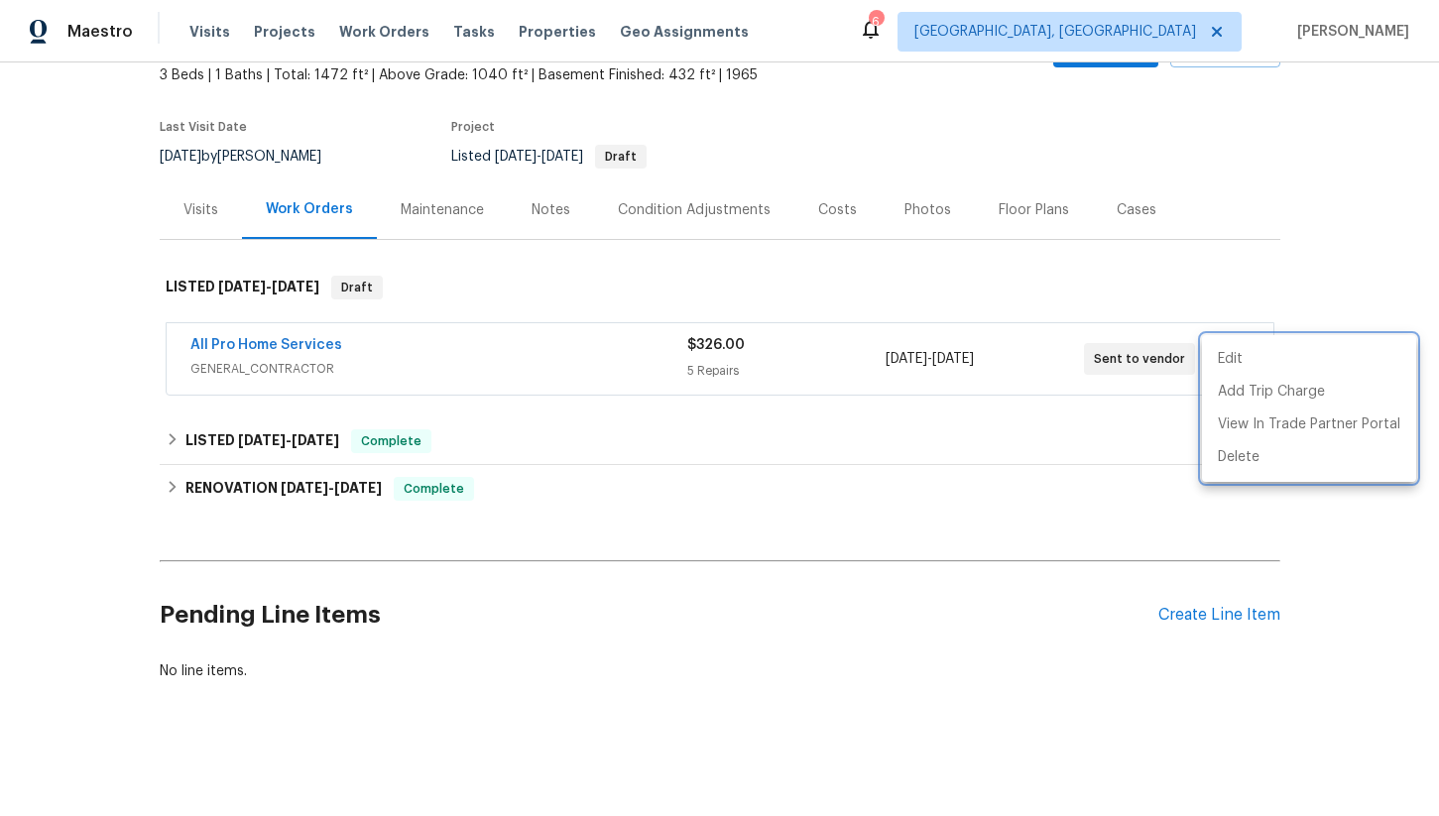
click at [1338, 242] on div at bounding box center [719, 408] width 1439 height 816
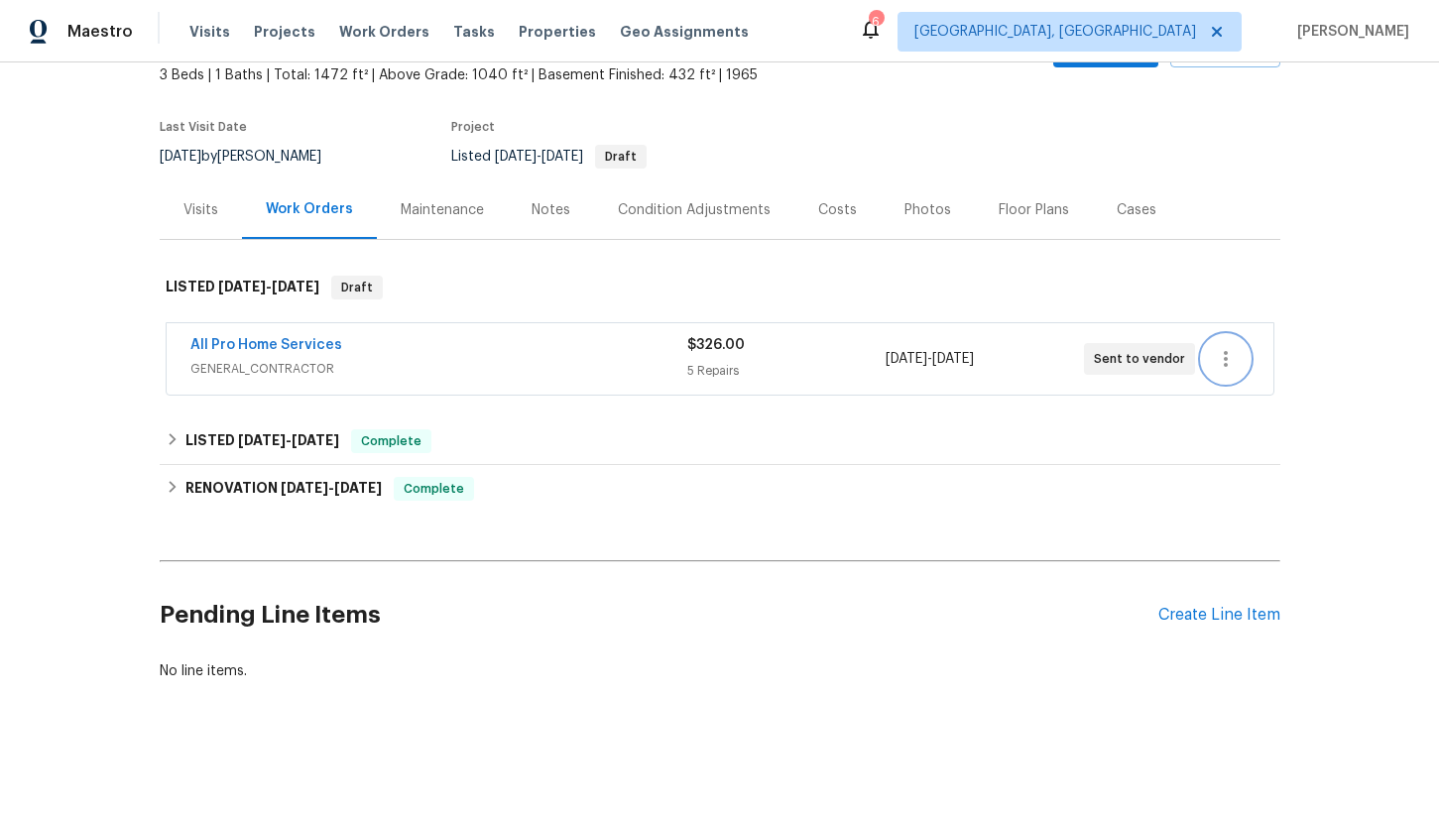
scroll to position [0, 0]
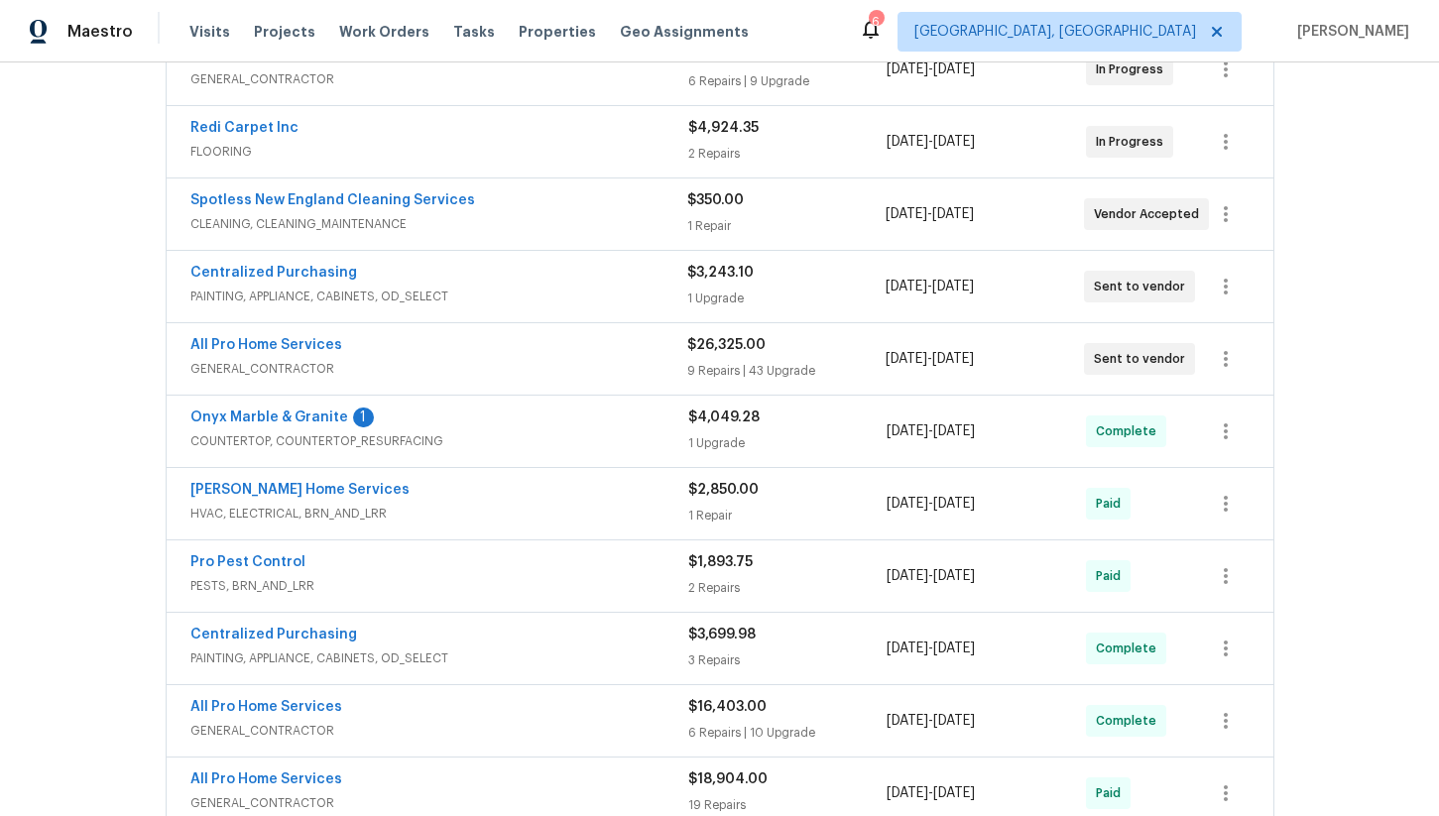
scroll to position [458, 0]
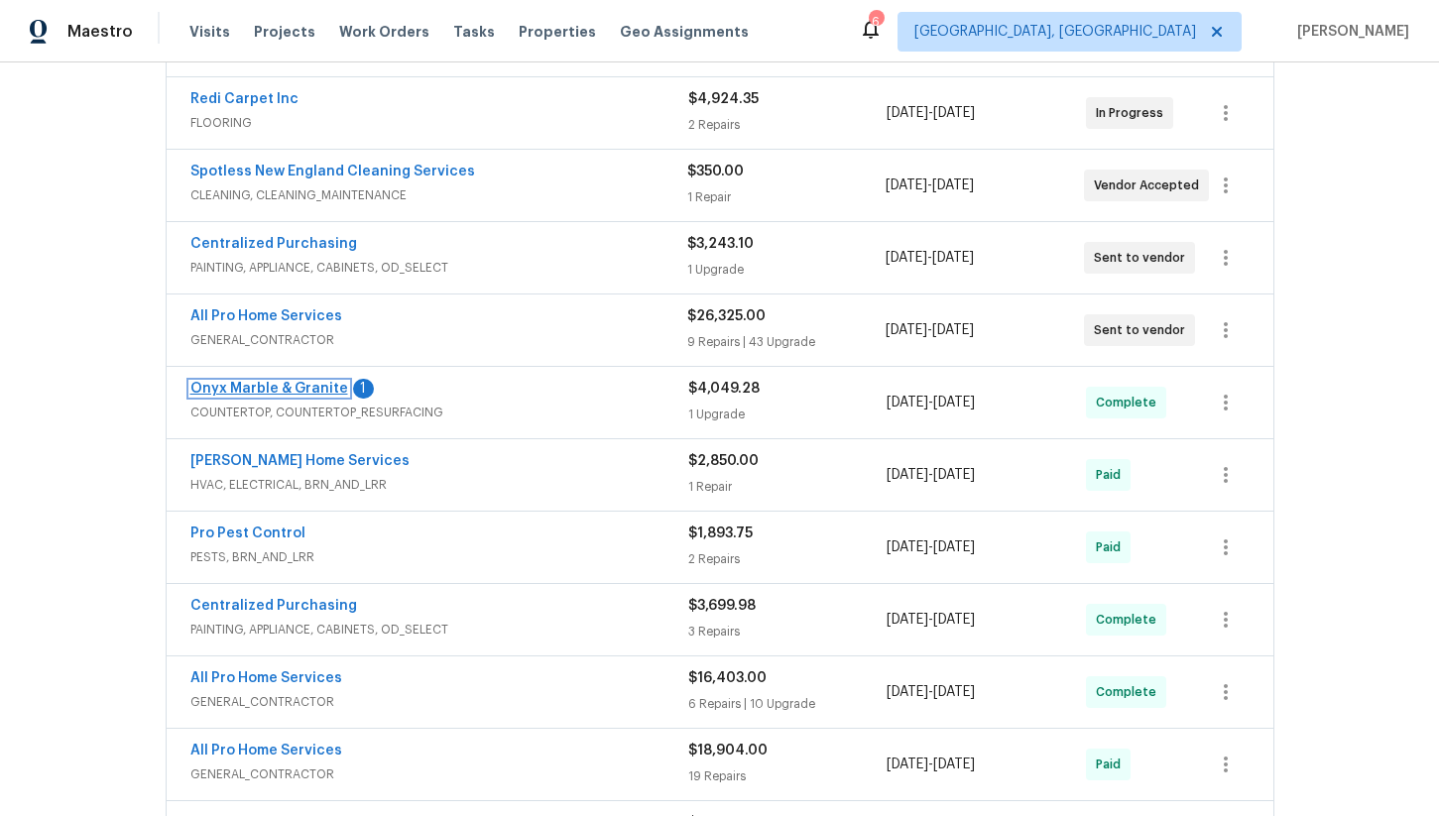
click at [225, 382] on link "Onyx Marble & Granite" at bounding box center [269, 389] width 158 height 14
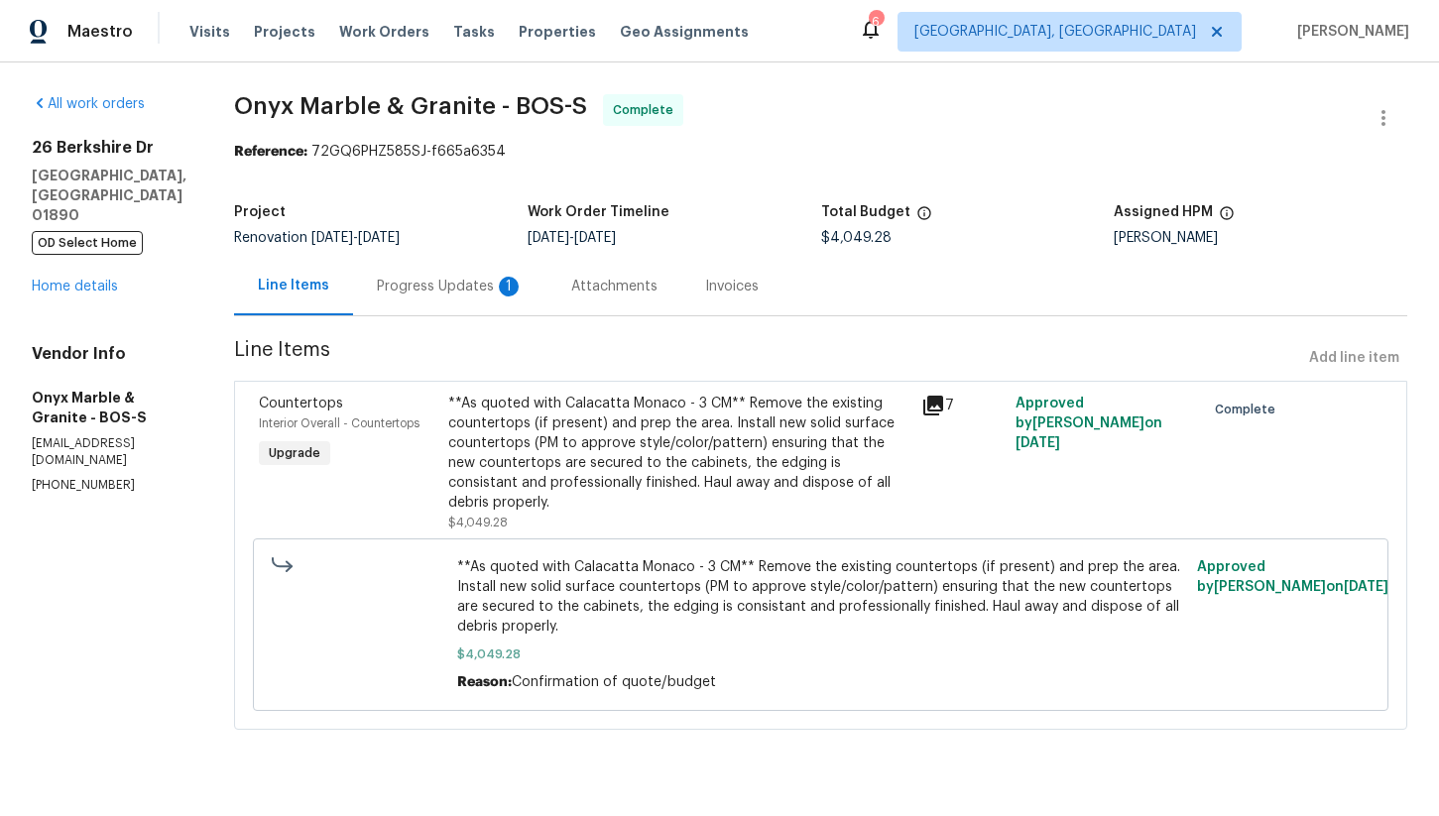
click at [457, 288] on div "Progress Updates 1" at bounding box center [450, 287] width 147 height 20
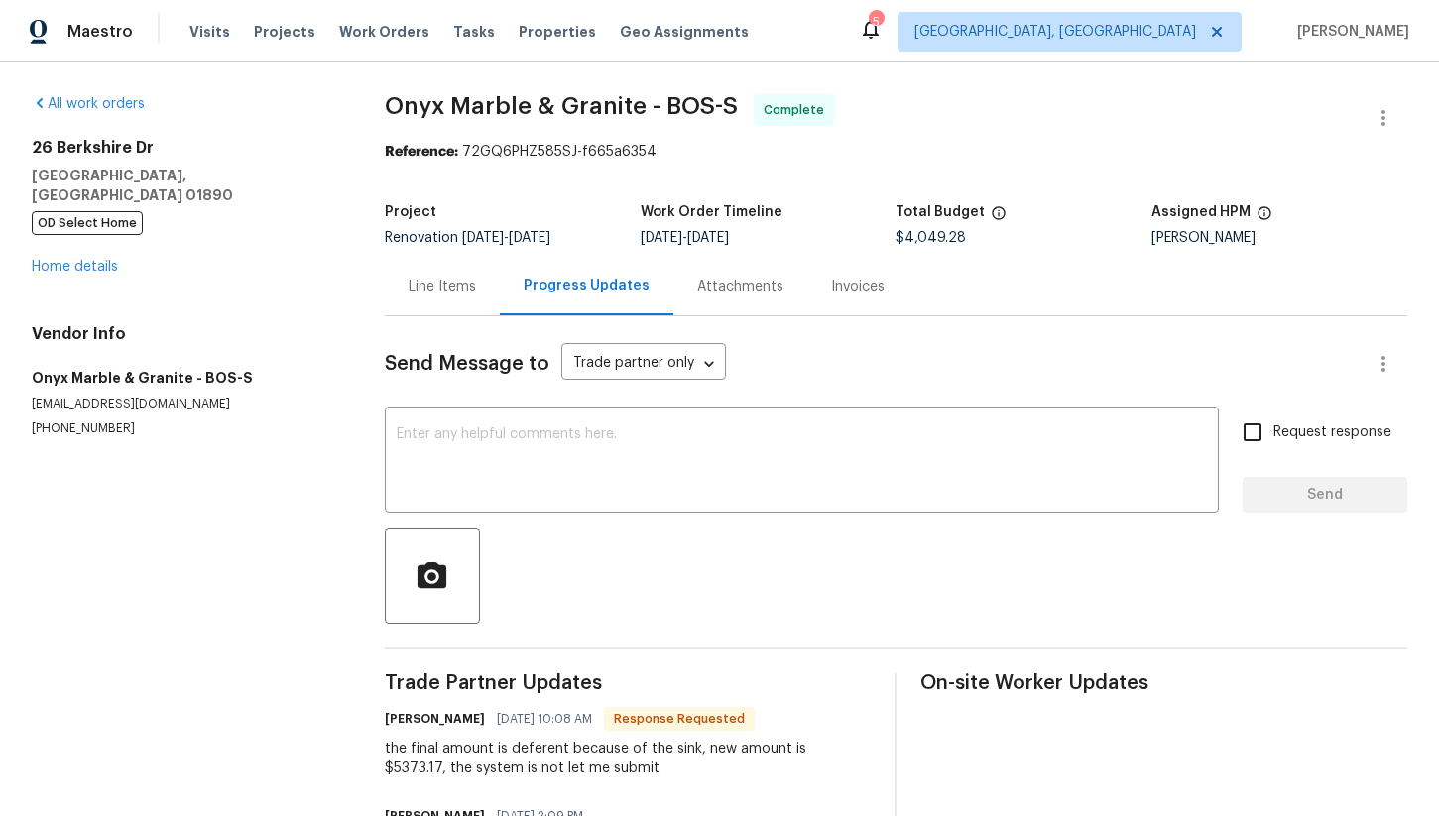
scroll to position [2, 0]
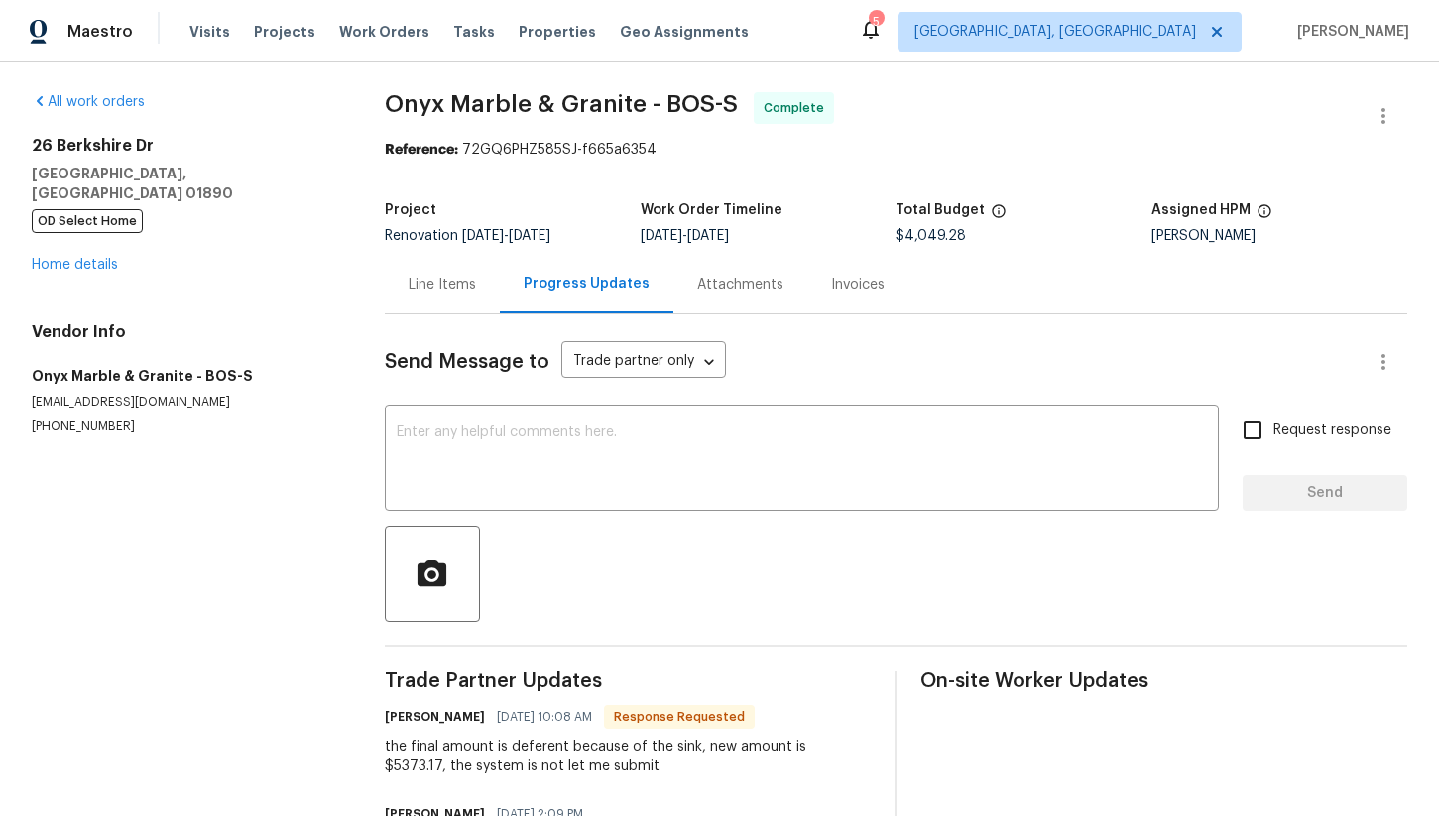
click at [442, 289] on div "Line Items" at bounding box center [442, 285] width 67 height 20
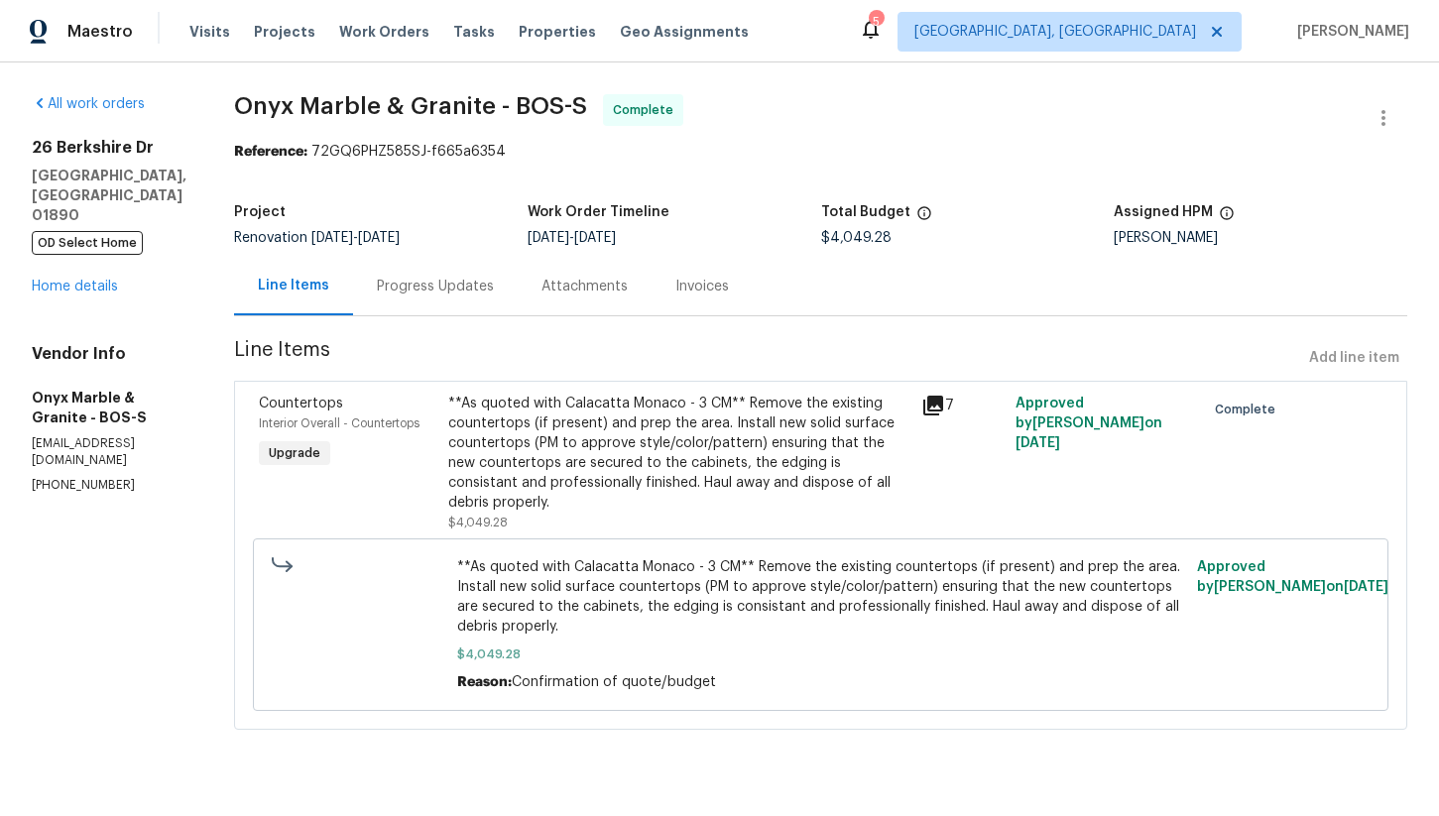
click at [443, 281] on div "Progress Updates" at bounding box center [435, 287] width 117 height 20
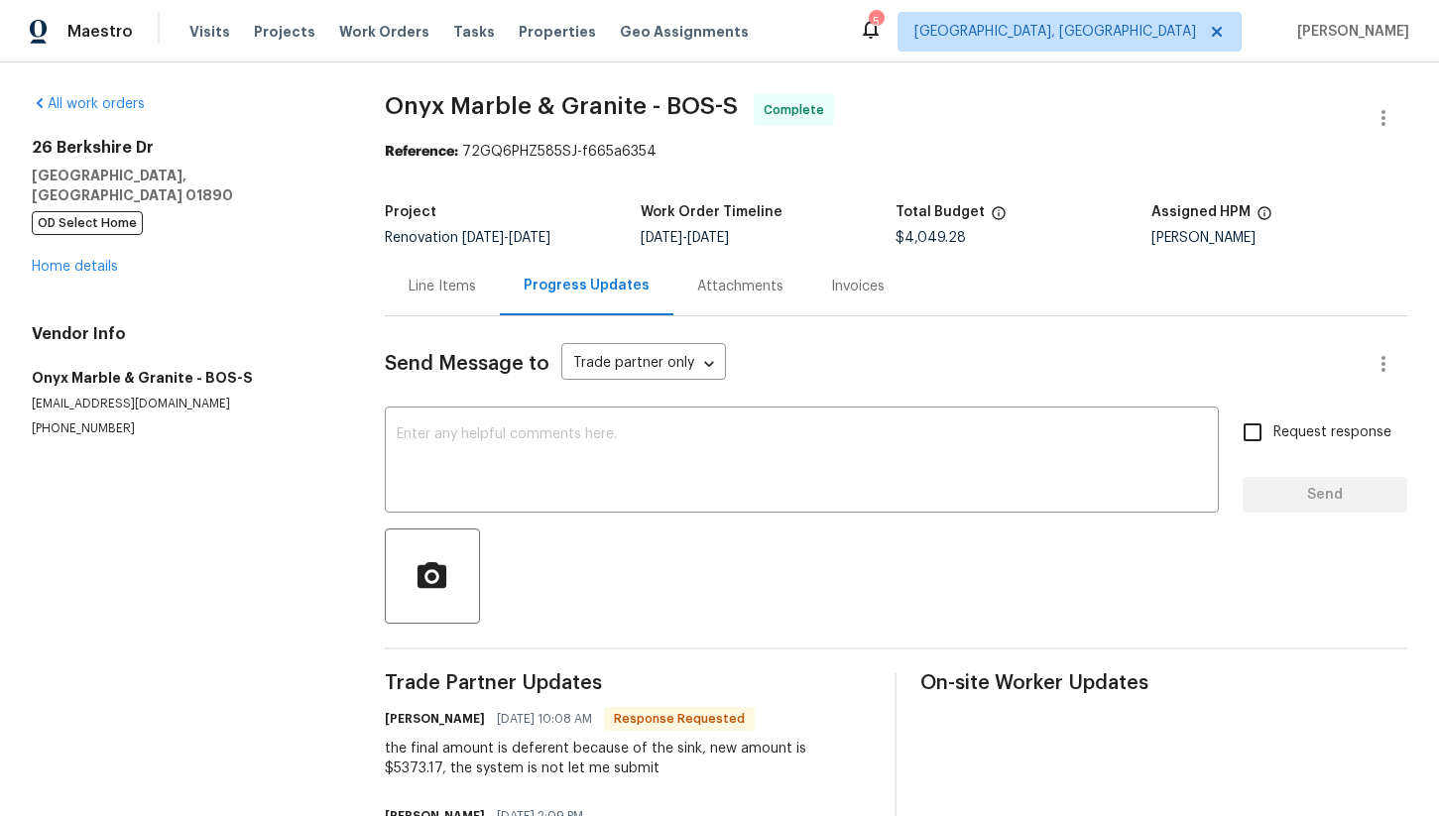
click at [438, 282] on div "Line Items" at bounding box center [442, 287] width 67 height 20
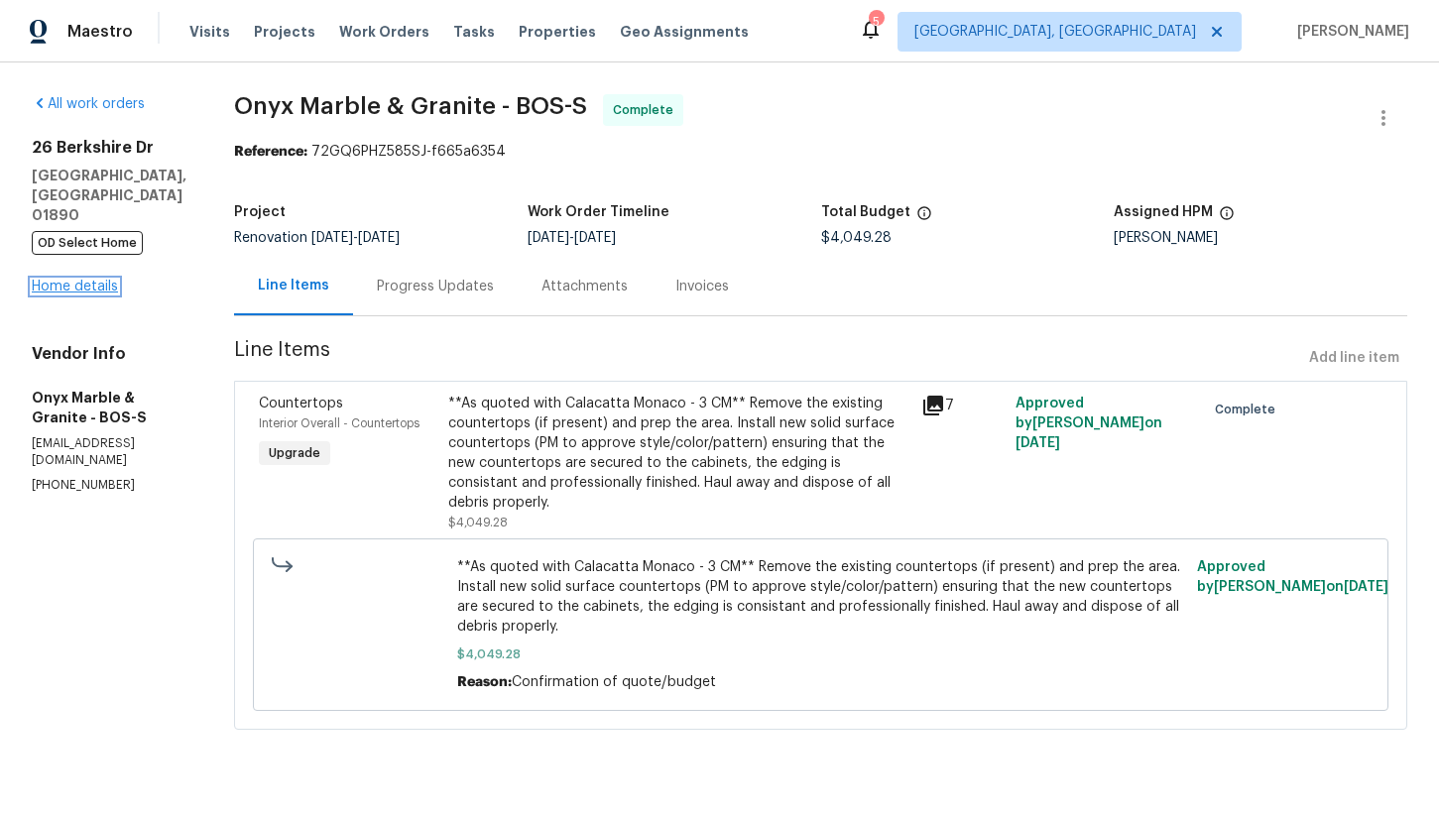
click at [83, 280] on link "Home details" at bounding box center [75, 287] width 86 height 14
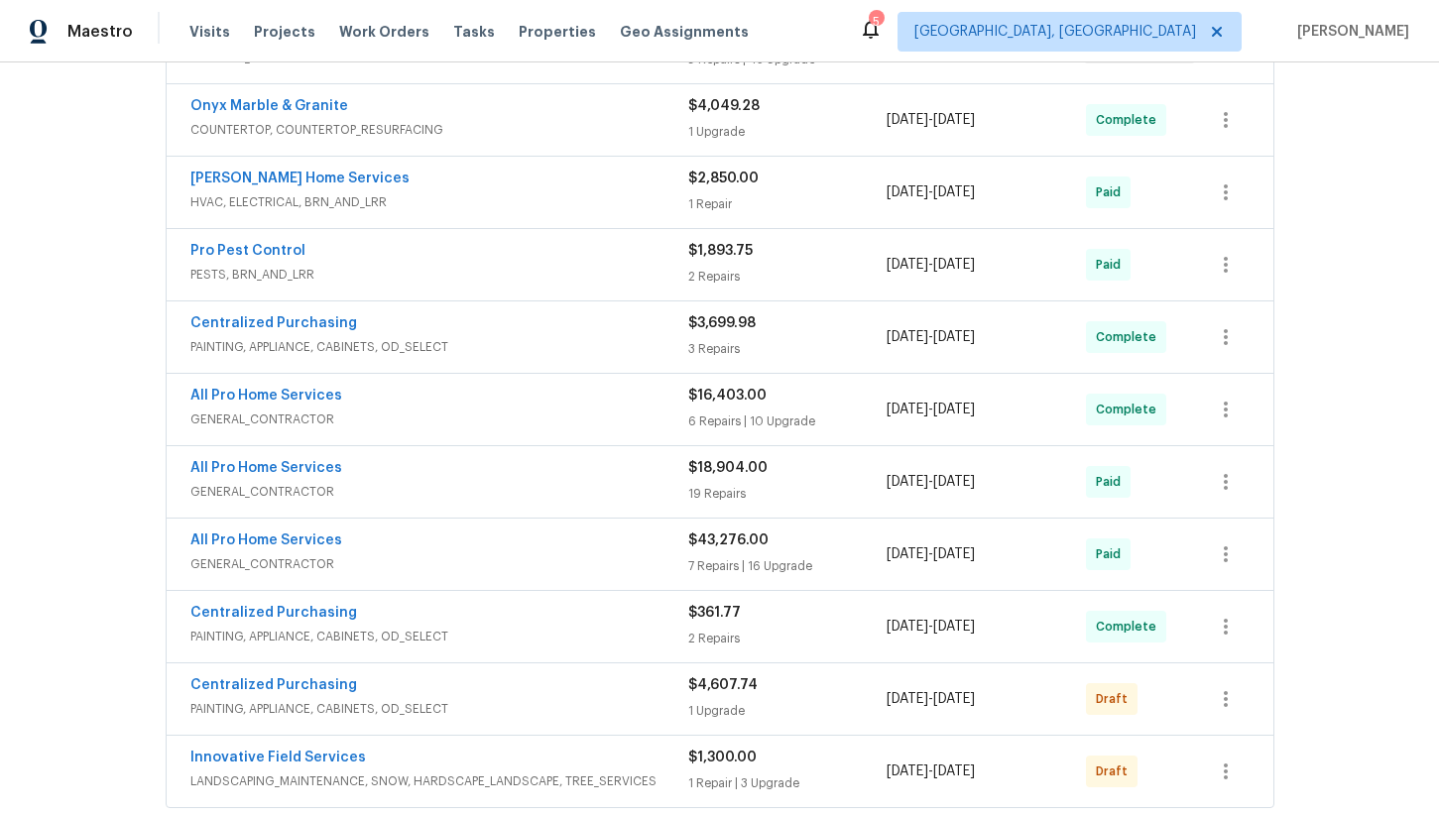
scroll to position [742, 0]
